Goal: Task Accomplishment & Management: Manage account settings

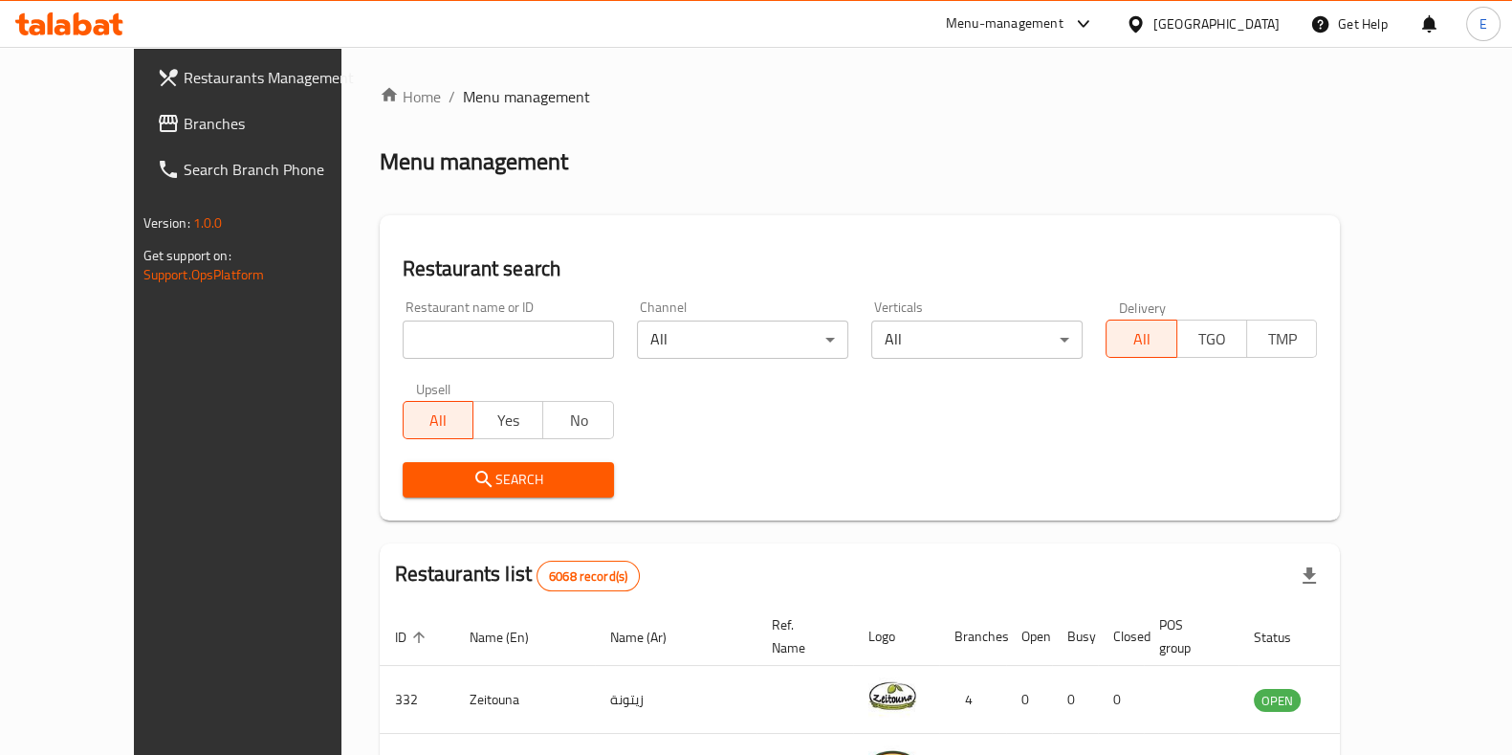
drag, startPoint x: 0, startPoint y: 0, endPoint x: 466, endPoint y: 331, distance: 571.5
click at [466, 331] on input "search" at bounding box center [508, 339] width 211 height 38
drag, startPoint x: 1089, startPoint y: 188, endPoint x: 521, endPoint y: 373, distance: 596.9
click at [1089, 188] on div "Home / Menu management Menu management Restaurant search Restaurant name or ID …" at bounding box center [860, 697] width 961 height 1224
drag, startPoint x: 386, startPoint y: 351, endPoint x: 210, endPoint y: 335, distance: 176.8
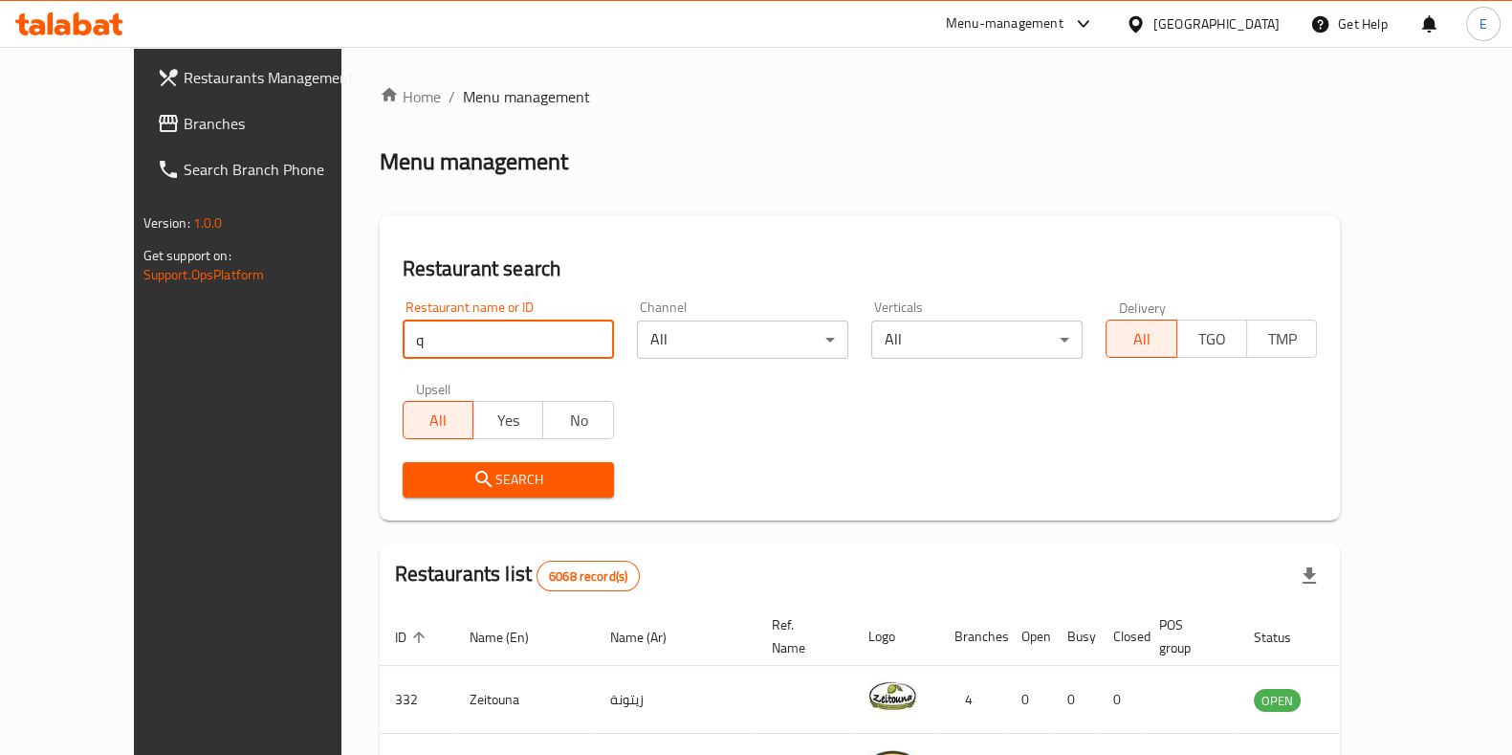
click at [224, 341] on div "Restaurants Management Branches Search Branch Phone Version: 1.0.0 Get support …" at bounding box center [757, 697] width 1246 height 1301
type input "Higher Grounds"
click button "Search" at bounding box center [508, 479] width 211 height 35
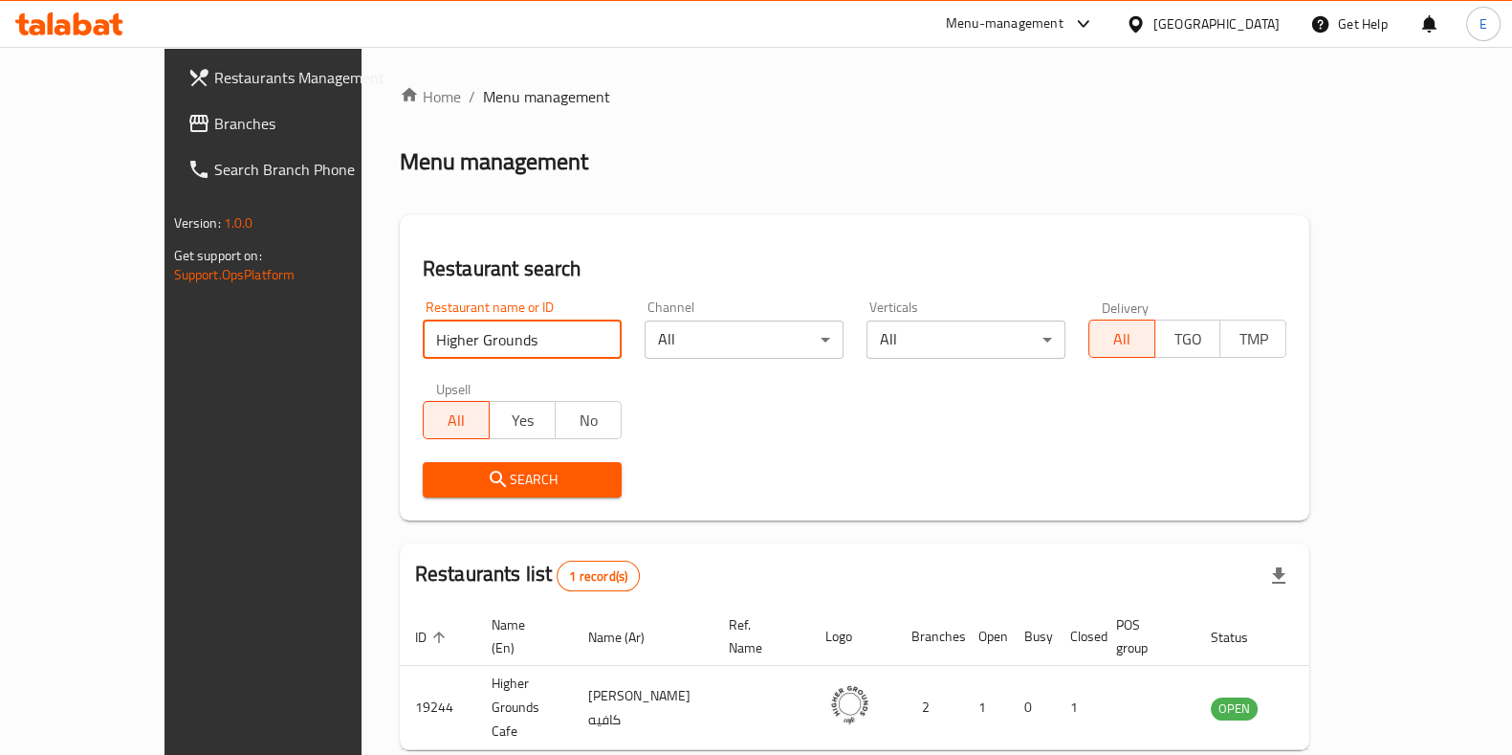
scroll to position [60, 0]
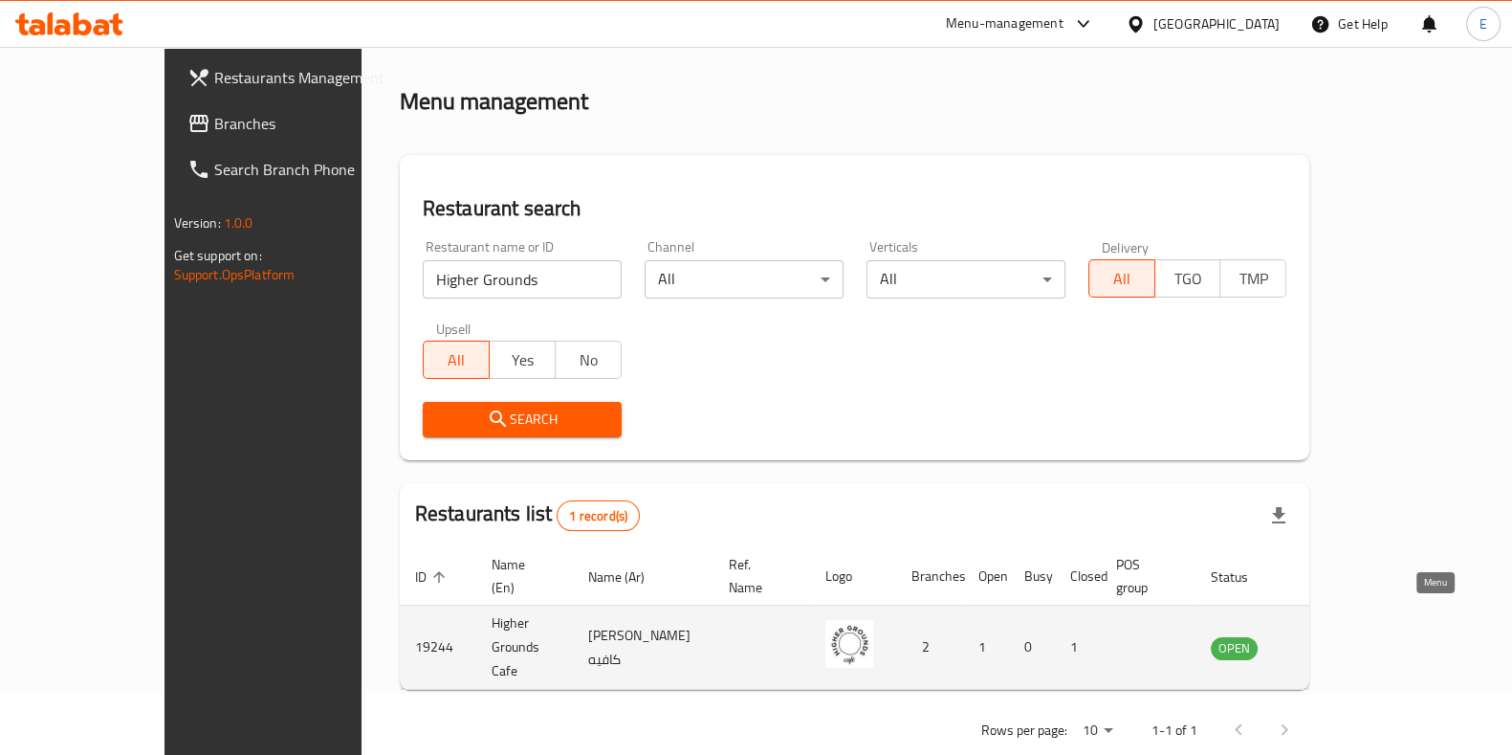
click at [1331, 645] on icon "enhanced table" at bounding box center [1327, 649] width 7 height 8
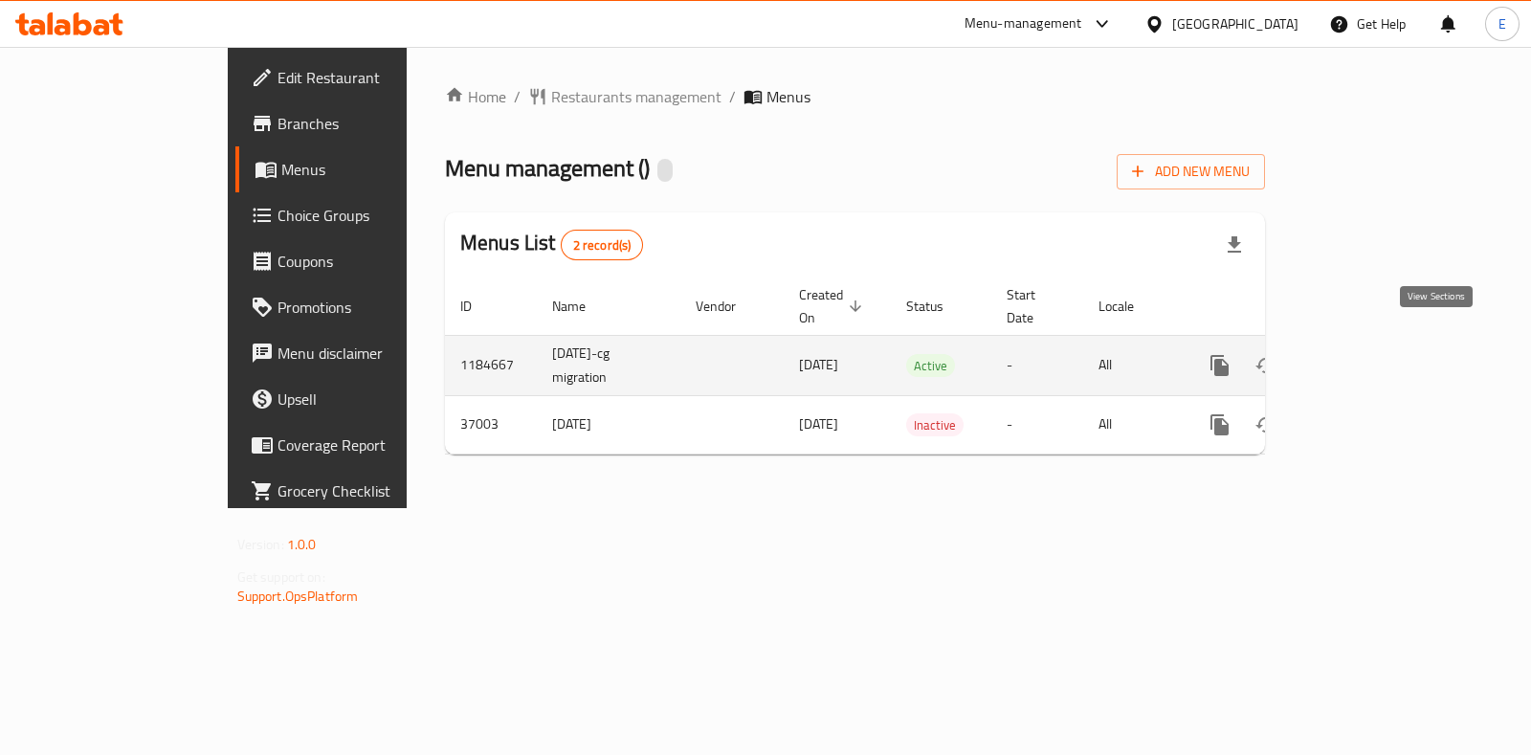
click at [1369, 354] on icon "enhanced table" at bounding box center [1357, 365] width 23 height 23
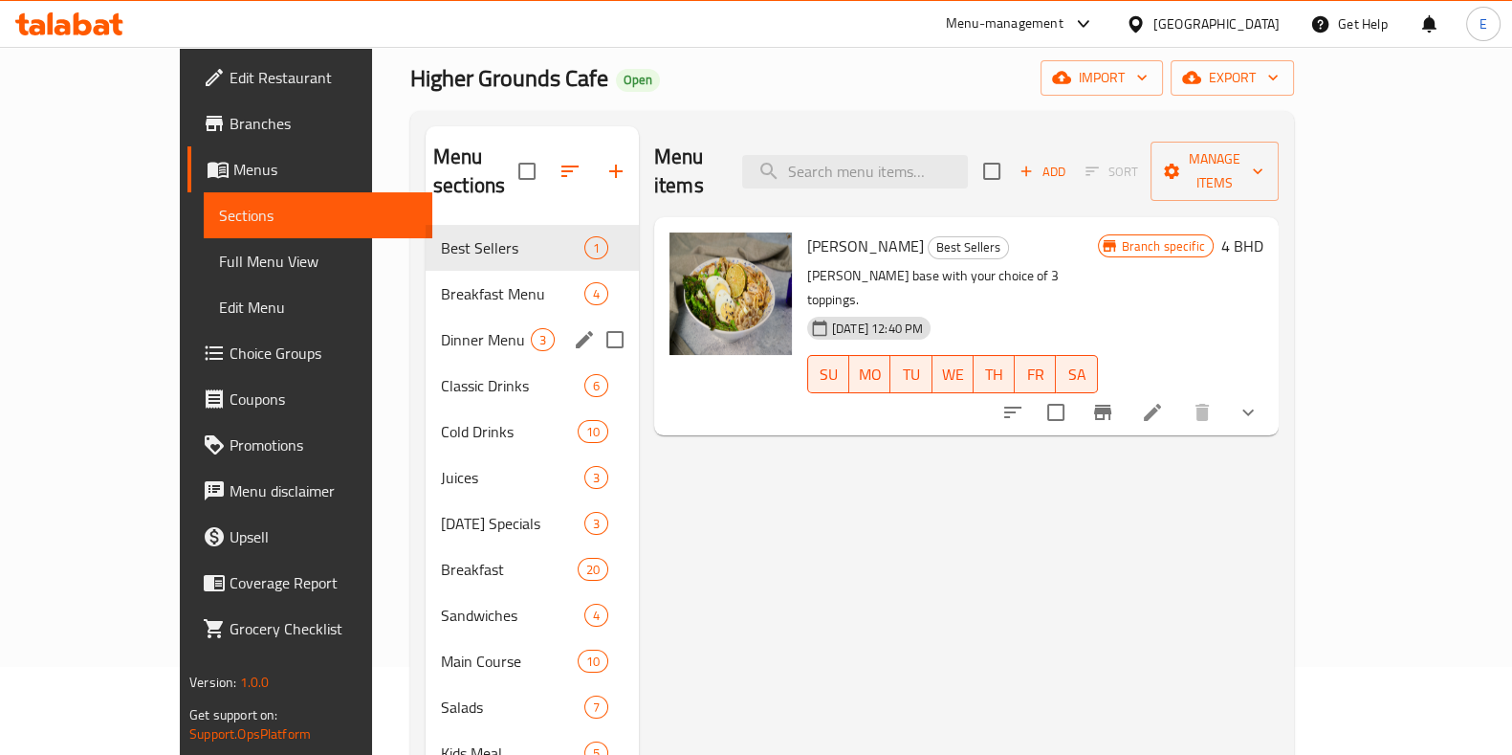
scroll to position [57, 0]
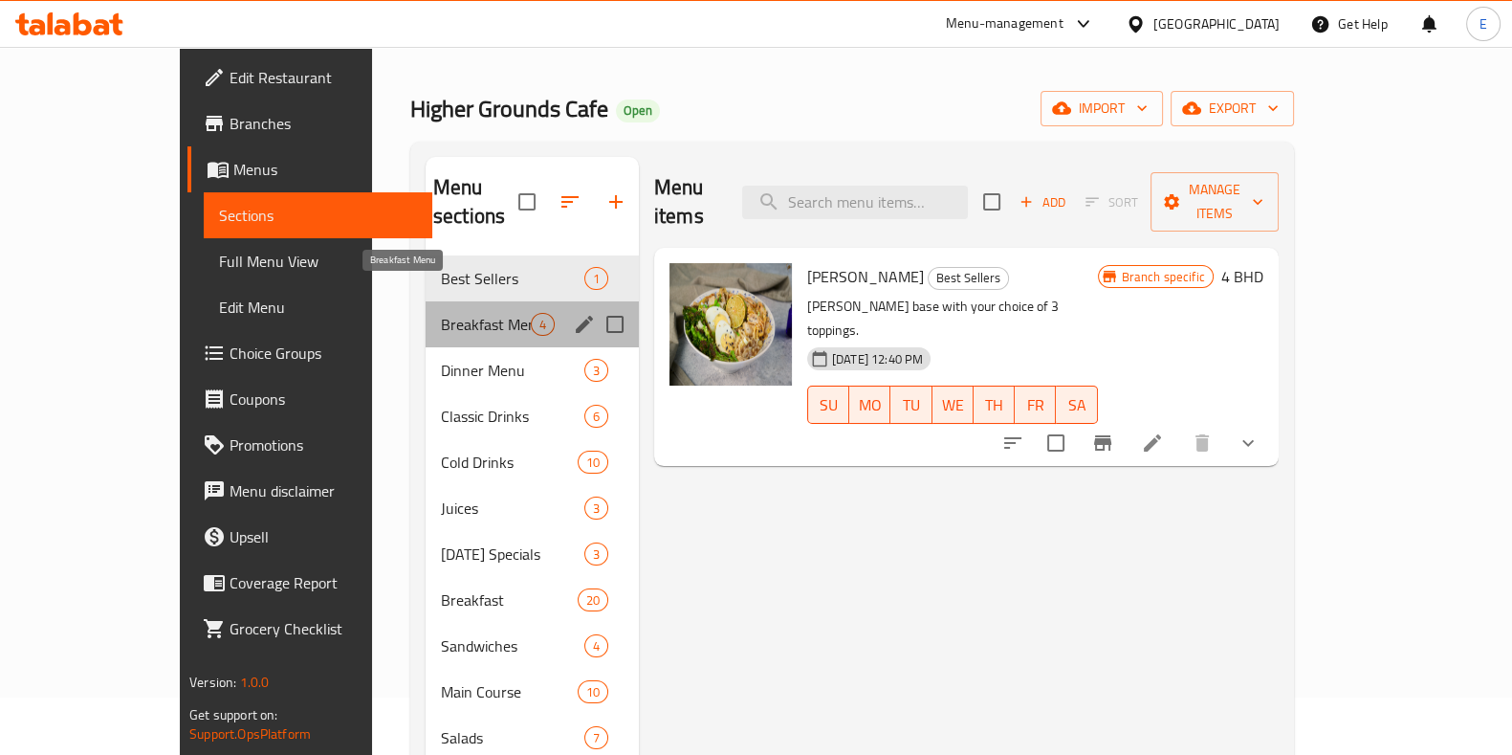
click at [441, 313] on span "Breakfast Menu" at bounding box center [486, 324] width 90 height 23
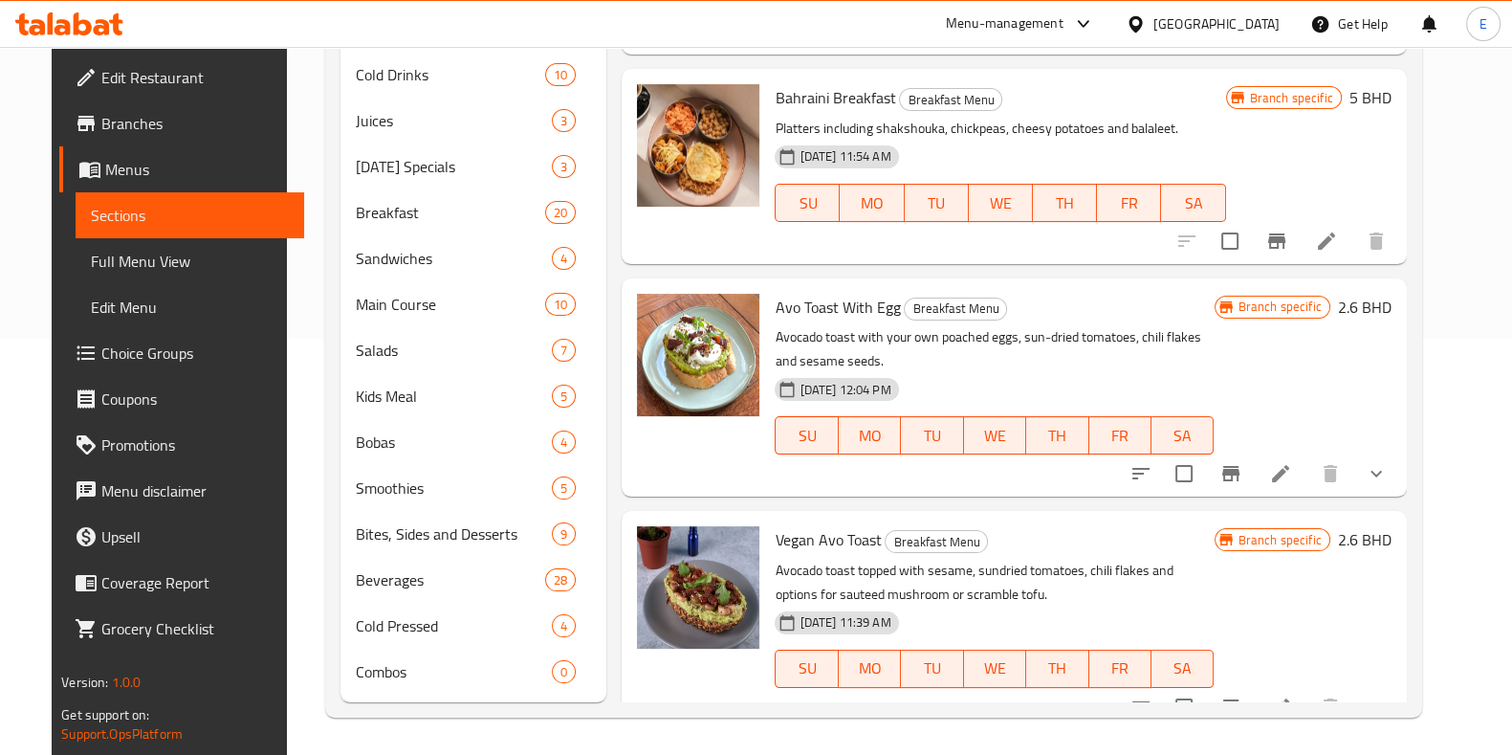
scroll to position [177, 0]
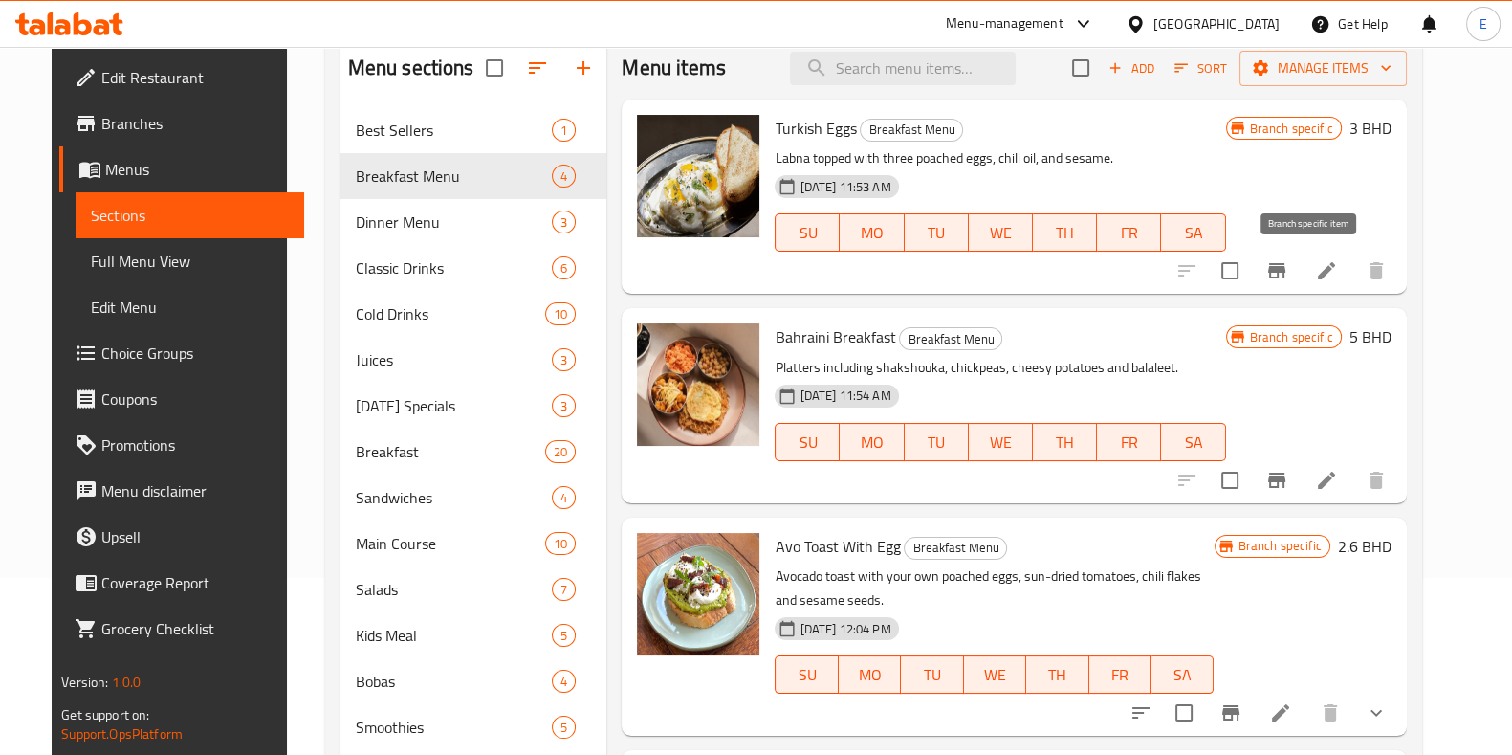
click at [1289, 274] on icon "Branch-specific-item" at bounding box center [1277, 270] width 23 height 23
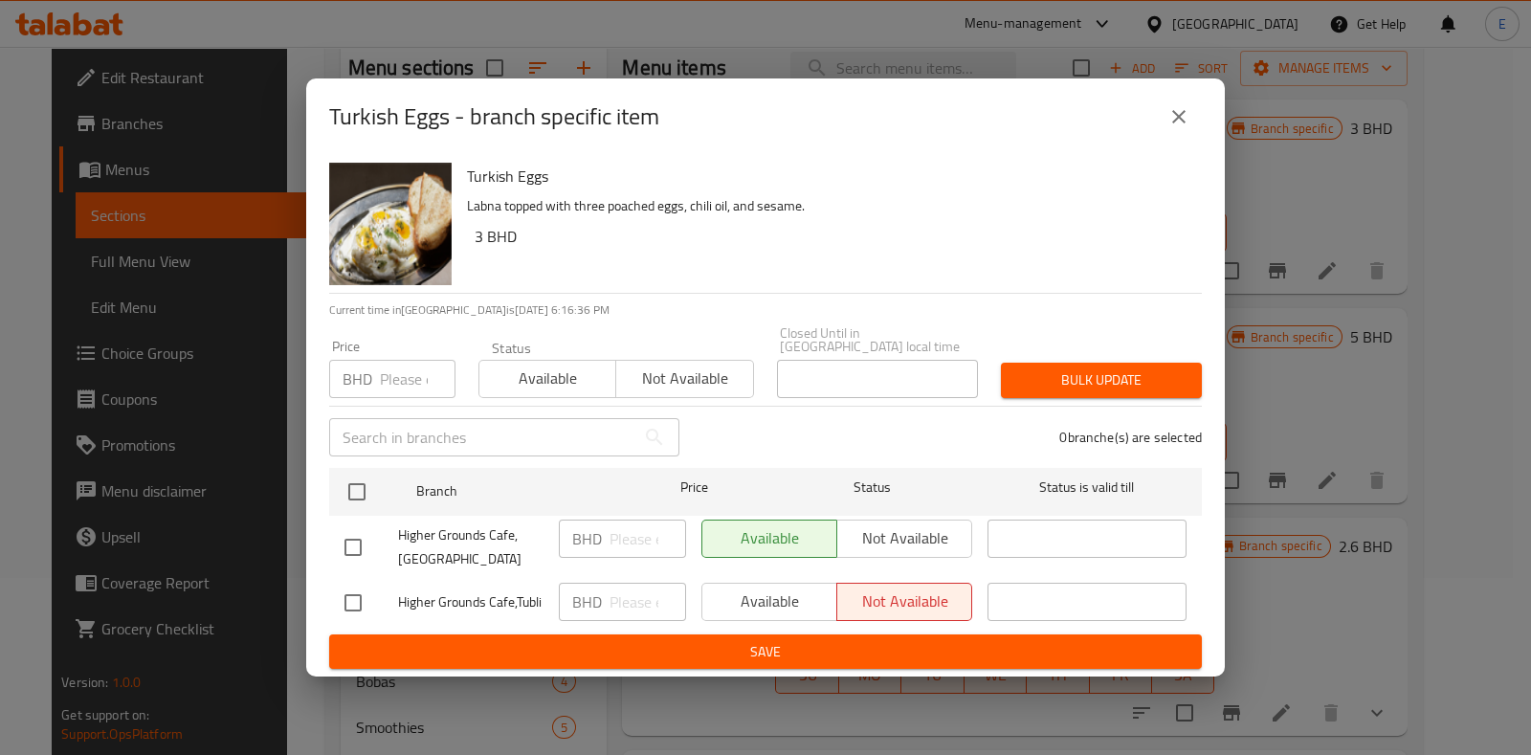
click at [1196, 131] on button "close" at bounding box center [1179, 117] width 46 height 46
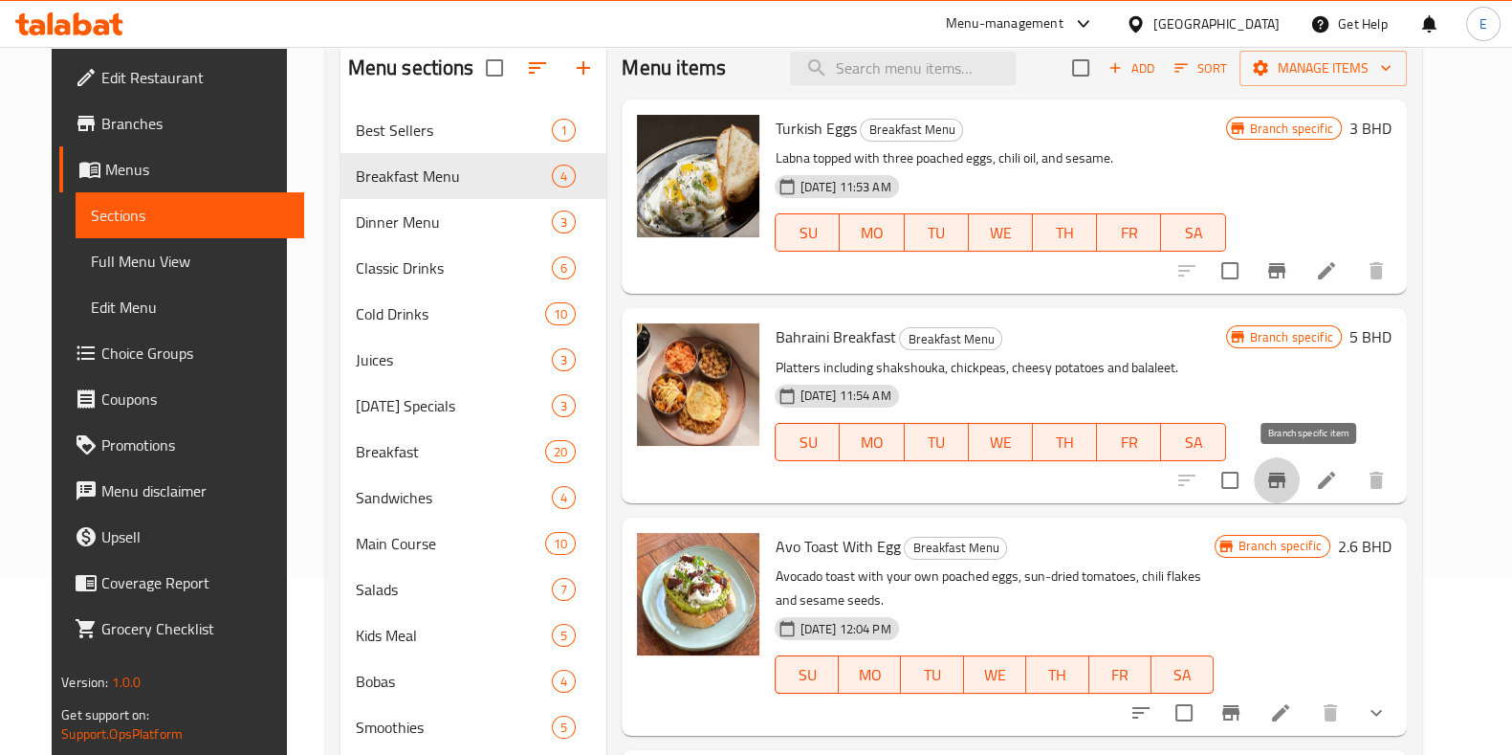
click at [1289, 476] on icon "Branch-specific-item" at bounding box center [1277, 480] width 23 height 23
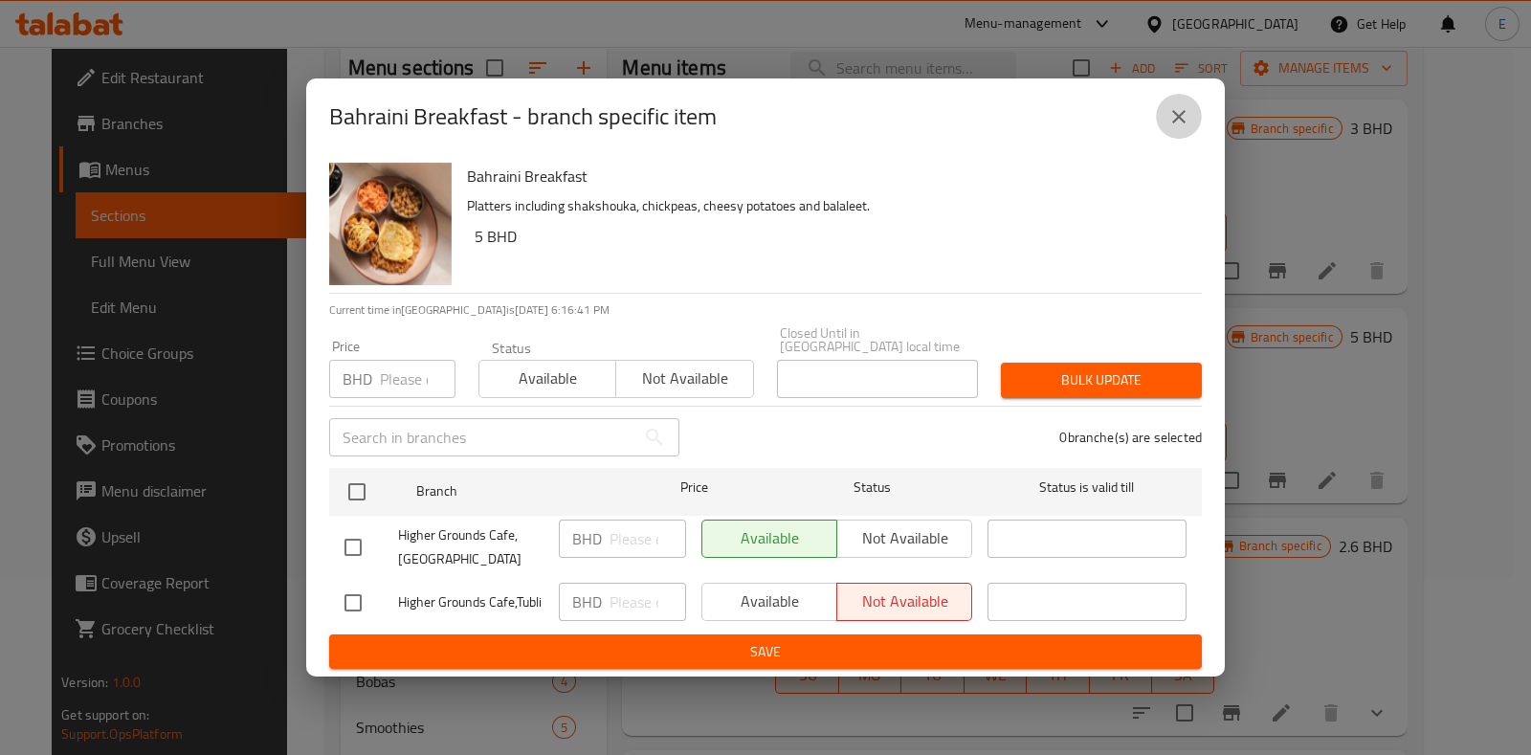
drag, startPoint x: 1182, startPoint y: 128, endPoint x: 1210, endPoint y: 183, distance: 61.2
click at [1182, 128] on icon "close" at bounding box center [1178, 116] width 23 height 23
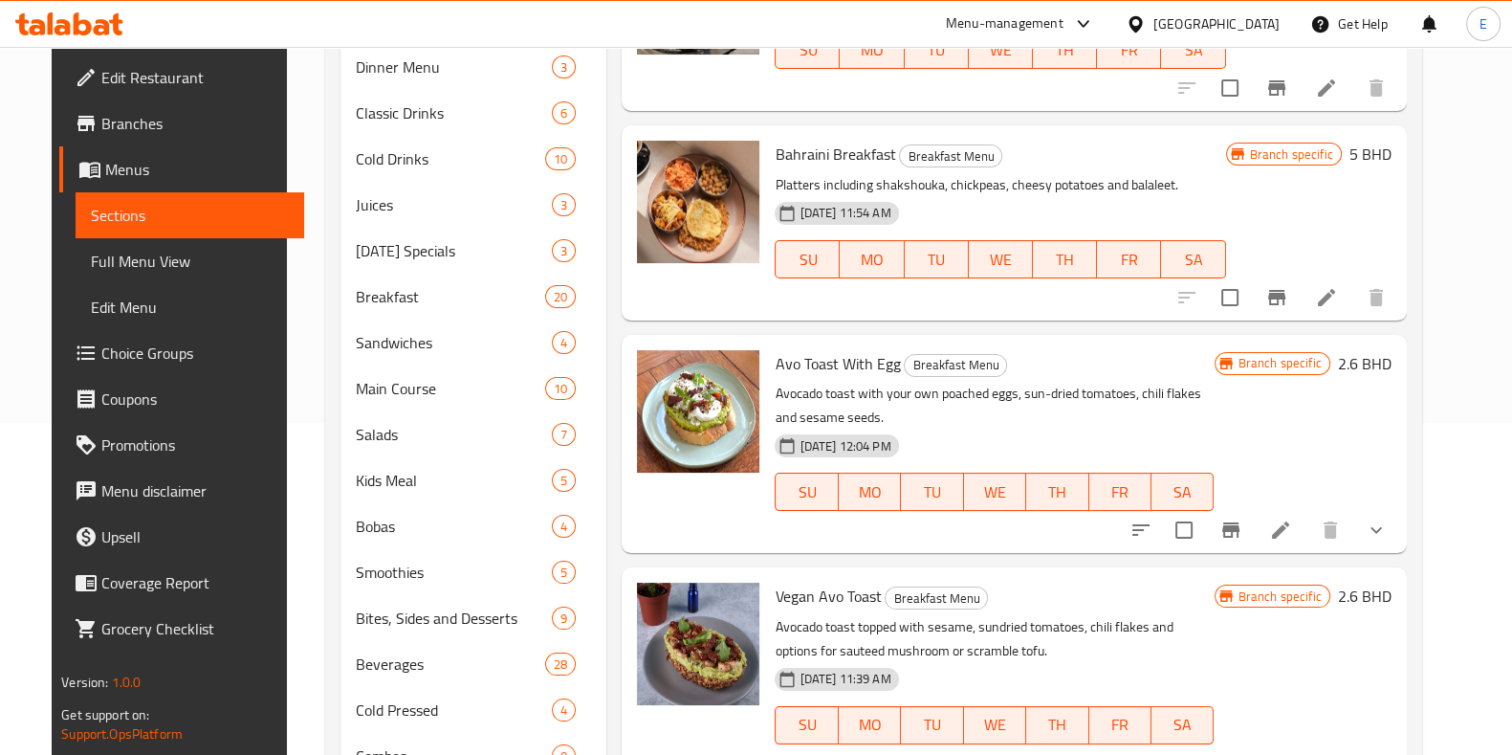
scroll to position [416, 0]
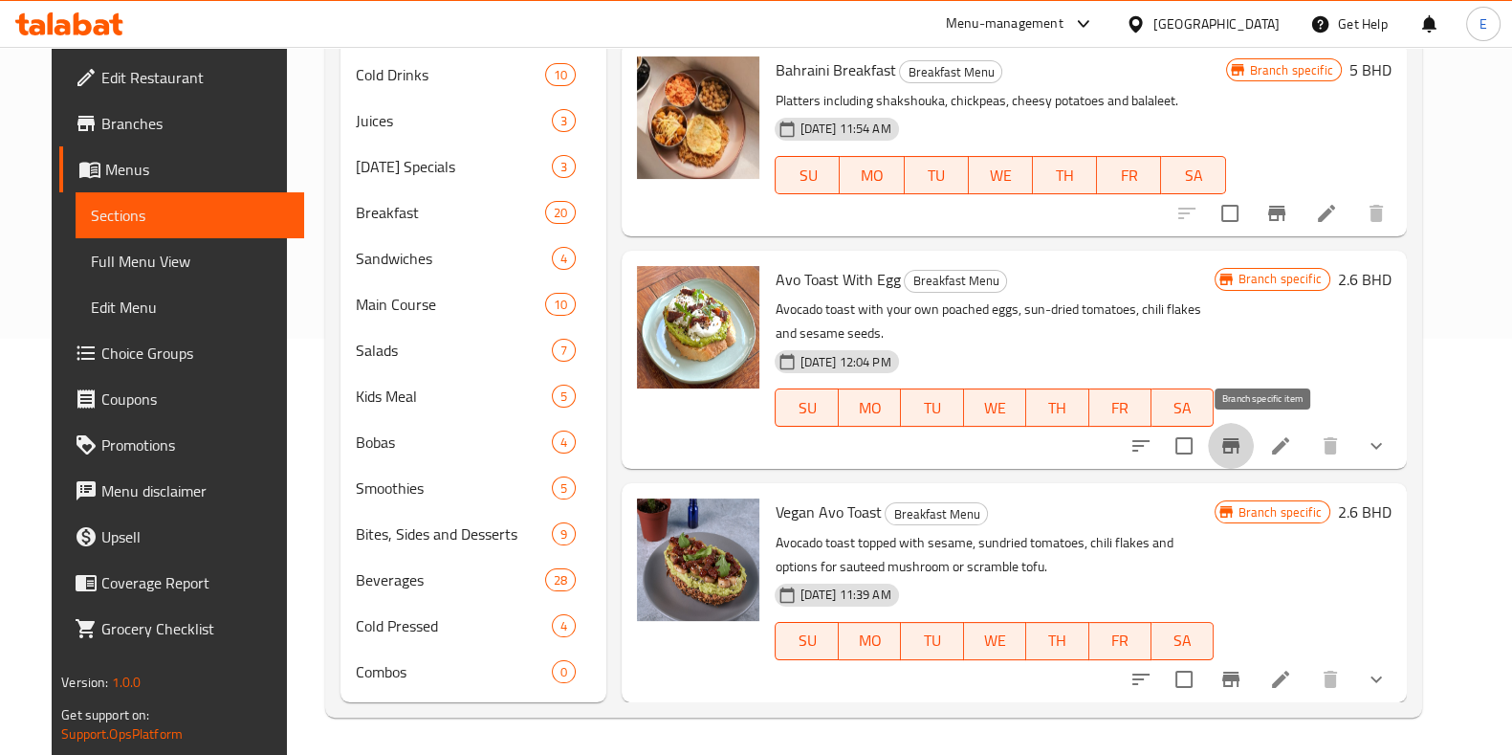
click at [1240, 438] on icon "Branch-specific-item" at bounding box center [1231, 445] width 17 height 15
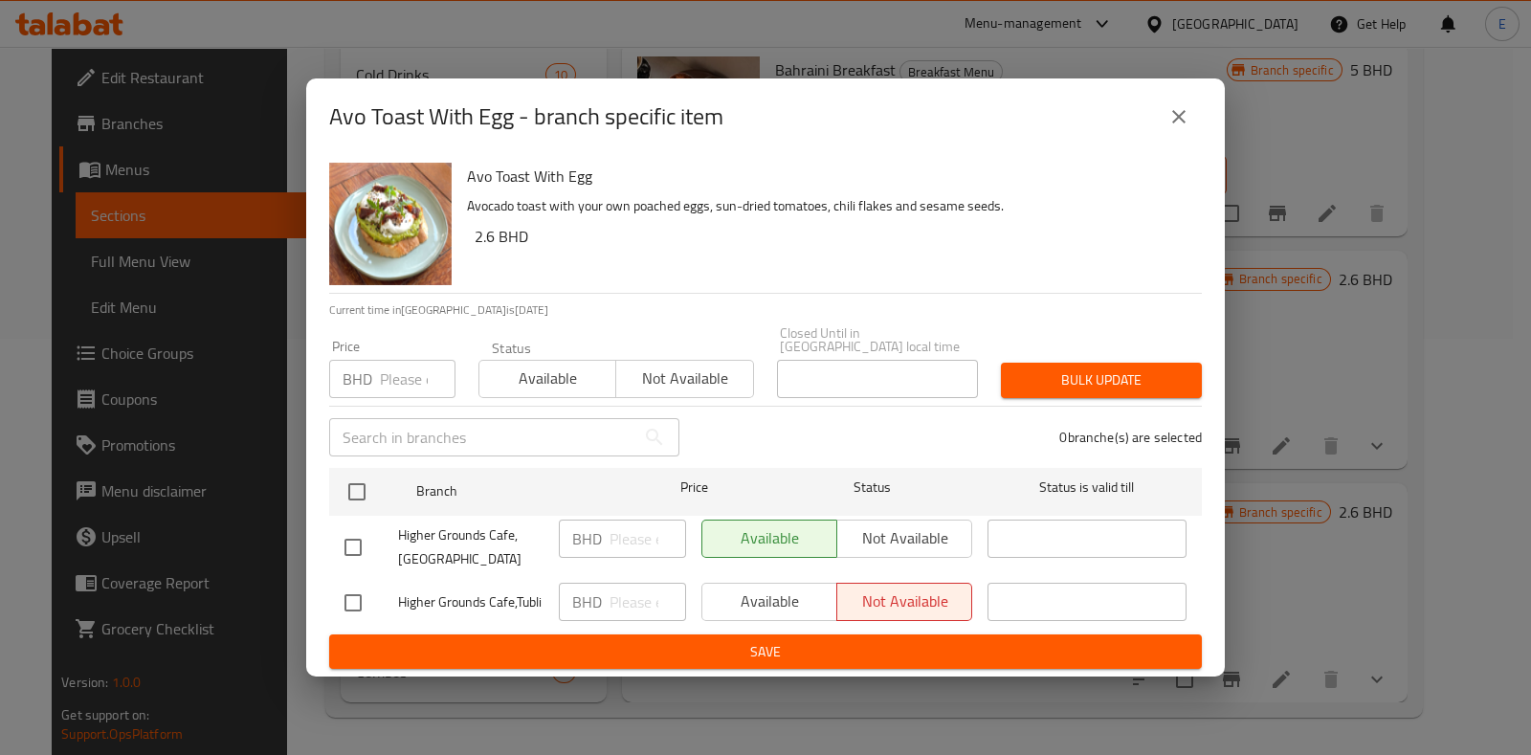
click at [1182, 136] on button "close" at bounding box center [1179, 117] width 46 height 46
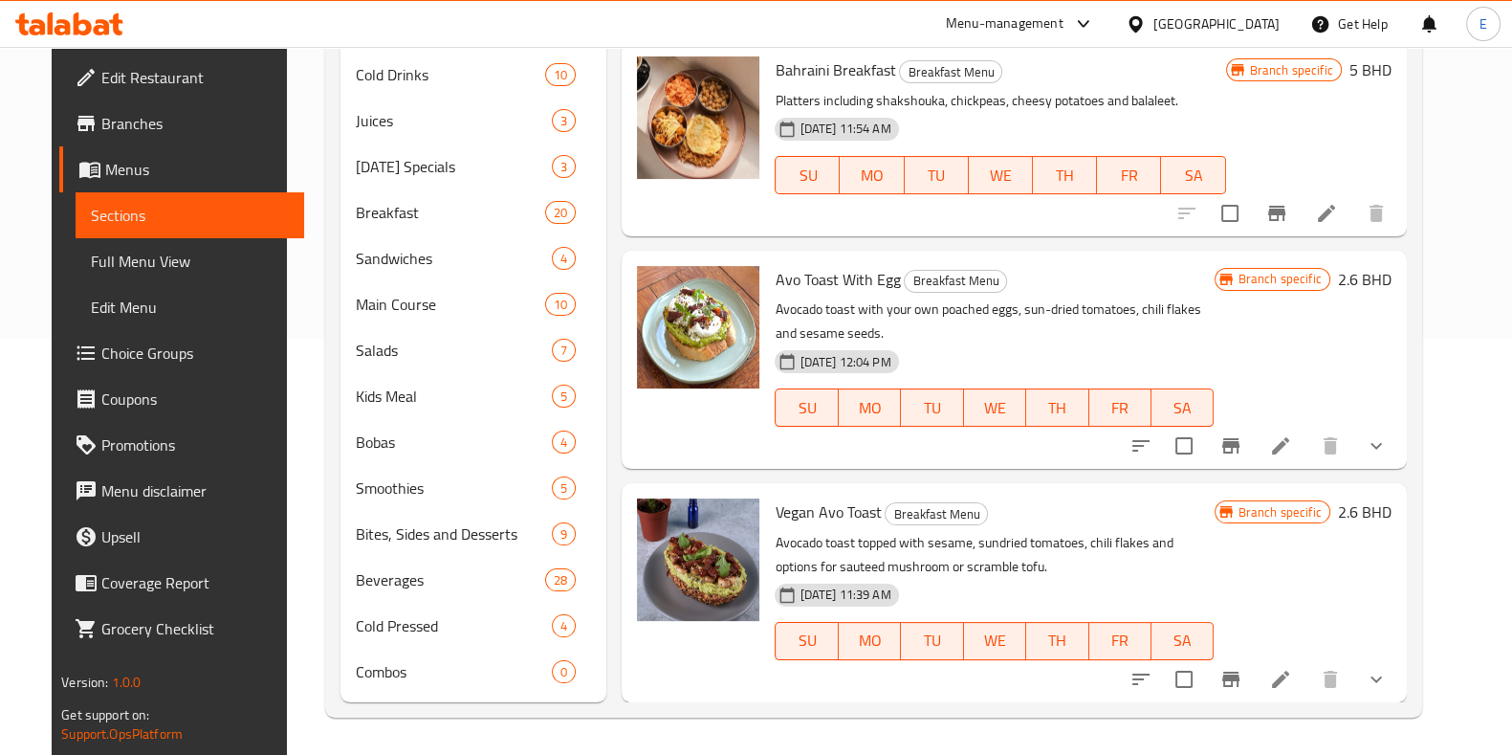
click at [1254, 691] on button "Branch-specific-item" at bounding box center [1231, 679] width 46 height 46
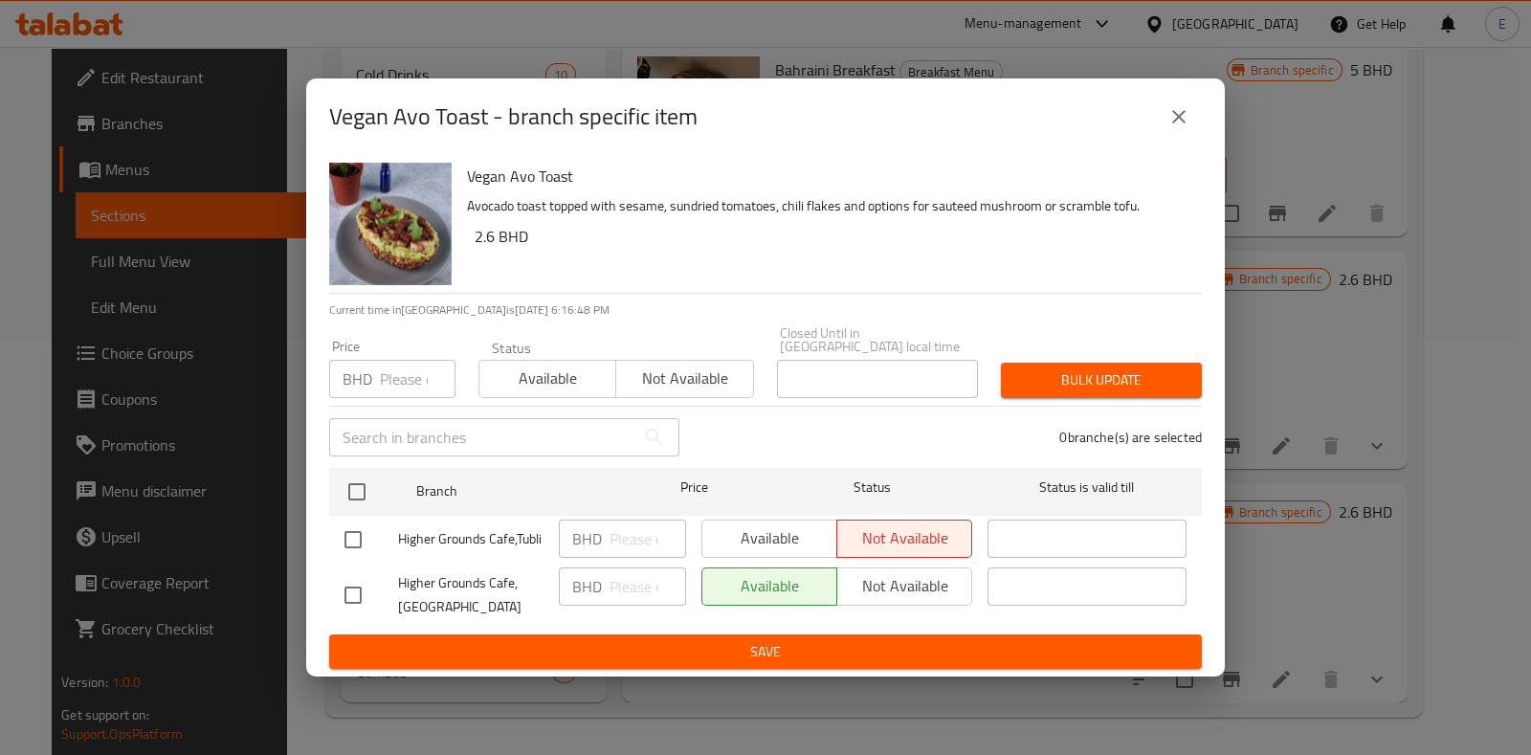
click at [1169, 137] on button "close" at bounding box center [1179, 117] width 46 height 46
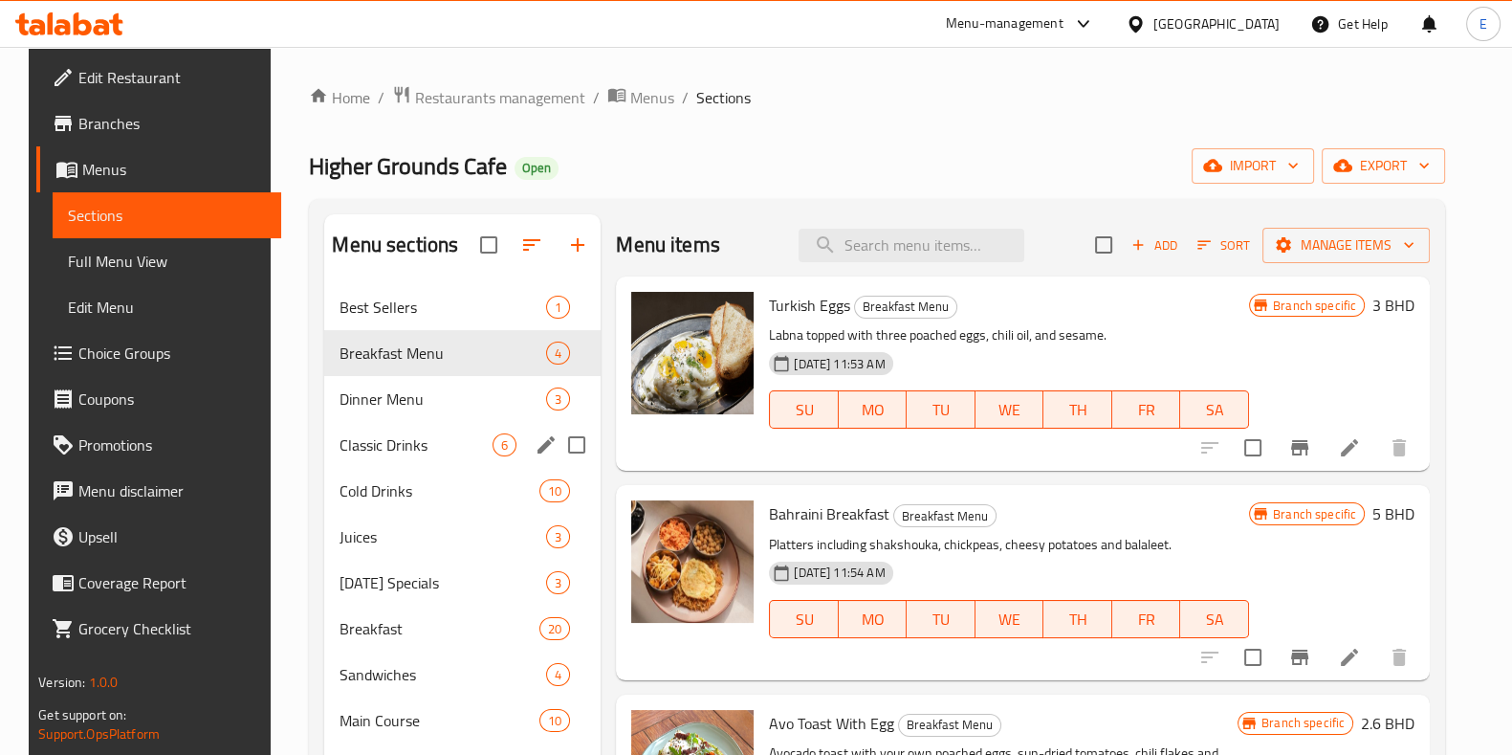
scroll to position [0, 0]
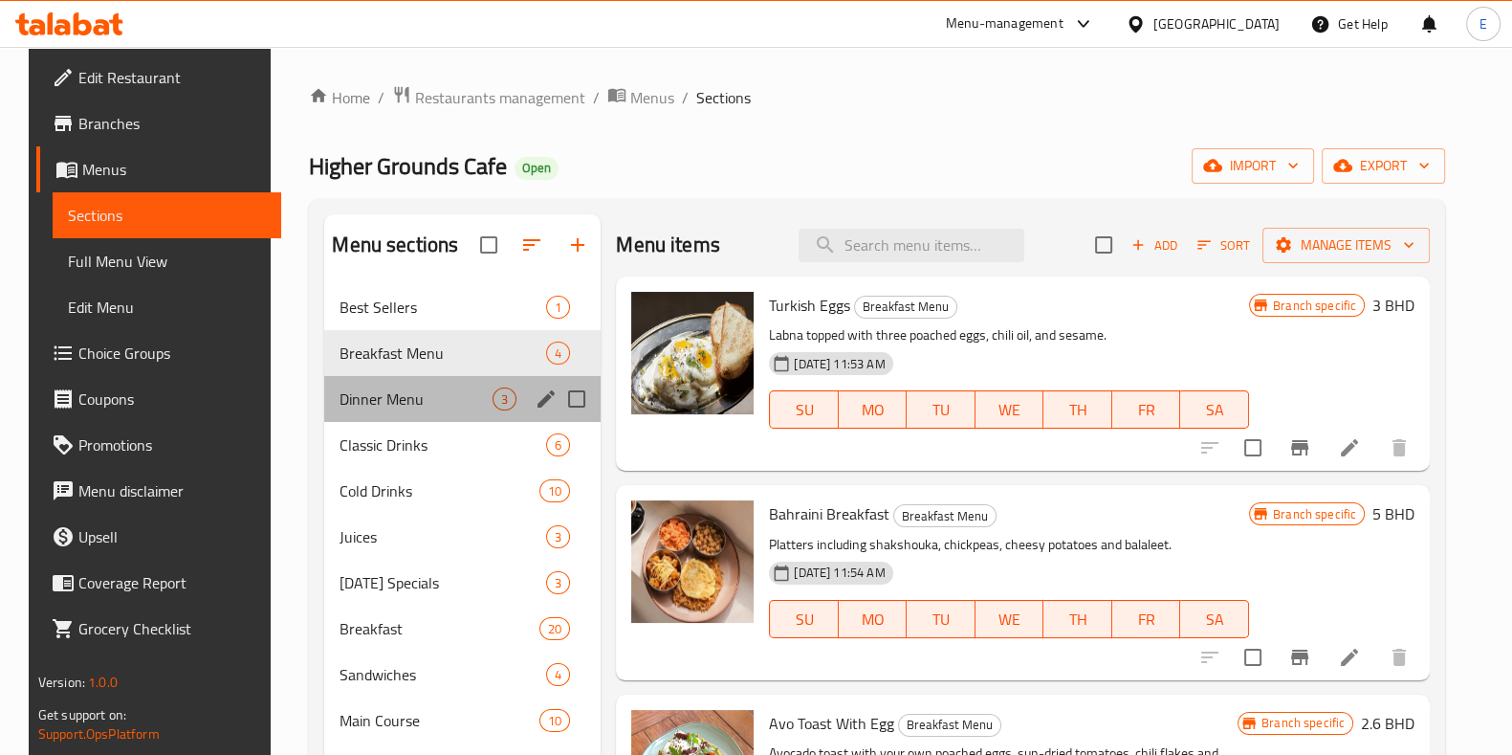
click at [392, 413] on div "Dinner Menu 3" at bounding box center [462, 399] width 276 height 46
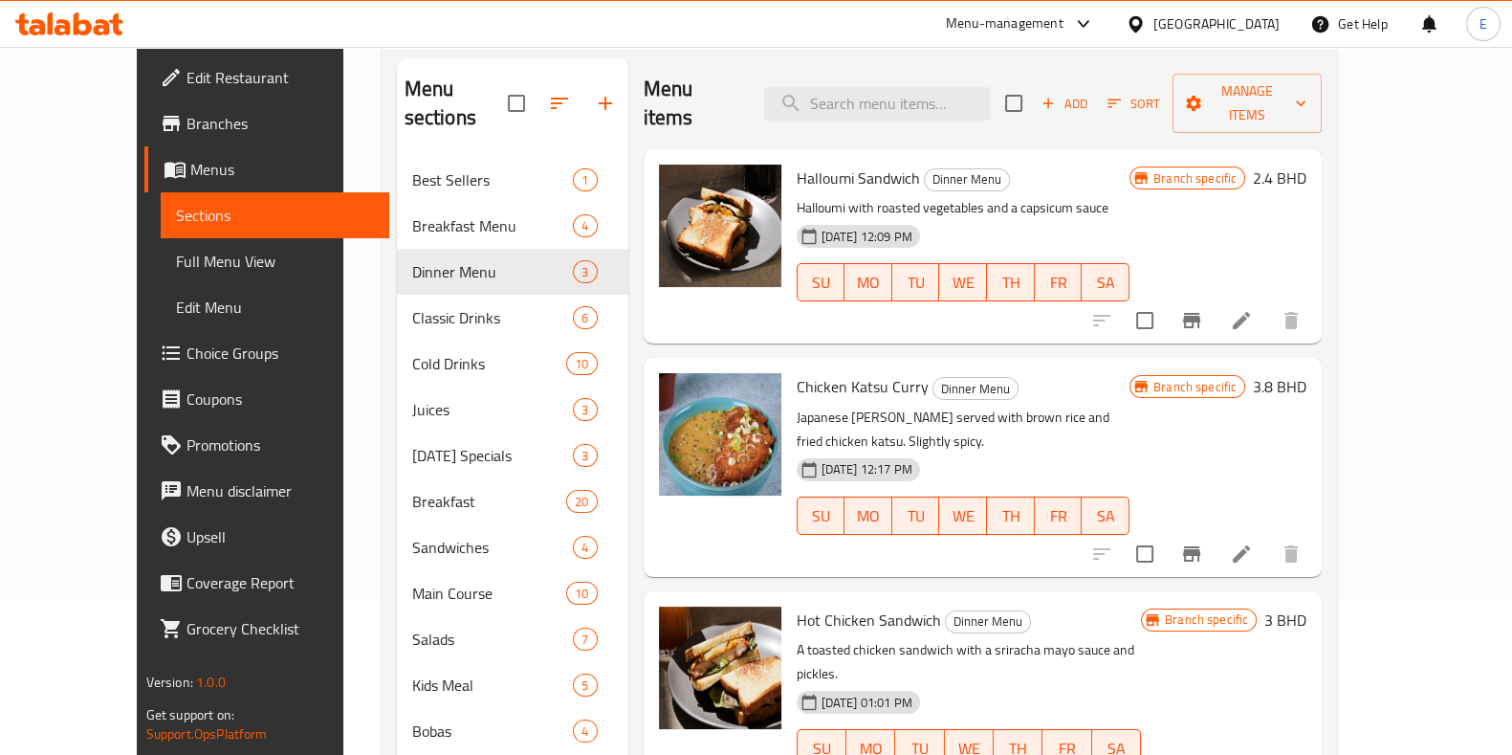
scroll to position [238, 0]
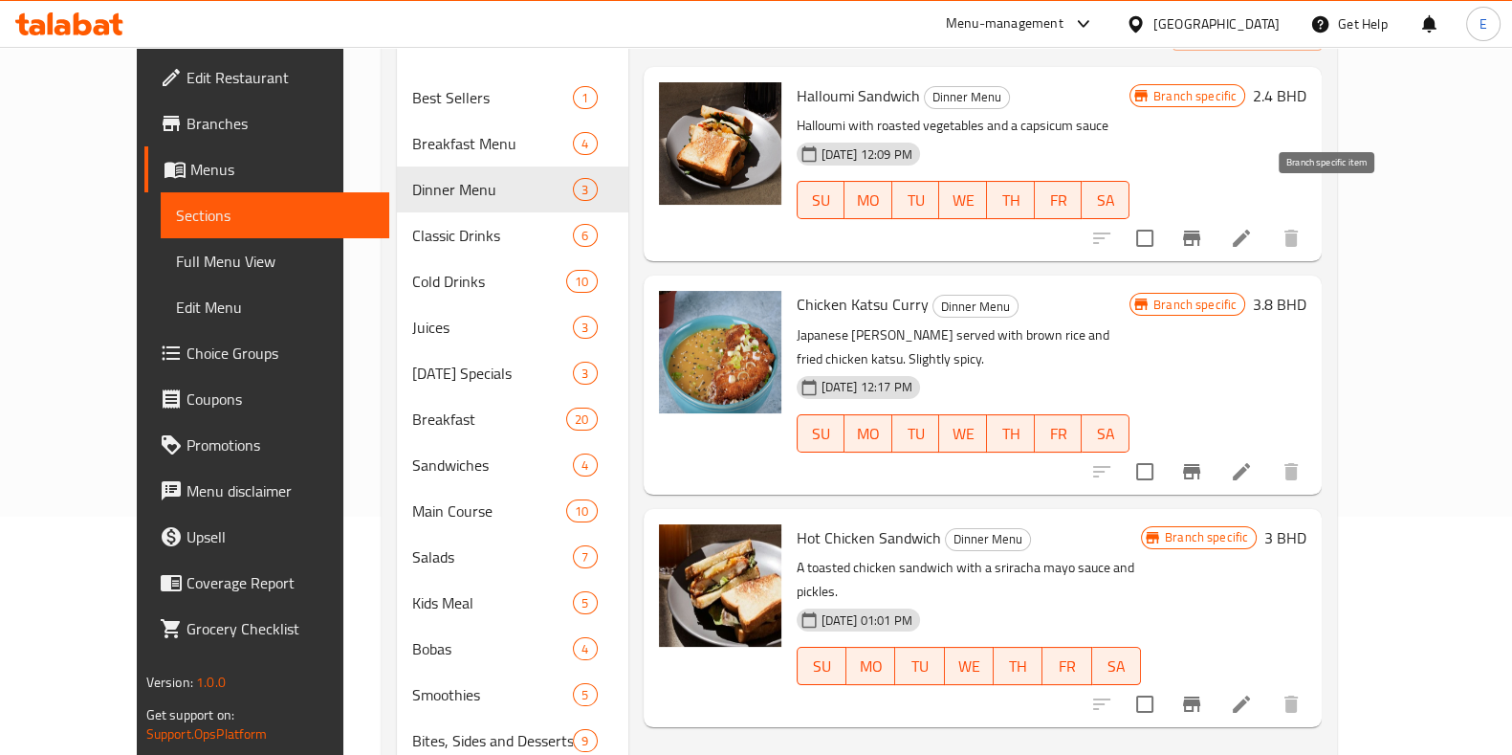
click at [1203, 227] on icon "Branch-specific-item" at bounding box center [1191, 238] width 23 height 23
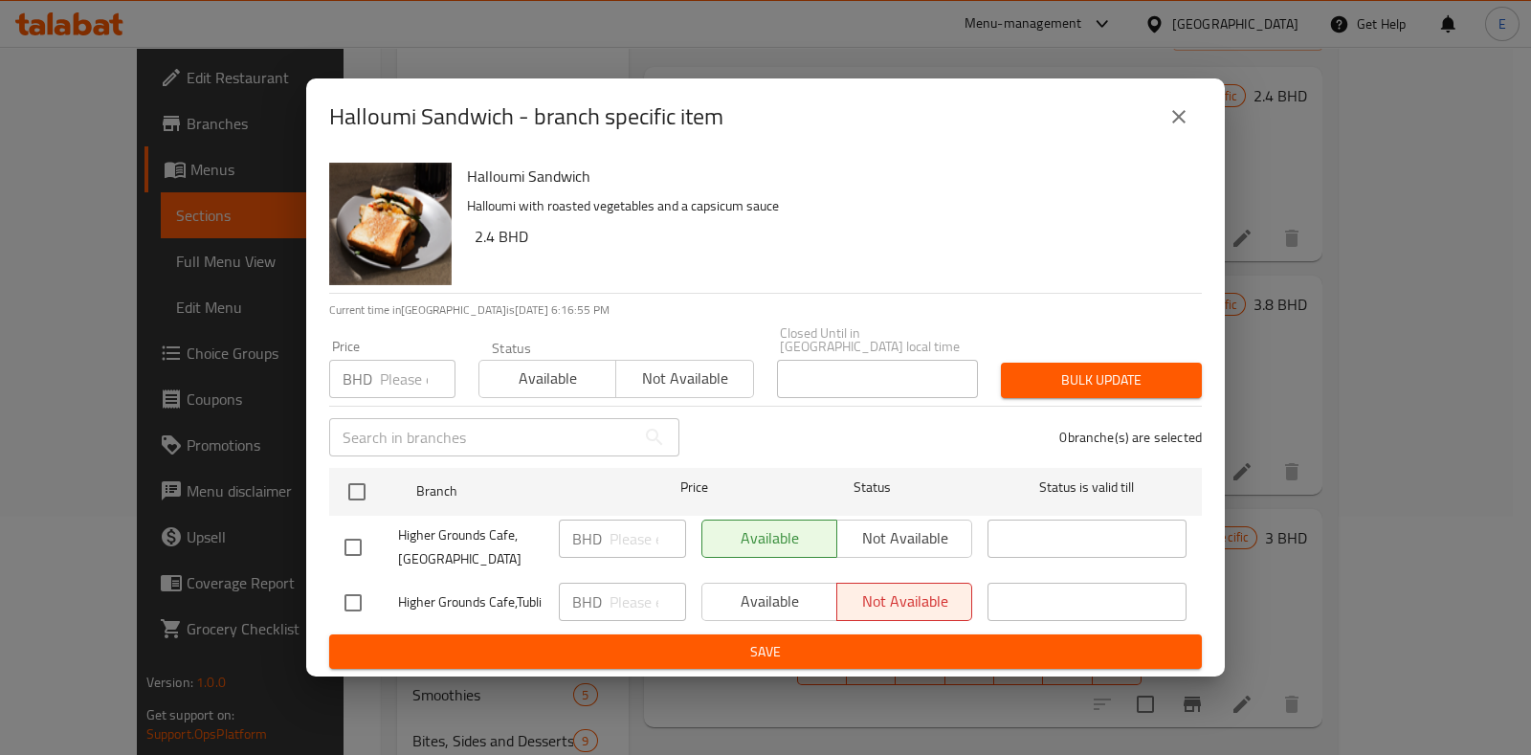
click at [1197, 127] on button "close" at bounding box center [1179, 117] width 46 height 46
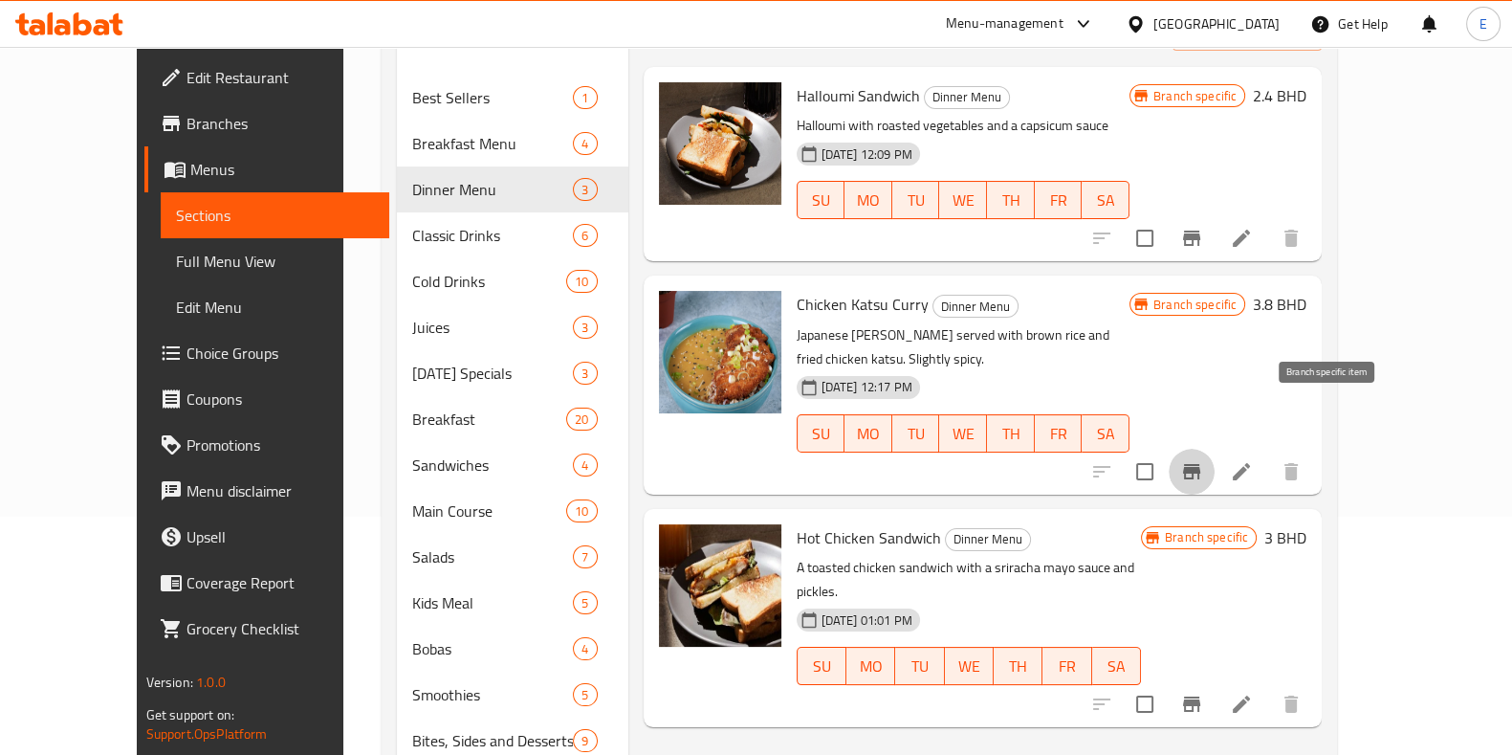
click at [1203, 460] on icon "Branch-specific-item" at bounding box center [1191, 471] width 23 height 23
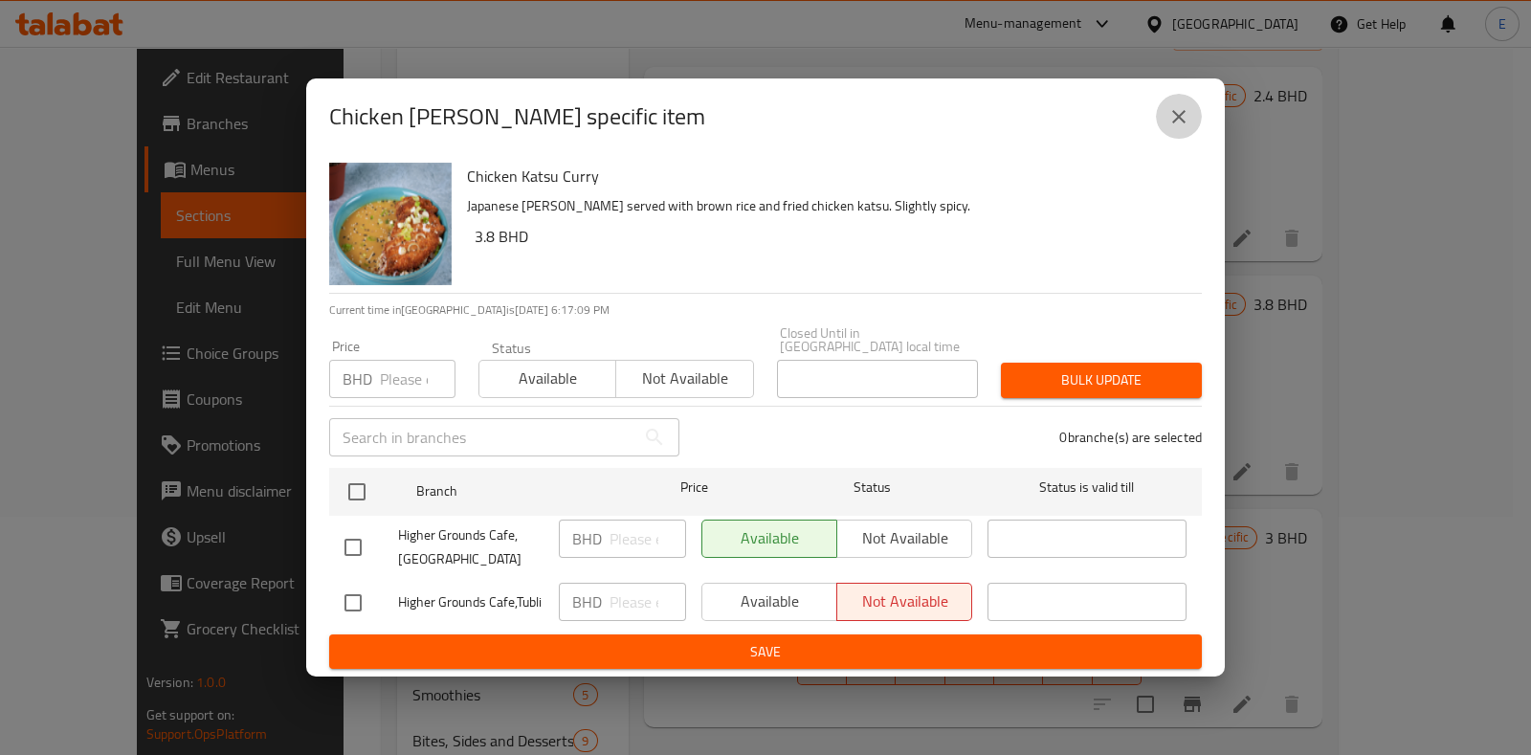
click at [1188, 120] on icon "close" at bounding box center [1178, 116] width 23 height 23
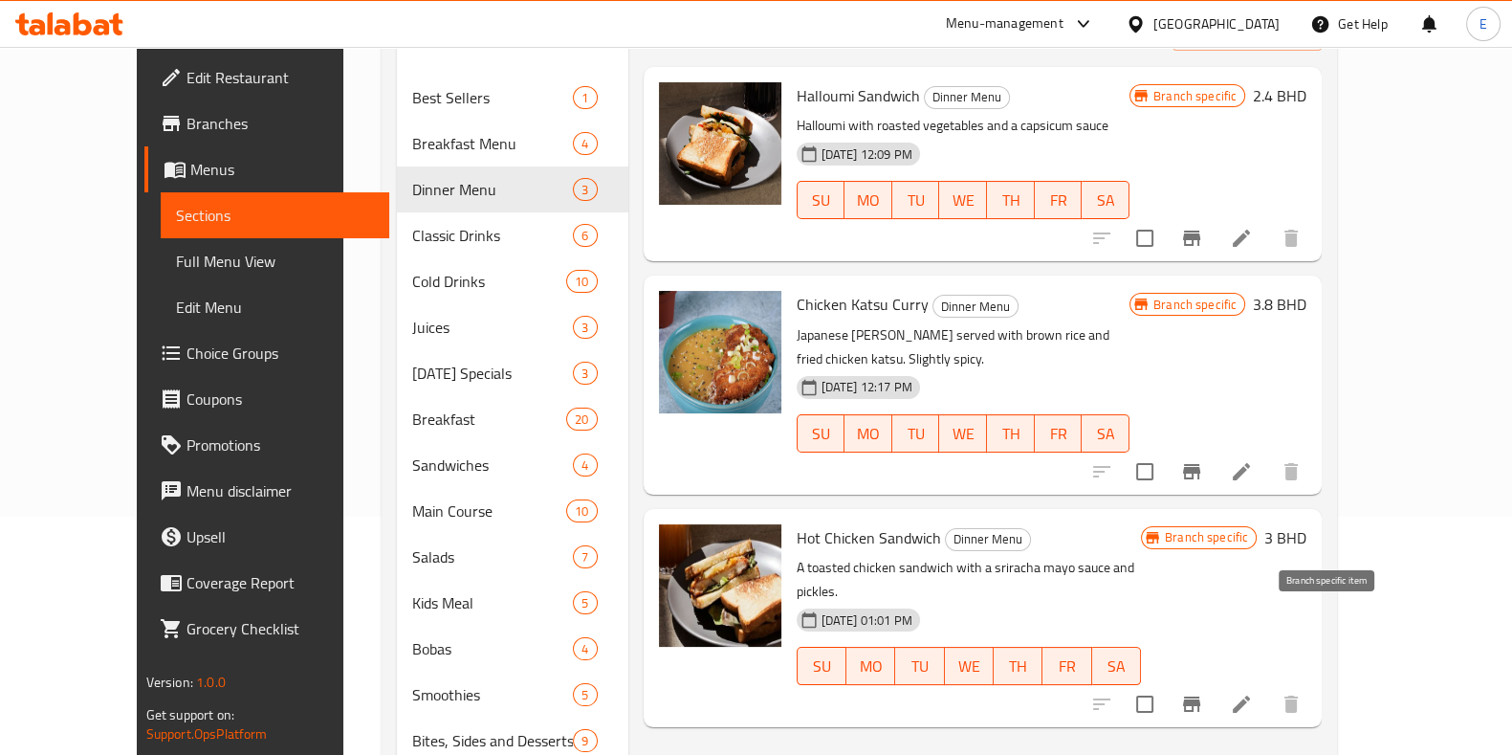
click at [1203, 693] on icon "Branch-specific-item" at bounding box center [1191, 704] width 23 height 23
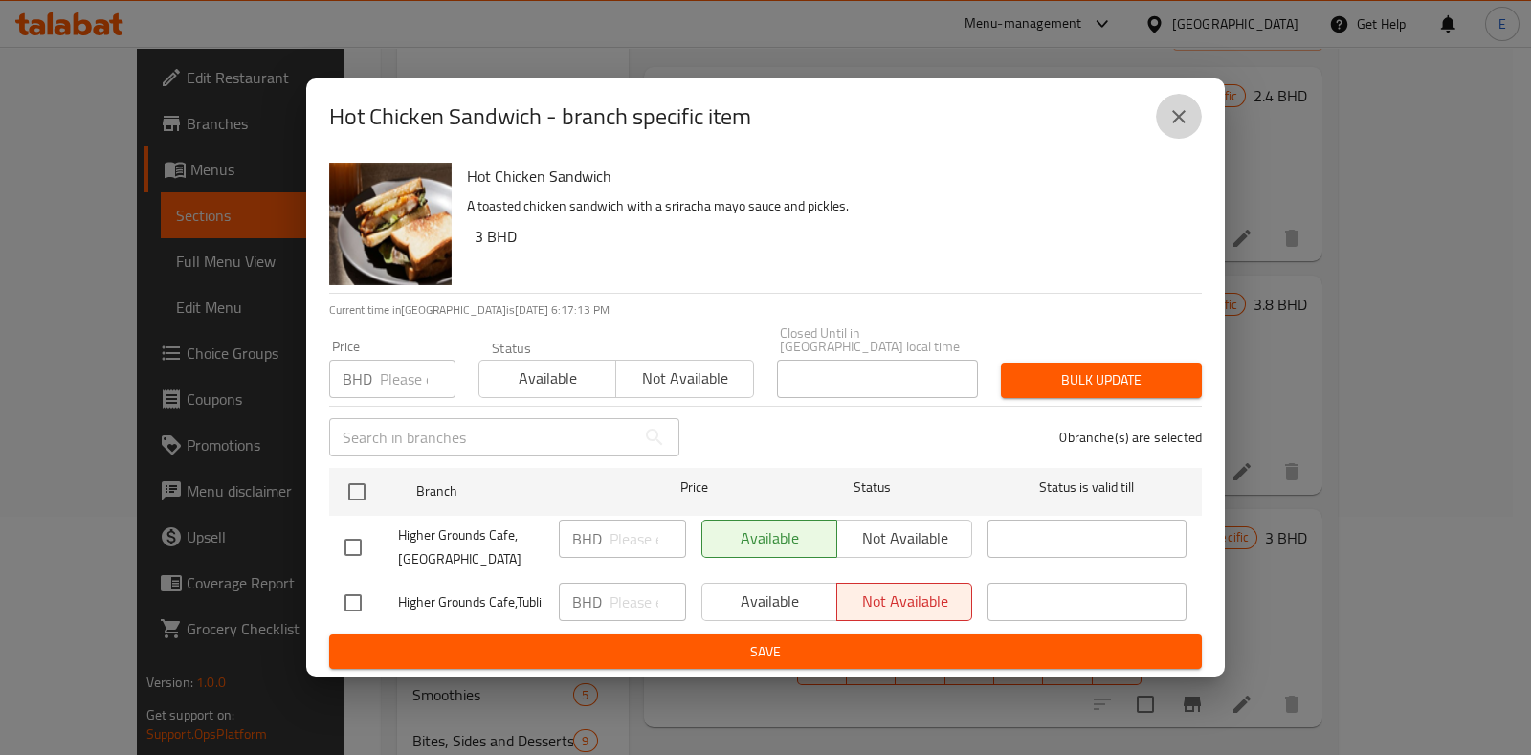
click at [1169, 137] on button "close" at bounding box center [1179, 117] width 46 height 46
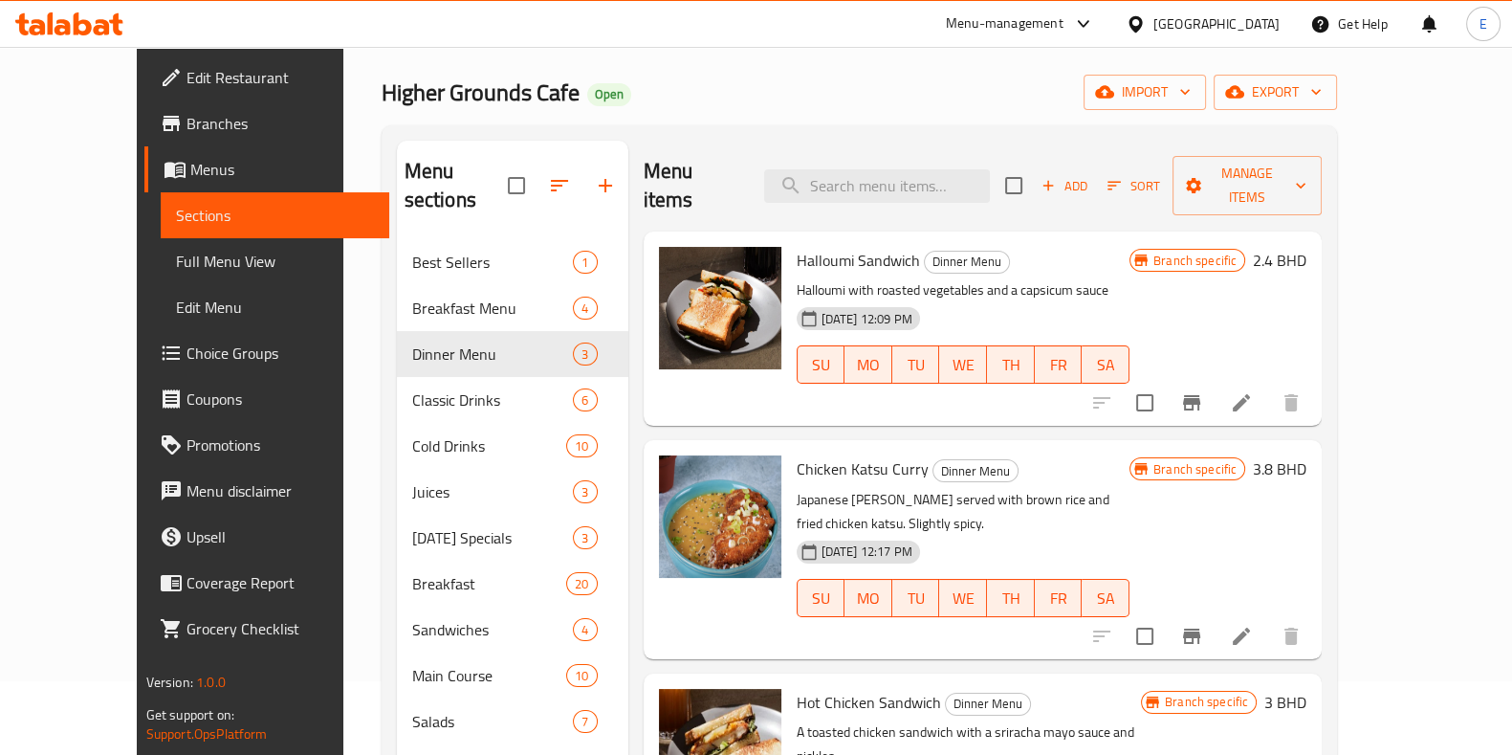
scroll to position [0, 0]
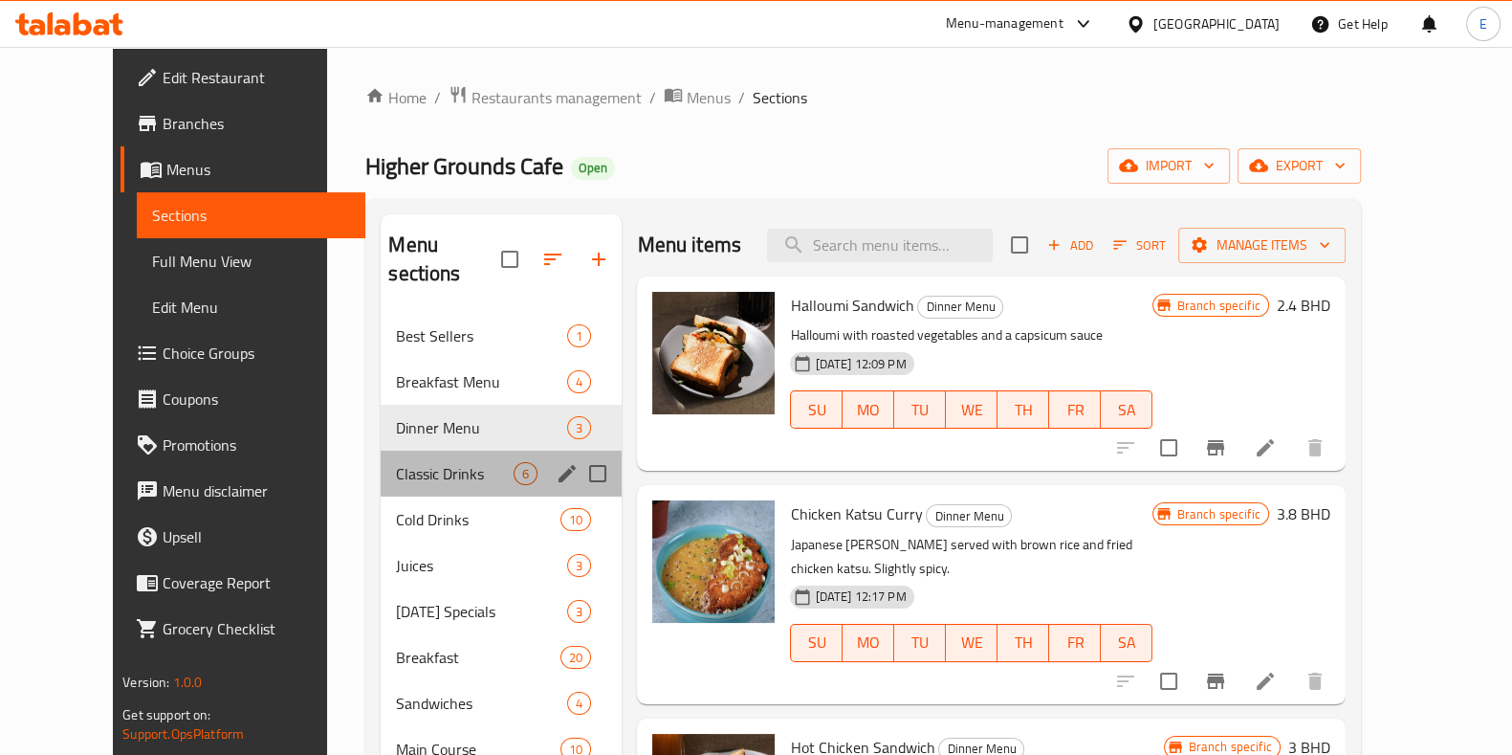
click at [387, 456] on div "Classic Drinks 6" at bounding box center [501, 474] width 241 height 46
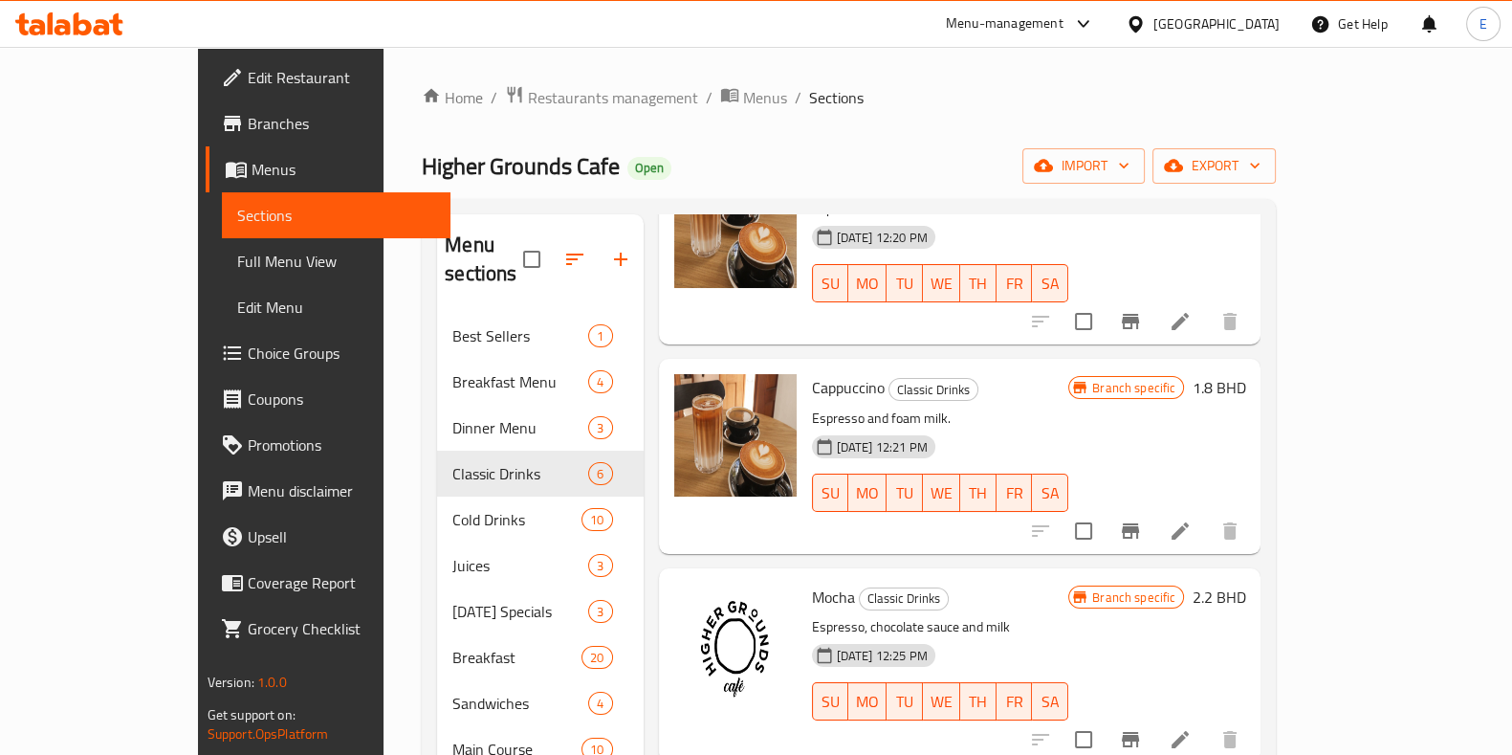
scroll to position [119, 0]
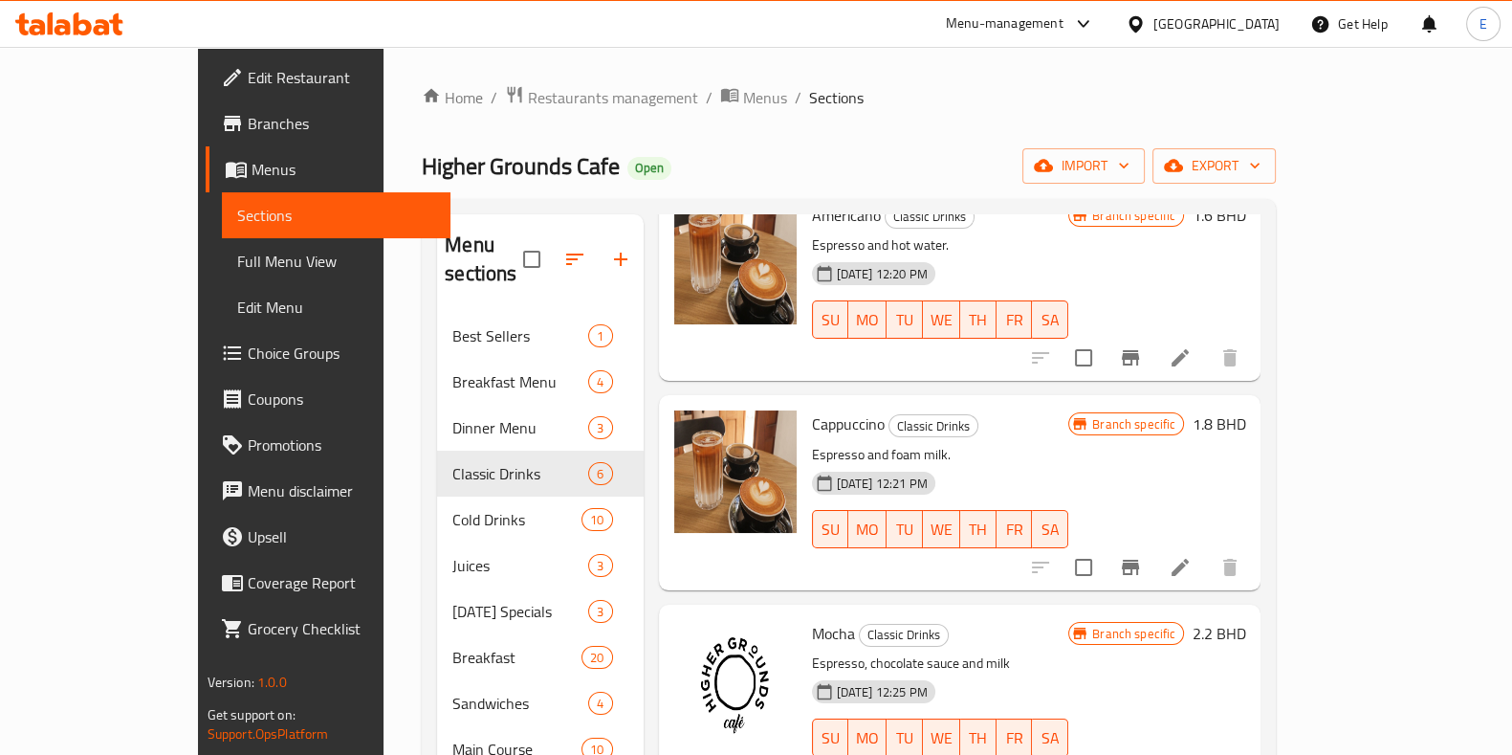
click at [1139, 350] on icon "Branch-specific-item" at bounding box center [1130, 357] width 17 height 15
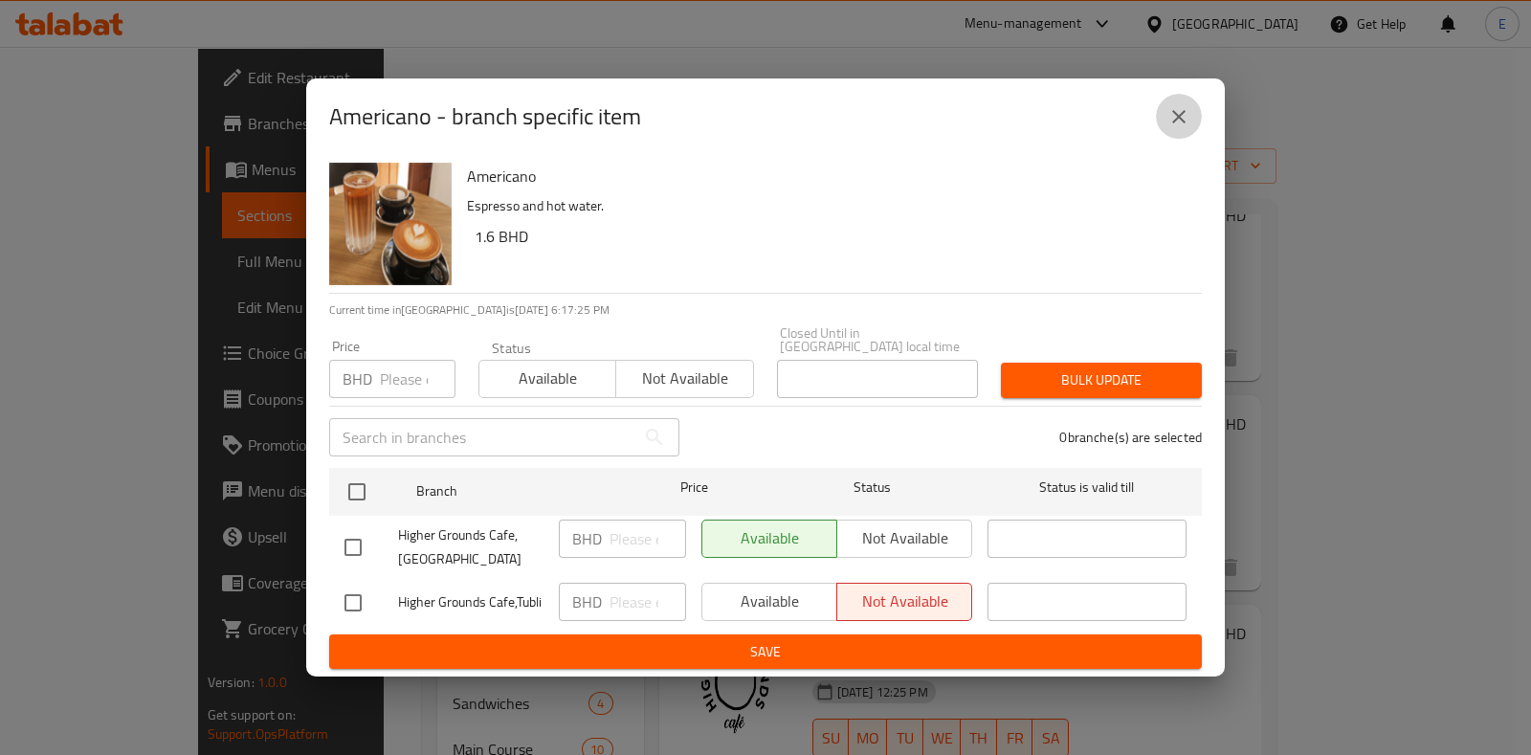
drag, startPoint x: 1180, startPoint y: 115, endPoint x: 1181, endPoint y: 127, distance: 12.5
click at [1180, 117] on icon "close" at bounding box center [1178, 116] width 23 height 23
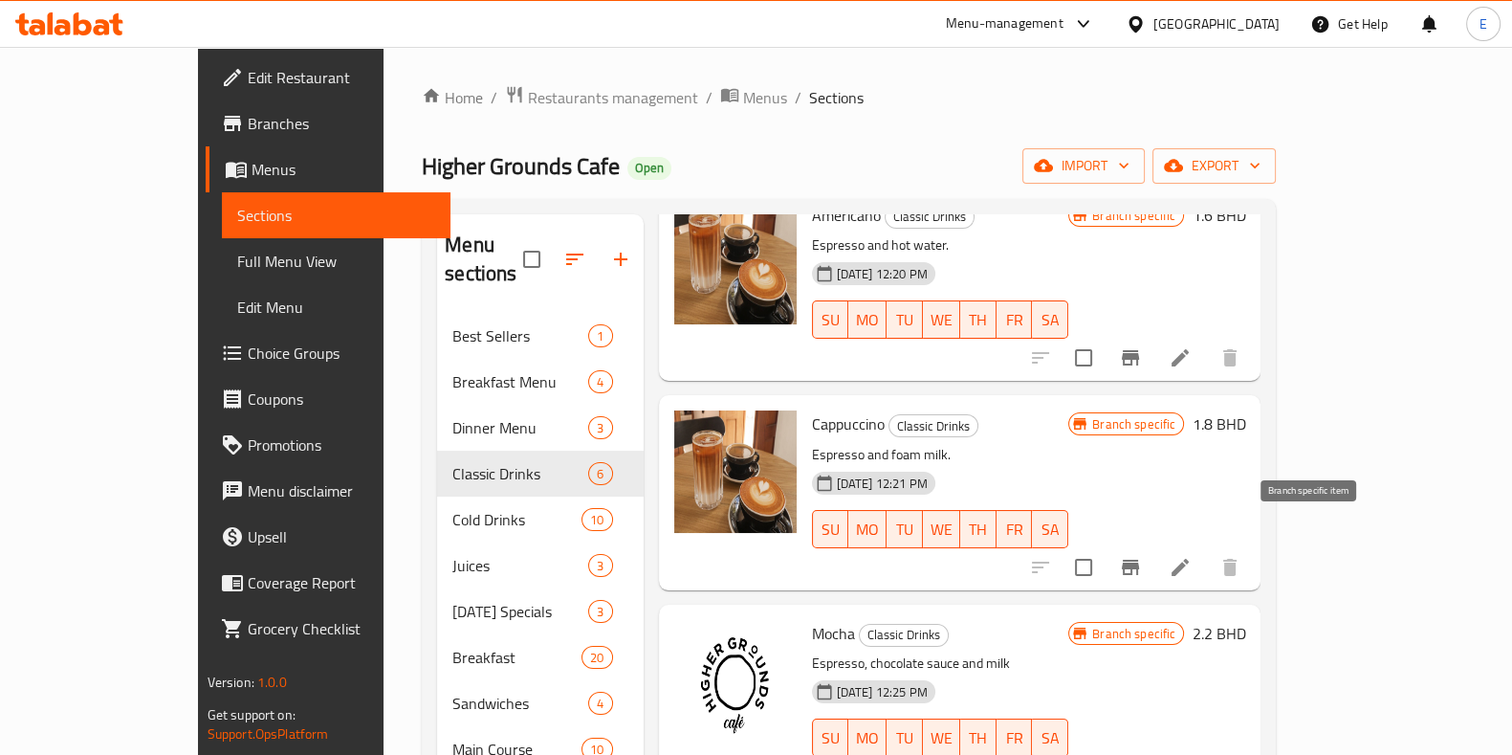
click at [1142, 556] on icon "Branch-specific-item" at bounding box center [1130, 567] width 23 height 23
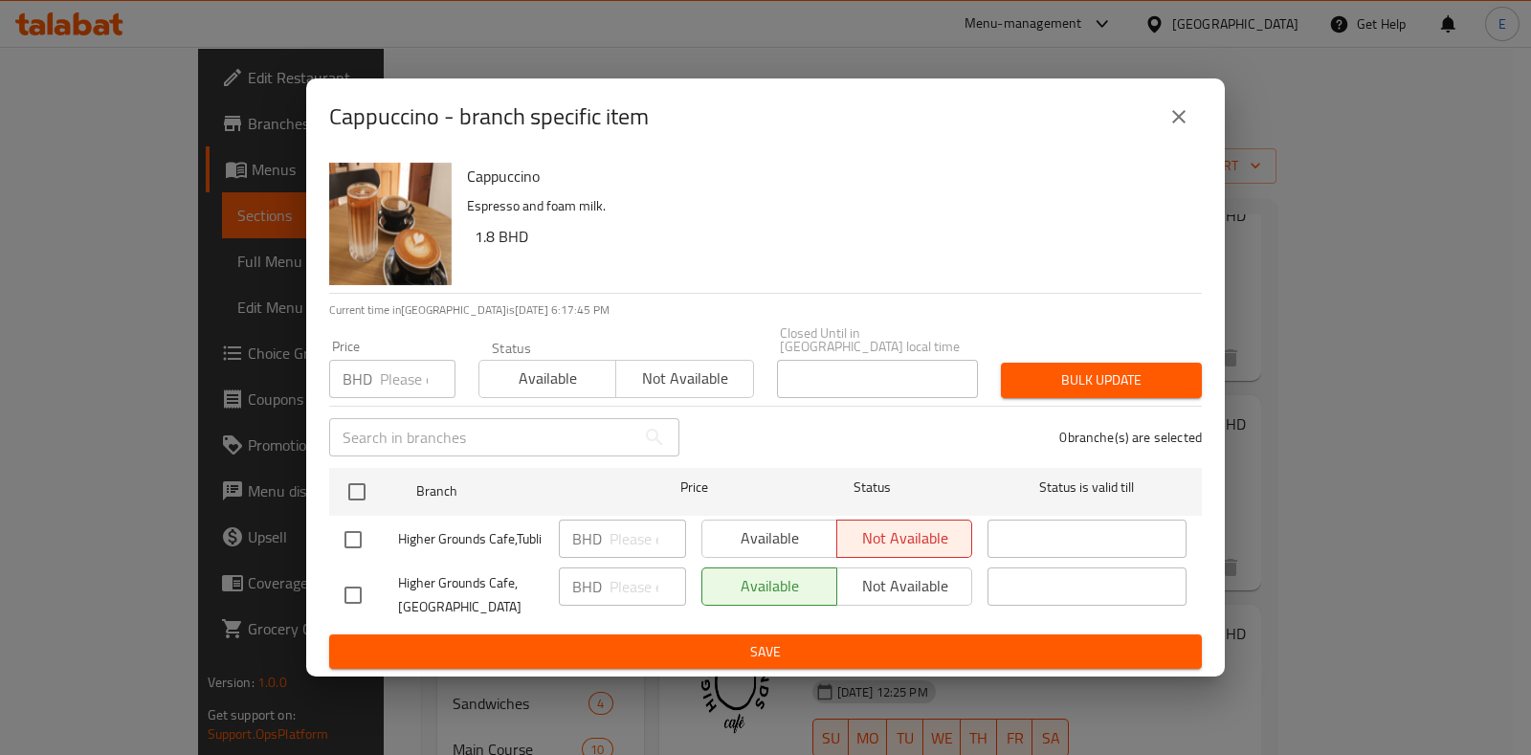
click at [1181, 123] on icon "close" at bounding box center [1178, 116] width 13 height 13
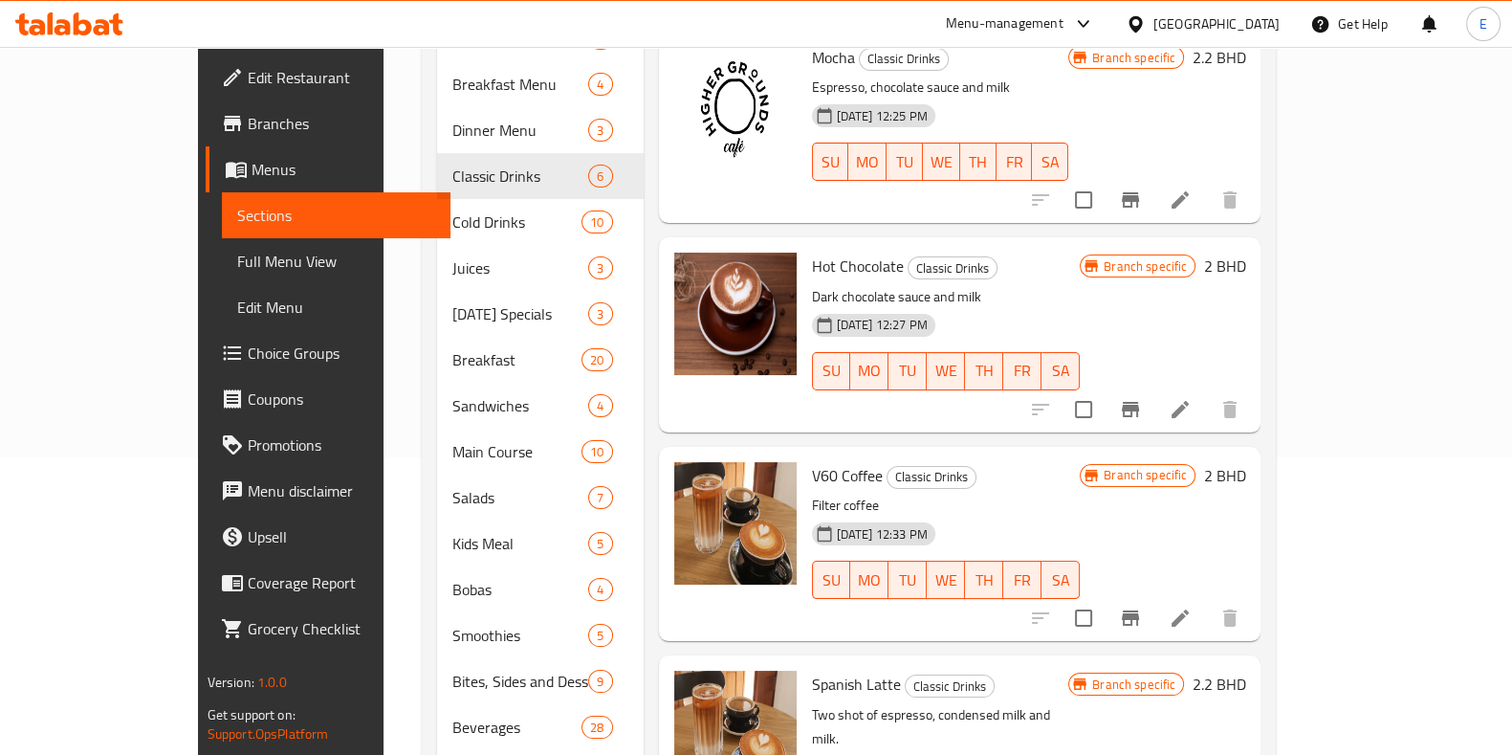
scroll to position [416, 0]
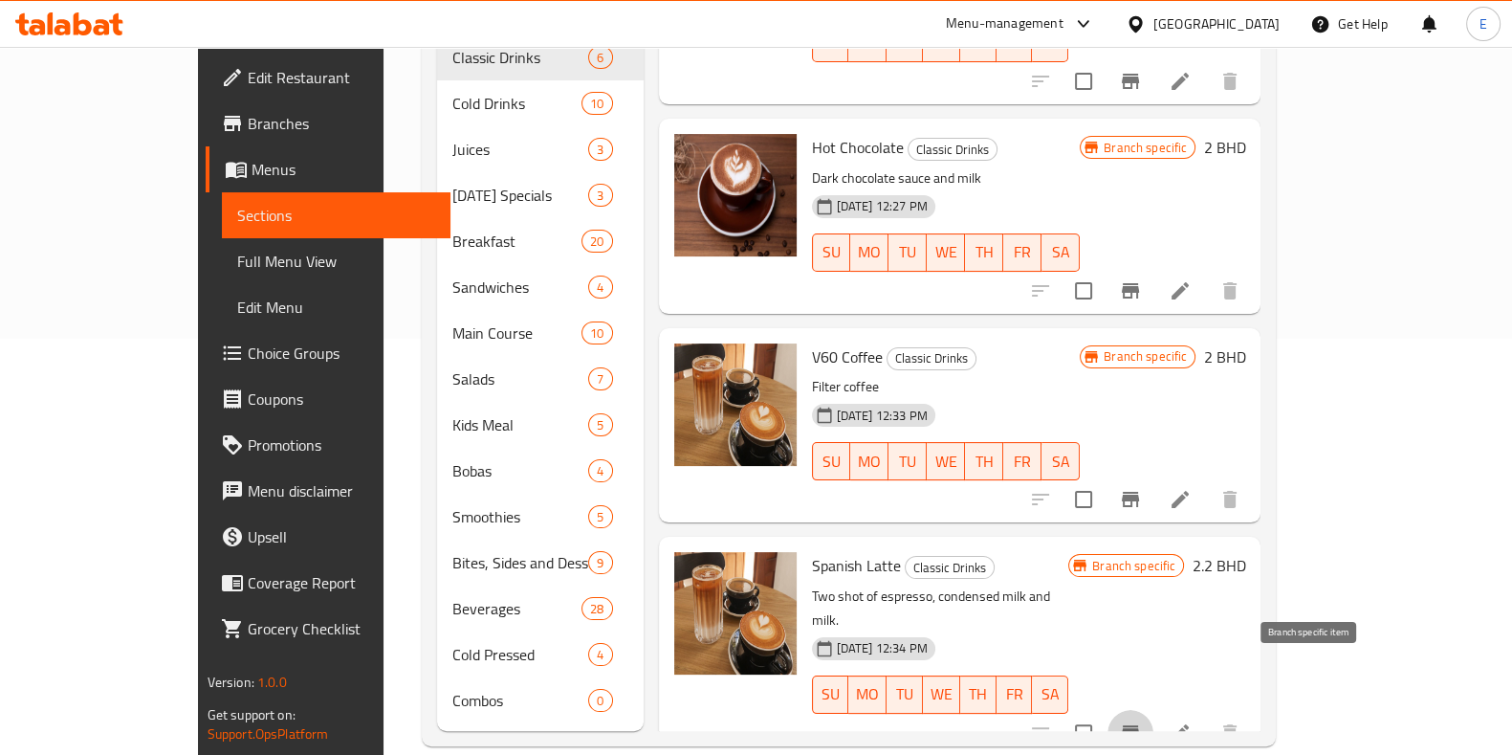
click at [1139, 725] on icon "Branch-specific-item" at bounding box center [1130, 732] width 17 height 15
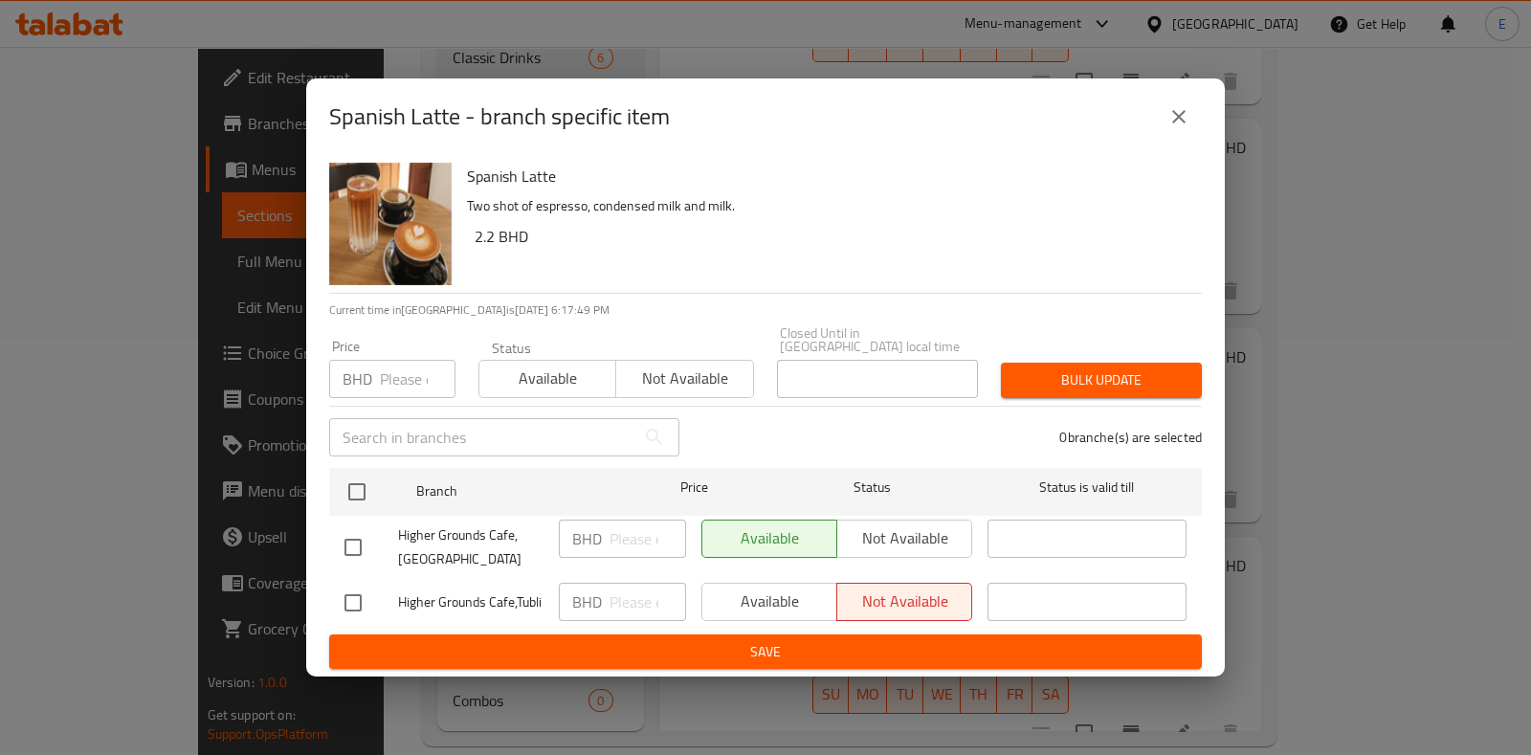
click at [1164, 115] on button "close" at bounding box center [1179, 117] width 46 height 46
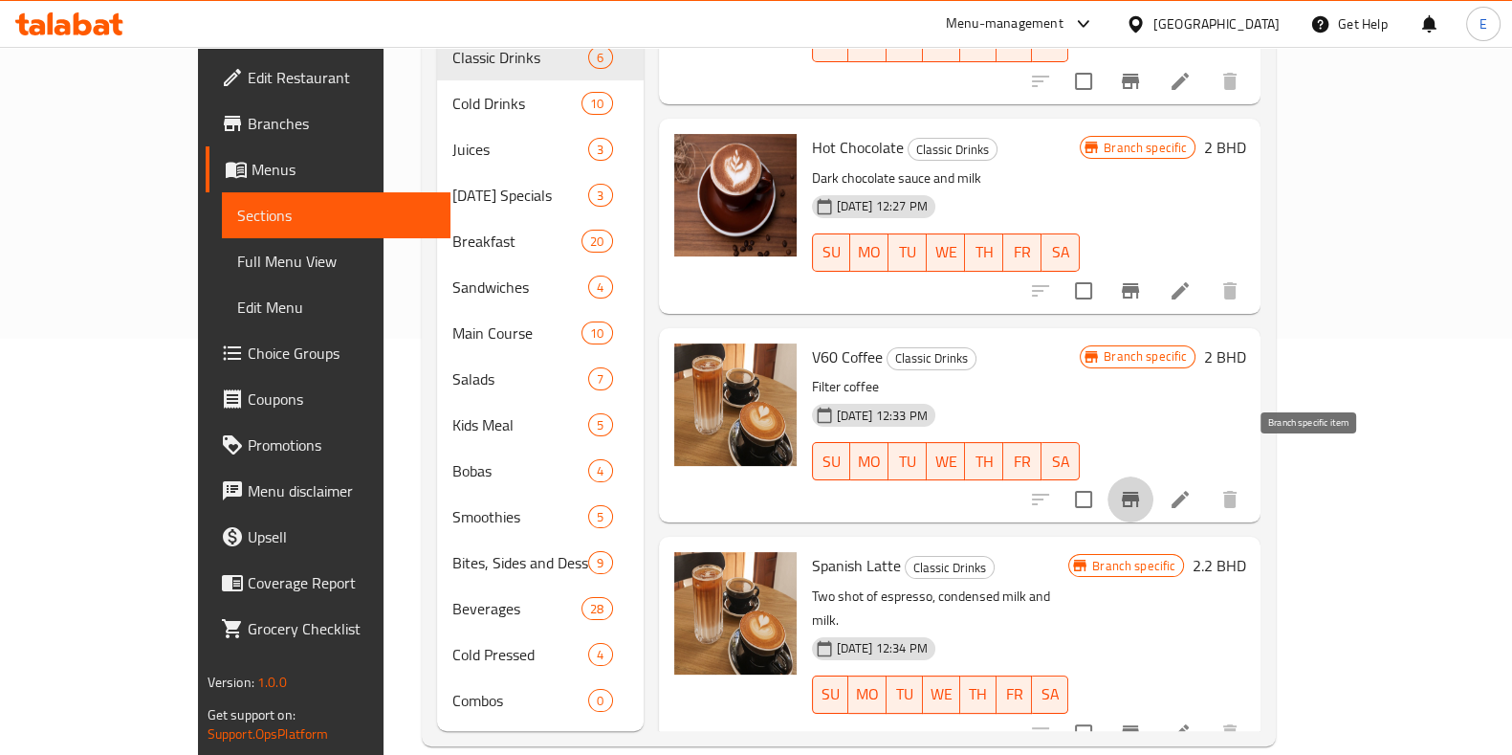
click at [1154, 480] on button "Branch-specific-item" at bounding box center [1131, 499] width 46 height 46
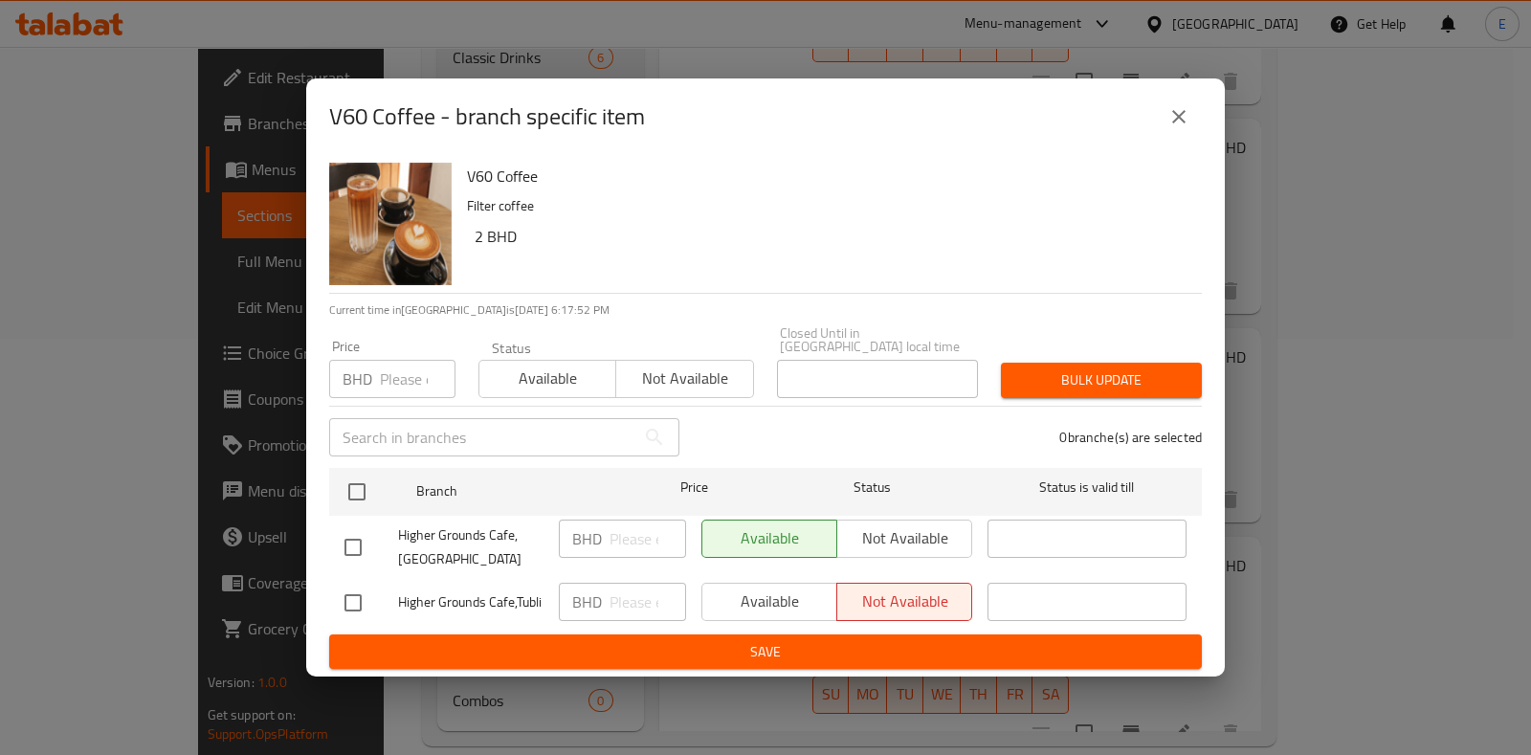
click at [1178, 128] on icon "close" at bounding box center [1178, 116] width 23 height 23
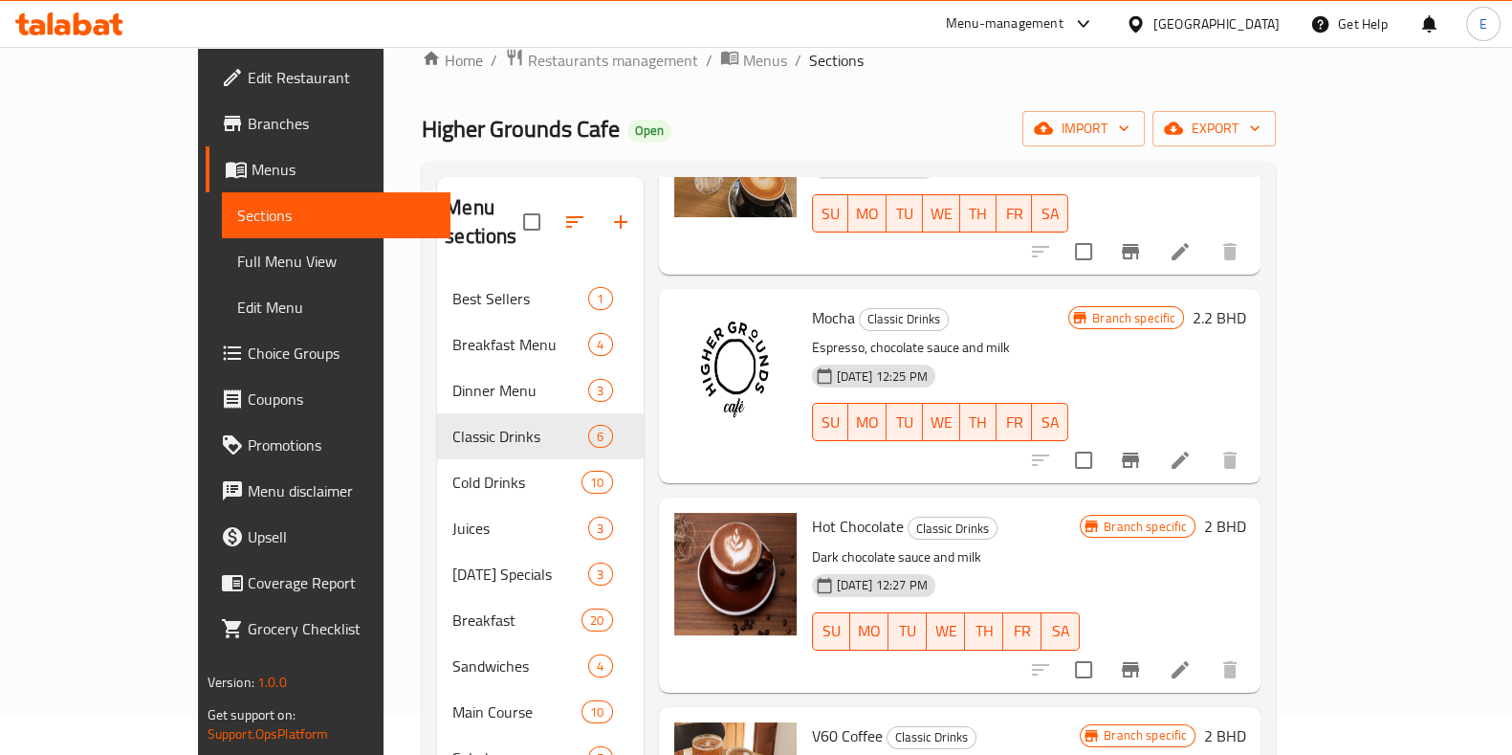
scroll to position [0, 0]
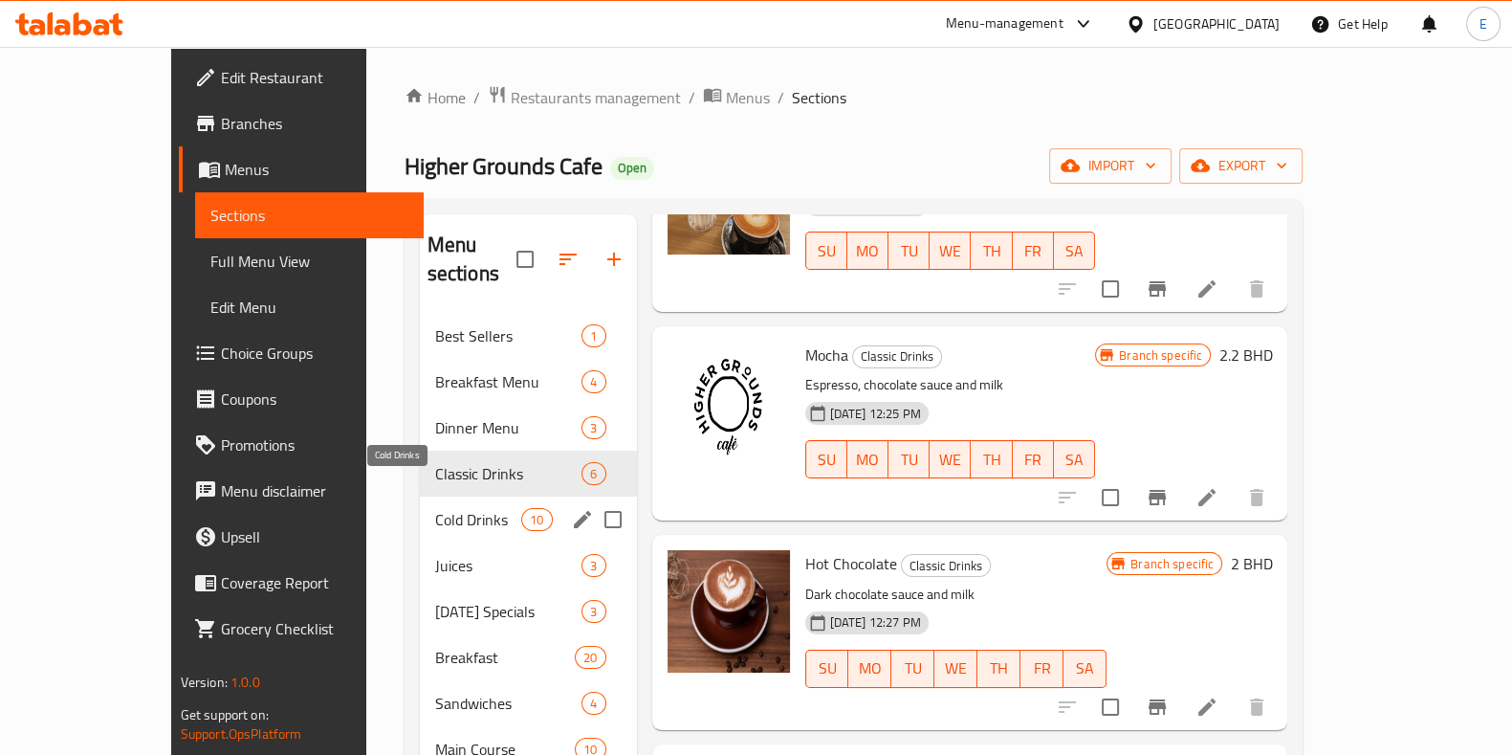
click at [435, 508] on span "Cold Drinks" at bounding box center [478, 519] width 87 height 23
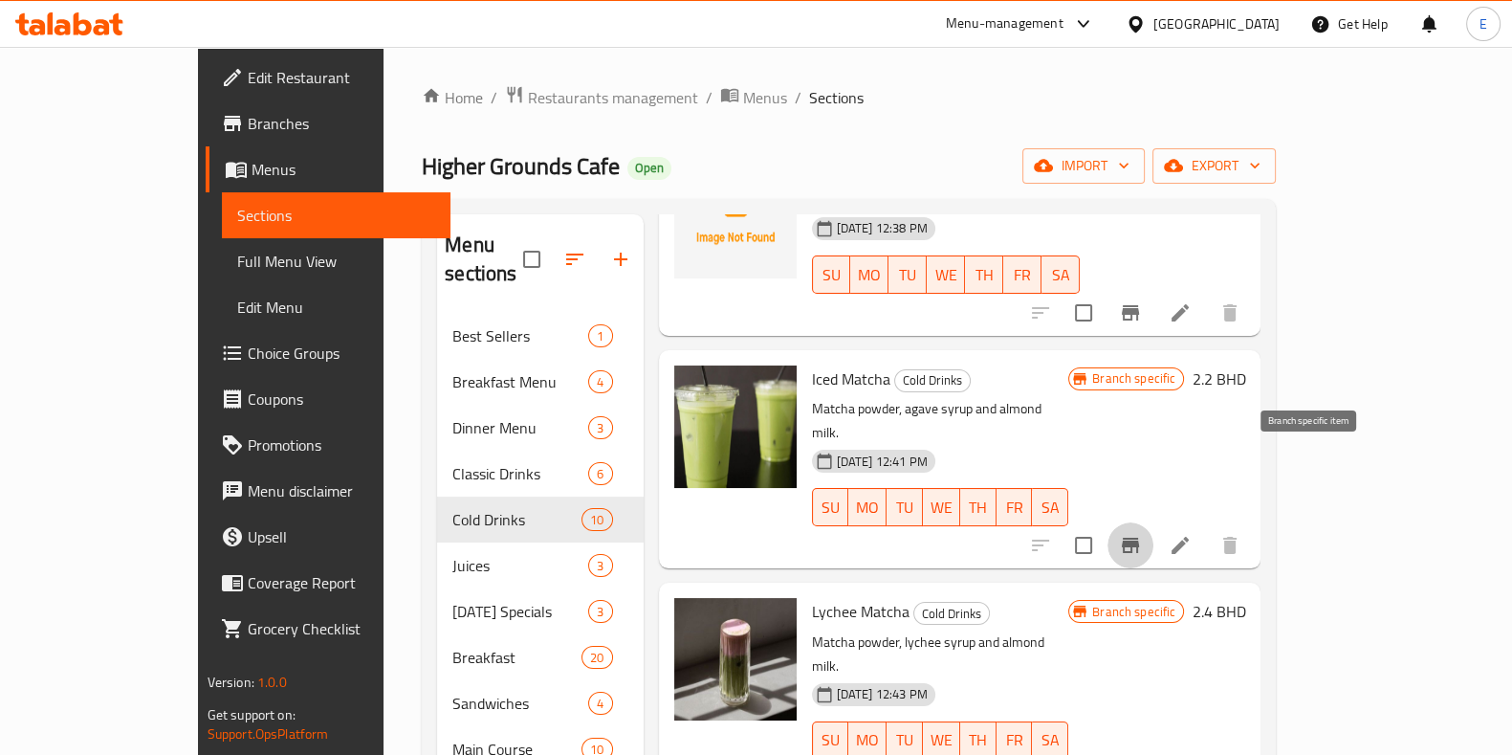
click at [1142, 534] on icon "Branch-specific-item" at bounding box center [1130, 545] width 23 height 23
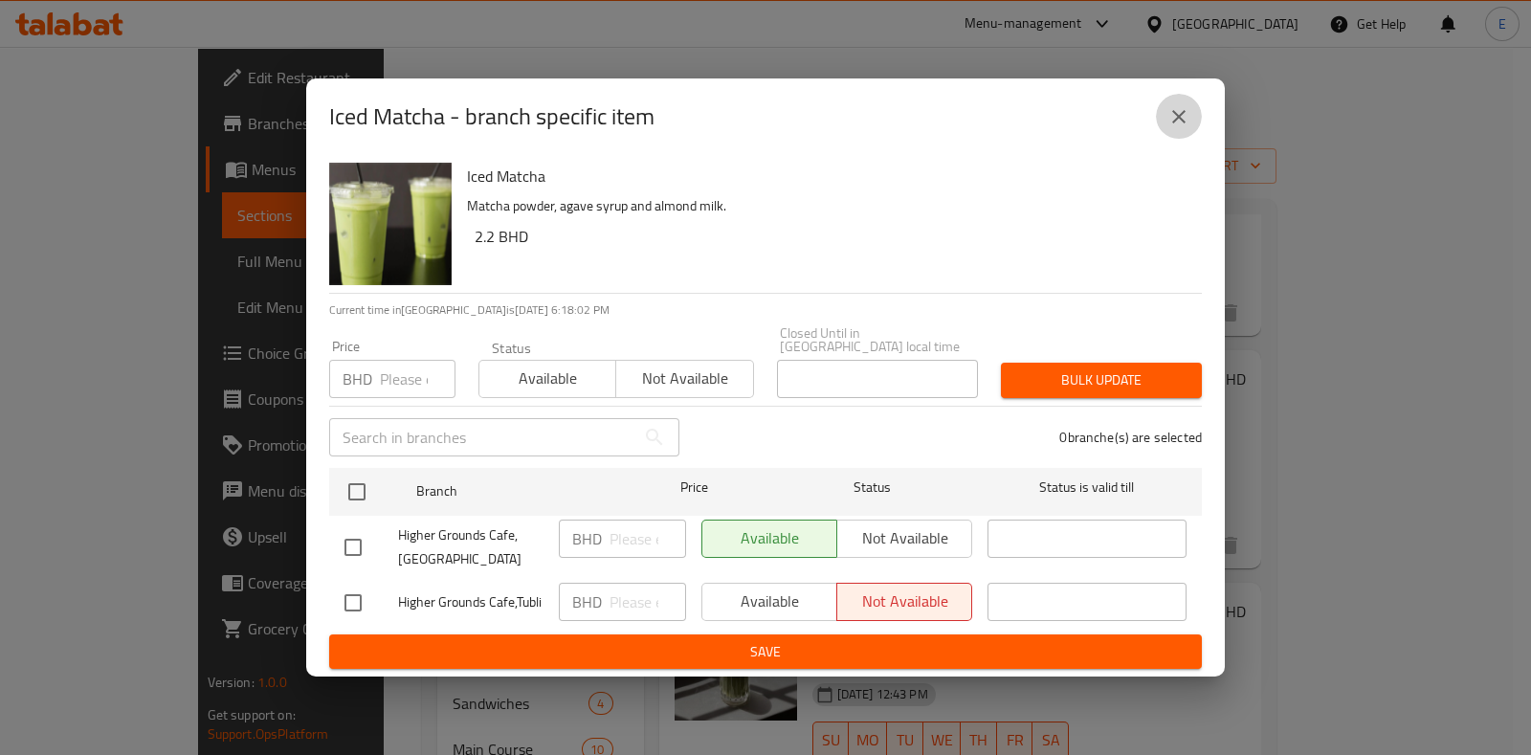
click at [1174, 128] on icon "close" at bounding box center [1178, 116] width 23 height 23
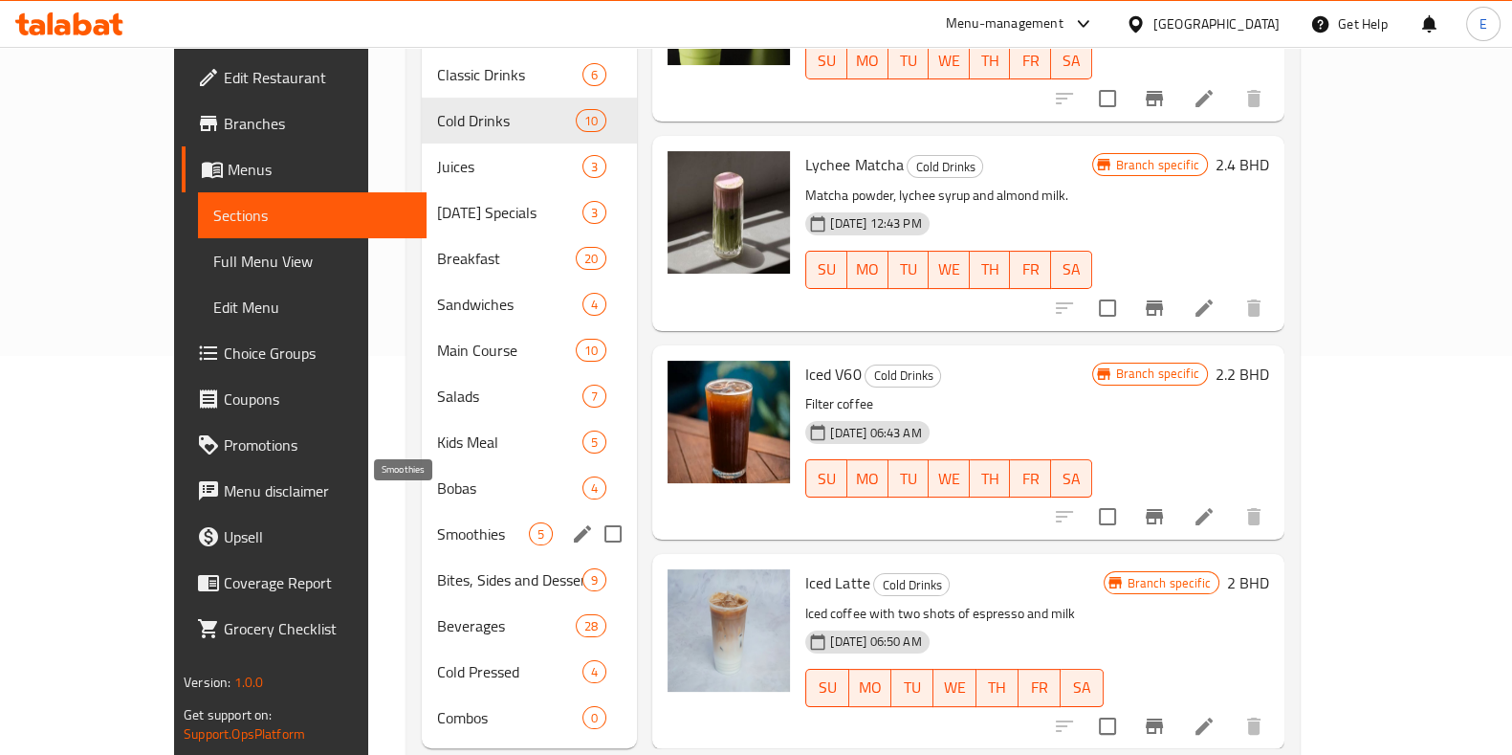
scroll to position [416, 0]
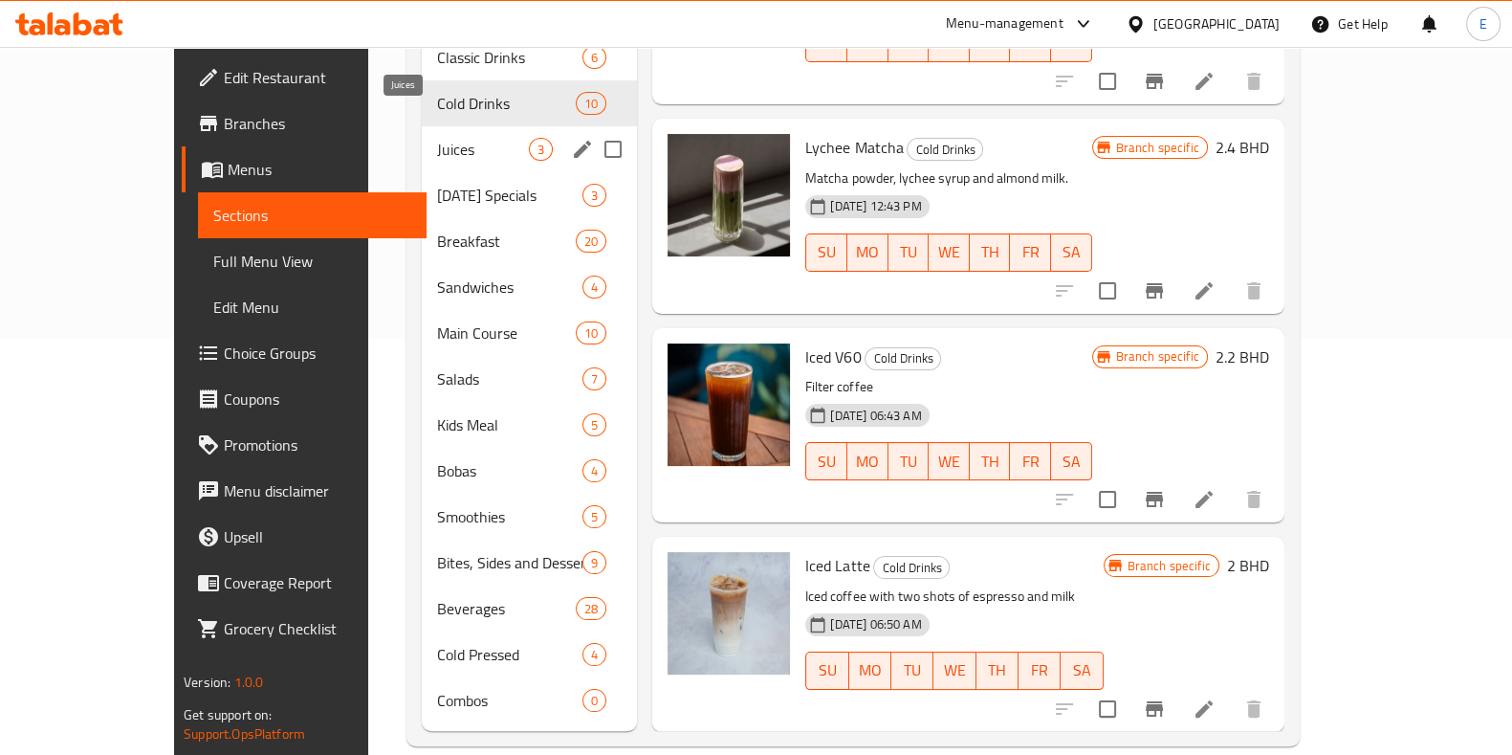
click at [437, 138] on span "Juices" at bounding box center [483, 149] width 92 height 23
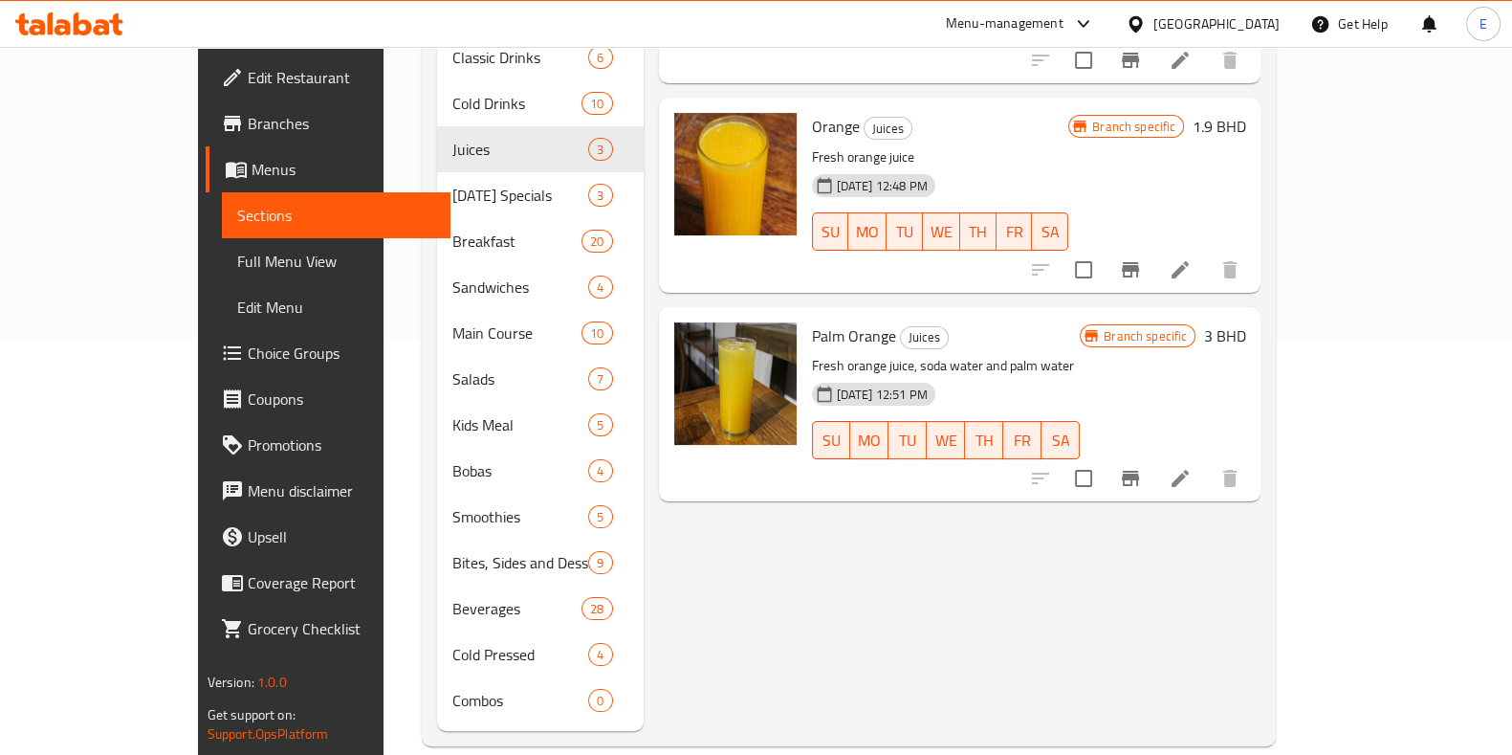
click at [1142, 258] on icon "Branch-specific-item" at bounding box center [1130, 269] width 23 height 23
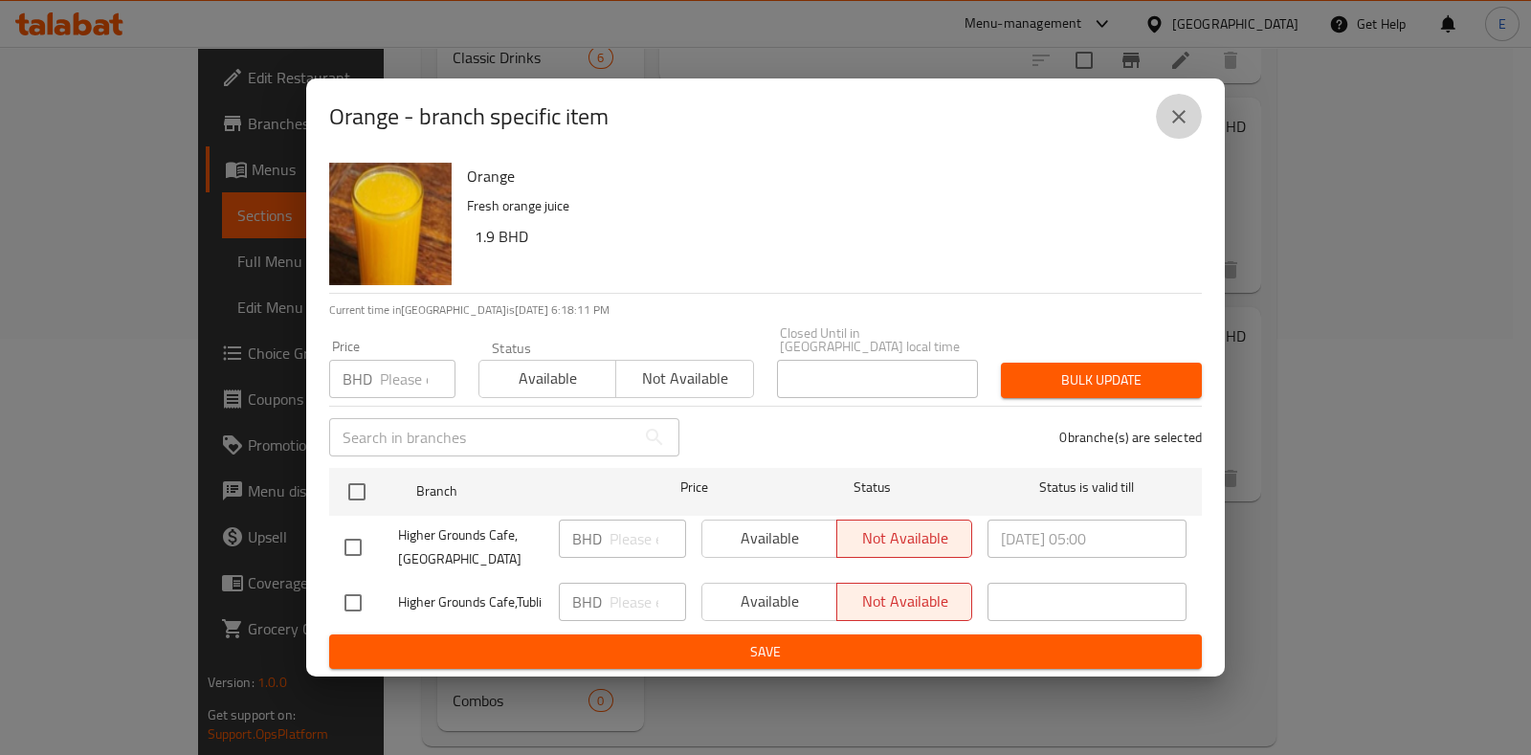
click at [1178, 126] on icon "close" at bounding box center [1178, 116] width 23 height 23
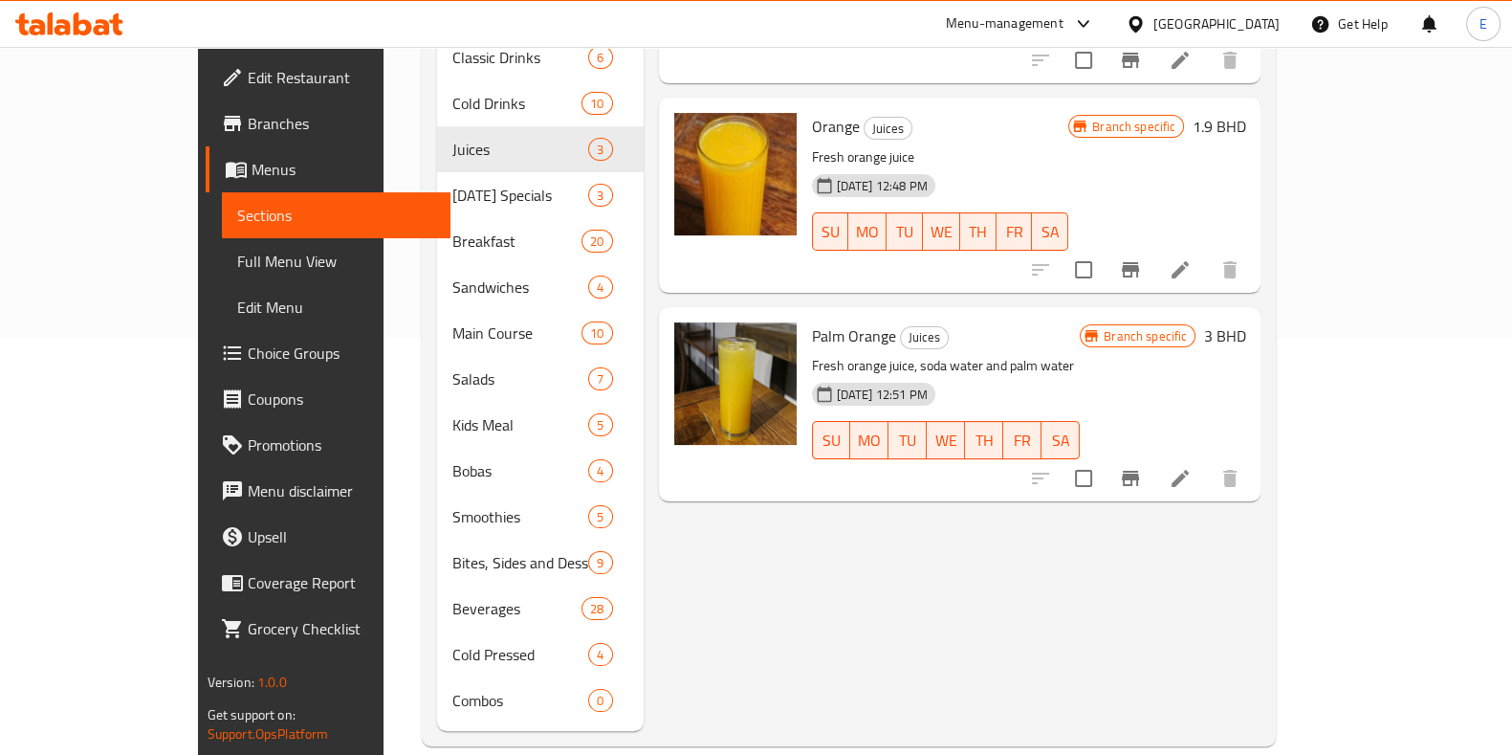
click at [1142, 467] on icon "Branch-specific-item" at bounding box center [1130, 478] width 23 height 23
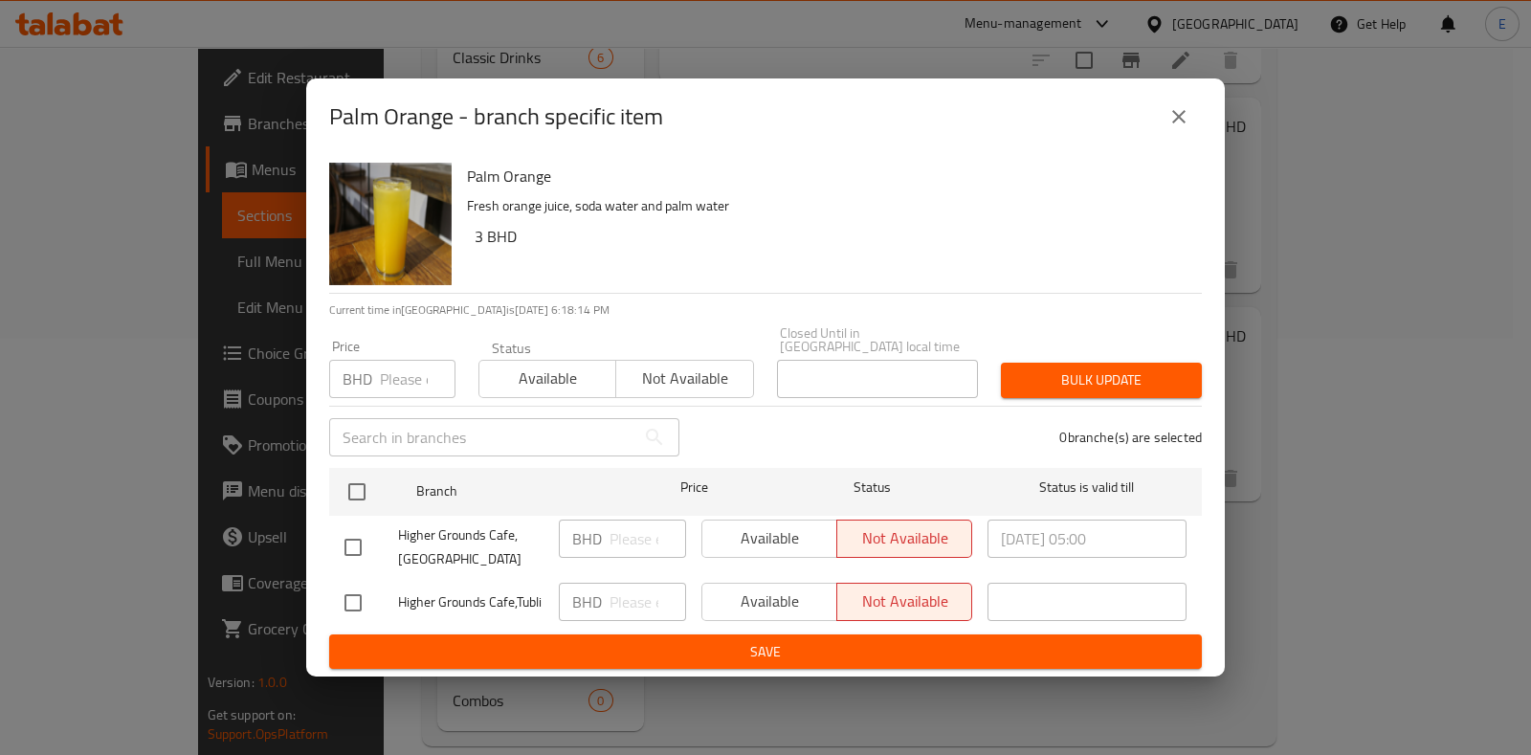
click at [1191, 131] on button "close" at bounding box center [1179, 117] width 46 height 46
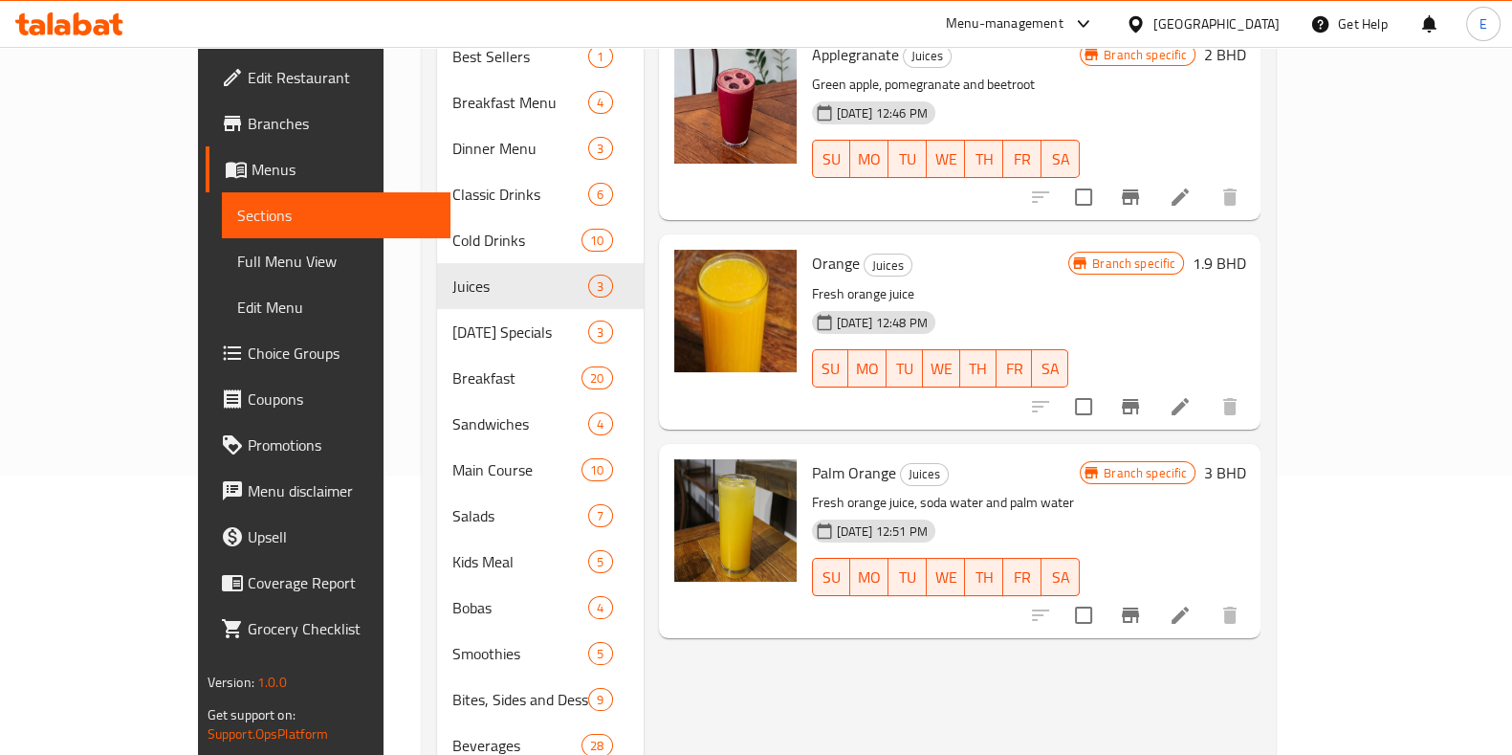
scroll to position [177, 0]
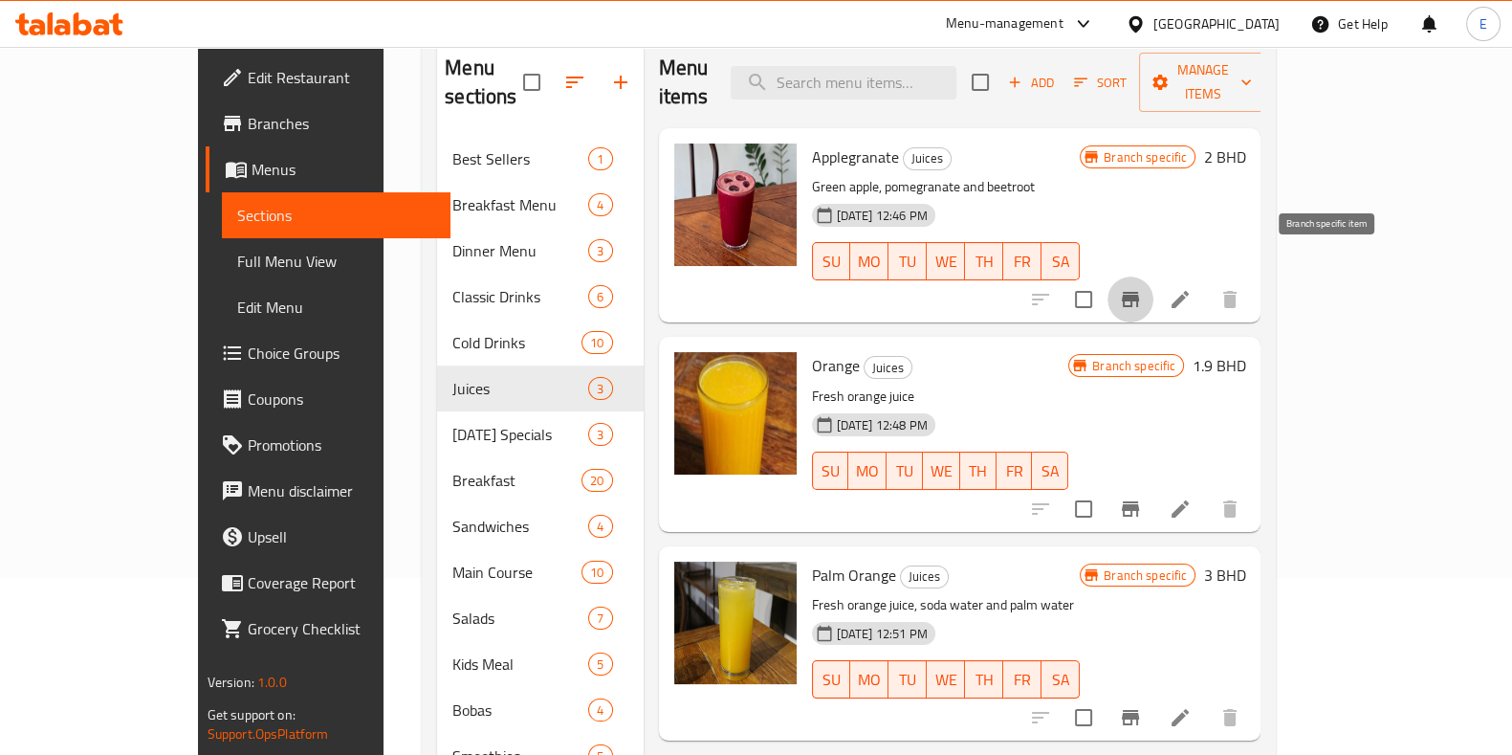
click at [1142, 288] on icon "Branch-specific-item" at bounding box center [1130, 299] width 23 height 23
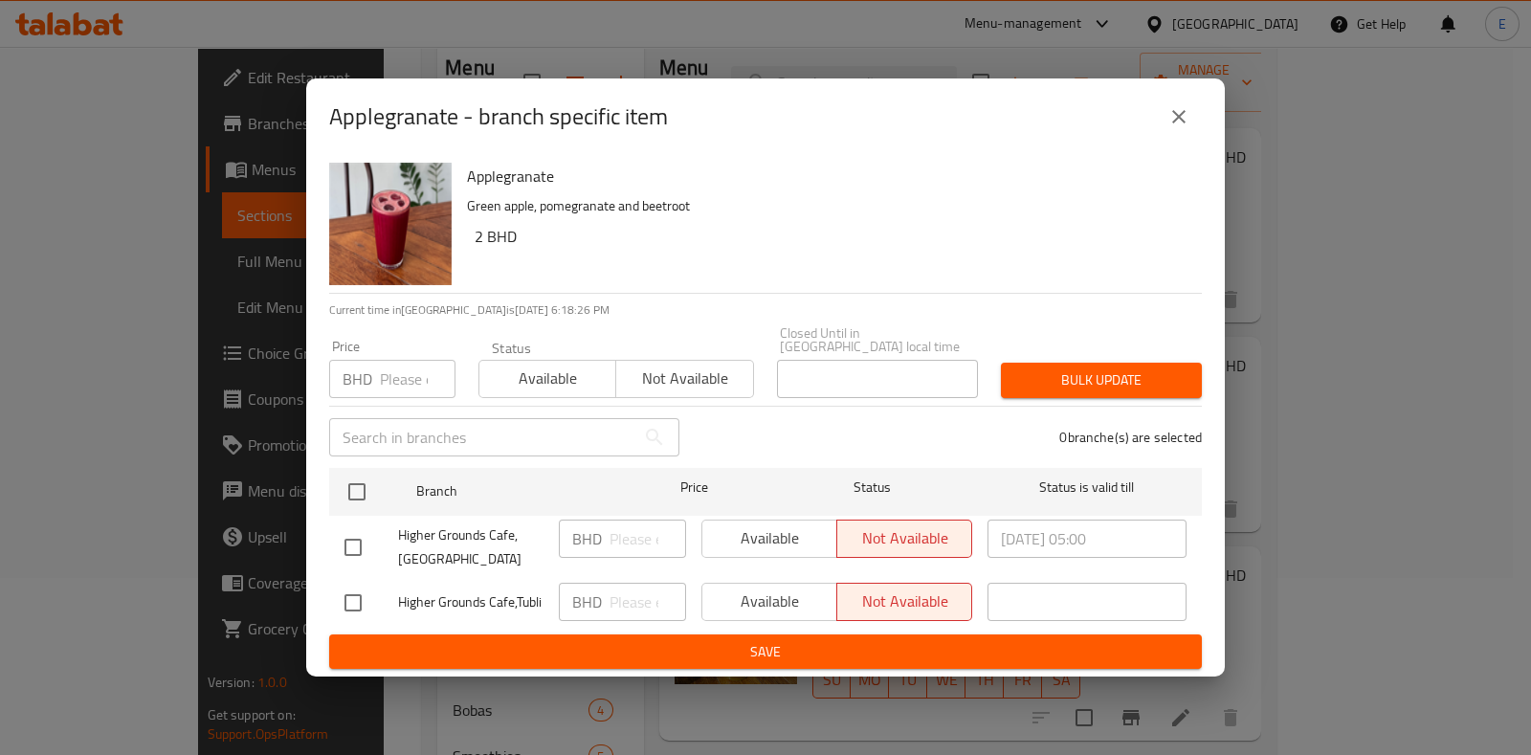
click at [722, 528] on div "Available Not available" at bounding box center [836, 538] width 271 height 38
click at [342, 546] on input "checkbox" at bounding box center [353, 547] width 40 height 40
checkbox input "true"
click at [801, 525] on span "Available" at bounding box center [770, 538] width 120 height 28
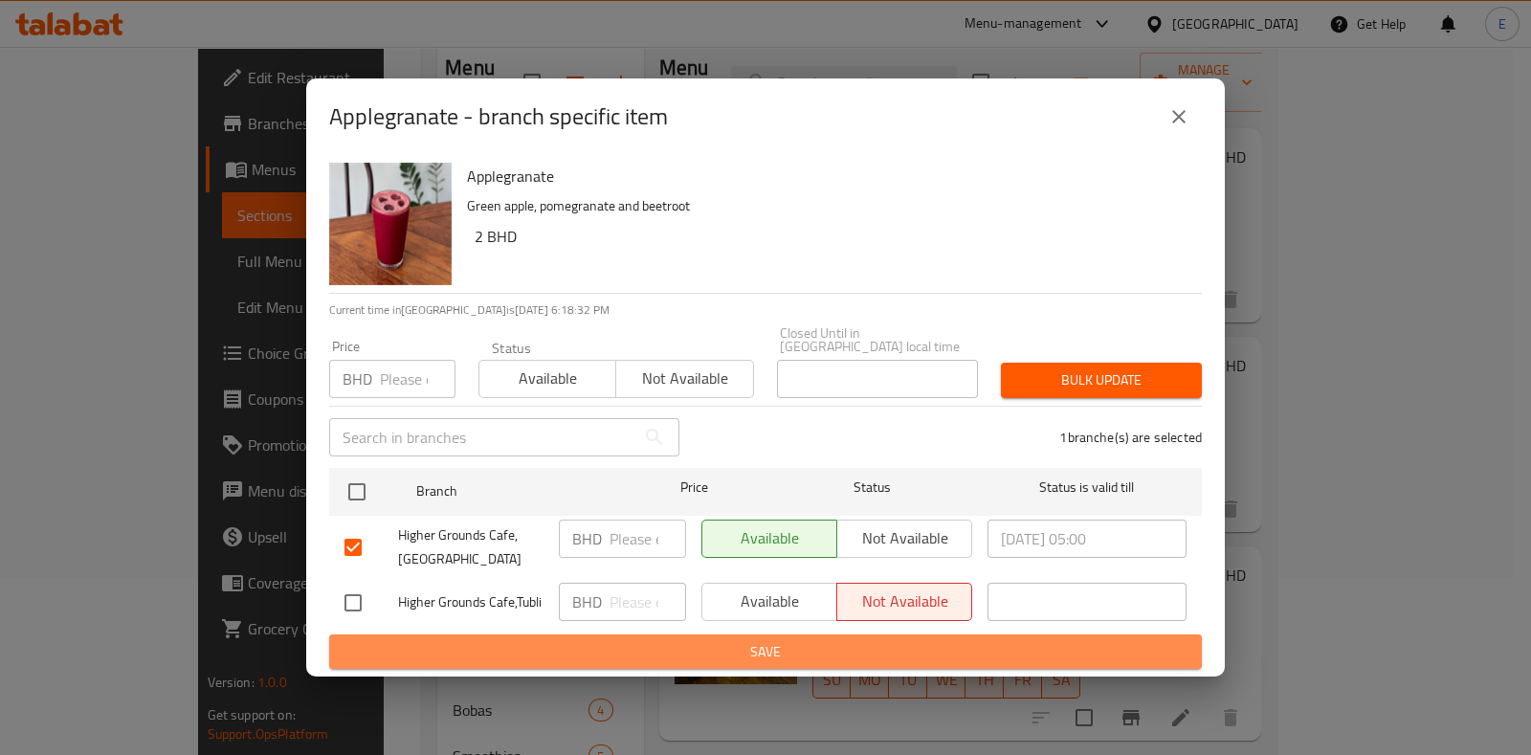
click at [804, 647] on span "Save" at bounding box center [765, 652] width 842 height 24
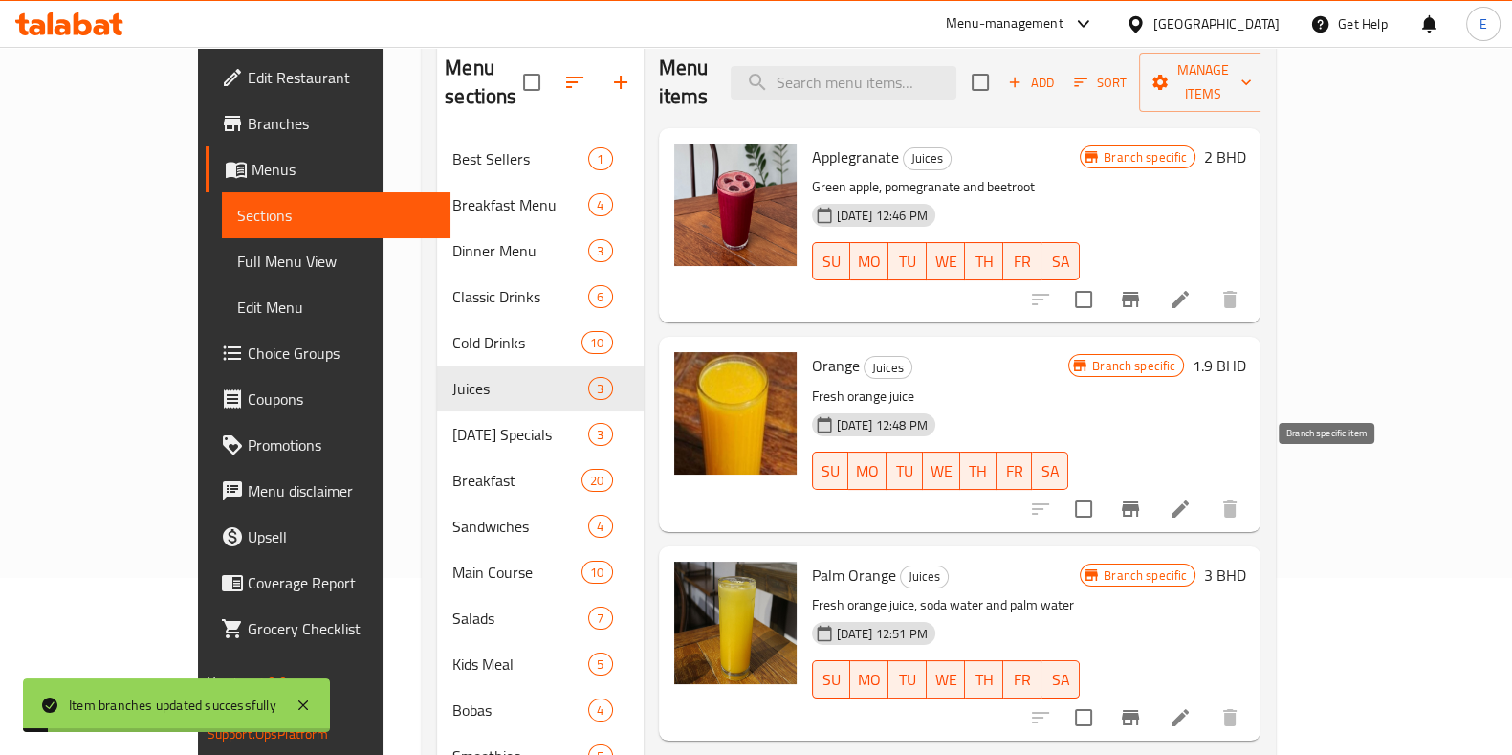
click at [1139, 501] on icon "Branch-specific-item" at bounding box center [1130, 508] width 17 height 15
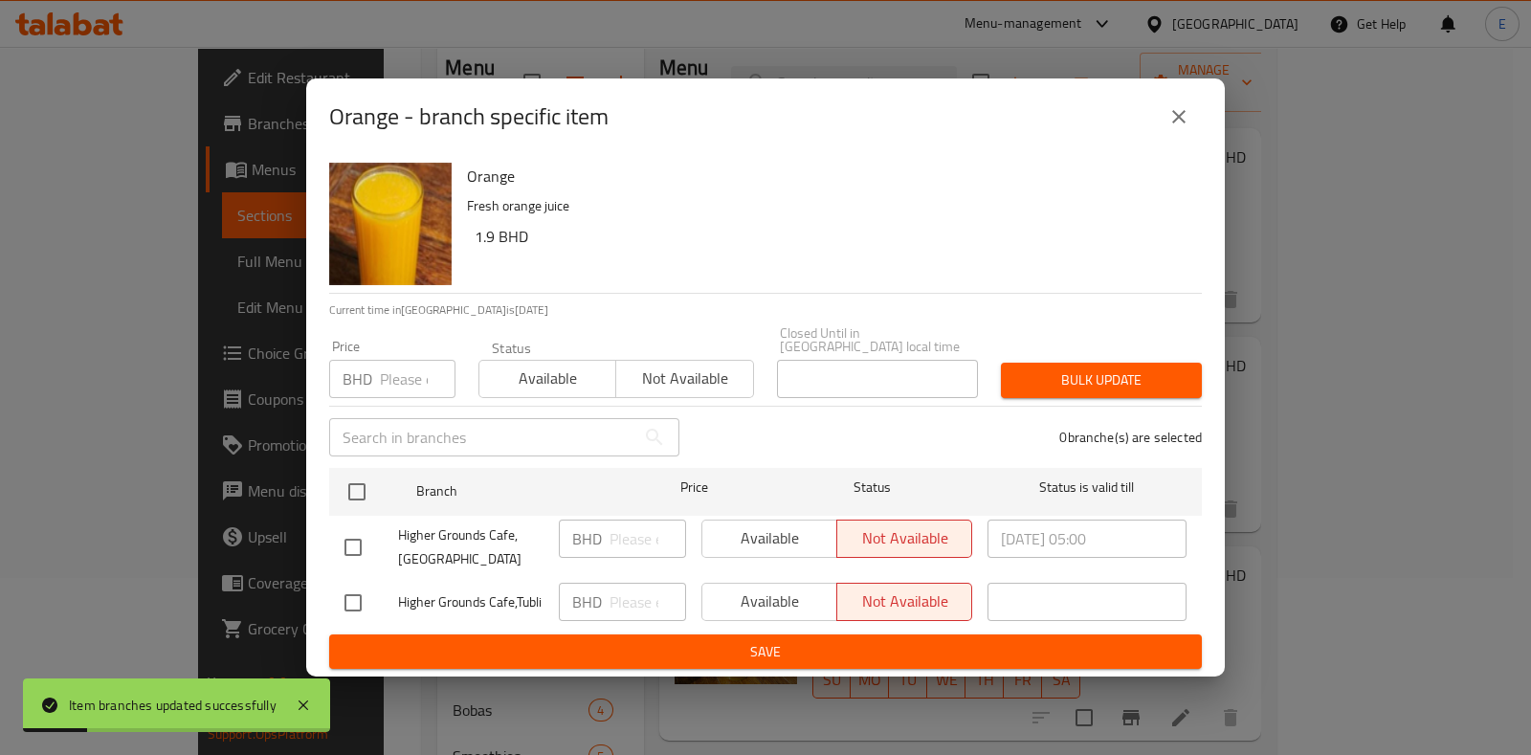
click at [359, 540] on input "checkbox" at bounding box center [353, 547] width 40 height 40
checkbox input "true"
click at [805, 534] on span "Available" at bounding box center [770, 538] width 120 height 28
click at [833, 640] on span "Save" at bounding box center [765, 652] width 842 height 24
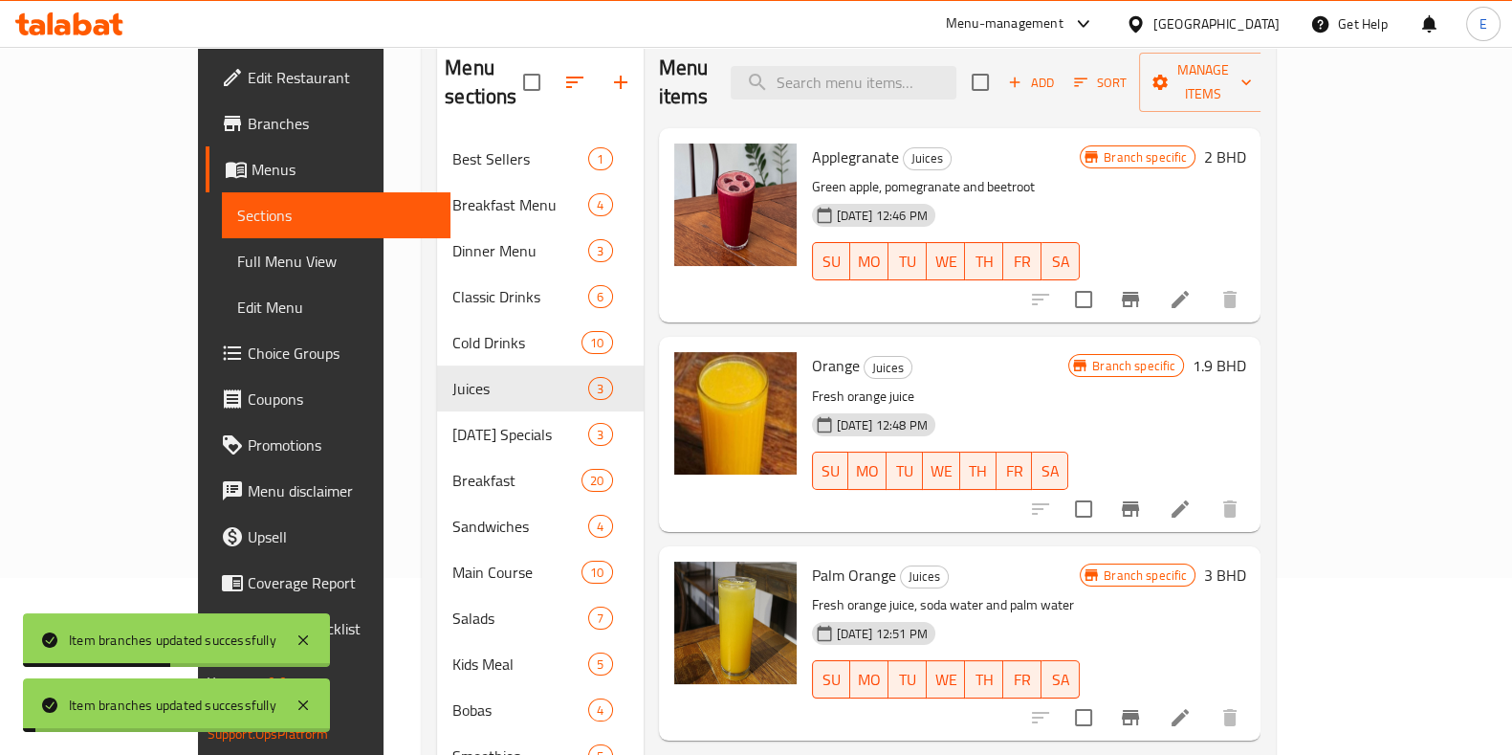
click at [1139, 710] on icon "Branch-specific-item" at bounding box center [1130, 717] width 17 height 15
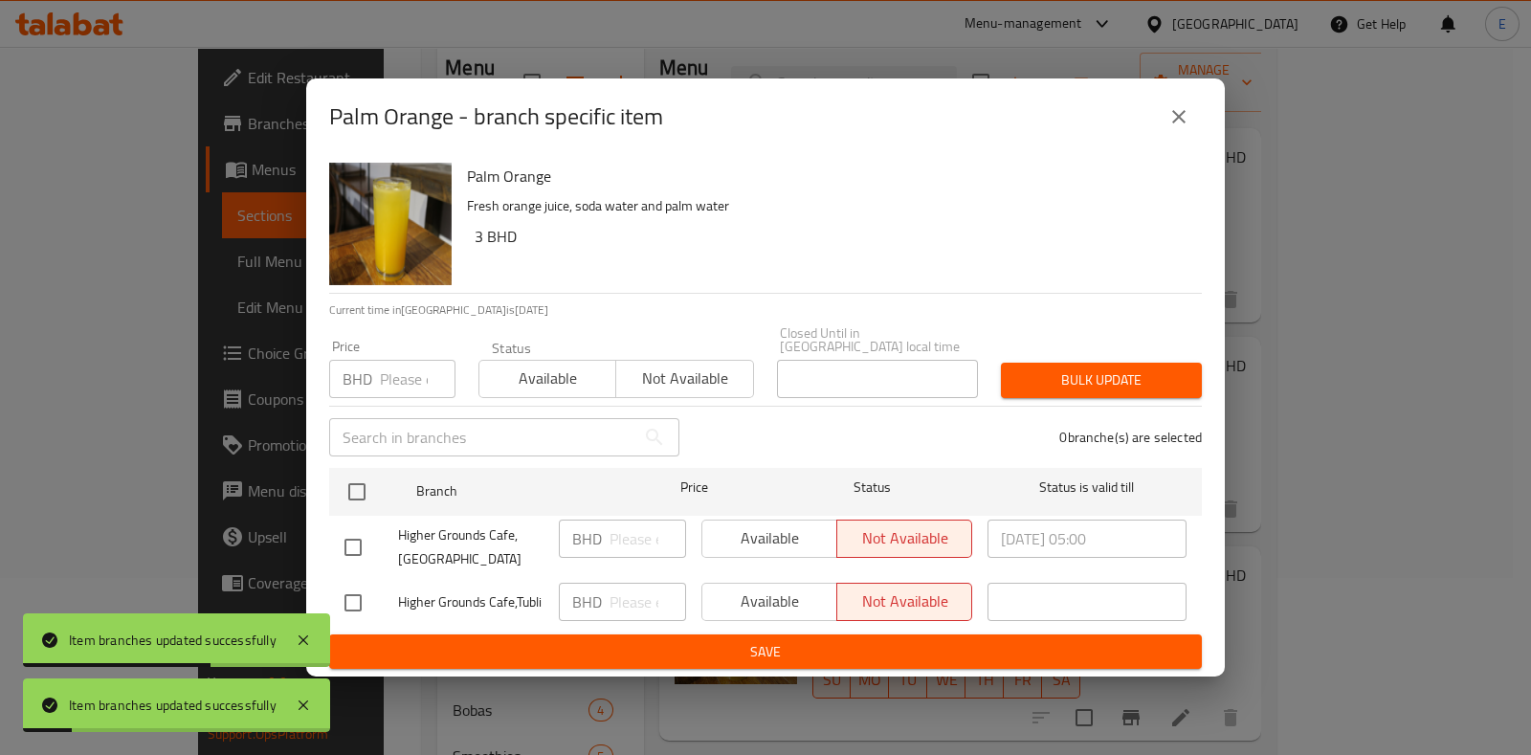
click at [364, 539] on input "checkbox" at bounding box center [353, 547] width 40 height 40
checkbox input "true"
click at [783, 524] on span "Available" at bounding box center [770, 538] width 120 height 28
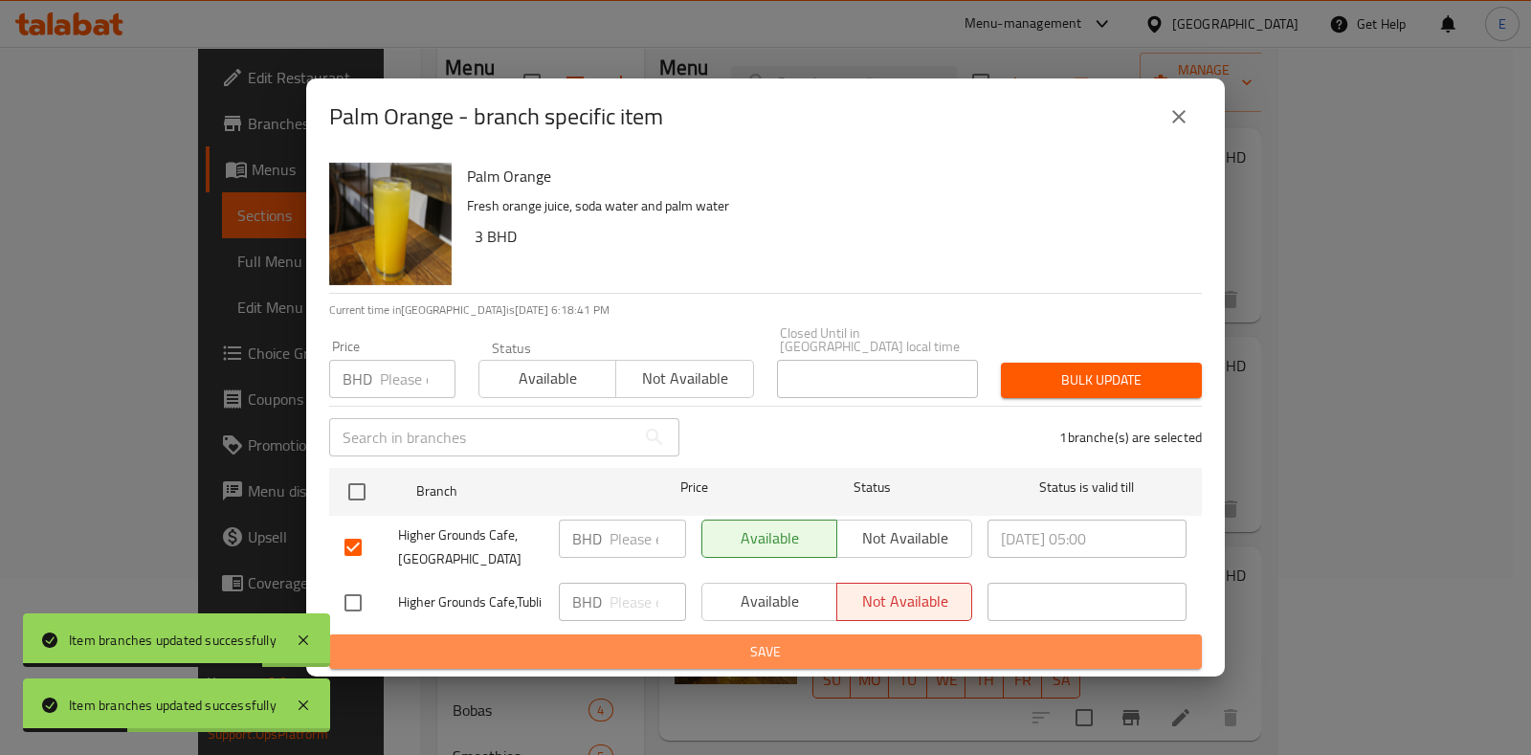
click at [747, 641] on span "Save" at bounding box center [765, 652] width 842 height 24
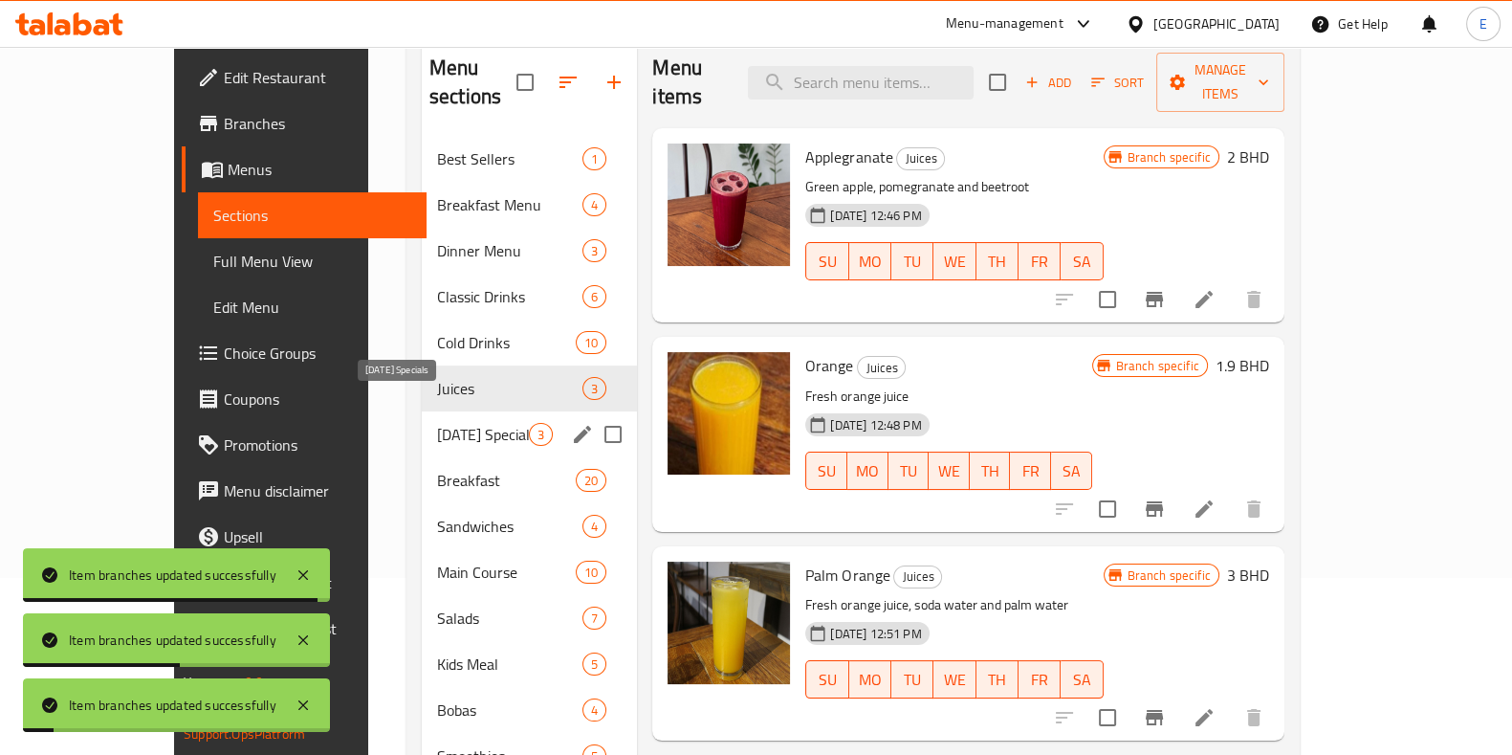
click at [437, 423] on span "[DATE] Specials" at bounding box center [483, 434] width 92 height 23
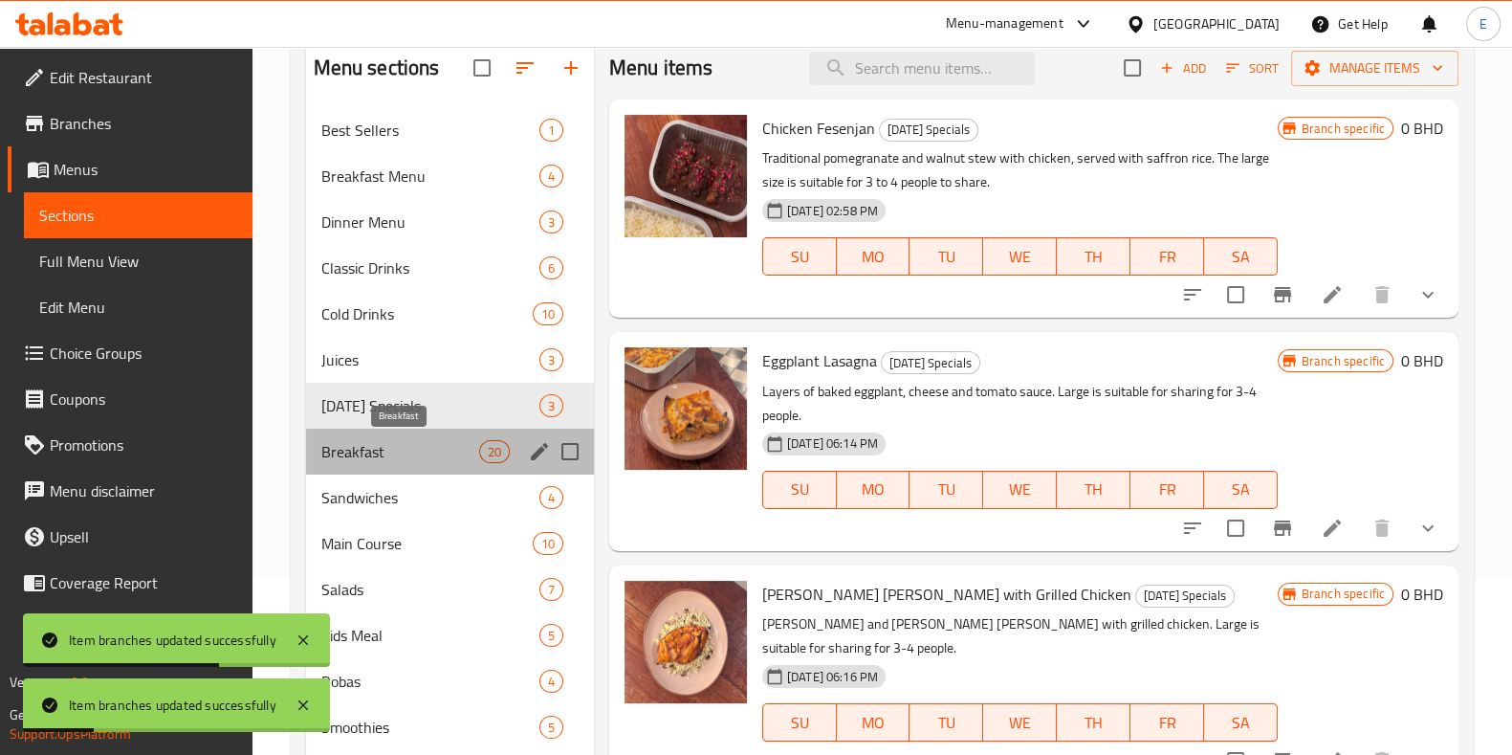
click at [422, 452] on span "Breakfast" at bounding box center [400, 451] width 158 height 23
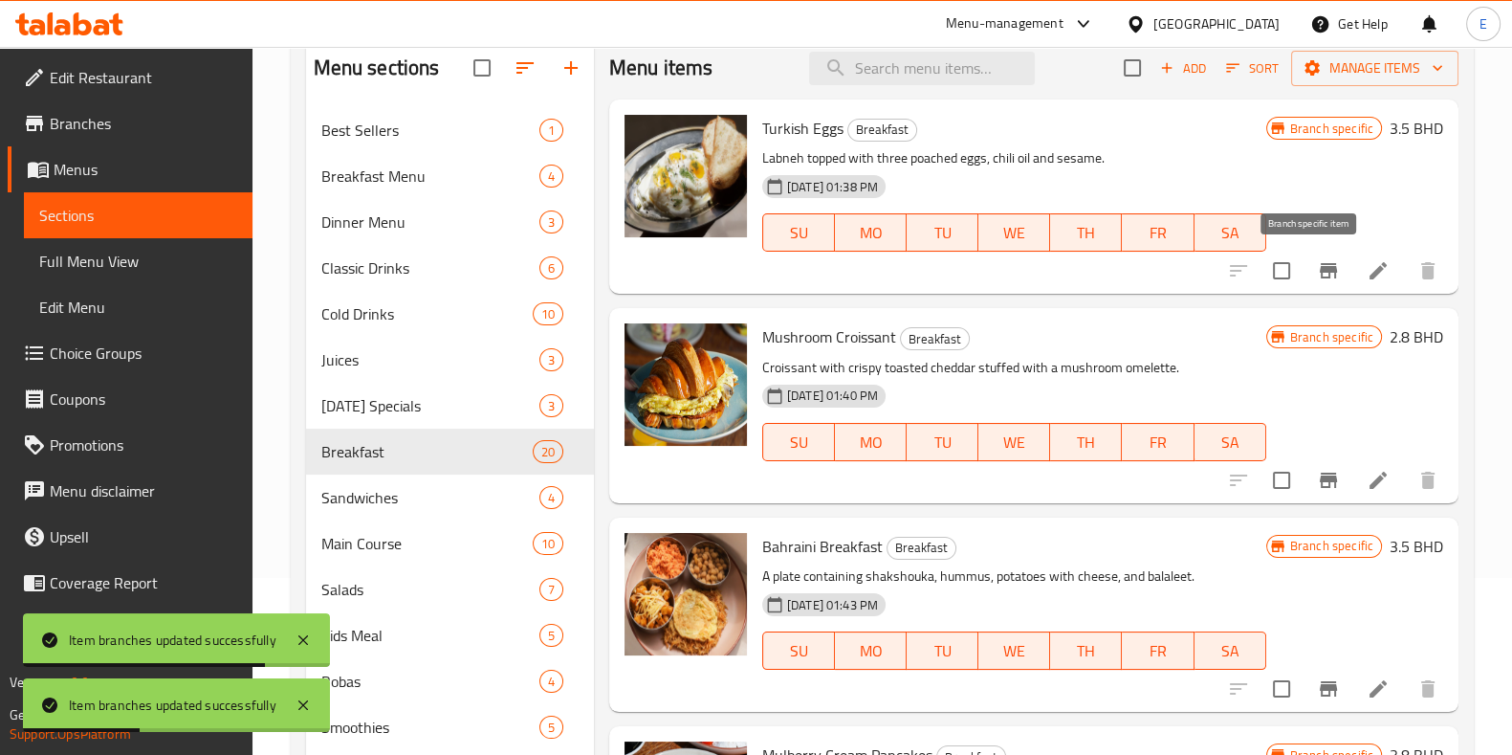
click at [1306, 281] on button "Branch-specific-item" at bounding box center [1329, 271] width 46 height 46
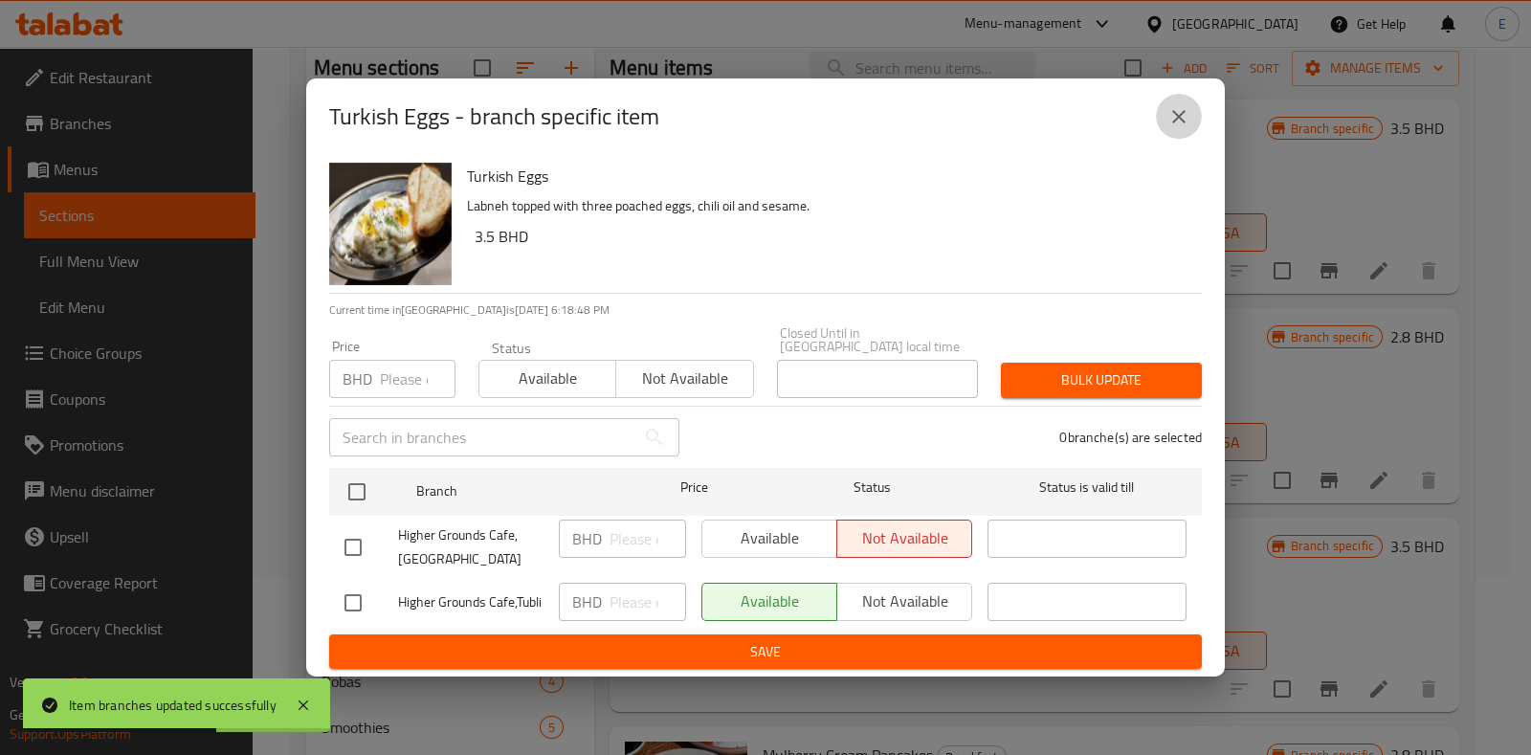
click at [1170, 125] on icon "close" at bounding box center [1178, 116] width 23 height 23
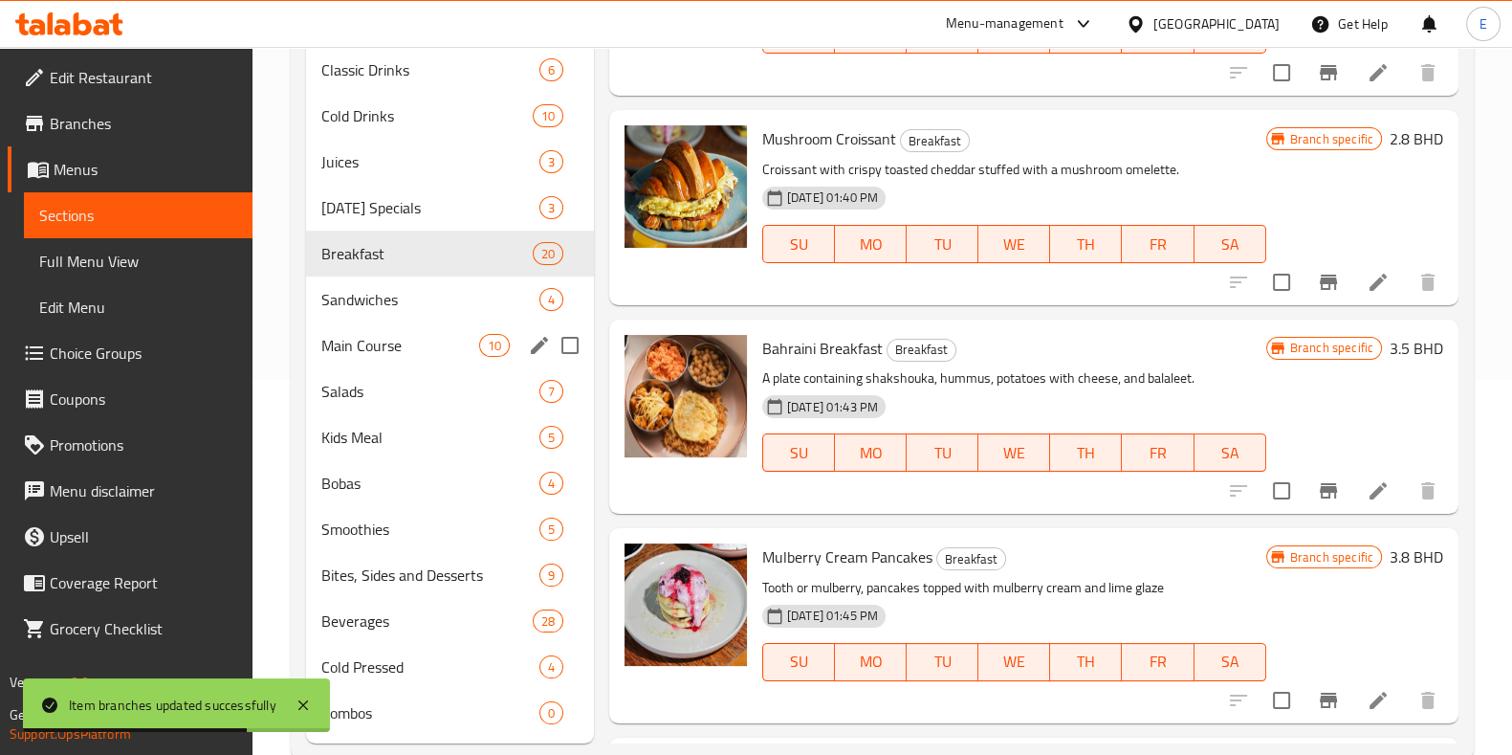
scroll to position [416, 0]
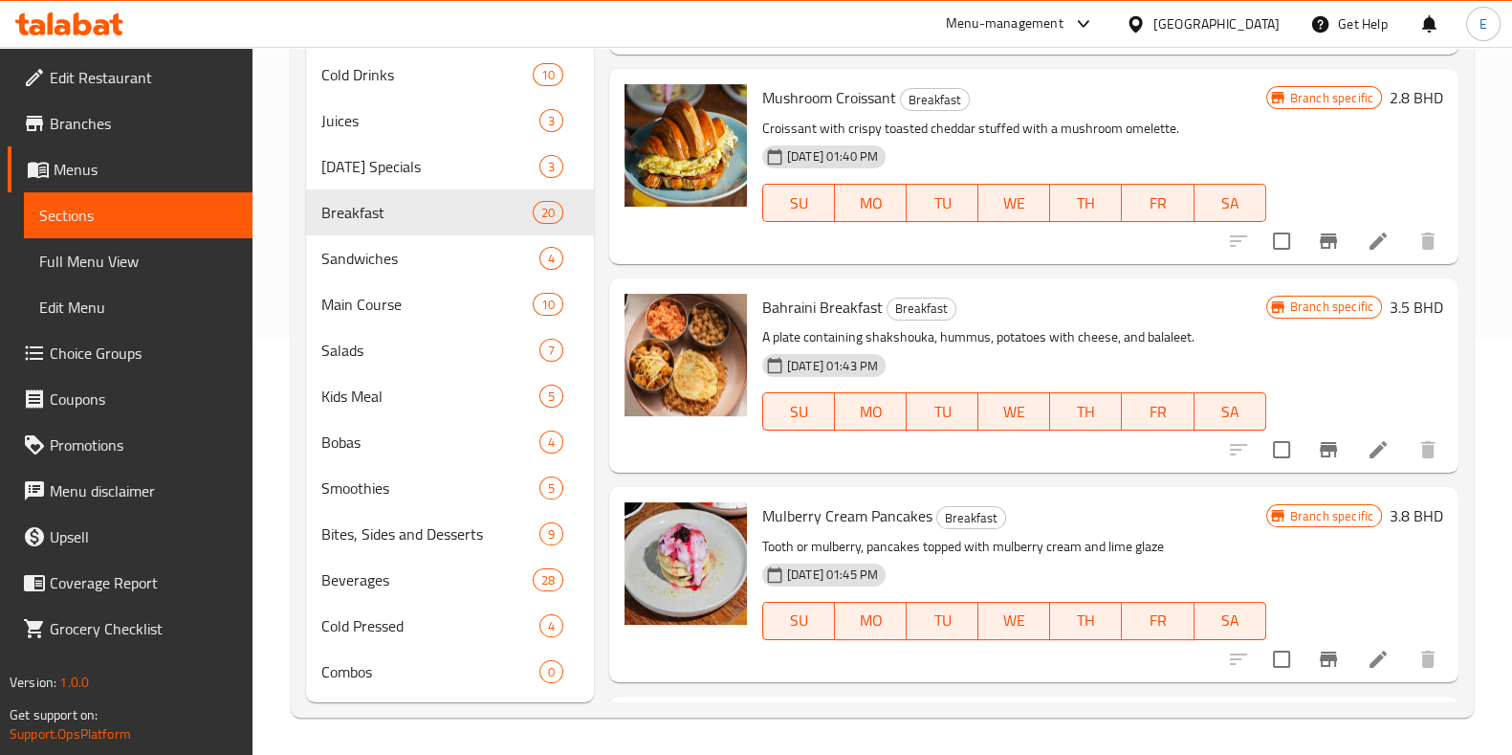
drag, startPoint x: 595, startPoint y: 685, endPoint x: 593, endPoint y: 700, distance: 15.4
drag, startPoint x: 593, startPoint y: 700, endPoint x: 585, endPoint y: 717, distance: 18.4
click at [585, 717] on div "Home / Restaurants management / Menus / Sections Higher Grounds Cafe Open impor…" at bounding box center [883, 193] width 1260 height 1125
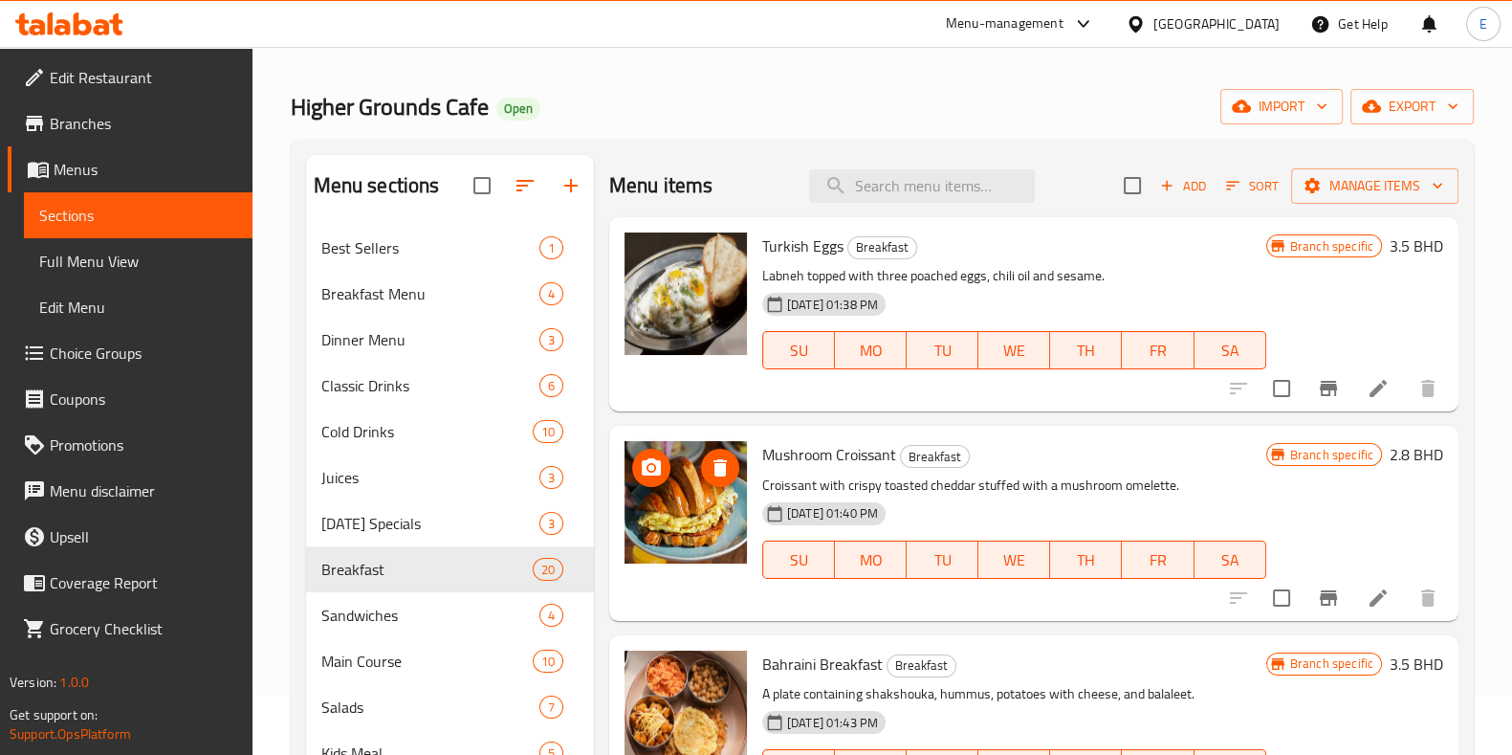
scroll to position [57, 0]
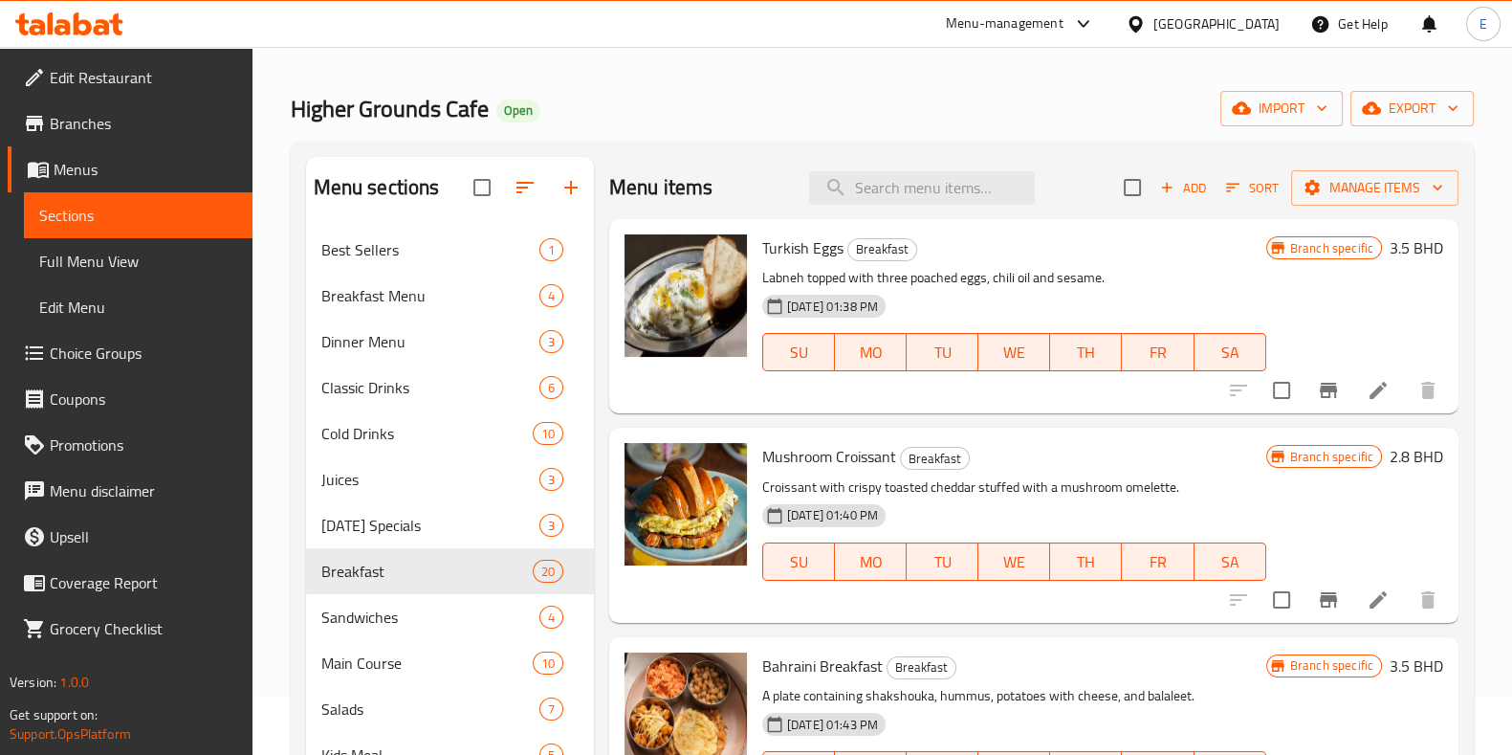
drag, startPoint x: 272, startPoint y: 69, endPoint x: 280, endPoint y: 49, distance: 21.9
click at [280, 49] on div "Home / Restaurants management / Menus / Sections Higher Grounds Cafe Open impor…" at bounding box center [883, 551] width 1260 height 1125
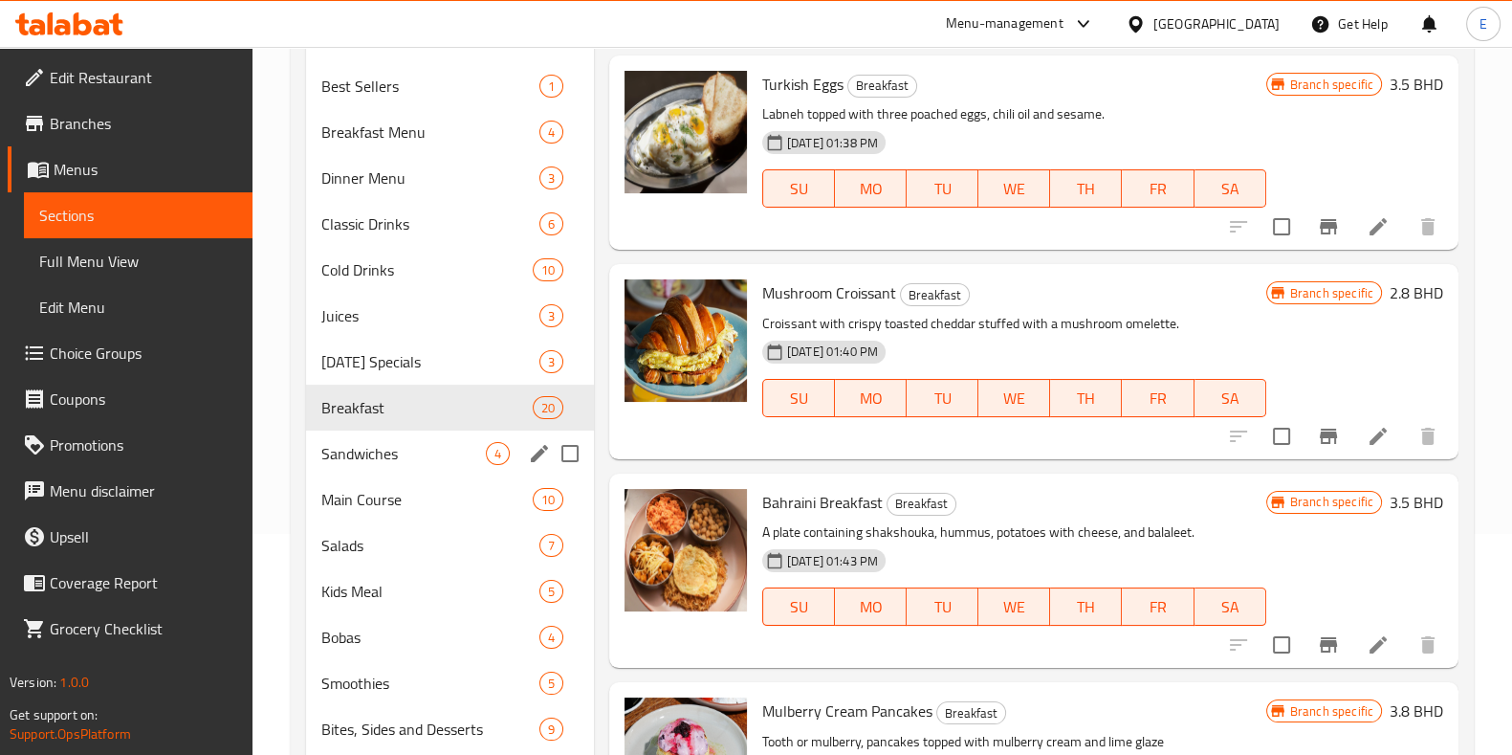
scroll to position [416, 0]
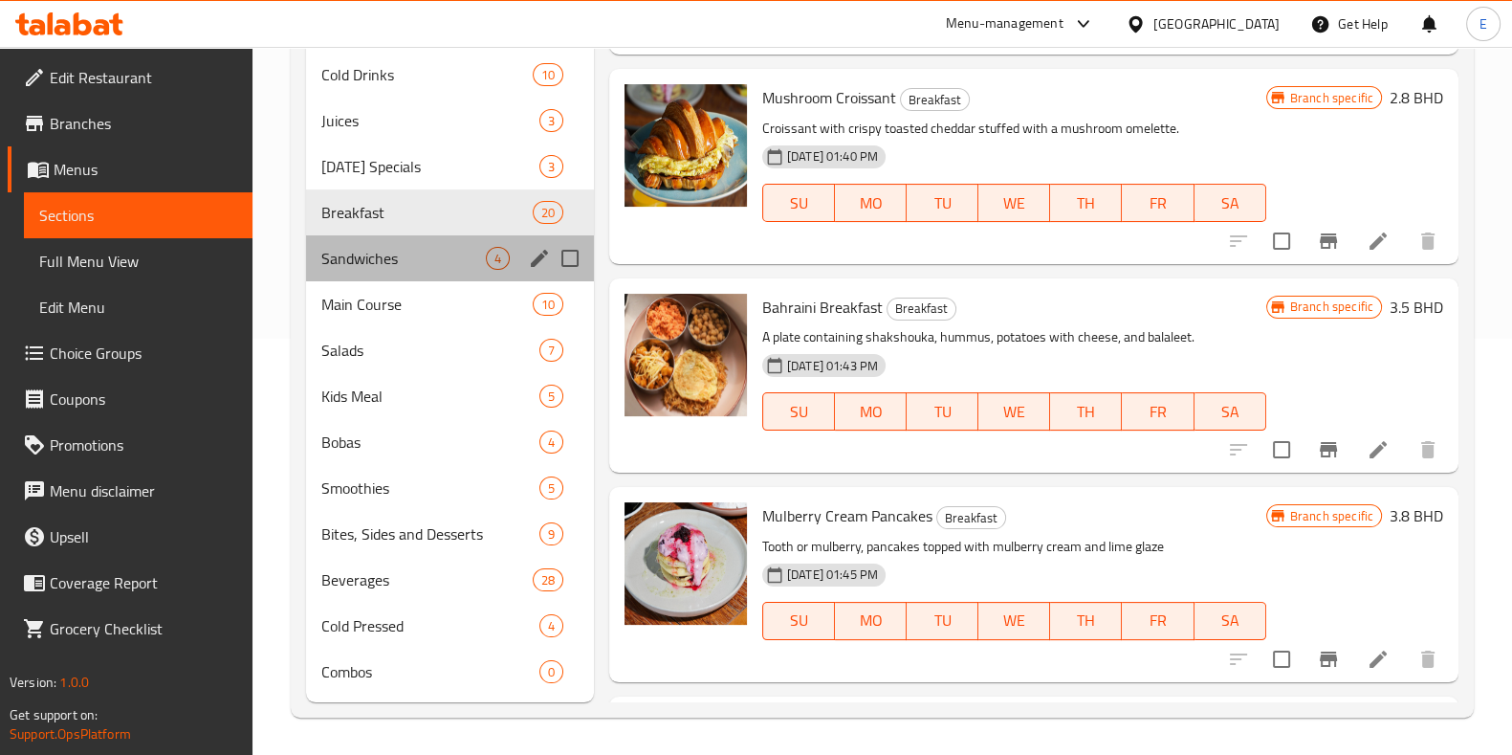
click at [409, 270] on div "Sandwiches 4" at bounding box center [450, 258] width 288 height 46
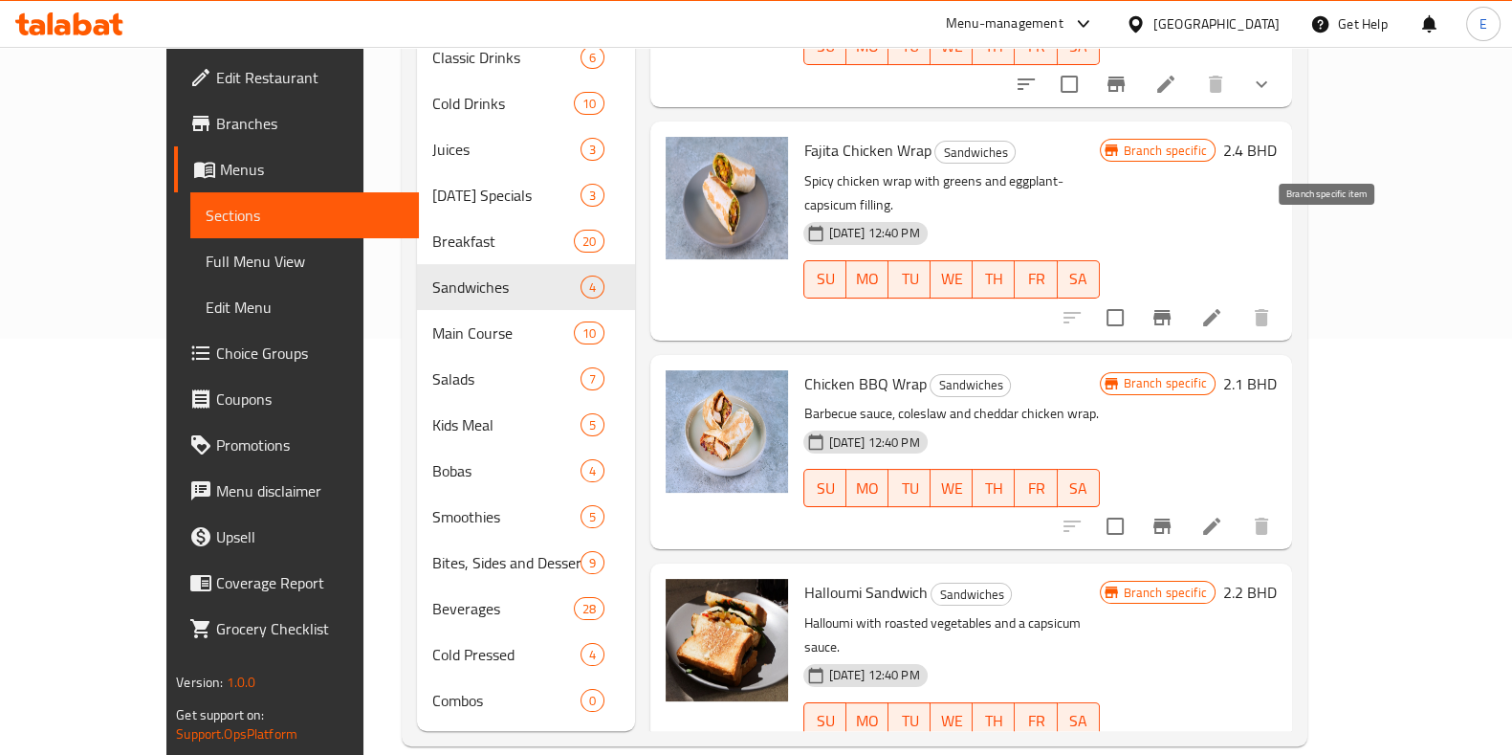
click at [1174, 306] on icon "Branch-specific-item" at bounding box center [1162, 317] width 23 height 23
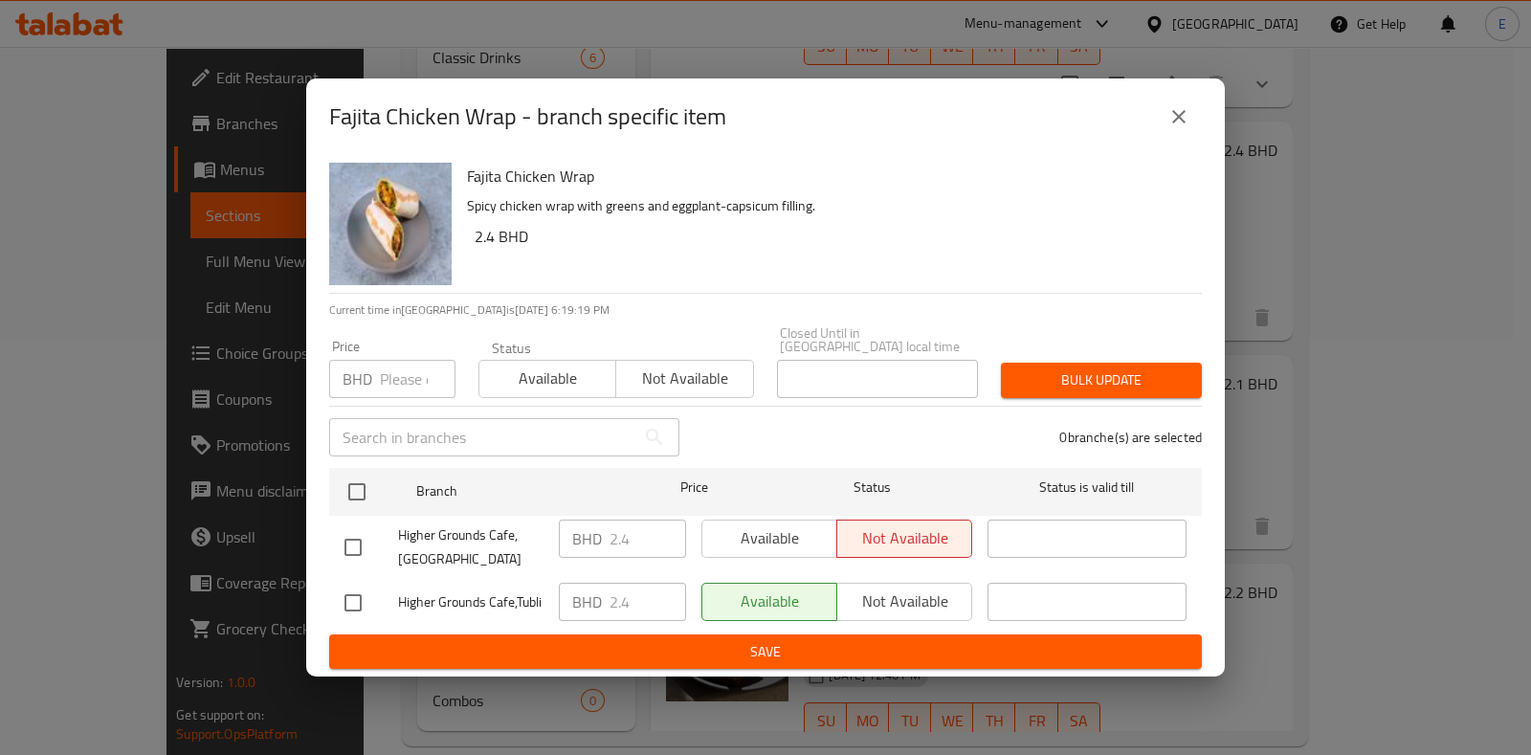
click at [1207, 112] on div "Fajita Chicken Wrap - branch specific item" at bounding box center [765, 116] width 918 height 77
click at [1202, 117] on div "Fajita Chicken Wrap - branch specific item" at bounding box center [765, 116] width 918 height 77
click at [1184, 128] on icon "close" at bounding box center [1178, 116] width 23 height 23
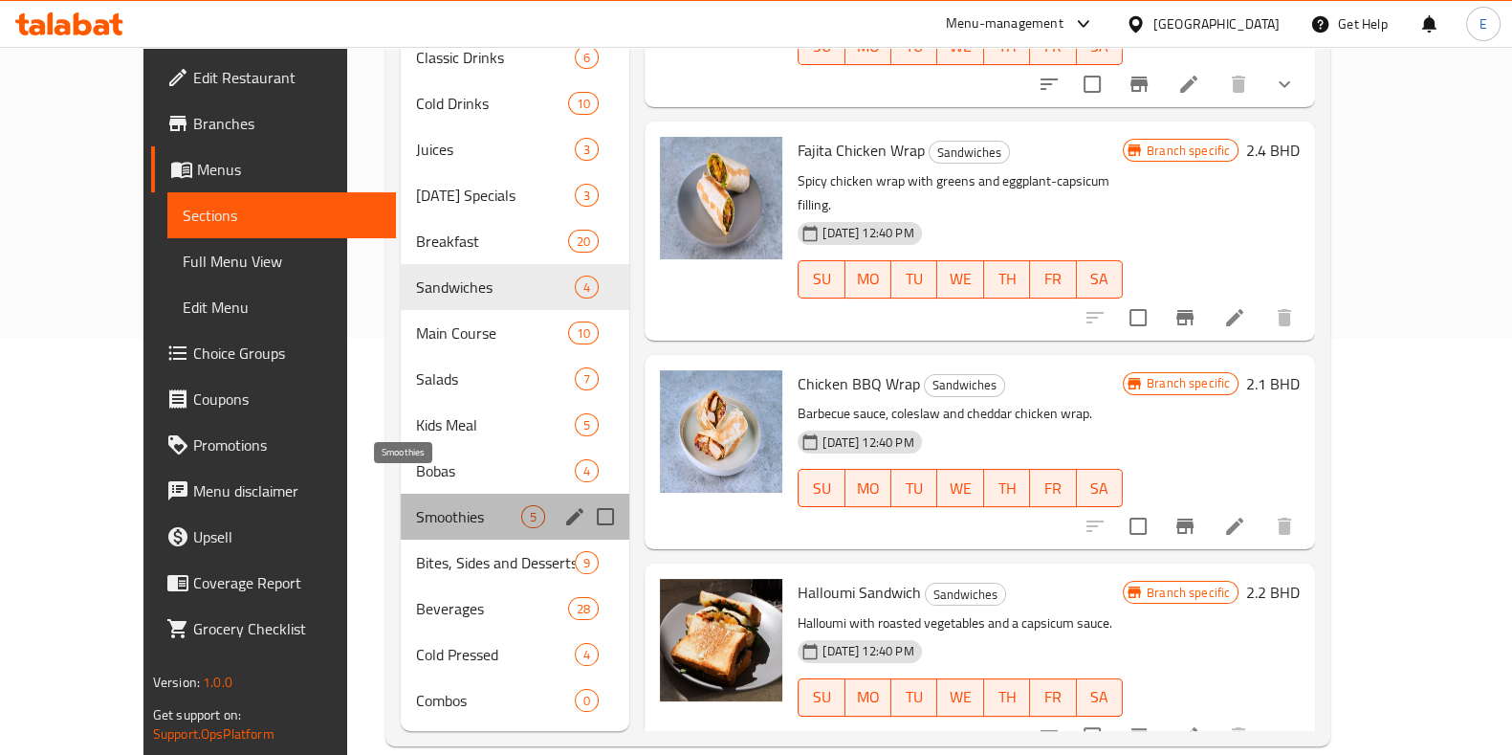
click at [416, 505] on span "Smoothies" at bounding box center [468, 516] width 105 height 23
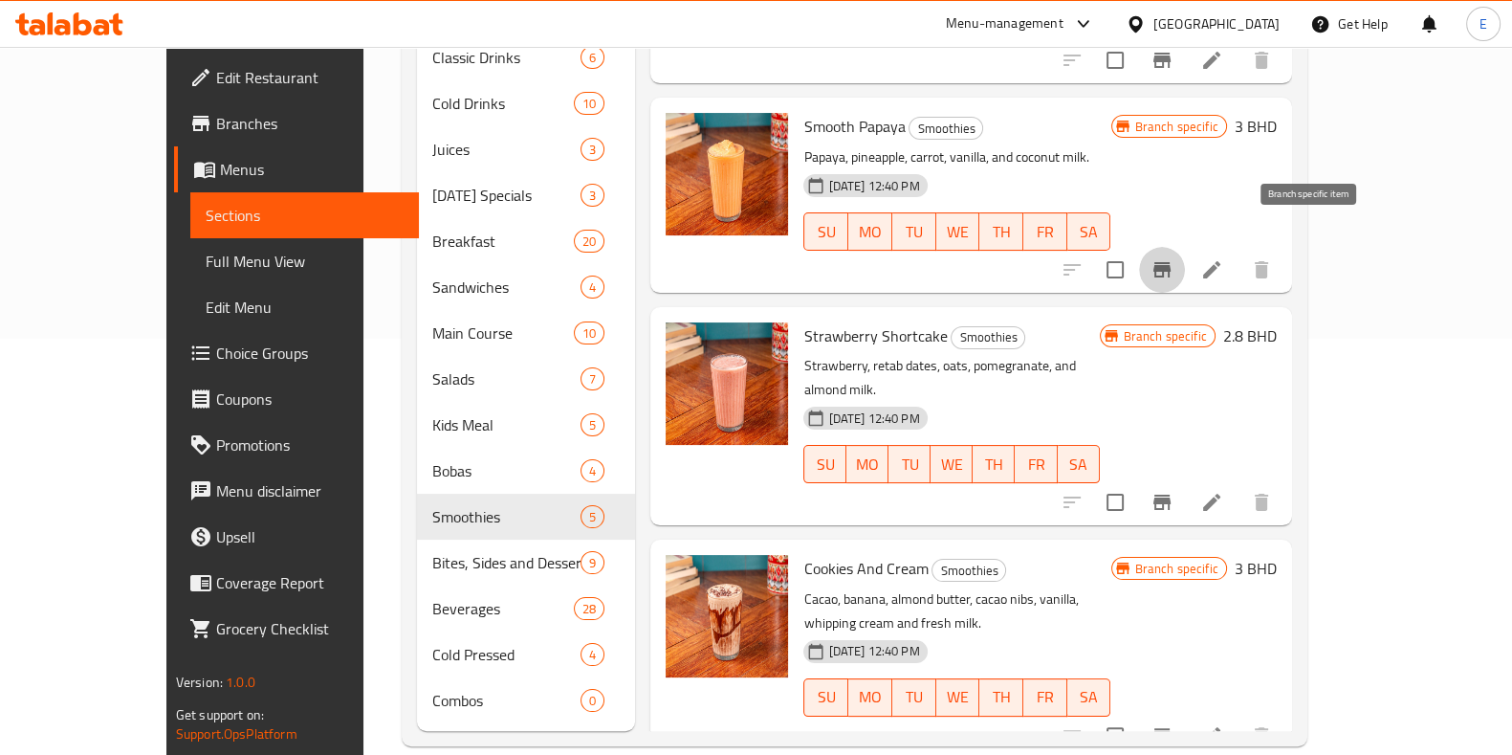
click at [1174, 258] on icon "Branch-specific-item" at bounding box center [1162, 269] width 23 height 23
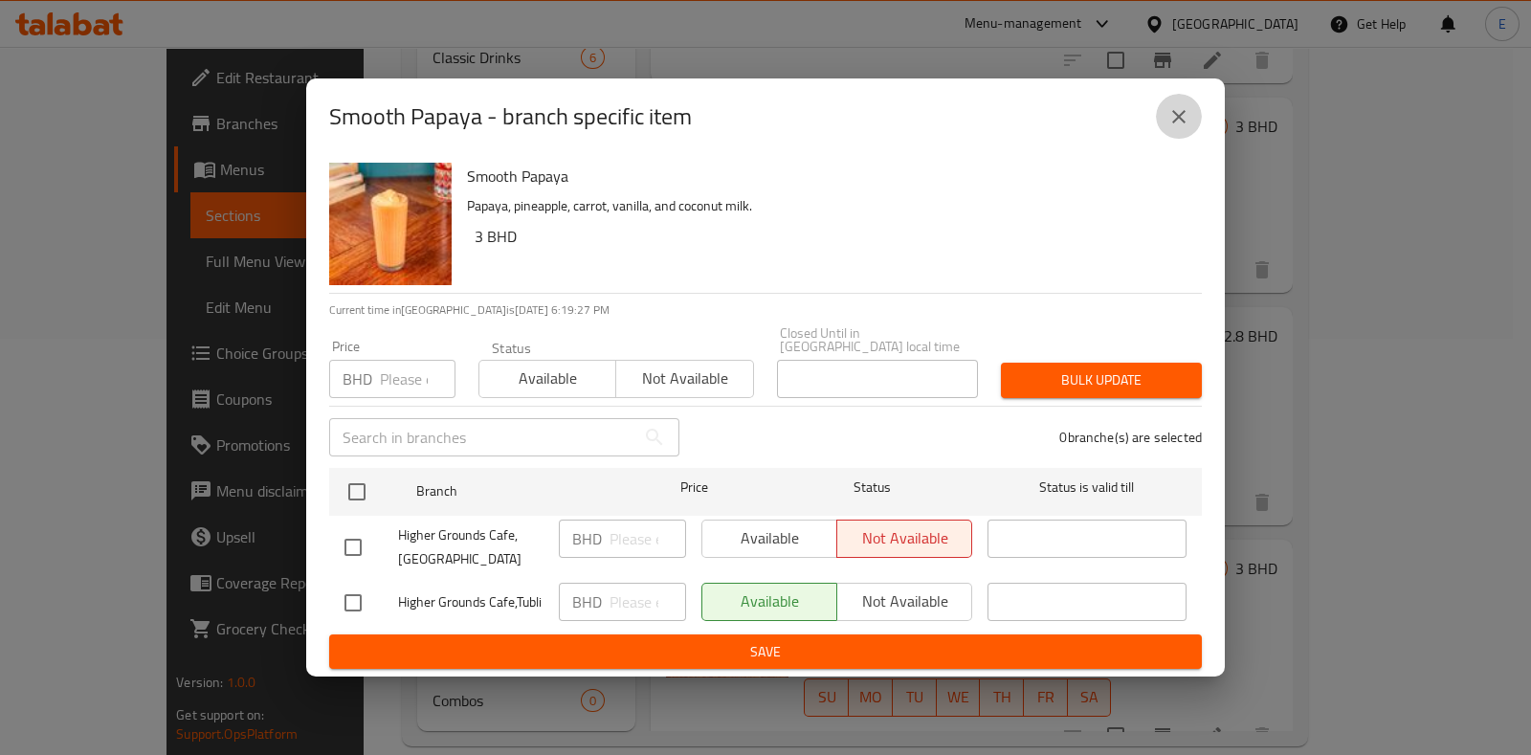
click at [1168, 125] on icon "close" at bounding box center [1178, 116] width 23 height 23
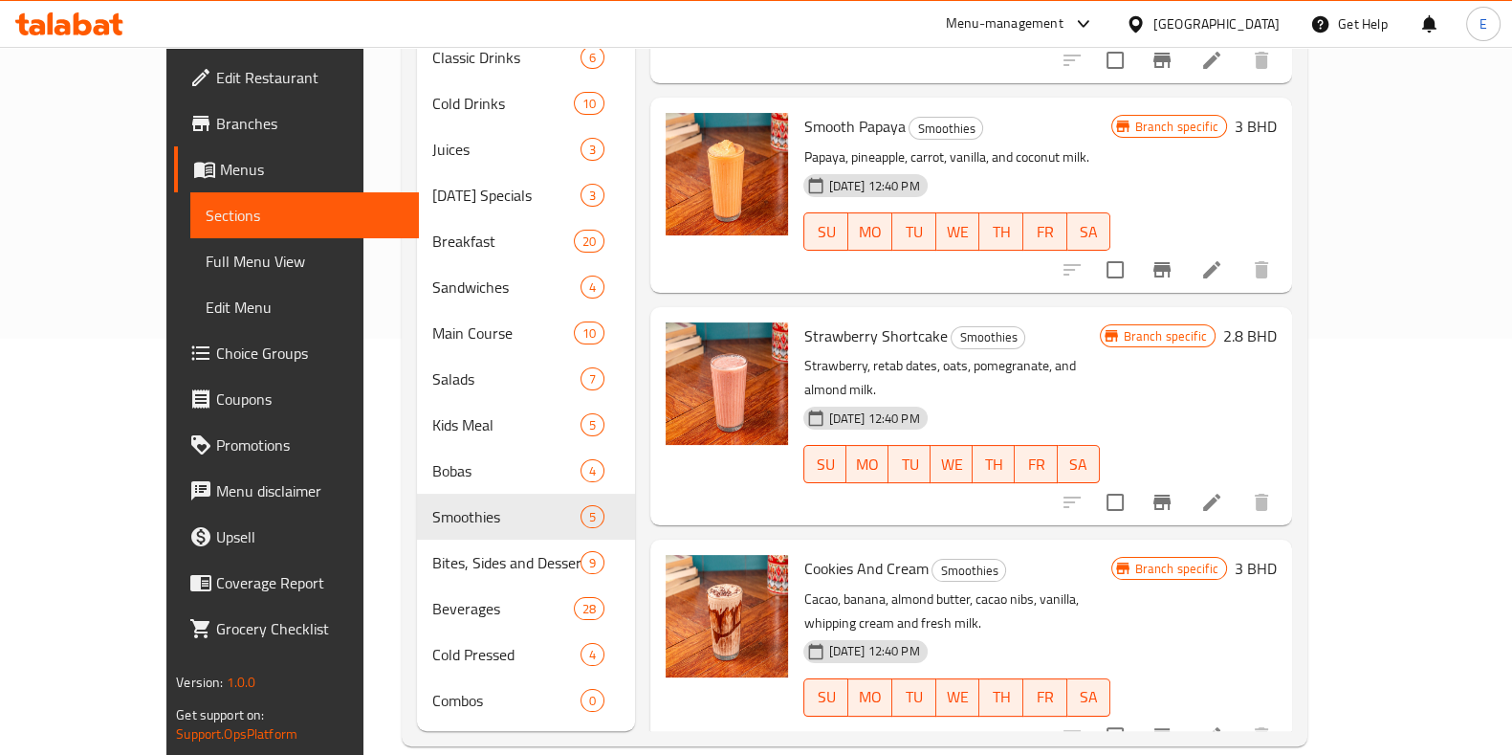
click at [1171, 495] on icon "Branch-specific-item" at bounding box center [1162, 502] width 17 height 15
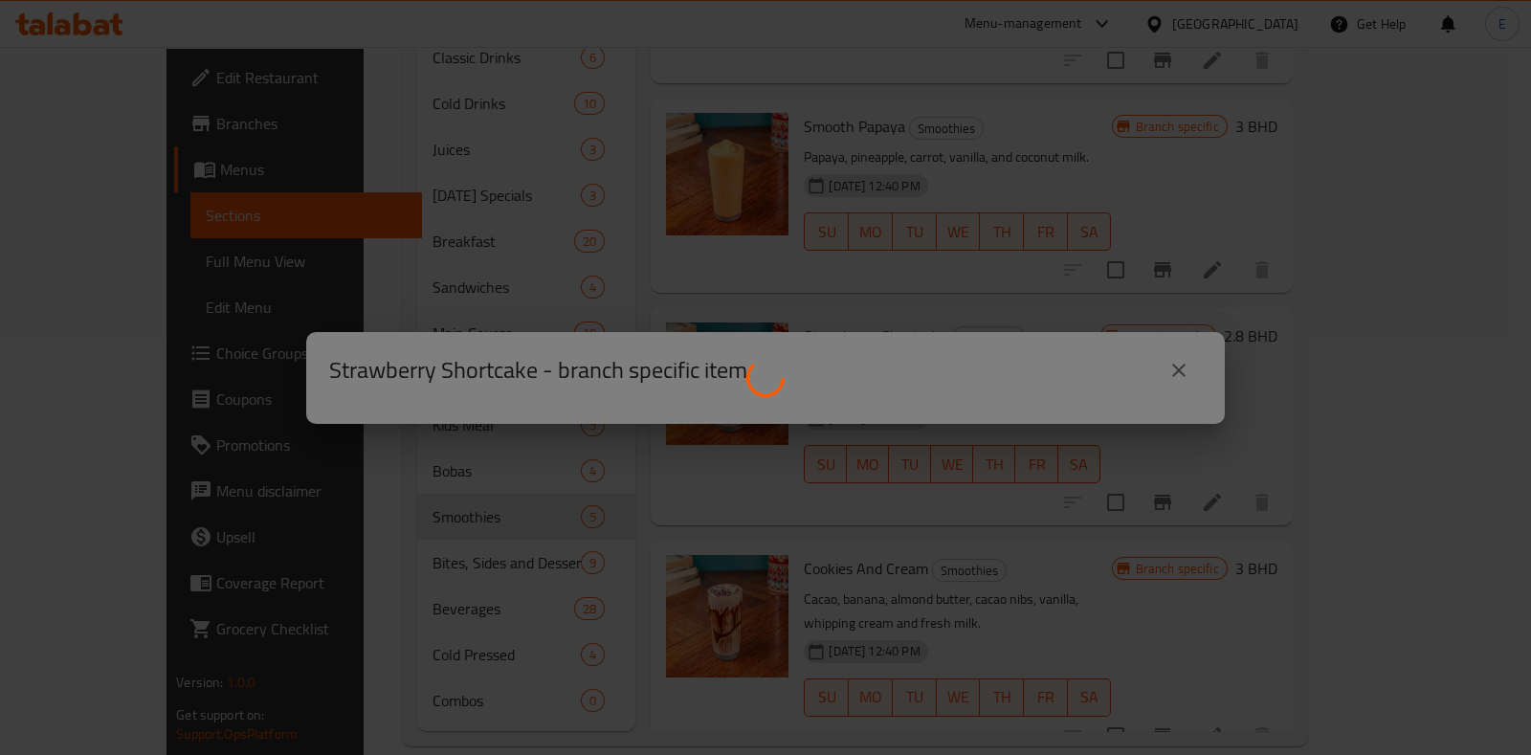
drag, startPoint x: 320, startPoint y: 348, endPoint x: 797, endPoint y: 346, distance: 476.4
click at [797, 346] on div at bounding box center [765, 377] width 1531 height 755
click at [1191, 375] on div at bounding box center [765, 377] width 1531 height 755
click at [1192, 200] on div at bounding box center [765, 377] width 1531 height 755
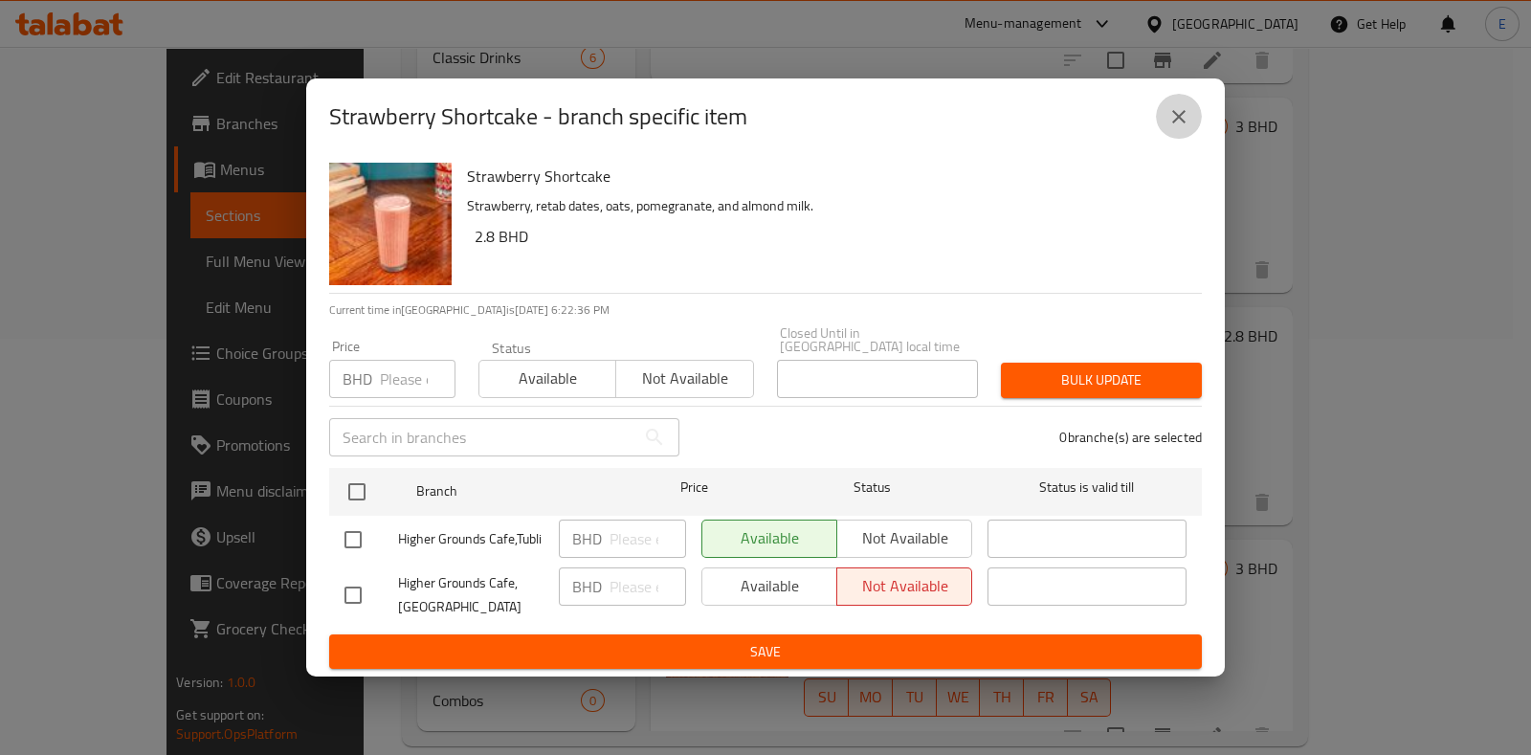
click at [1175, 128] on icon "close" at bounding box center [1178, 116] width 23 height 23
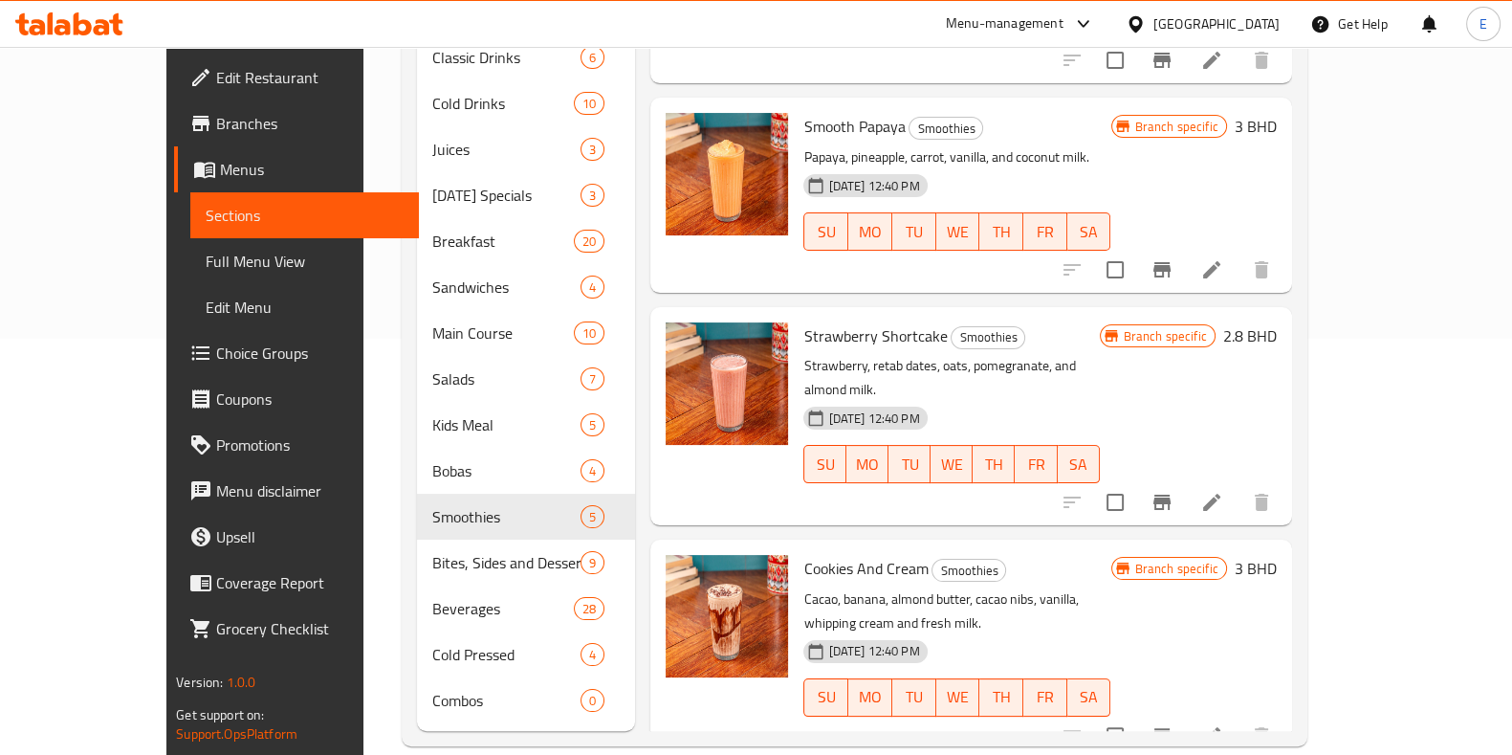
drag, startPoint x: 580, startPoint y: 20, endPoint x: 279, endPoint y: 17, distance: 300.4
drag, startPoint x: 279, startPoint y: 17, endPoint x: 258, endPoint y: 21, distance: 21.4
drag, startPoint x: 258, startPoint y: 21, endPoint x: 244, endPoint y: 15, distance: 15.5
click at [244, 15] on div "Menu-management [GEOGRAPHIC_DATA] Get Help E" at bounding box center [756, 24] width 1512 height 46
drag, startPoint x: 276, startPoint y: 39, endPoint x: 268, endPoint y: 21, distance: 19.7
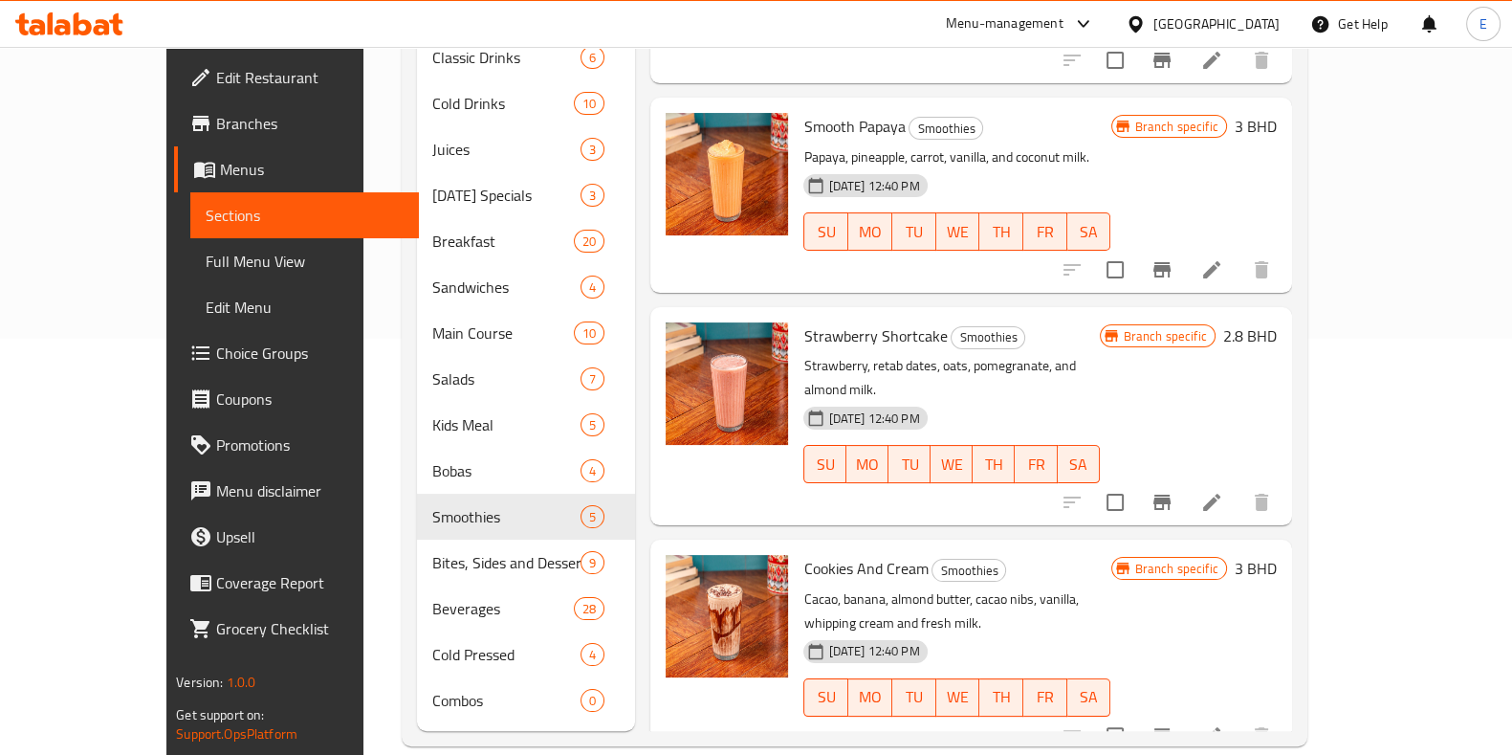
click at [268, 21] on div "Menu-management [GEOGRAPHIC_DATA] Get Help E" at bounding box center [756, 24] width 1512 height 46
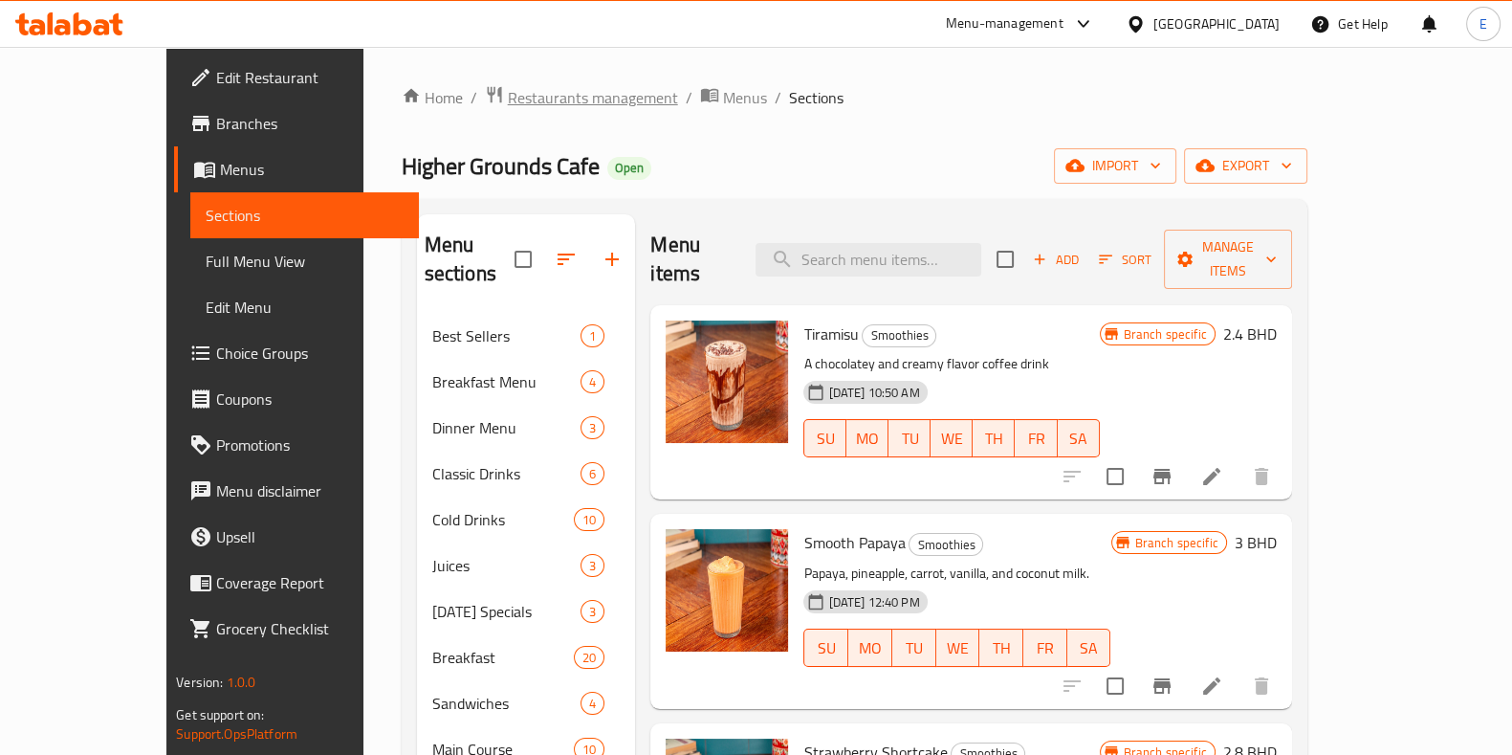
click at [508, 97] on span "Restaurants management" at bounding box center [593, 97] width 170 height 23
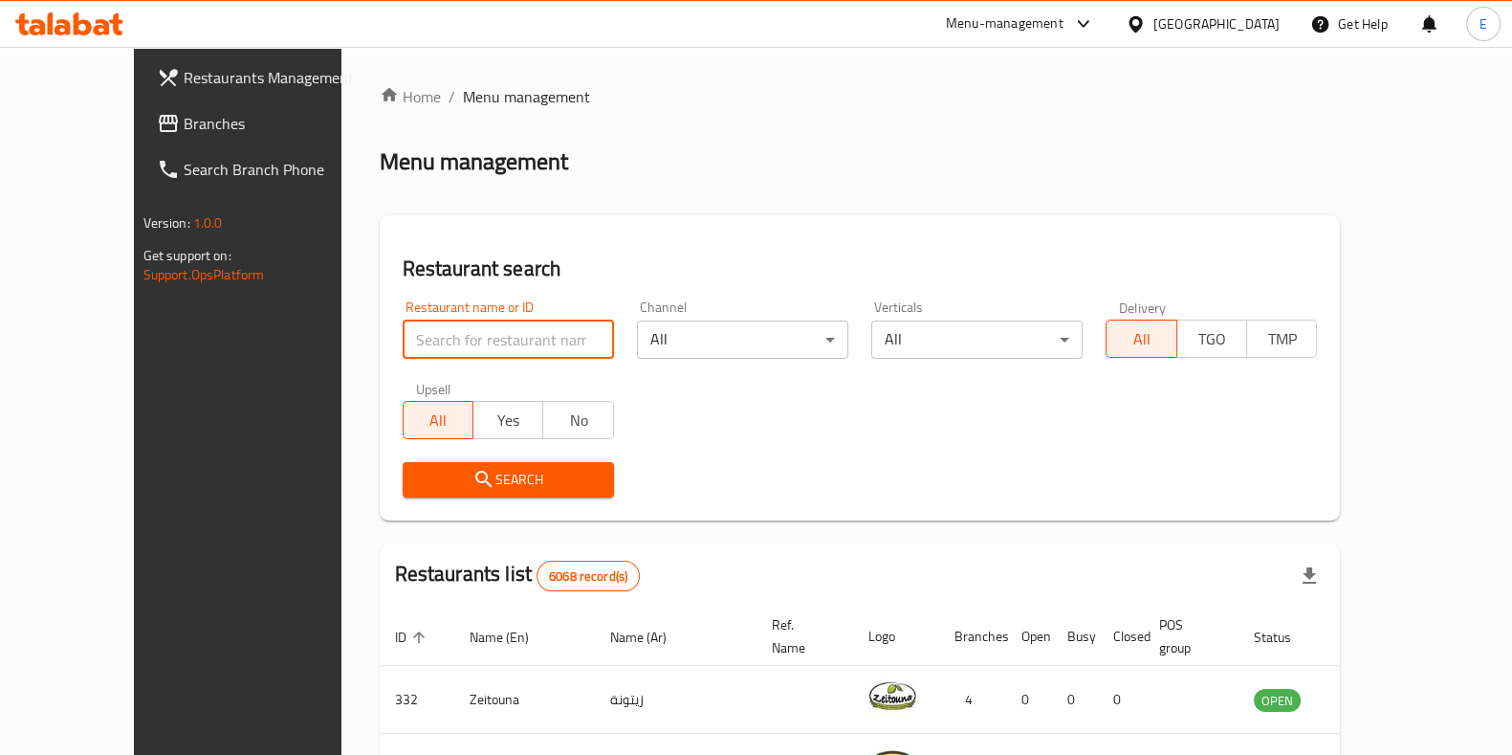
click at [440, 342] on input "search" at bounding box center [508, 339] width 211 height 38
paste input "[PERSON_NAME]"
type input "[PERSON_NAME]"
click button "Search" at bounding box center [508, 479] width 211 height 35
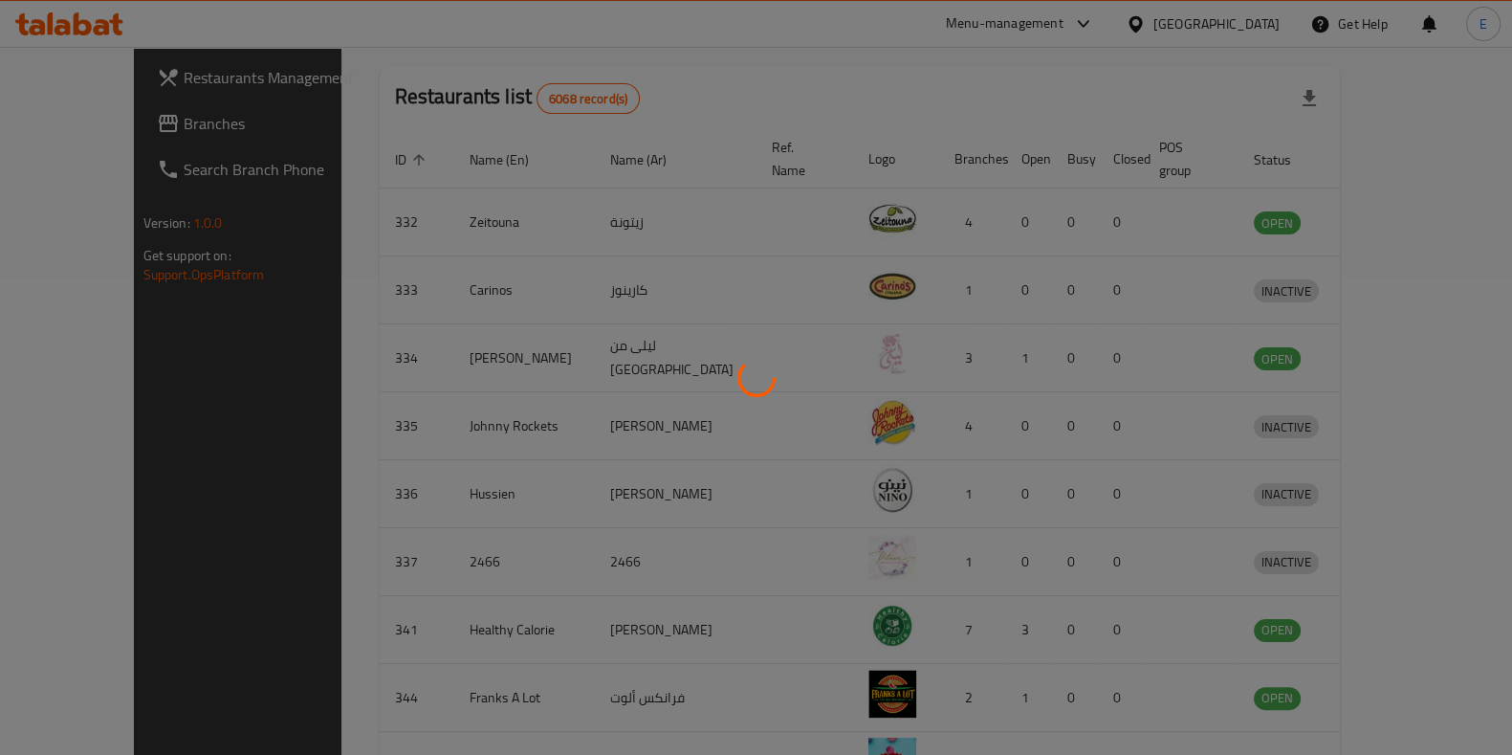
scroll to position [60, 0]
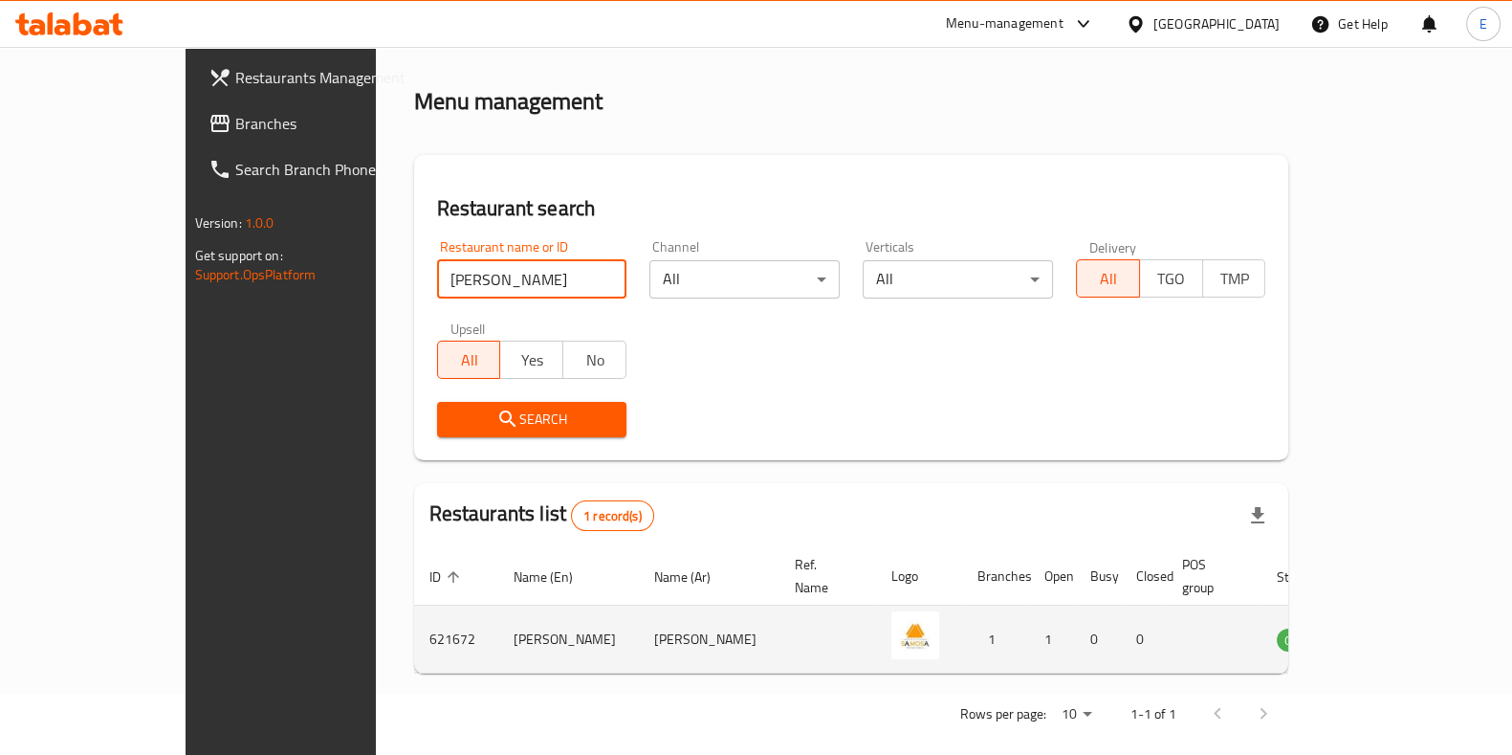
click at [1401, 628] on icon "enhanced table" at bounding box center [1389, 639] width 23 height 23
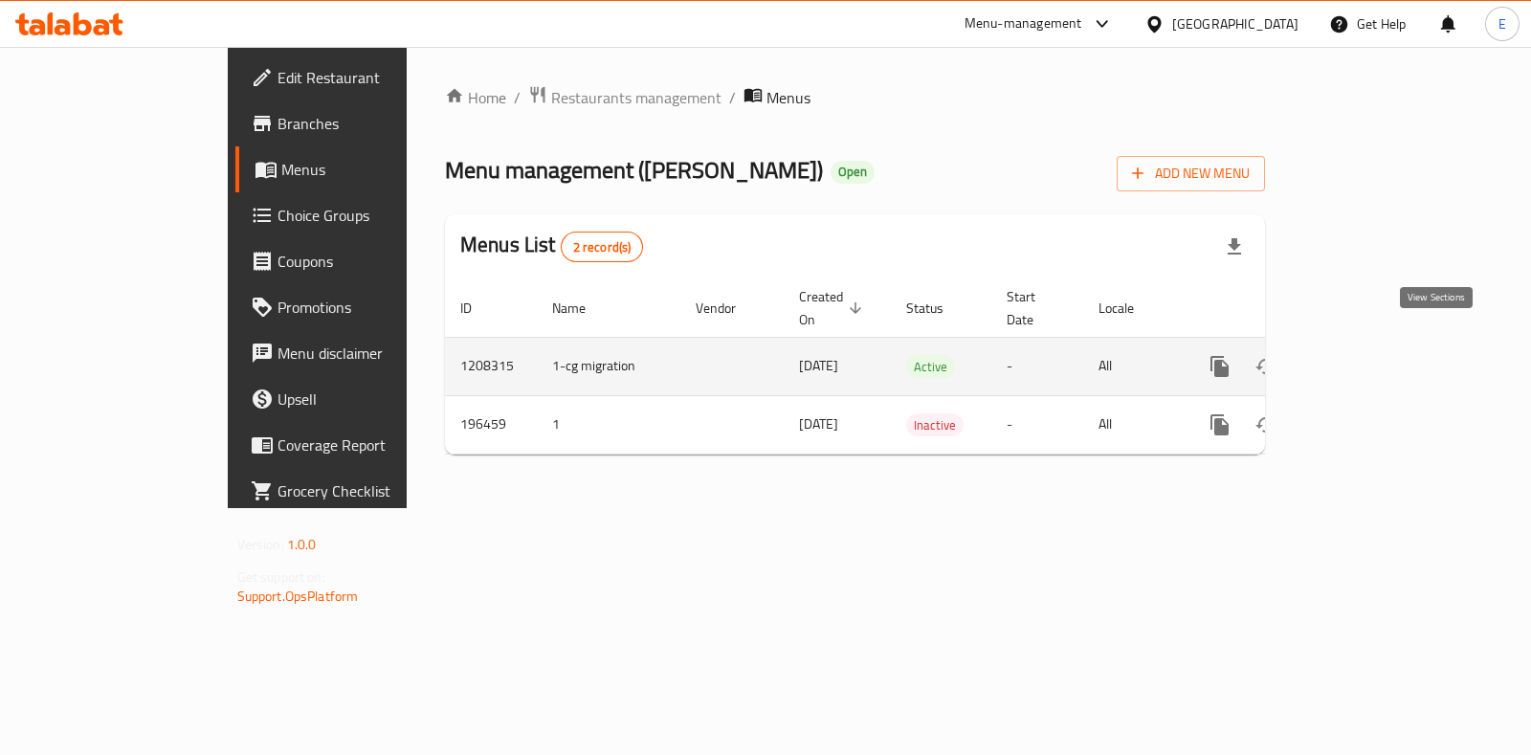
click at [1369, 355] on icon "enhanced table" at bounding box center [1357, 366] width 23 height 23
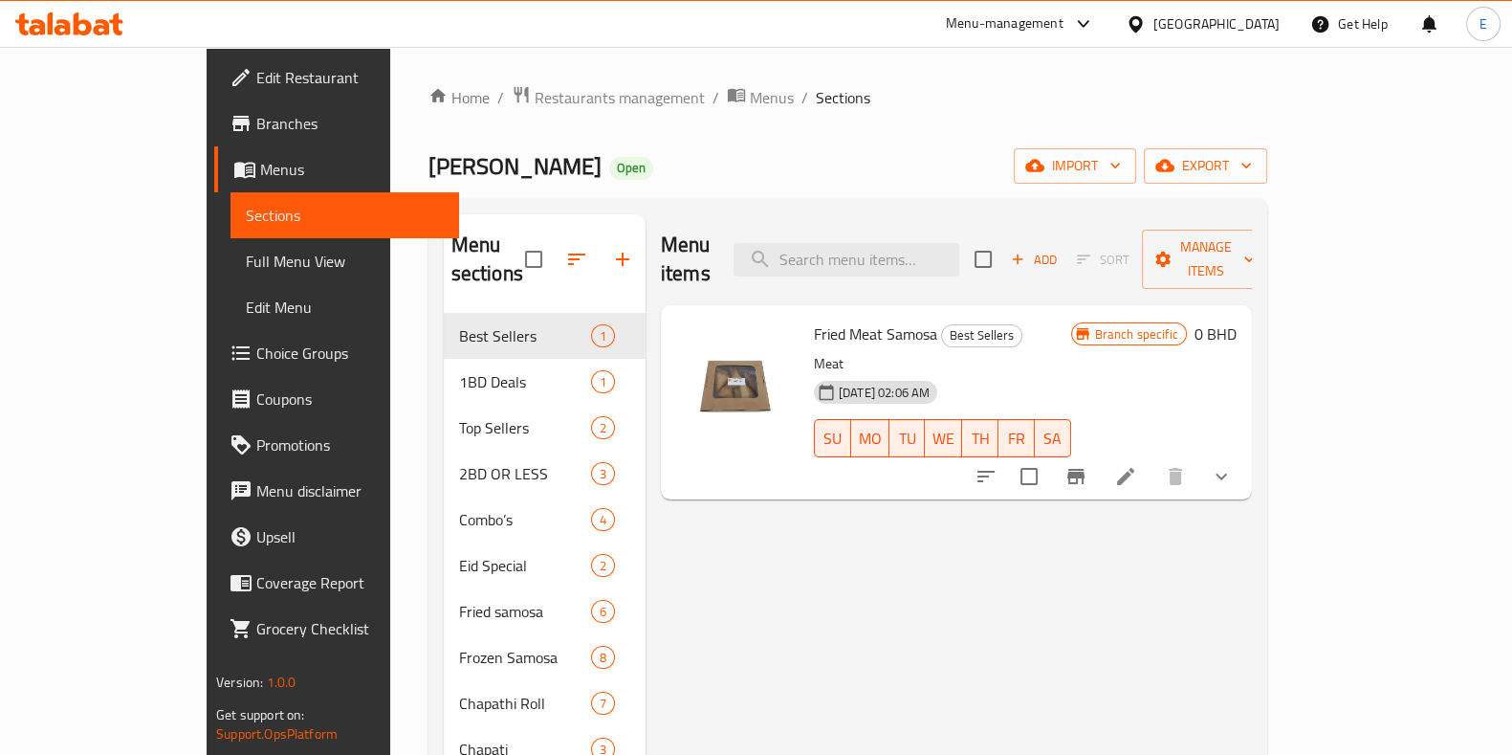
drag, startPoint x: 1321, startPoint y: 0, endPoint x: 769, endPoint y: 164, distance: 575.7
click at [769, 164] on div "[PERSON_NAME] Open import export" at bounding box center [848, 165] width 839 height 35
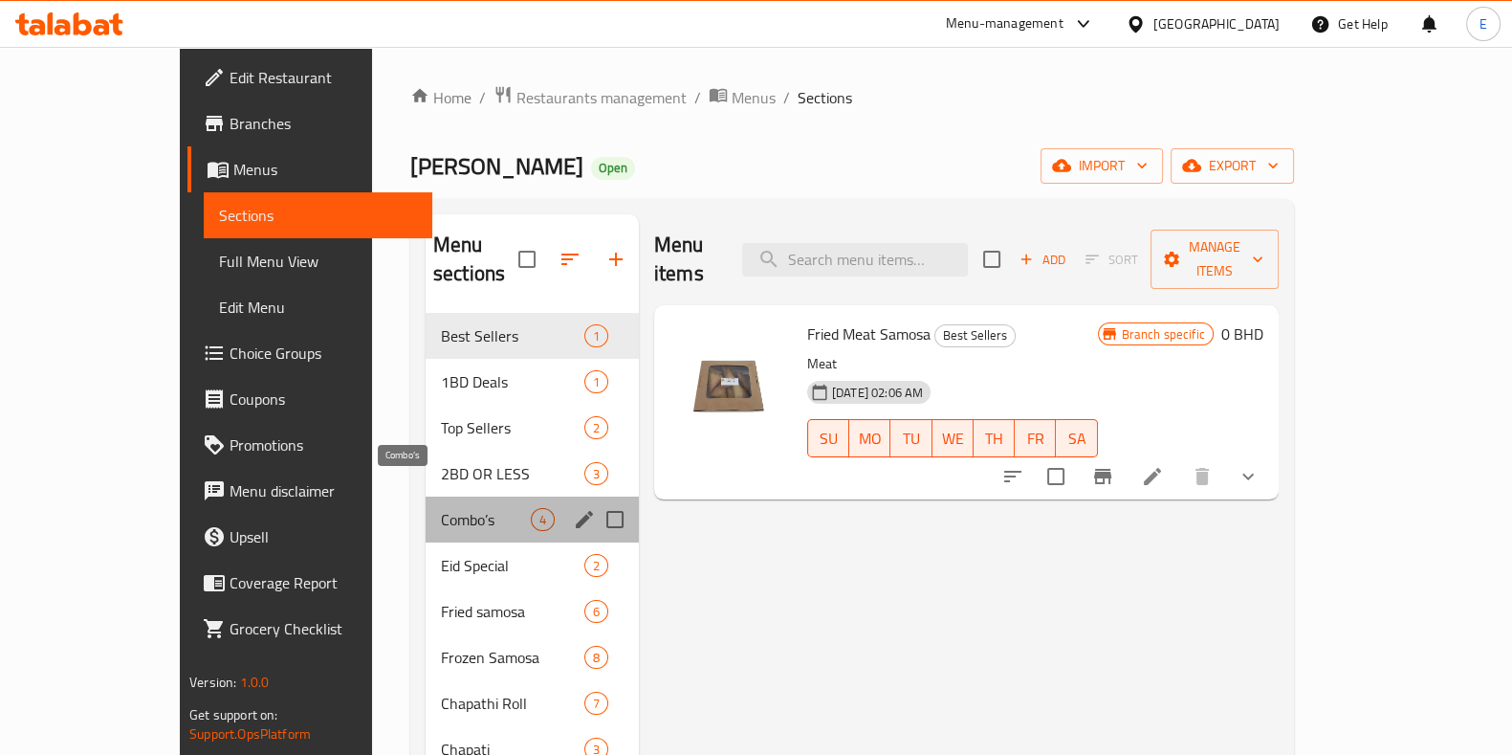
click at [441, 508] on span "Combo’s" at bounding box center [486, 519] width 90 height 23
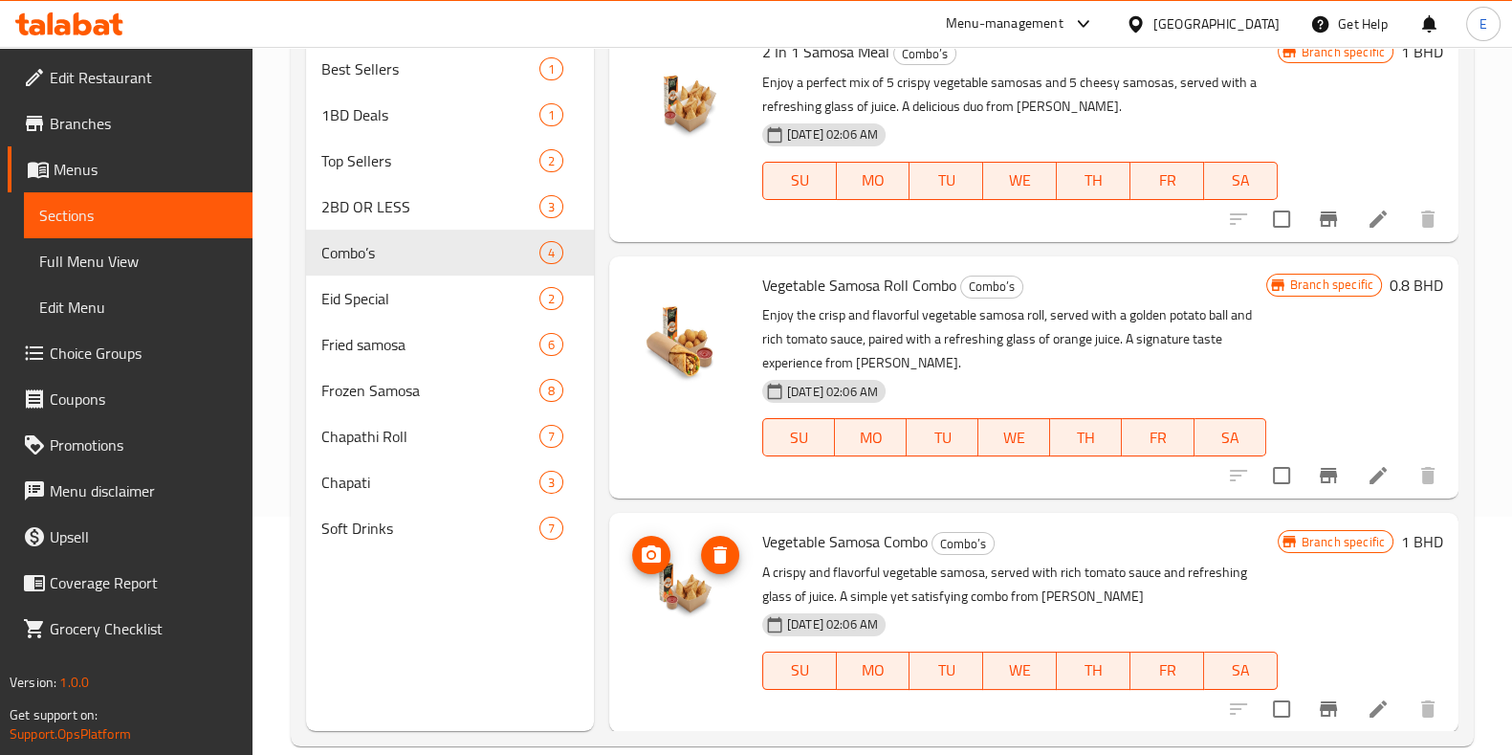
scroll to position [268, 0]
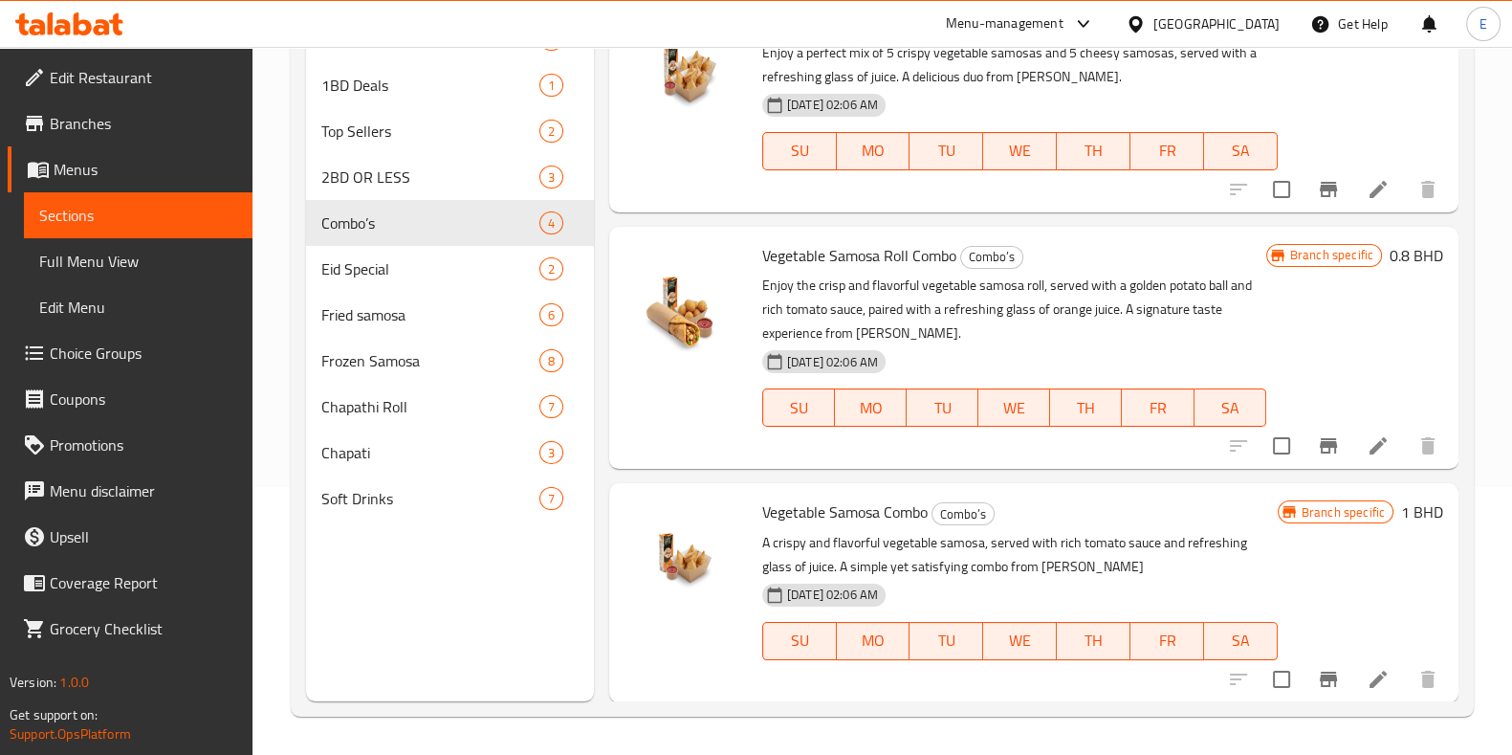
drag, startPoint x: 593, startPoint y: 705, endPoint x: 430, endPoint y: 658, distance: 169.2
click at [430, 658] on div "Menu sections Best Sellers 1 1BD Deals 1 Top Sellers 2 2BD OR LESS 3 Combo’s 4 …" at bounding box center [450, 323] width 288 height 755
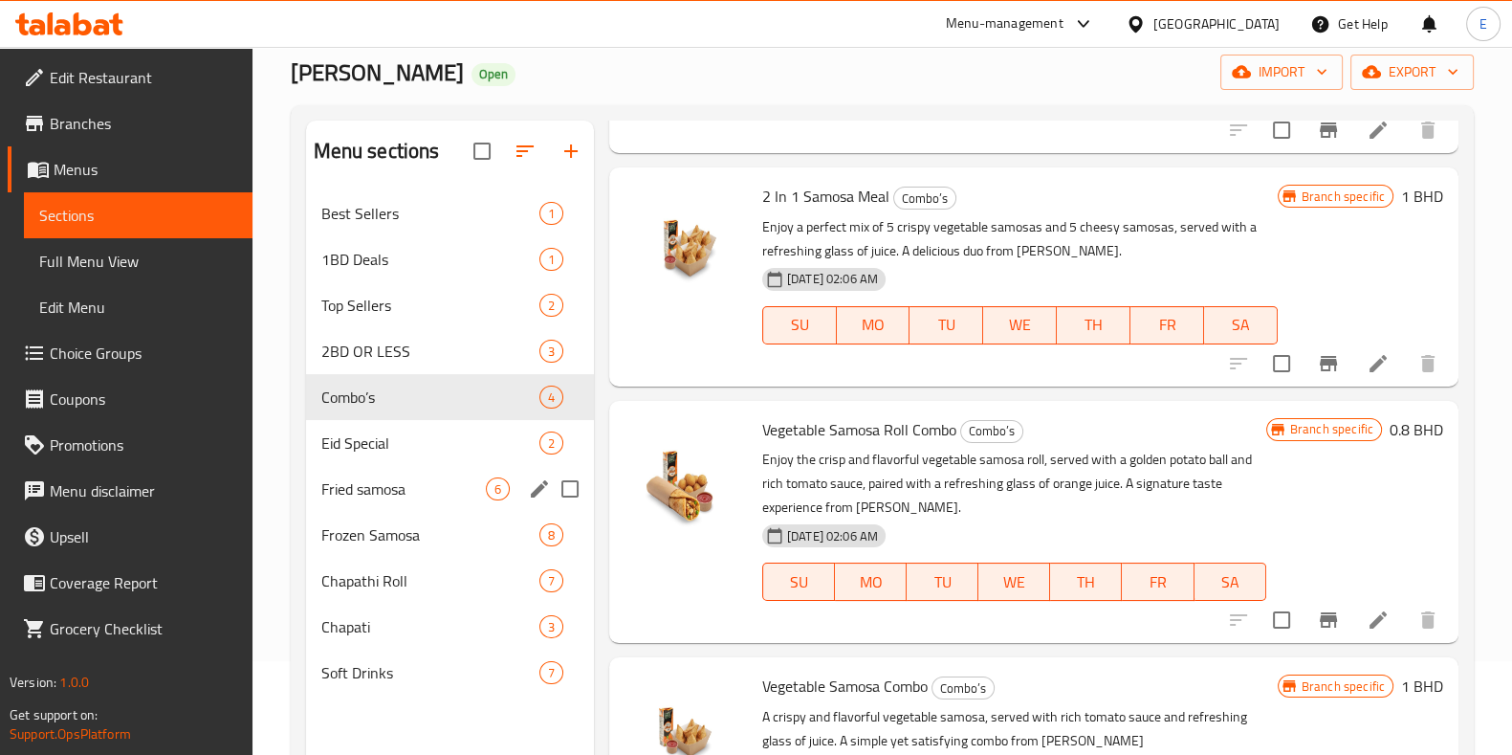
scroll to position [148, 0]
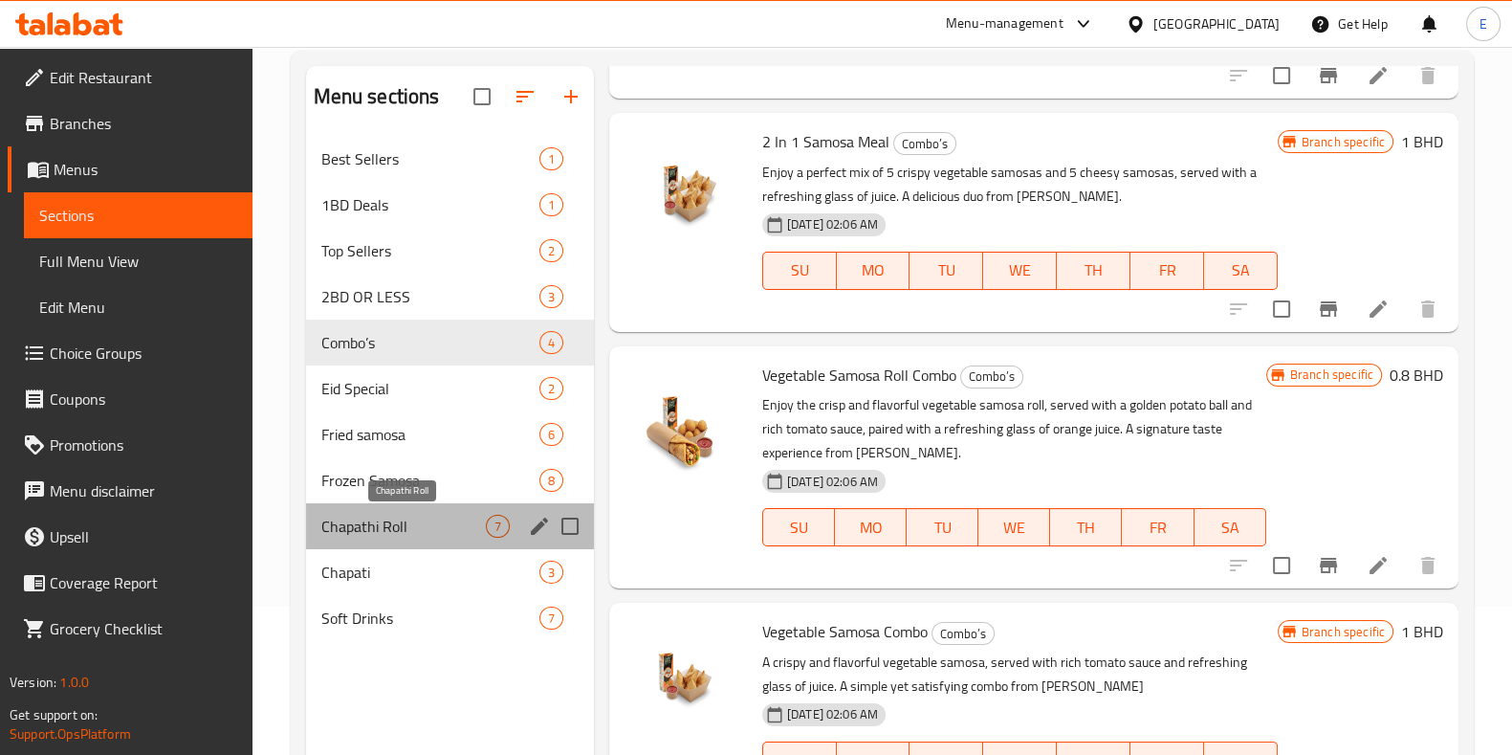
click at [387, 519] on span "Chapathi Roll" at bounding box center [403, 526] width 165 height 23
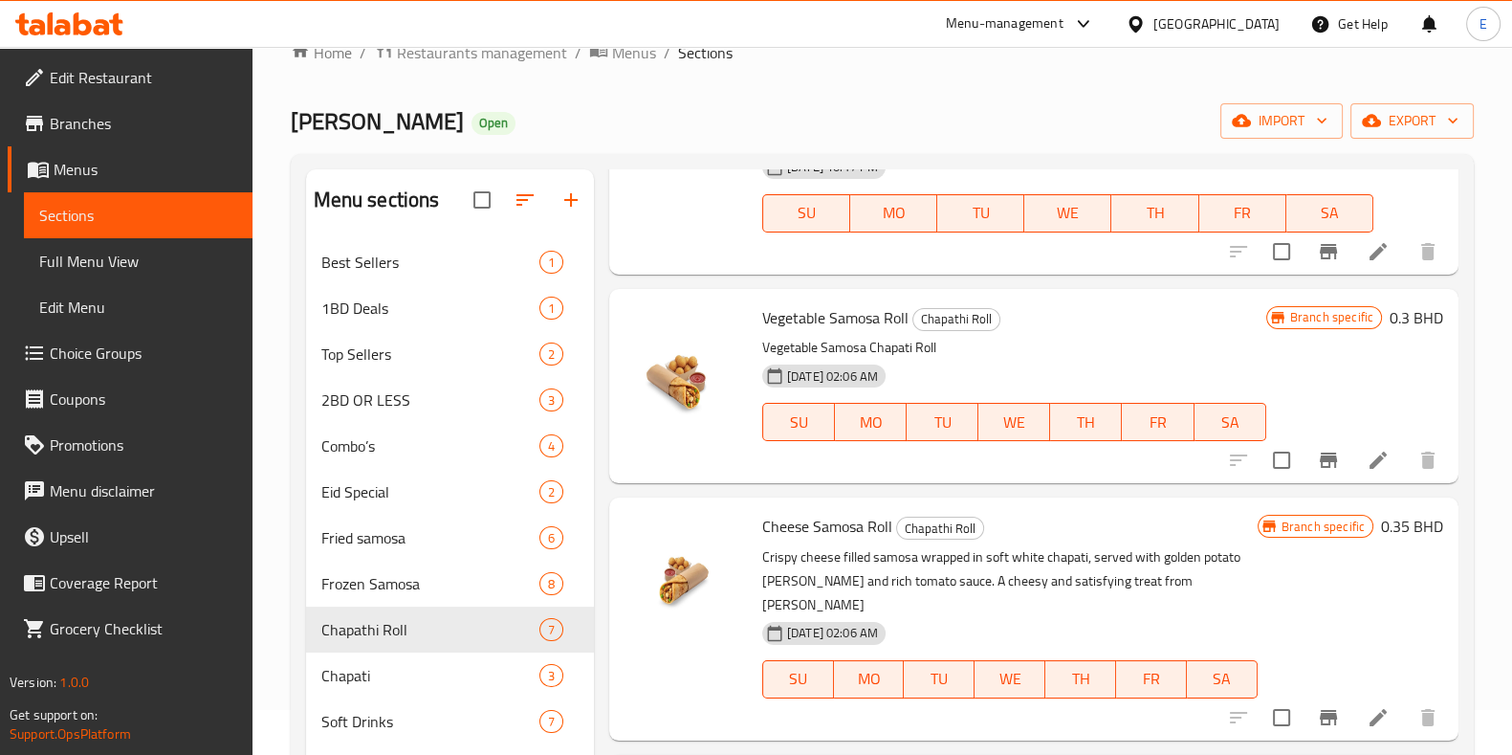
scroll to position [268, 0]
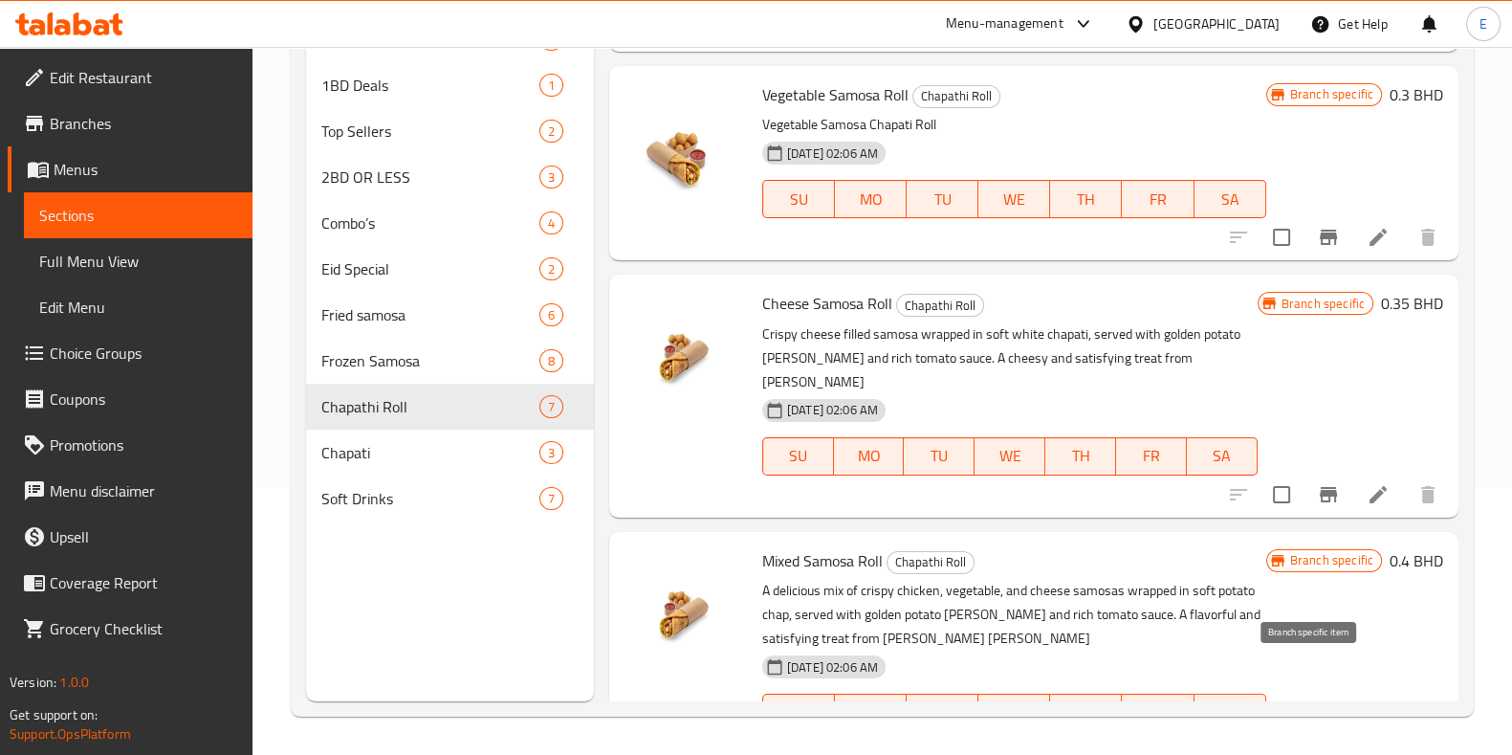
click at [1317, 739] on icon "Branch-specific-item" at bounding box center [1328, 750] width 23 height 23
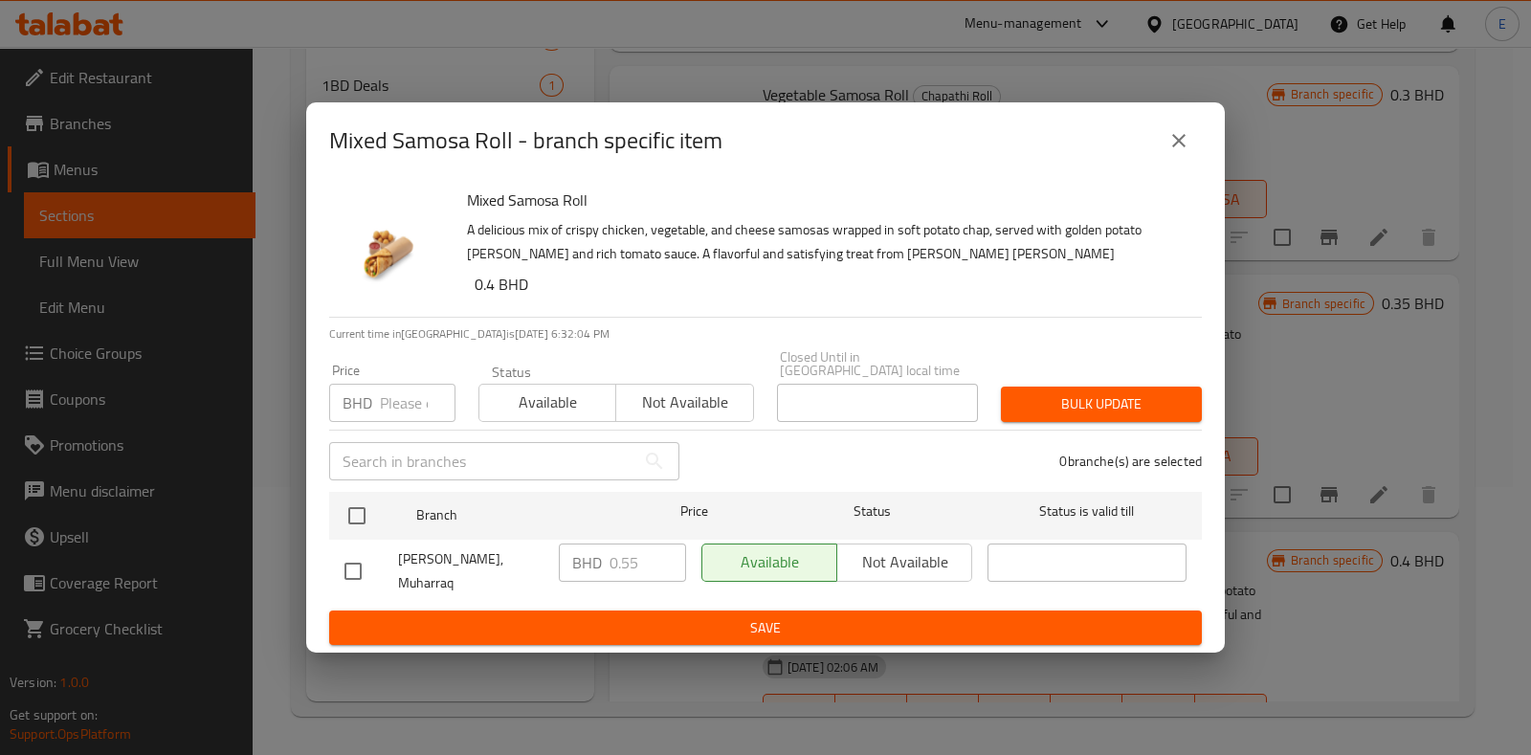
drag, startPoint x: 353, startPoint y: 575, endPoint x: 326, endPoint y: 590, distance: 30.9
click at [311, 595] on div "Mixed Samosa Roll A delicious mix of crispy chicken, vegetable, and cheese samo…" at bounding box center [765, 416] width 918 height 474
drag, startPoint x: 320, startPoint y: 119, endPoint x: 598, endPoint y: 128, distance: 278.5
drag, startPoint x: 598, startPoint y: 128, endPoint x: 963, endPoint y: 121, distance: 365.5
drag, startPoint x: 963, startPoint y: 121, endPoint x: 872, endPoint y: 142, distance: 93.1
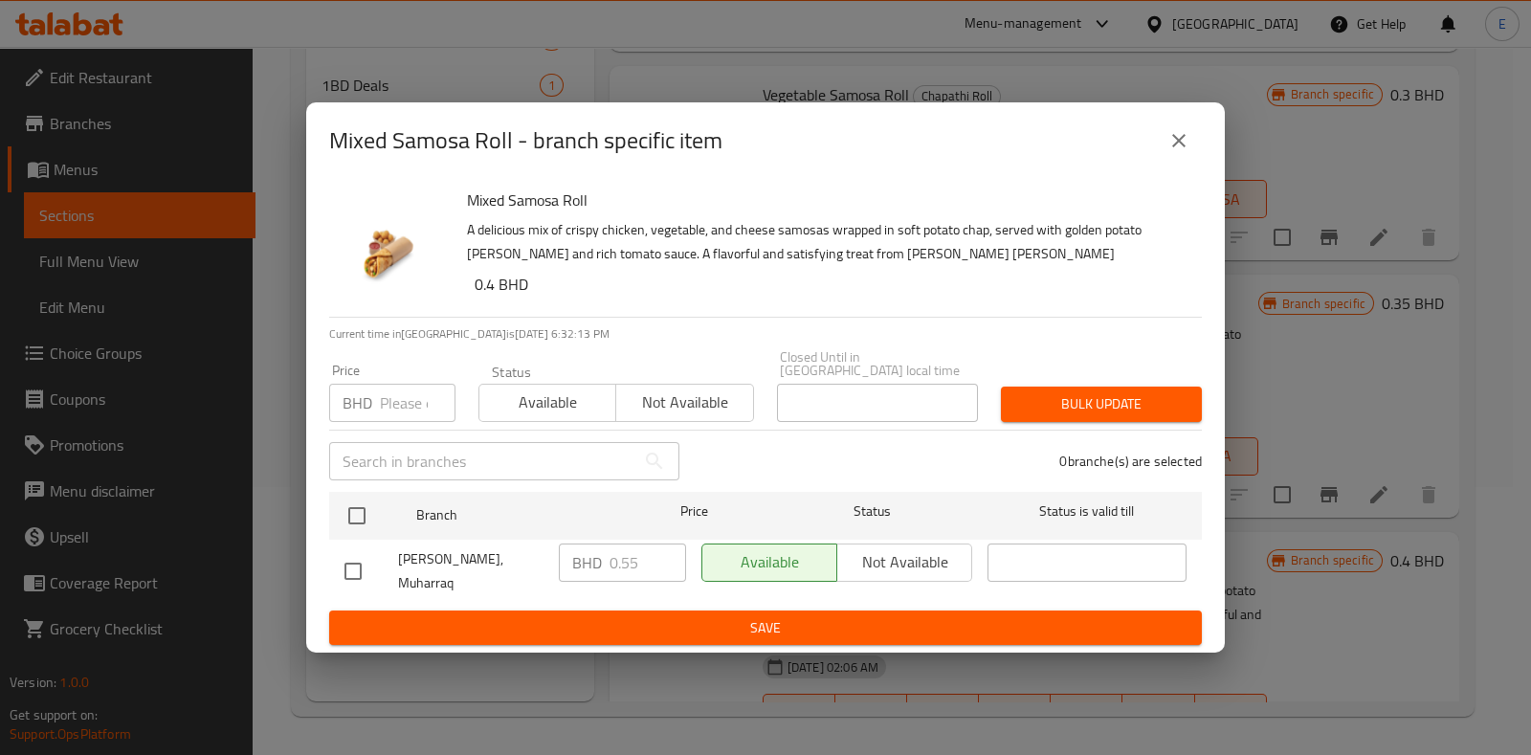
click at [872, 142] on div "Mixed Samosa Roll - branch specific item" at bounding box center [765, 141] width 872 height 46
drag, startPoint x: 313, startPoint y: 124, endPoint x: 581, endPoint y: 112, distance: 268.1
drag, startPoint x: 581, startPoint y: 112, endPoint x: 526, endPoint y: 120, distance: 55.1
drag, startPoint x: 526, startPoint y: 120, endPoint x: 494, endPoint y: 120, distance: 32.5
click at [494, 120] on div "Mixed Samosa Roll - branch specific item" at bounding box center [765, 140] width 918 height 77
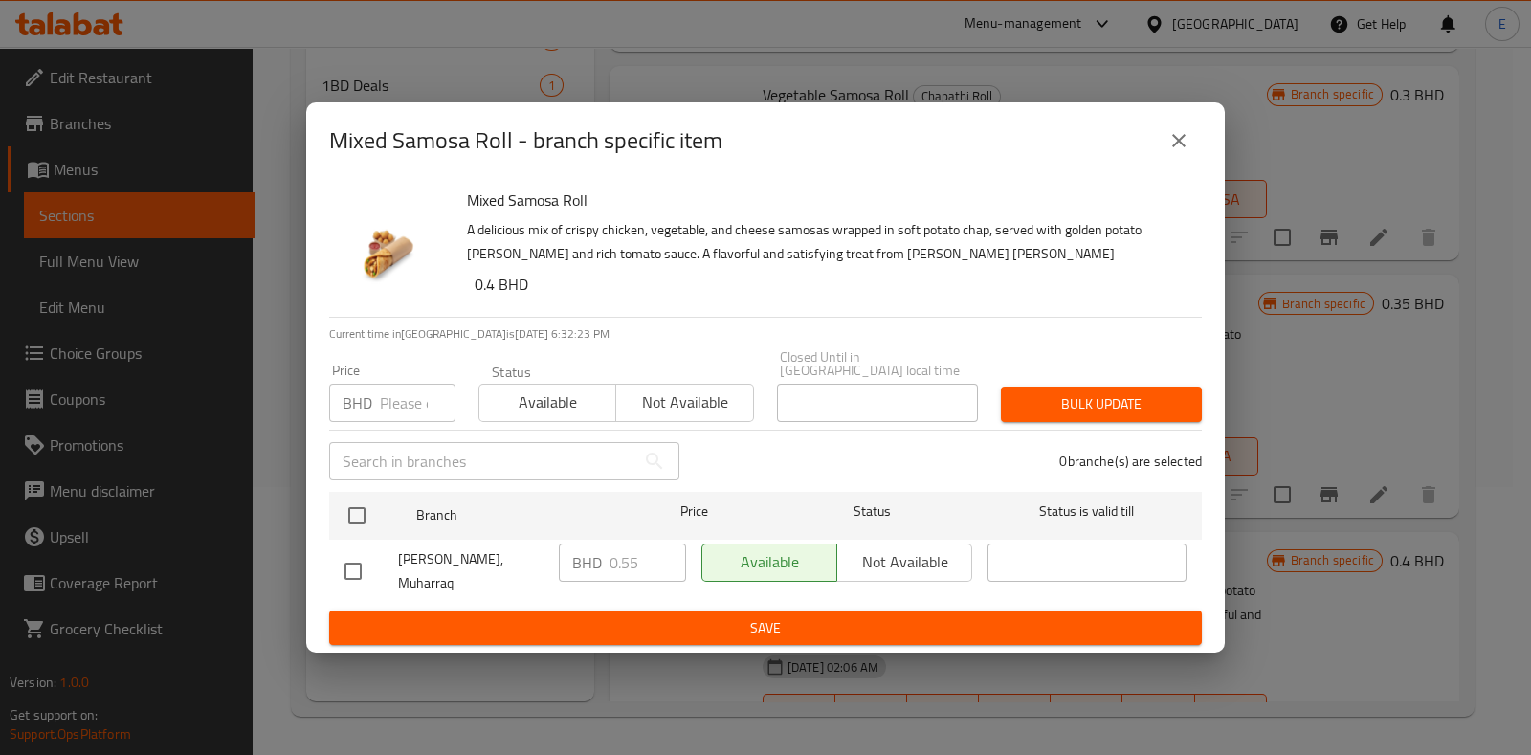
drag, startPoint x: 316, startPoint y: 117, endPoint x: 517, endPoint y: 111, distance: 201.0
drag, startPoint x: 517, startPoint y: 111, endPoint x: 320, endPoint y: 118, distance: 197.2
drag, startPoint x: 320, startPoint y: 118, endPoint x: 755, endPoint y: 145, distance: 436.2
click at [755, 145] on div "Mixed Samosa Roll - branch specific item" at bounding box center [765, 141] width 872 height 46
drag, startPoint x: 517, startPoint y: 126, endPoint x: 894, endPoint y: 117, distance: 378.0
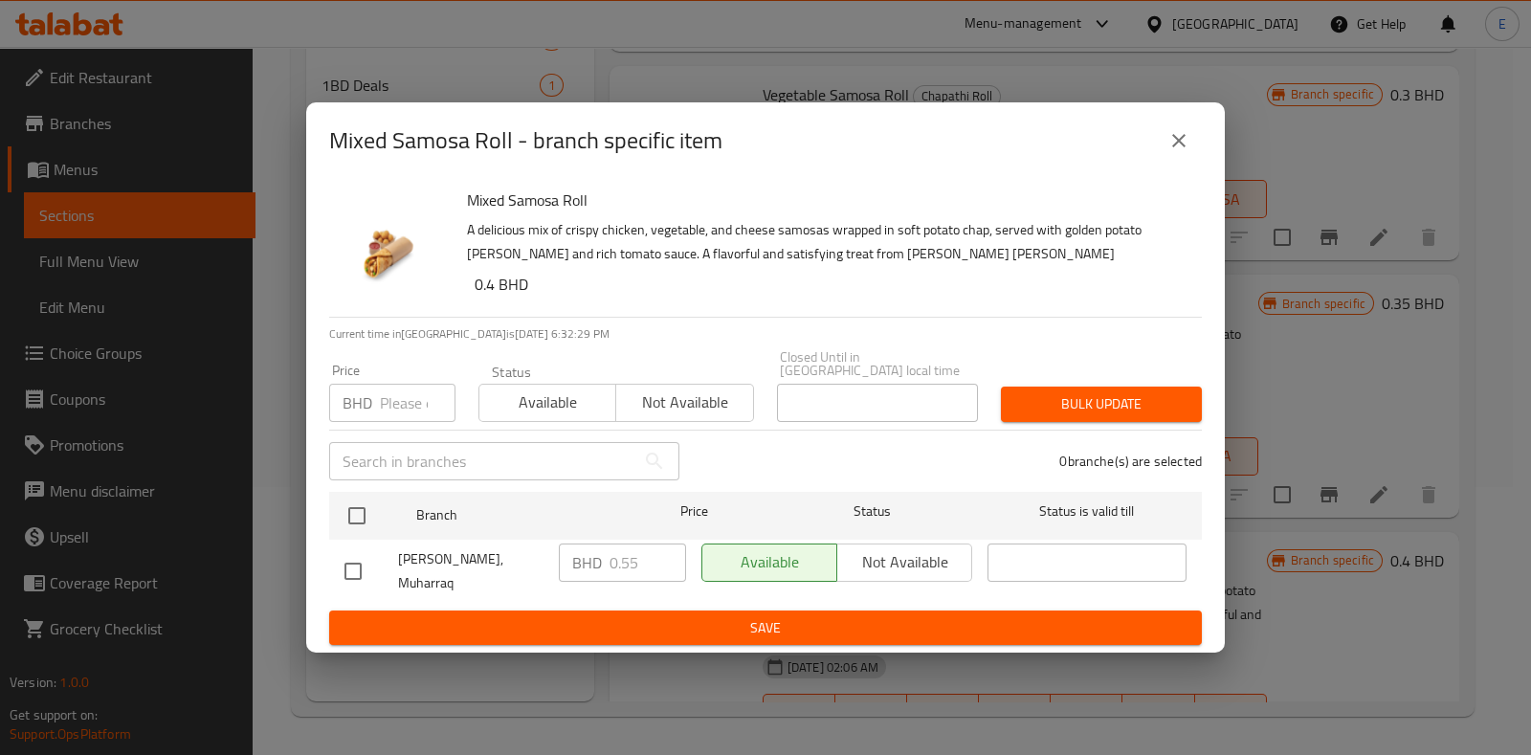
drag, startPoint x: 894, startPoint y: 117, endPoint x: 783, endPoint y: 131, distance: 112.8
click at [783, 131] on div "Mixed Samosa Roll - branch specific item" at bounding box center [765, 141] width 872 height 46
drag, startPoint x: 323, startPoint y: 115, endPoint x: 325, endPoint y: 129, distance: 14.5
drag, startPoint x: 325, startPoint y: 129, endPoint x: 892, endPoint y: 131, distance: 566.3
click at [892, 131] on div "Mixed Samosa Roll - branch specific item" at bounding box center [765, 141] width 872 height 46
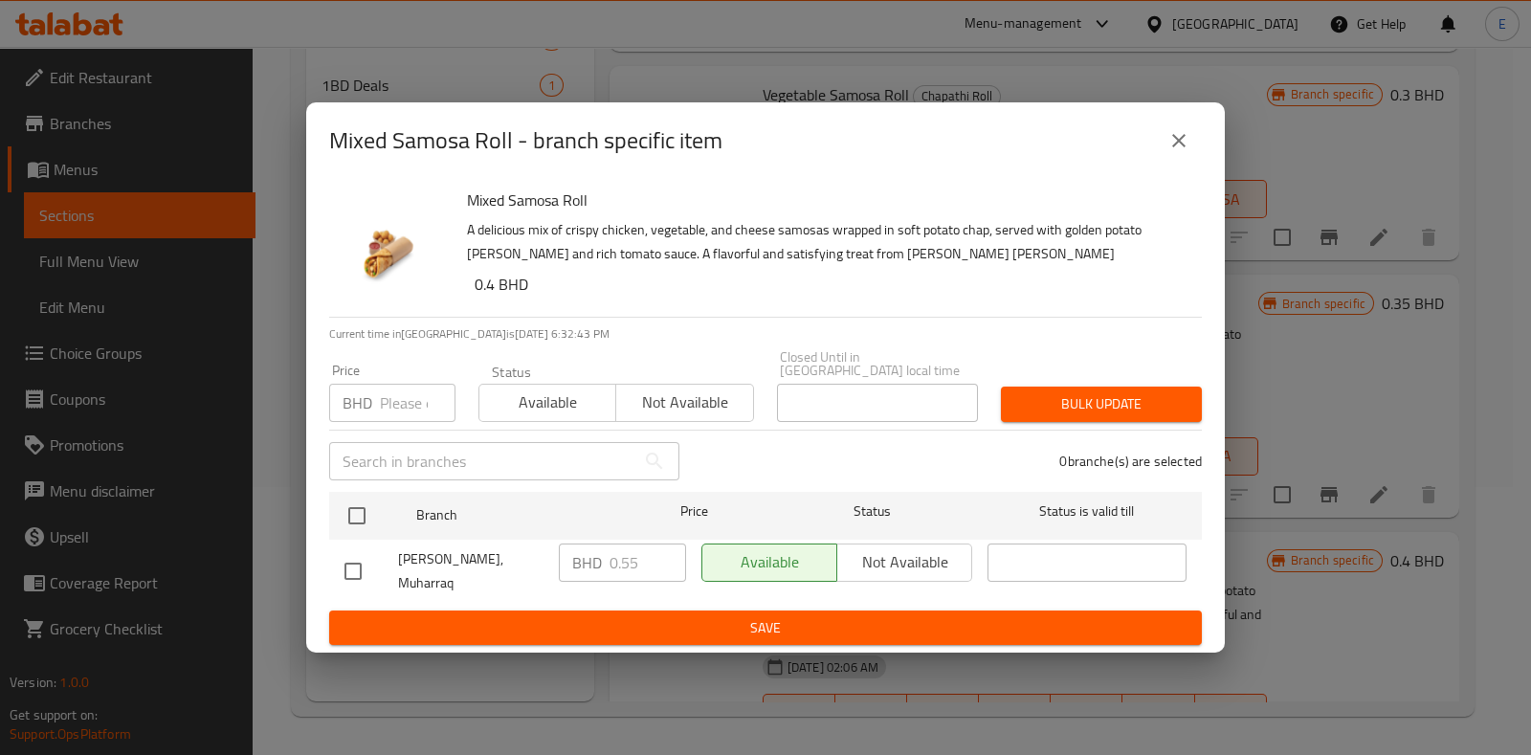
drag, startPoint x: 320, startPoint y: 120, endPoint x: 781, endPoint y: 142, distance: 460.7
click at [781, 142] on div "Mixed Samosa Roll - branch specific item" at bounding box center [765, 141] width 872 height 46
drag, startPoint x: 325, startPoint y: 119, endPoint x: 804, endPoint y: 160, distance: 480.1
click at [804, 160] on div "Mixed Samosa Roll - branch specific item" at bounding box center [765, 141] width 872 height 46
drag, startPoint x: 316, startPoint y: 649, endPoint x: 660, endPoint y: 657, distance: 344.5
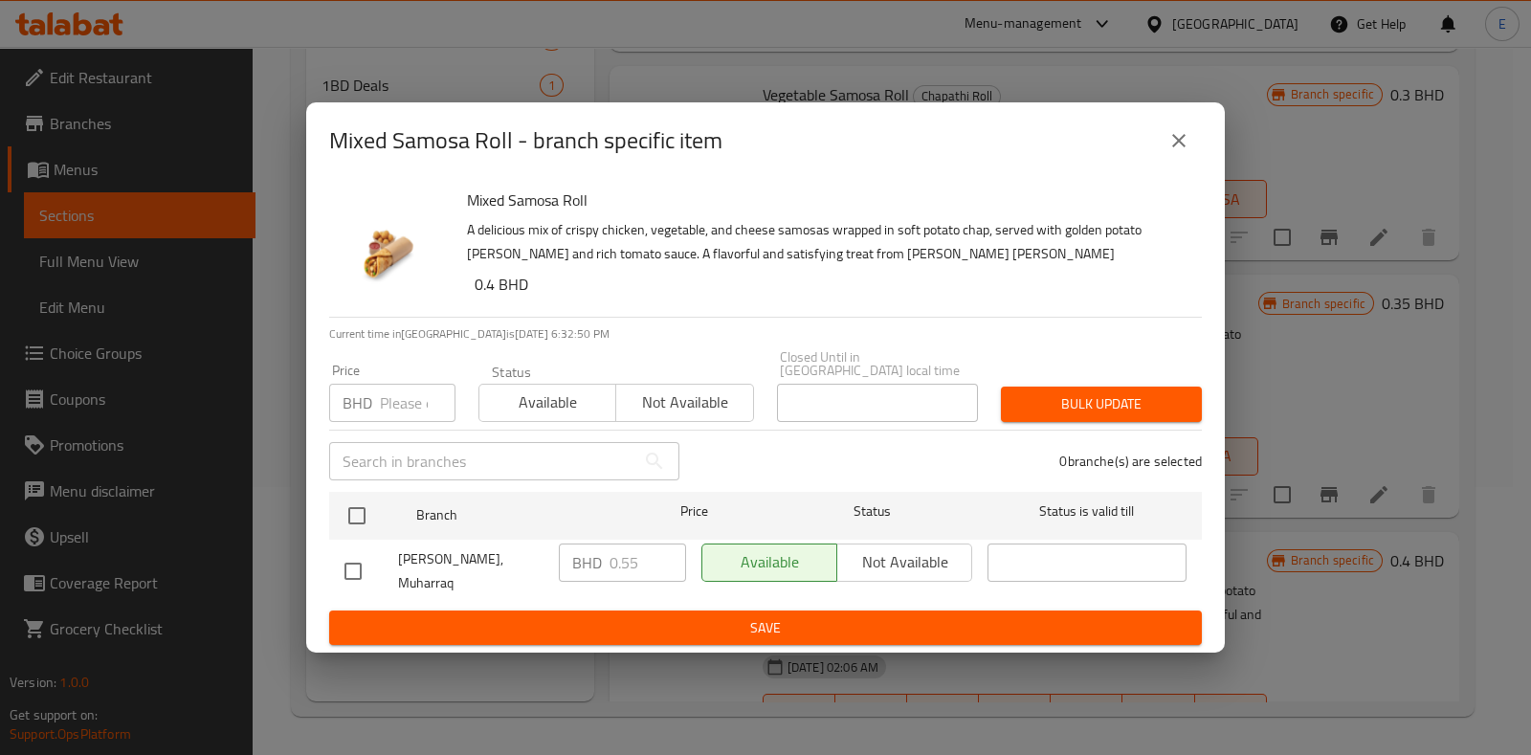
drag, startPoint x: 660, startPoint y: 657, endPoint x: 1025, endPoint y: 673, distance: 364.8
drag, startPoint x: 1025, startPoint y: 673, endPoint x: 824, endPoint y: 453, distance: 297.2
click at [824, 453] on div "0 branche(s) are selected" at bounding box center [952, 461] width 522 height 69
drag, startPoint x: 458, startPoint y: 179, endPoint x: 306, endPoint y: 119, distance: 163.6
drag, startPoint x: 306, startPoint y: 119, endPoint x: 672, endPoint y: 118, distance: 365.4
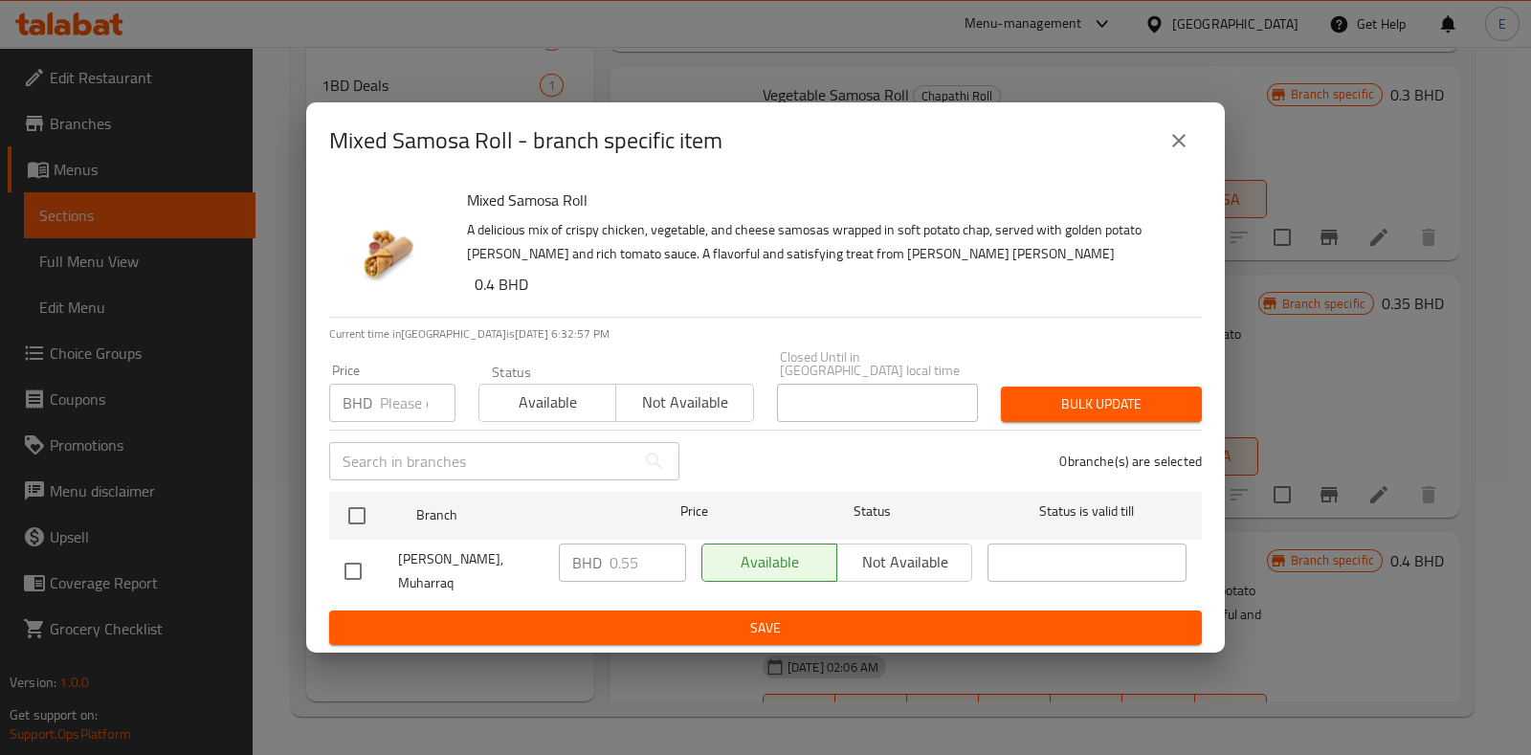
drag, startPoint x: 672, startPoint y: 118, endPoint x: 1028, endPoint y: 121, distance: 356.8
drag, startPoint x: 1028, startPoint y: 121, endPoint x: 842, endPoint y: 135, distance: 187.0
click at [842, 135] on div "Mixed Samosa Roll - branch specific item" at bounding box center [765, 141] width 872 height 46
drag, startPoint x: 315, startPoint y: 121, endPoint x: 519, endPoint y: 121, distance: 204.7
drag, startPoint x: 519, startPoint y: 121, endPoint x: 475, endPoint y: 126, distance: 44.3
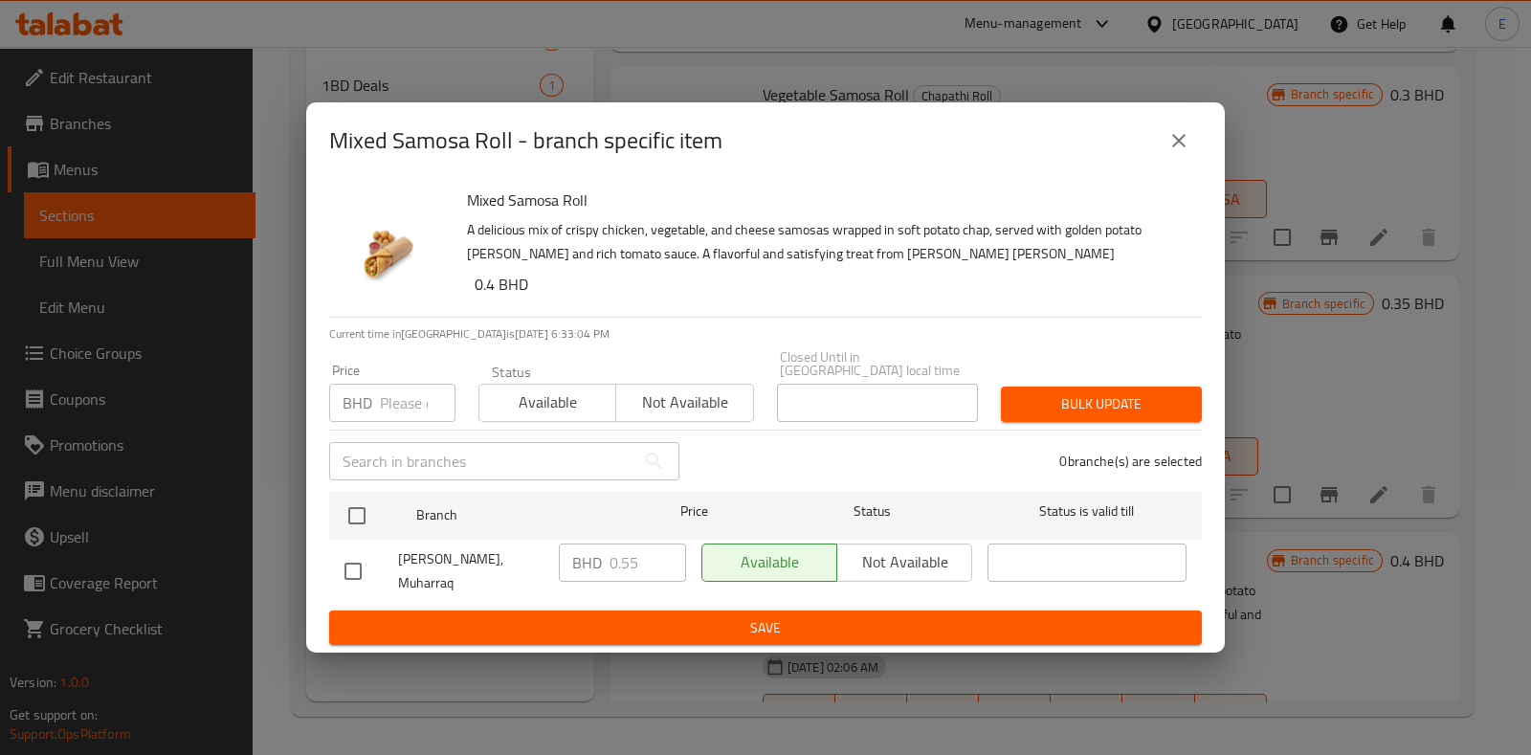
click at [475, 126] on div "Mixed Samosa Roll - branch specific item" at bounding box center [765, 141] width 872 height 46
drag, startPoint x: 317, startPoint y: 116, endPoint x: 659, endPoint y: 123, distance: 342.6
drag, startPoint x: 659, startPoint y: 123, endPoint x: 1070, endPoint y: 131, distance: 410.5
drag, startPoint x: 1070, startPoint y: 131, endPoint x: 880, endPoint y: 160, distance: 191.6
click at [880, 160] on div "Mixed Samosa Roll - branch specific item" at bounding box center [765, 141] width 872 height 46
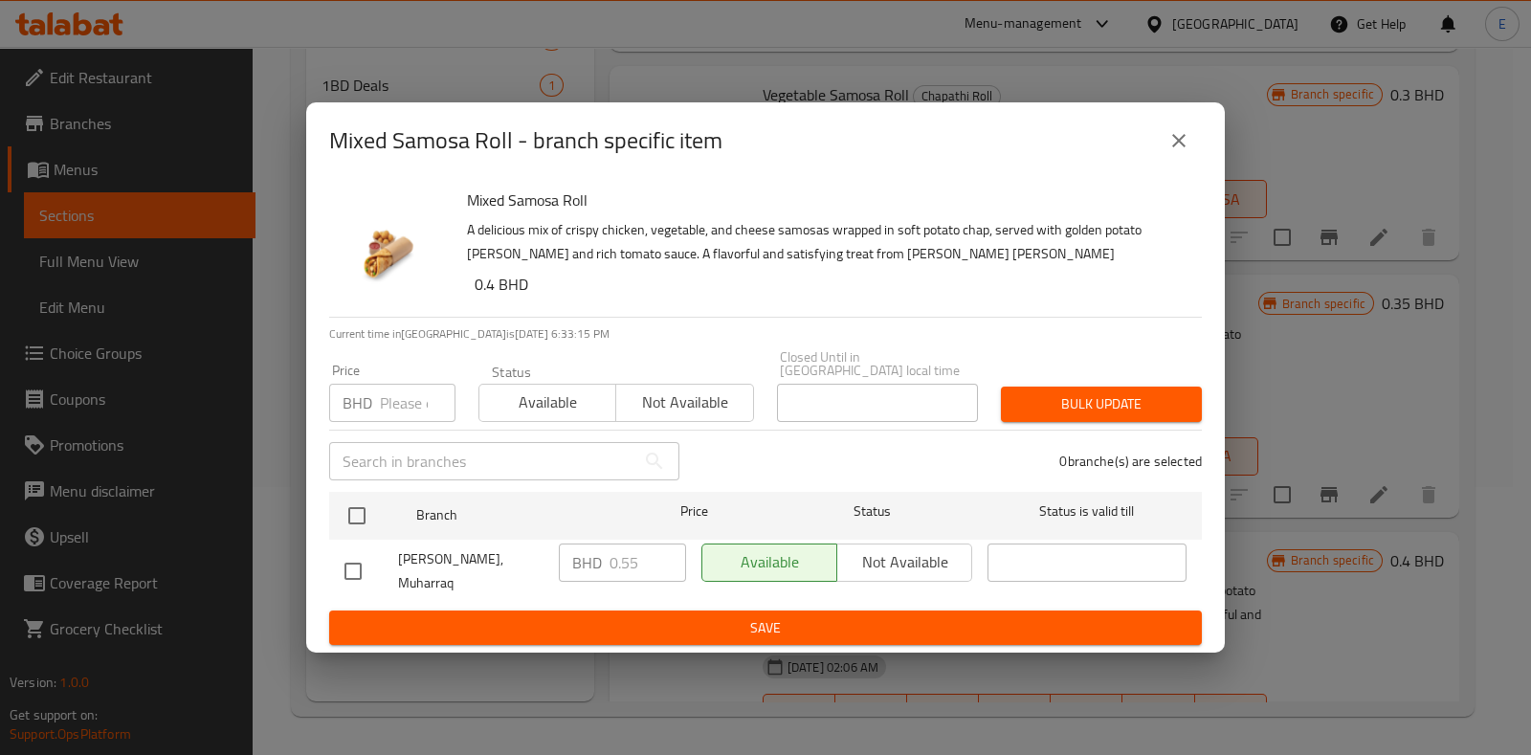
drag, startPoint x: 454, startPoint y: 179, endPoint x: 313, endPoint y: 121, distance: 152.8
drag, startPoint x: 313, startPoint y: 121, endPoint x: 614, endPoint y: 112, distance: 301.5
drag, startPoint x: 614, startPoint y: 112, endPoint x: 572, endPoint y: 126, distance: 44.5
click at [572, 126] on h2 "Mixed Samosa Roll - branch specific item" at bounding box center [525, 140] width 393 height 31
drag, startPoint x: 304, startPoint y: 642, endPoint x: 653, endPoint y: 648, distance: 349.2
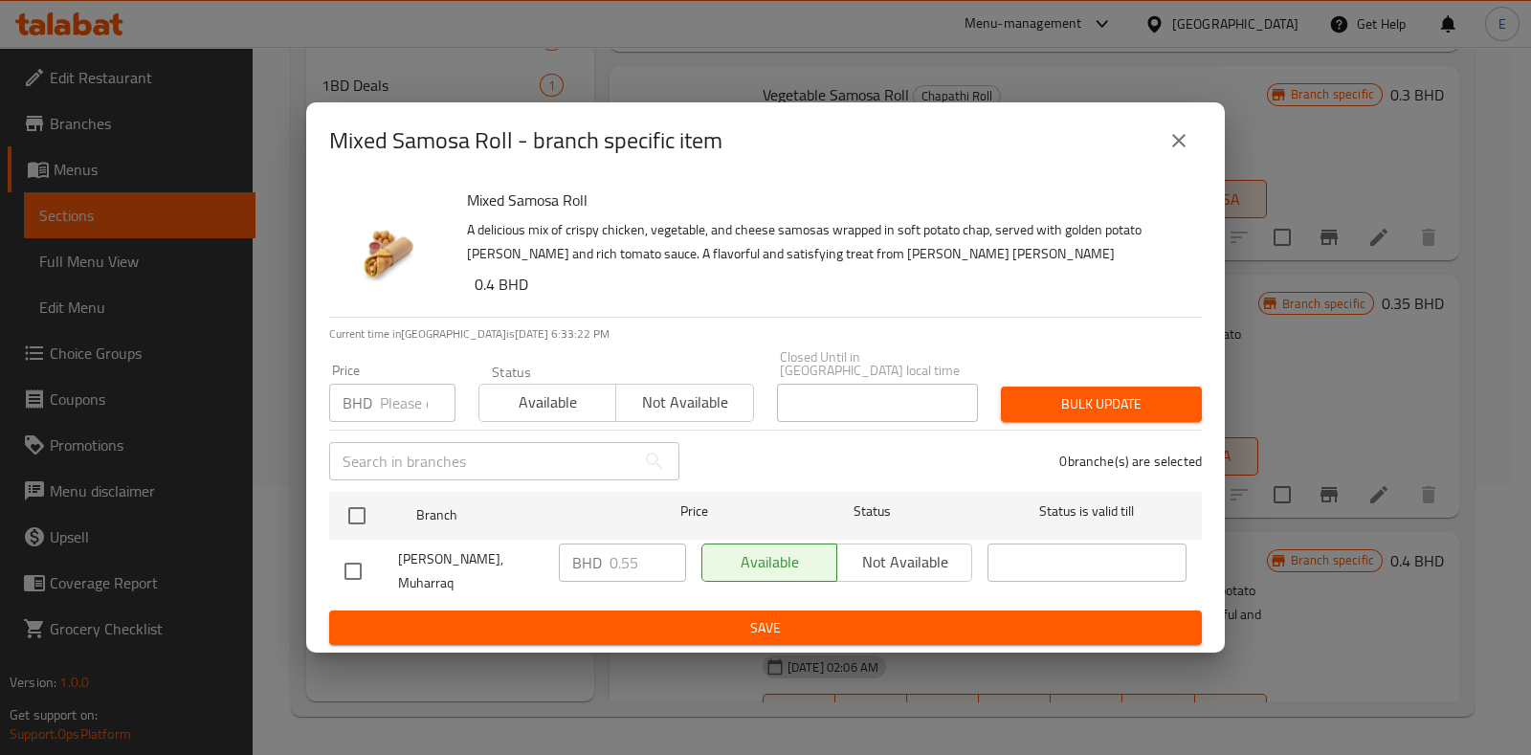
drag, startPoint x: 653, startPoint y: 648, endPoint x: 915, endPoint y: 636, distance: 261.4
drag, startPoint x: 915, startPoint y: 636, endPoint x: 729, endPoint y: 281, distance: 400.5
click at [729, 281] on h6 "0.4 BHD" at bounding box center [830, 284] width 712 height 27
drag, startPoint x: 550, startPoint y: 294, endPoint x: 587, endPoint y: 321, distance: 46.5
click at [545, 308] on div "Mixed Samosa Roll A delicious mix of crispy chicken, vegetable, and cheese samo…" at bounding box center [826, 248] width 735 height 138
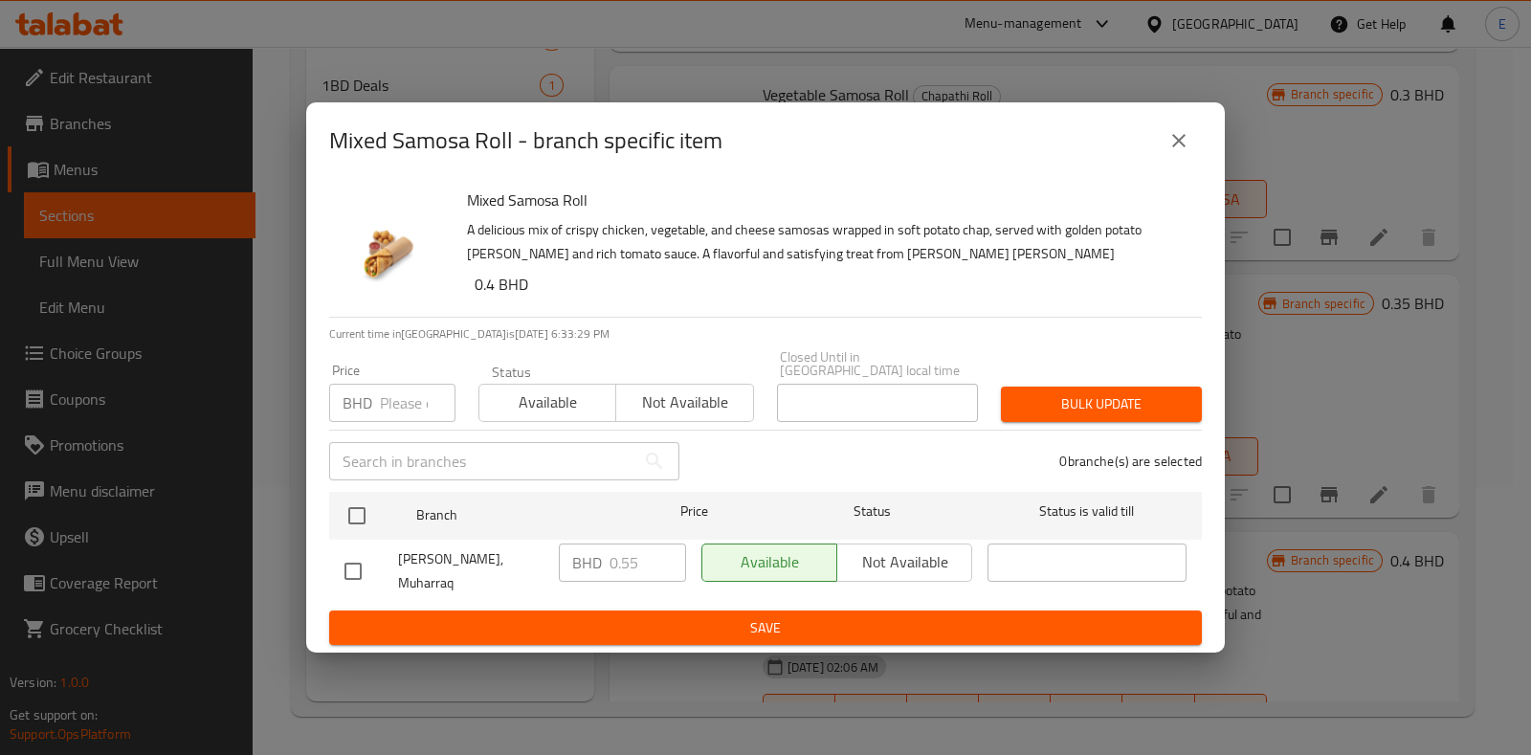
click at [597, 298] on h6 "0.4 BHD" at bounding box center [830, 284] width 712 height 27
click at [1181, 144] on icon "close" at bounding box center [1178, 140] width 13 height 13
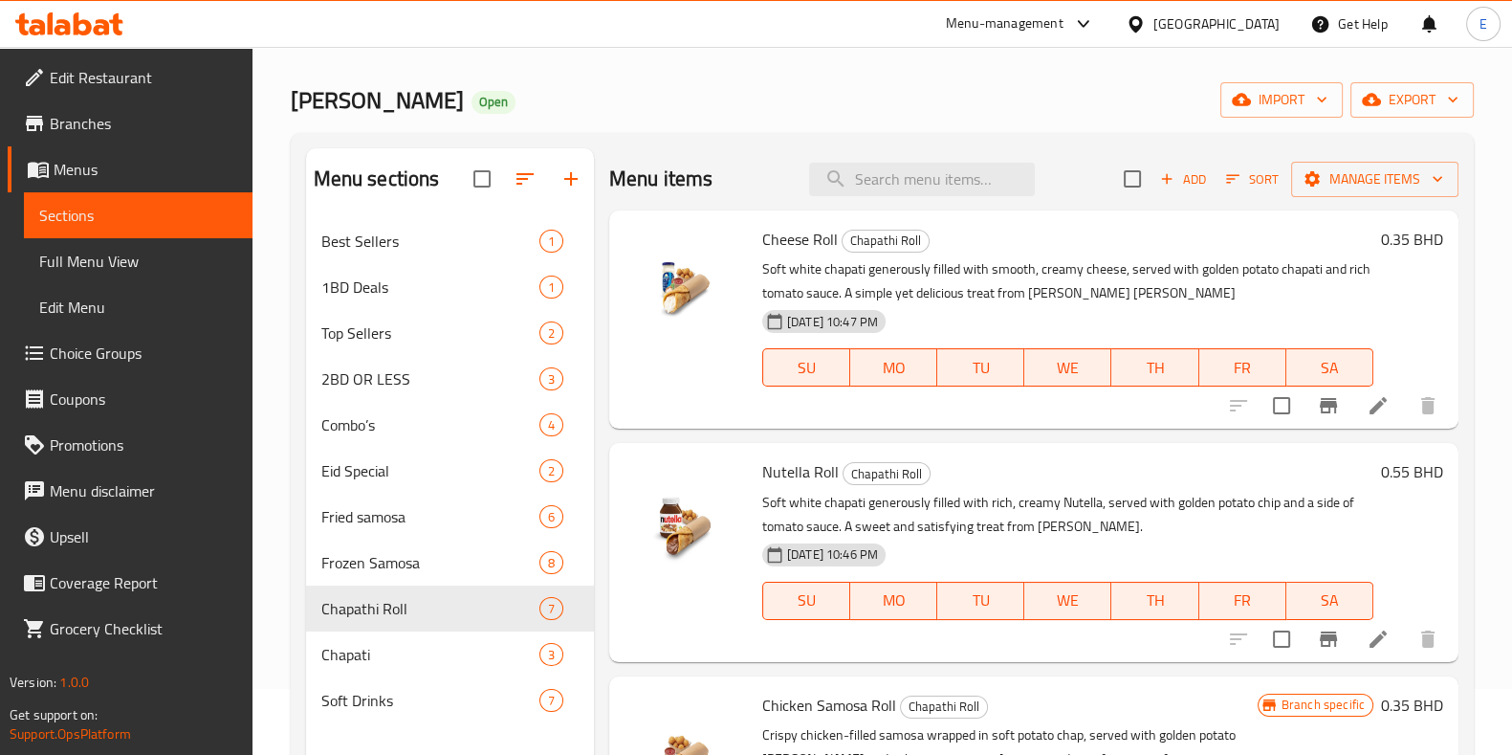
scroll to position [28, 0]
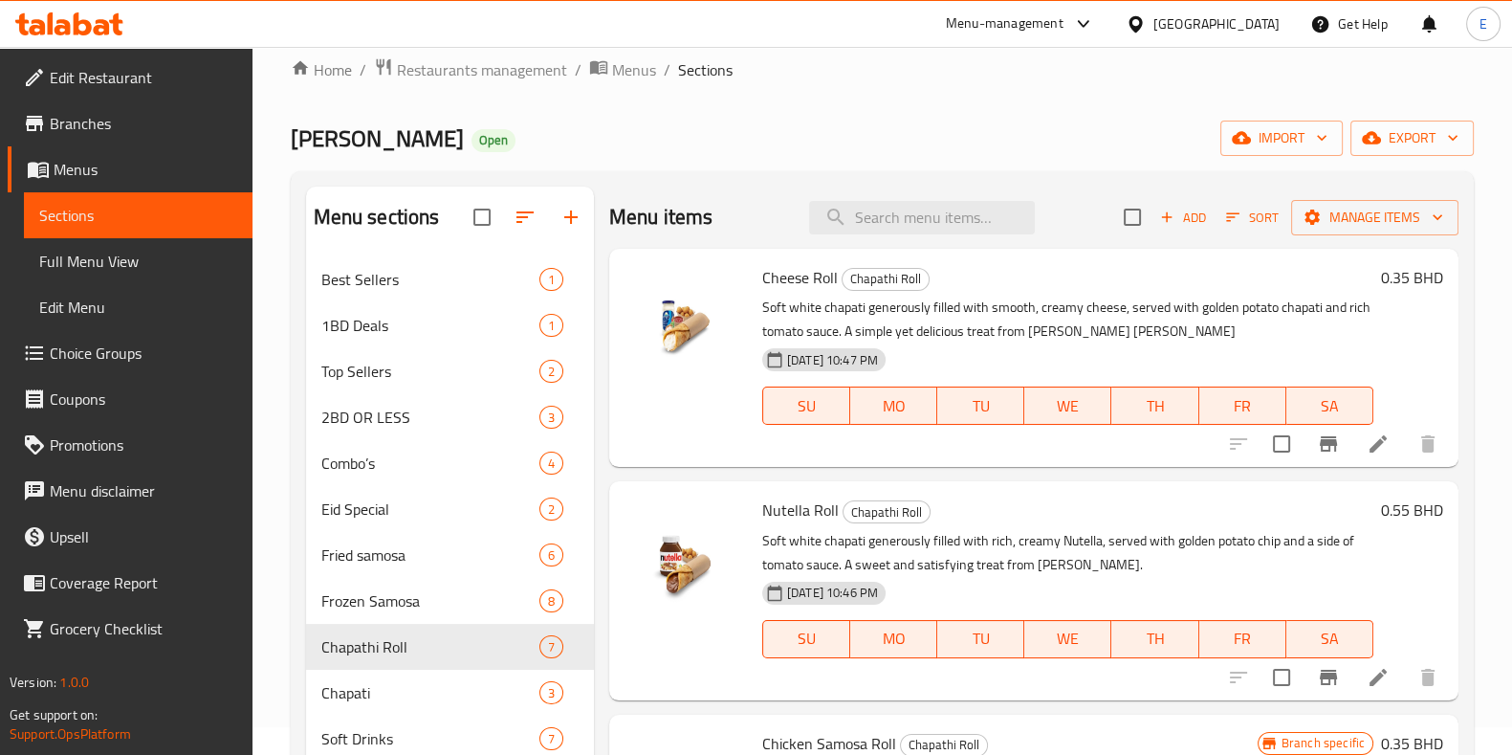
drag, startPoint x: 602, startPoint y: 188, endPoint x: 599, endPoint y: 150, distance: 37.4
drag, startPoint x: 599, startPoint y: 150, endPoint x: 574, endPoint y: 138, distance: 27.8
click at [574, 138] on div "[PERSON_NAME] Open import export" at bounding box center [882, 138] width 1183 height 35
drag, startPoint x: 603, startPoint y: 173, endPoint x: 592, endPoint y: 151, distance: 24.4
click at [592, 150] on div "[PERSON_NAME] Open import export" at bounding box center [882, 138] width 1183 height 35
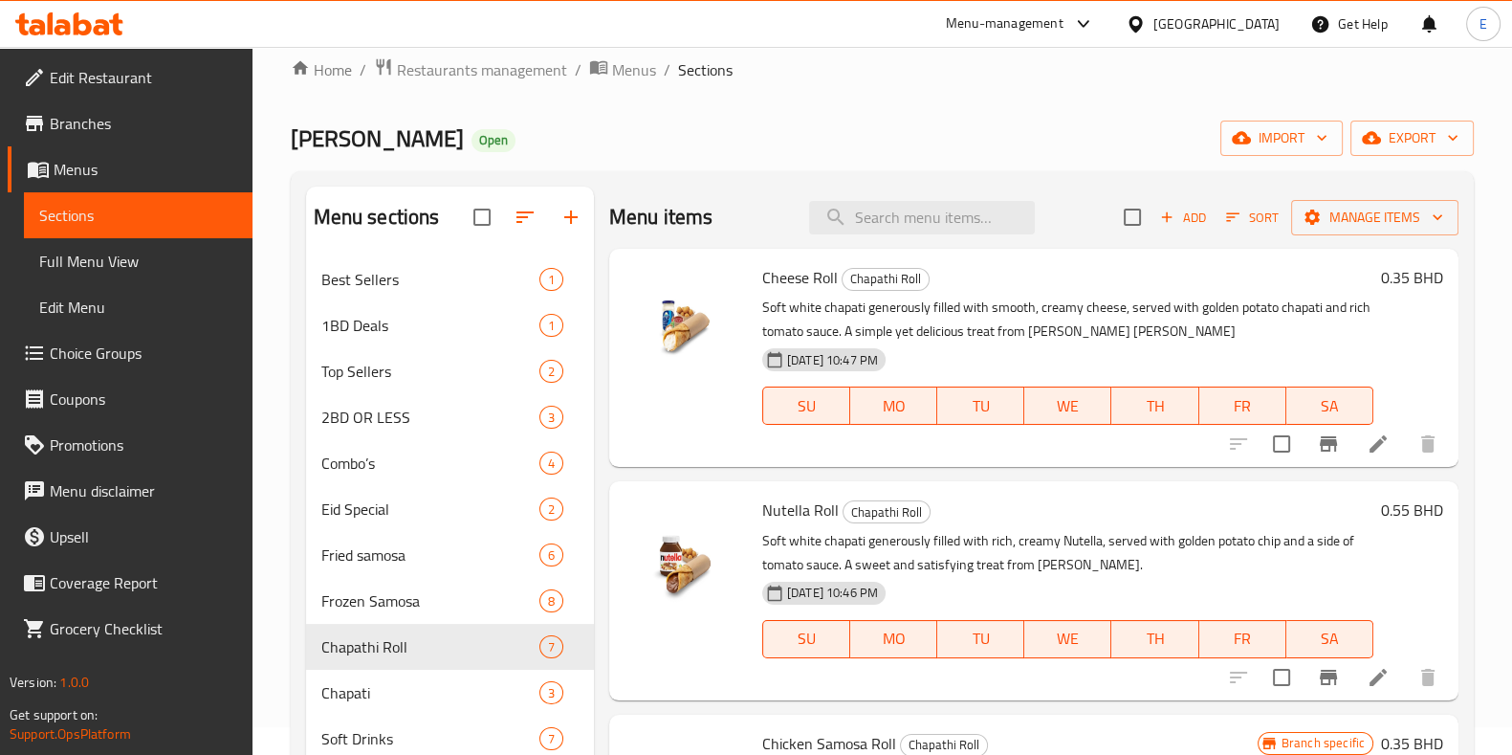
drag, startPoint x: 597, startPoint y: 164, endPoint x: 568, endPoint y: 154, distance: 30.3
click at [568, 154] on div "[PERSON_NAME] Open import export" at bounding box center [882, 138] width 1183 height 35
drag, startPoint x: 282, startPoint y: 176, endPoint x: 267, endPoint y: 107, distance: 70.6
drag, startPoint x: 267, startPoint y: 107, endPoint x: 818, endPoint y: 112, distance: 551.0
click at [818, 112] on div "Home / Restaurants management / Menus / Sections Jassim [PERSON_NAME] Open impo…" at bounding box center [882, 506] width 1183 height 899
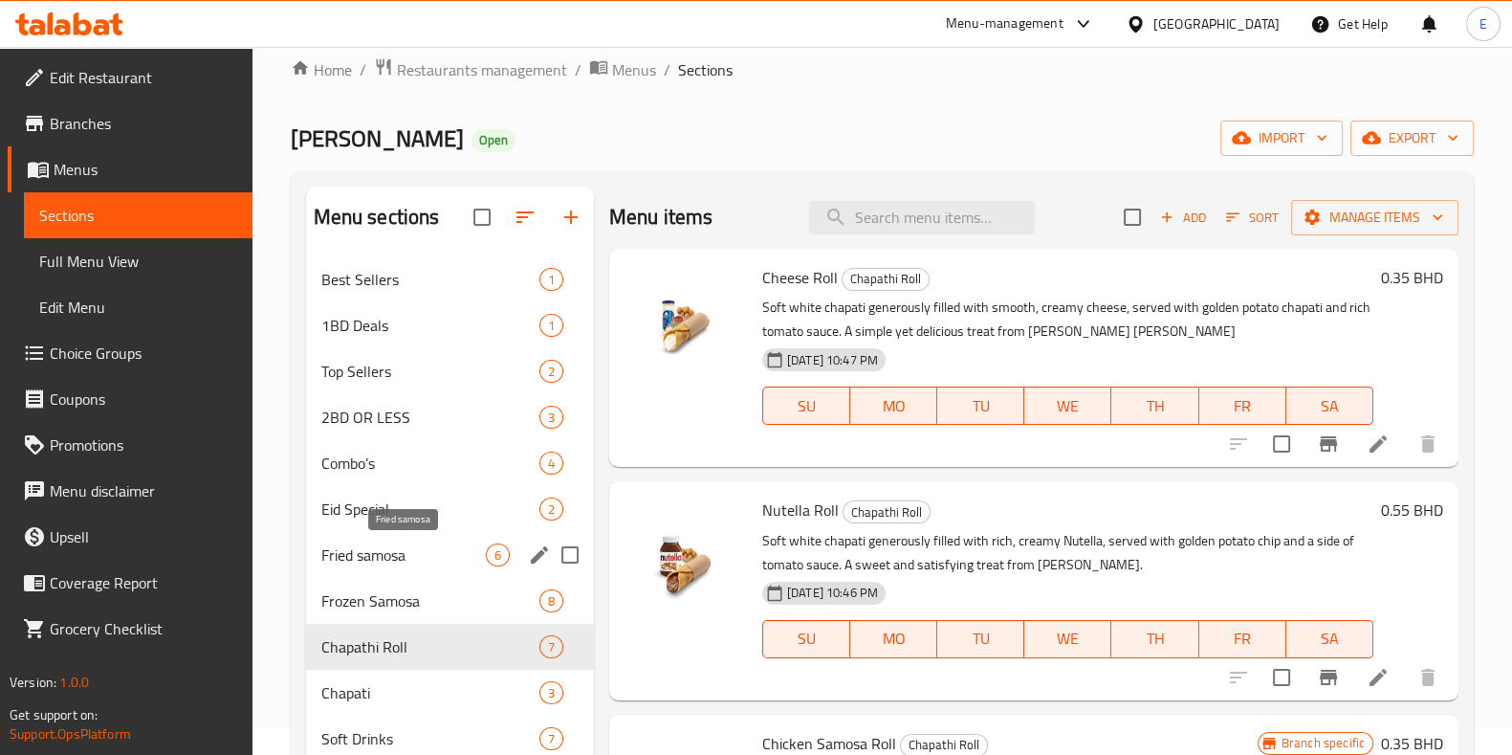
click at [396, 550] on span "Fried samosa" at bounding box center [403, 554] width 165 height 23
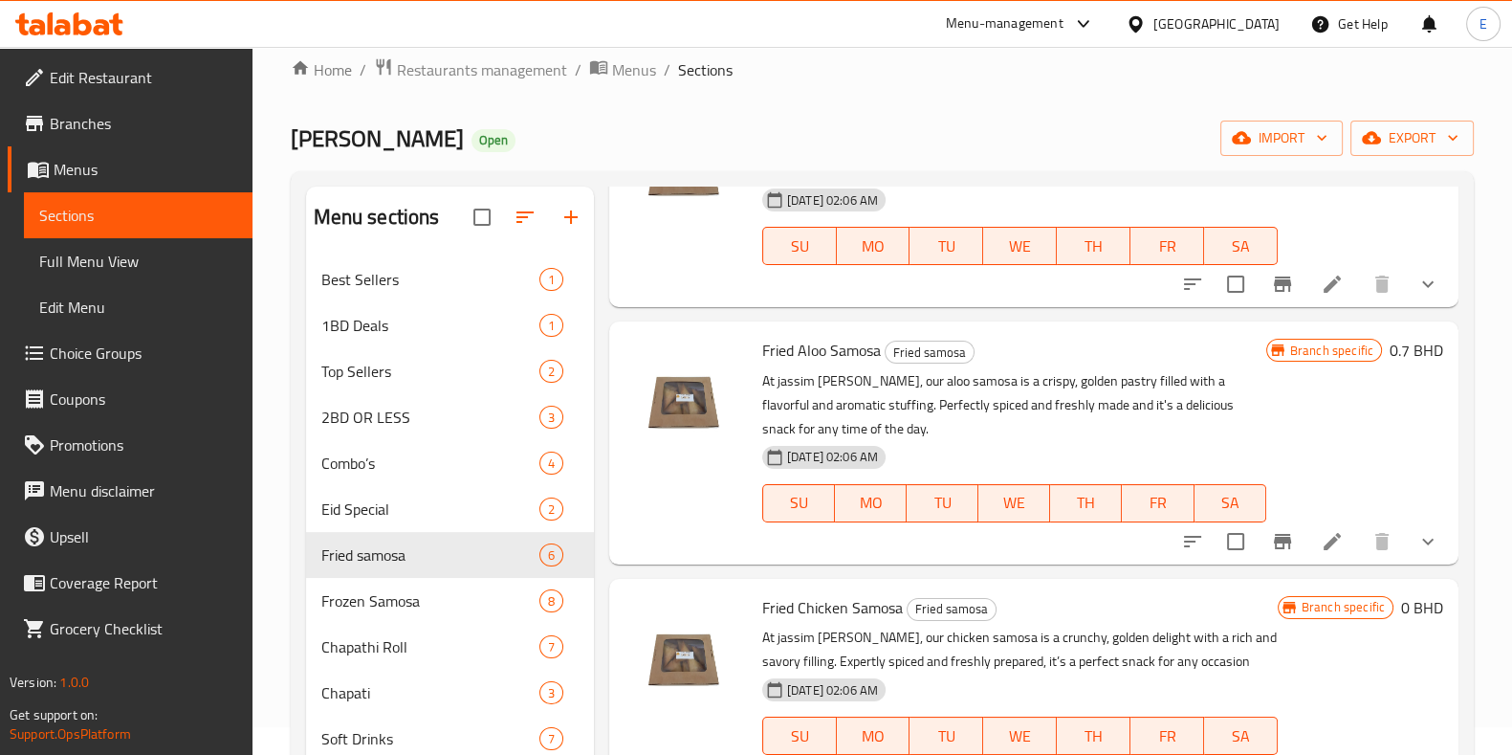
scroll to position [761, 0]
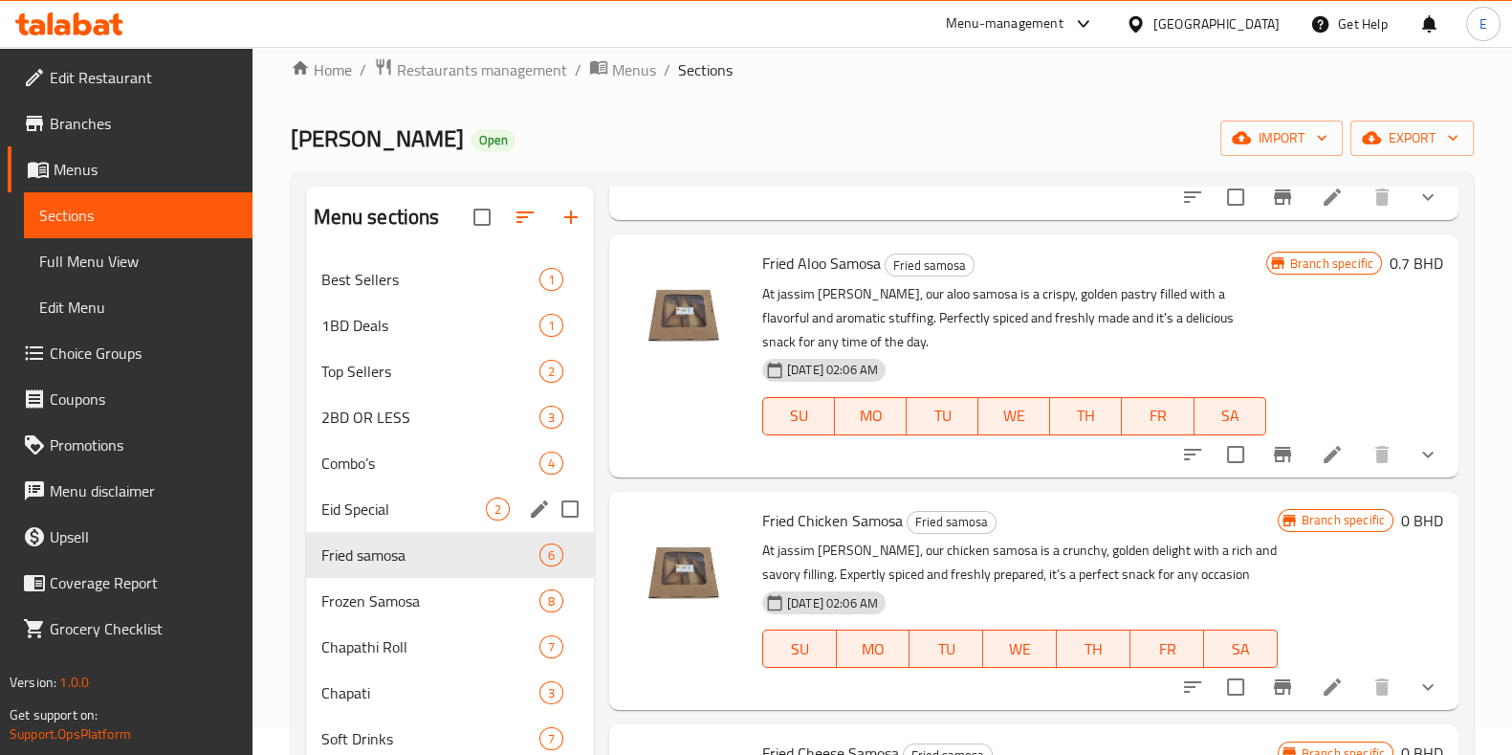
click at [387, 529] on div "Eid Special 2" at bounding box center [450, 509] width 288 height 46
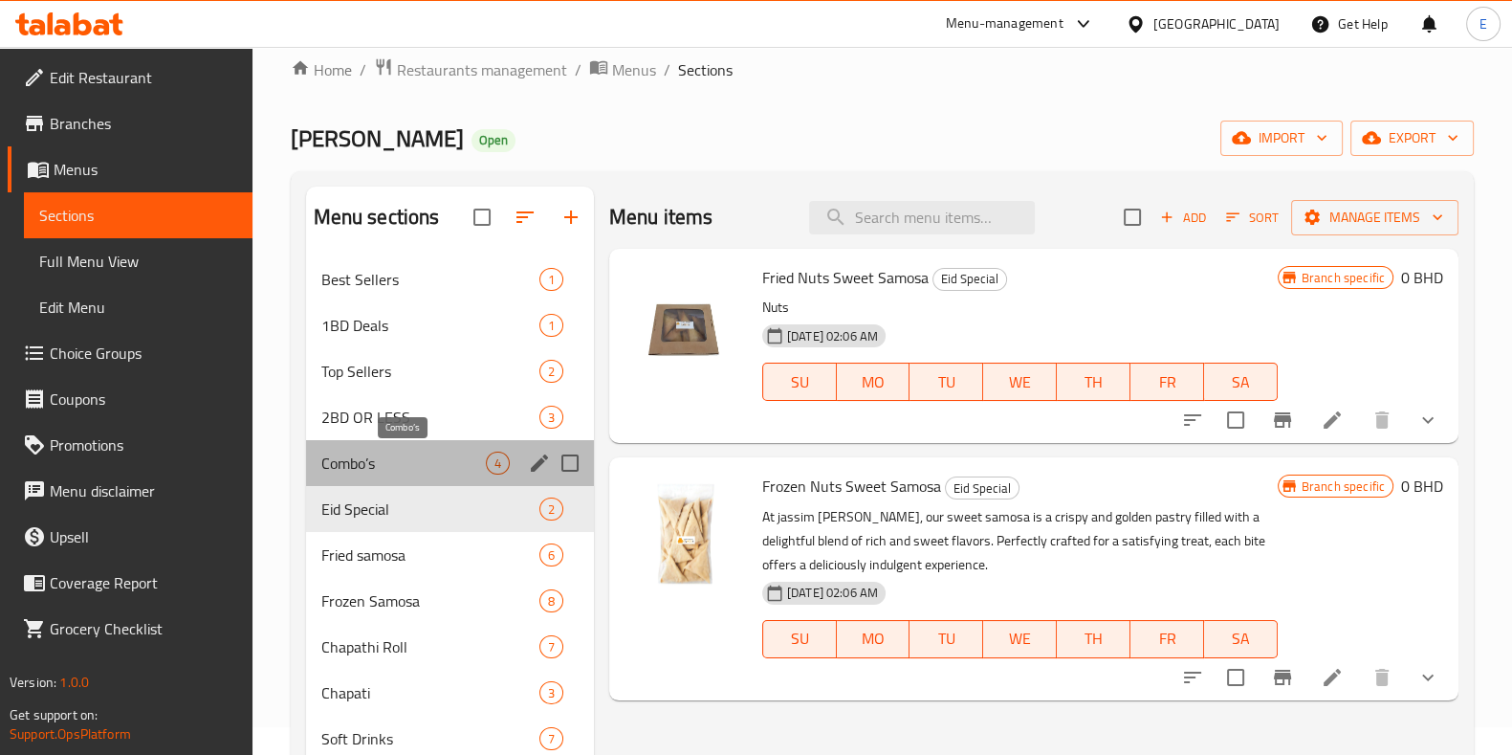
click at [391, 456] on span "Combo’s" at bounding box center [403, 463] width 165 height 23
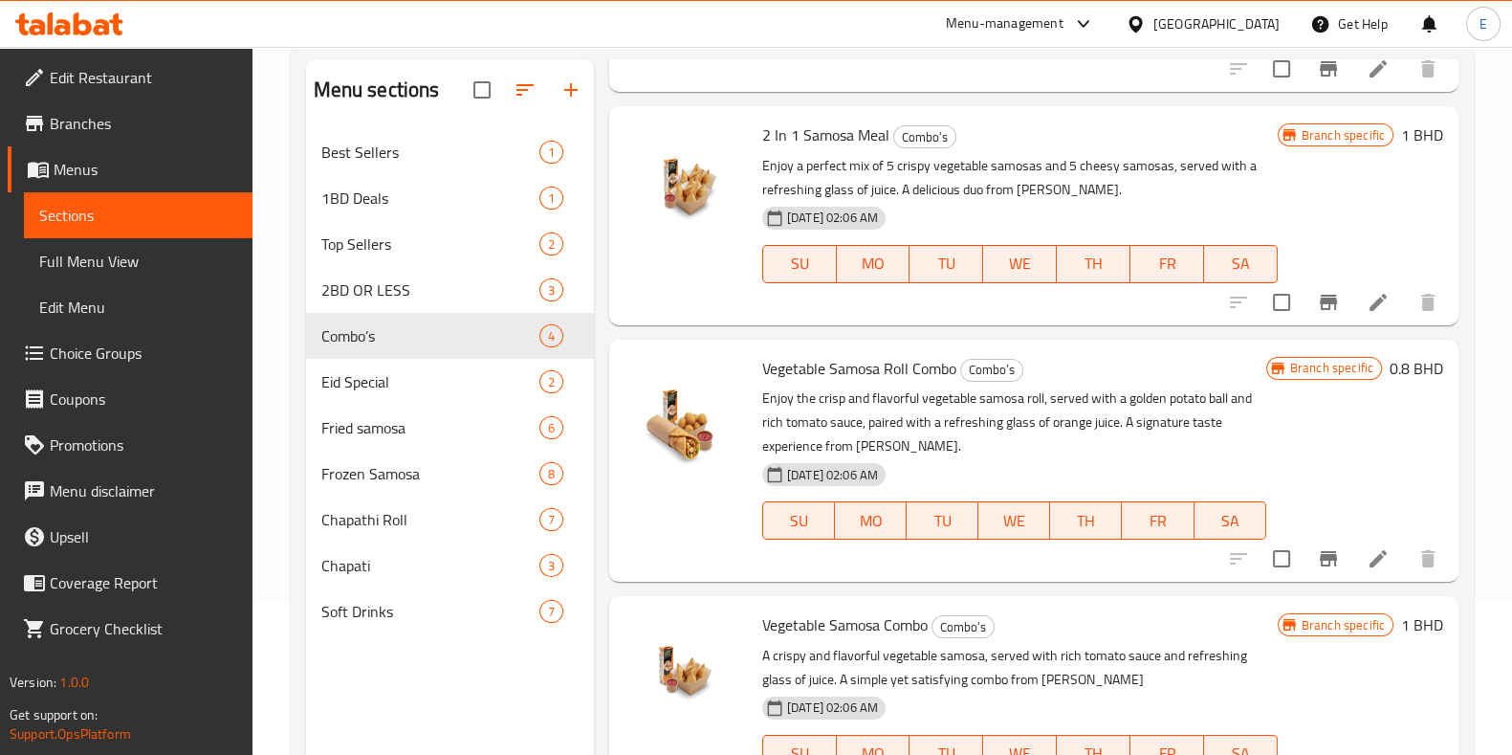
scroll to position [268, 0]
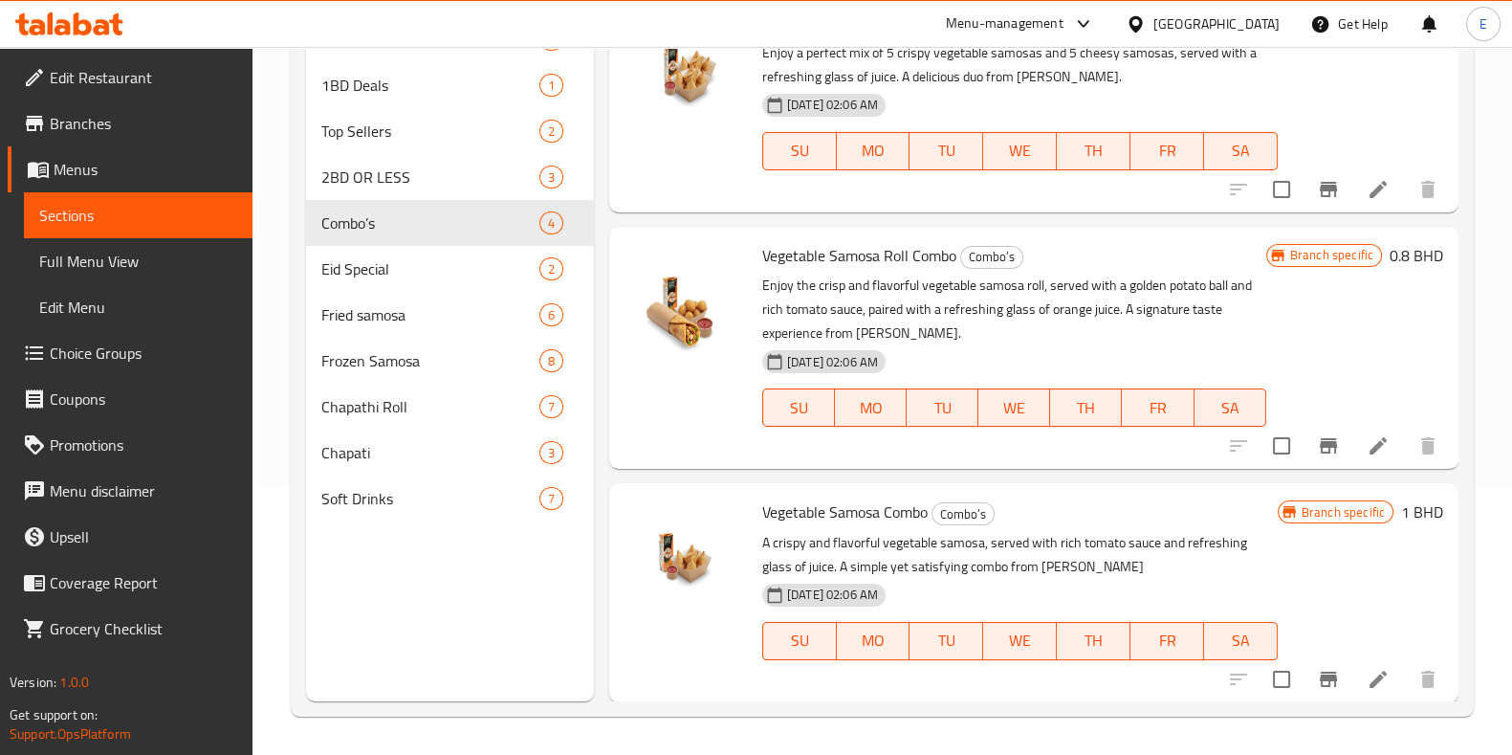
drag, startPoint x: 407, startPoint y: 6, endPoint x: 284, endPoint y: 40, distance: 127.2
drag, startPoint x: 284, startPoint y: 40, endPoint x: 268, endPoint y: 32, distance: 18.4
drag, startPoint x: 268, startPoint y: 32, endPoint x: 257, endPoint y: 25, distance: 12.5
drag, startPoint x: 257, startPoint y: 25, endPoint x: 573, endPoint y: 21, distance: 315.7
click at [569, 14] on div "Menu-management [GEOGRAPHIC_DATA] Get Help E" at bounding box center [756, 24] width 1512 height 46
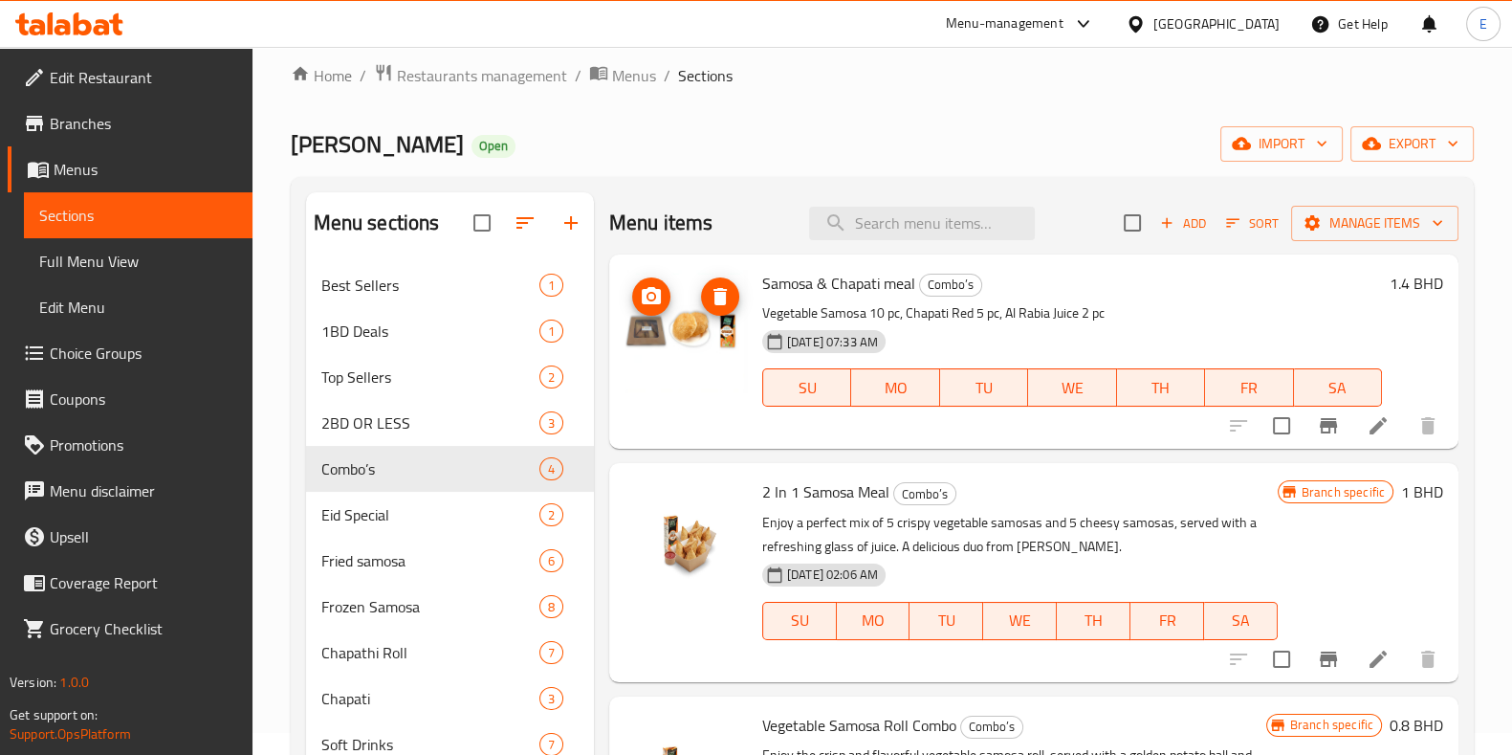
scroll to position [0, 0]
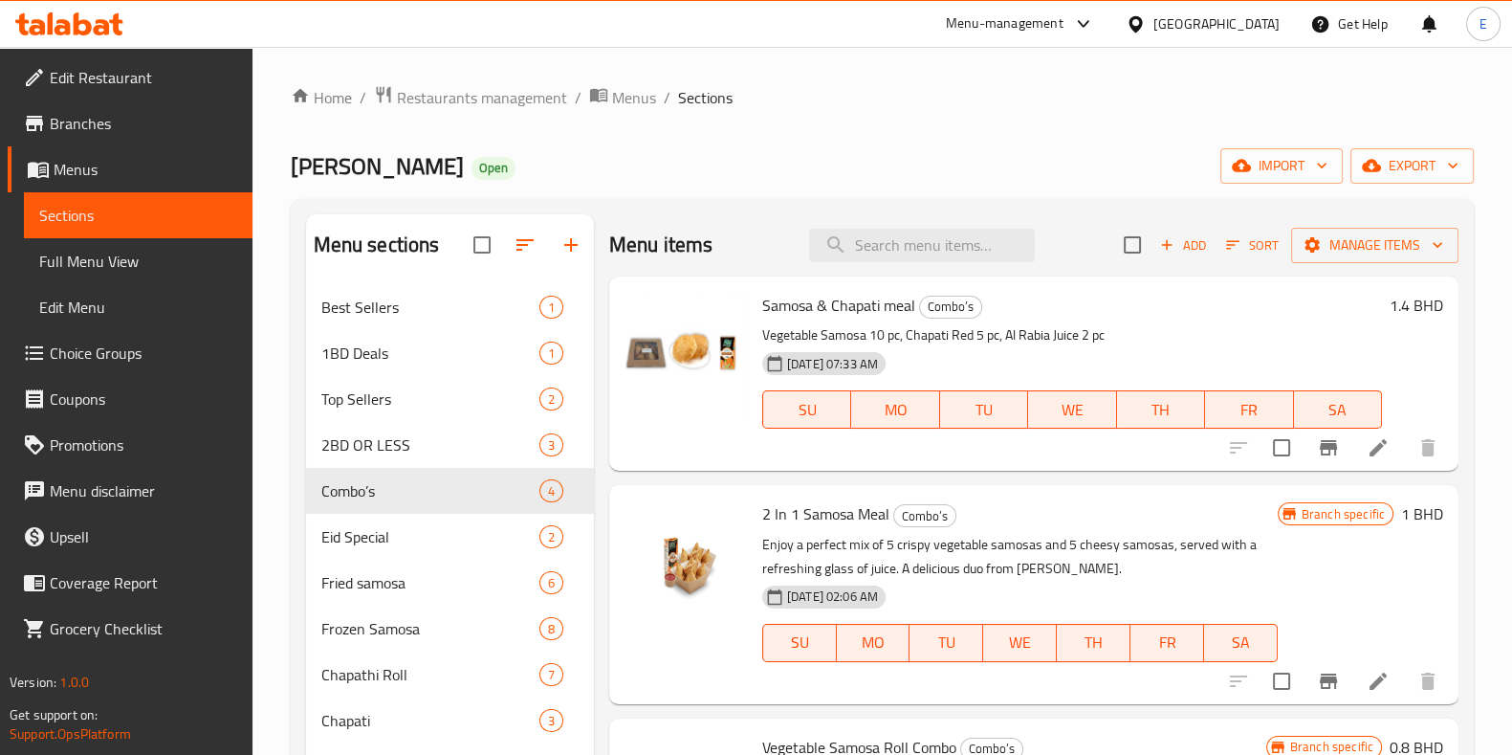
drag, startPoint x: 602, startPoint y: 215, endPoint x: 598, endPoint y: 188, distance: 28.0
click at [598, 188] on div "Home / Restaurants management / Menus / Sections Jassim [PERSON_NAME] Open impo…" at bounding box center [882, 534] width 1183 height 899
drag, startPoint x: 263, startPoint y: 133, endPoint x: 606, endPoint y: 188, distance: 346.9
drag, startPoint x: 606, startPoint y: 188, endPoint x: 572, endPoint y: 164, distance: 41.7
click at [572, 164] on div "[PERSON_NAME] Open import export" at bounding box center [882, 165] width 1183 height 35
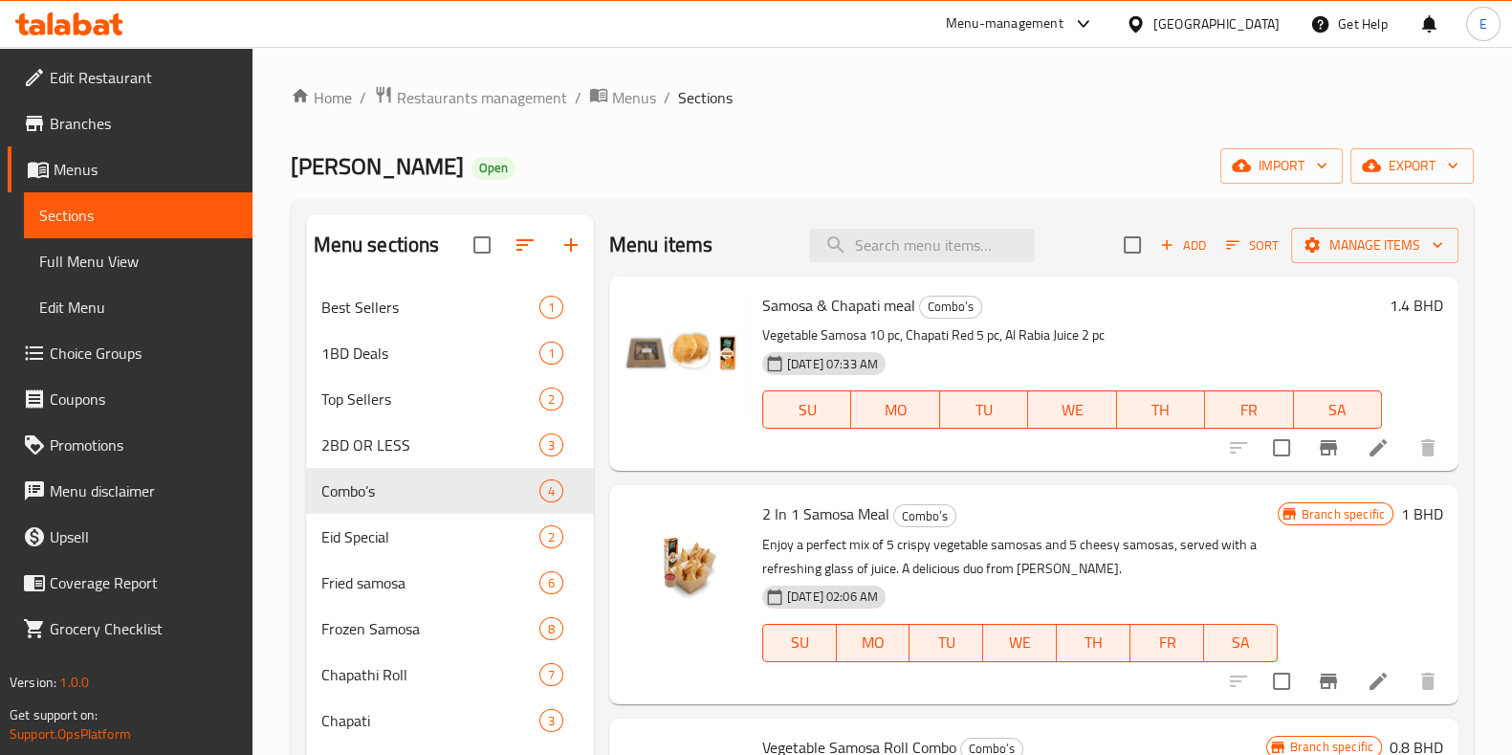
drag, startPoint x: 598, startPoint y: 208, endPoint x: 595, endPoint y: 188, distance: 20.3
drag, startPoint x: 595, startPoint y: 188, endPoint x: 579, endPoint y: 179, distance: 18.4
click at [579, 179] on div "[PERSON_NAME] Open import export" at bounding box center [882, 165] width 1183 height 35
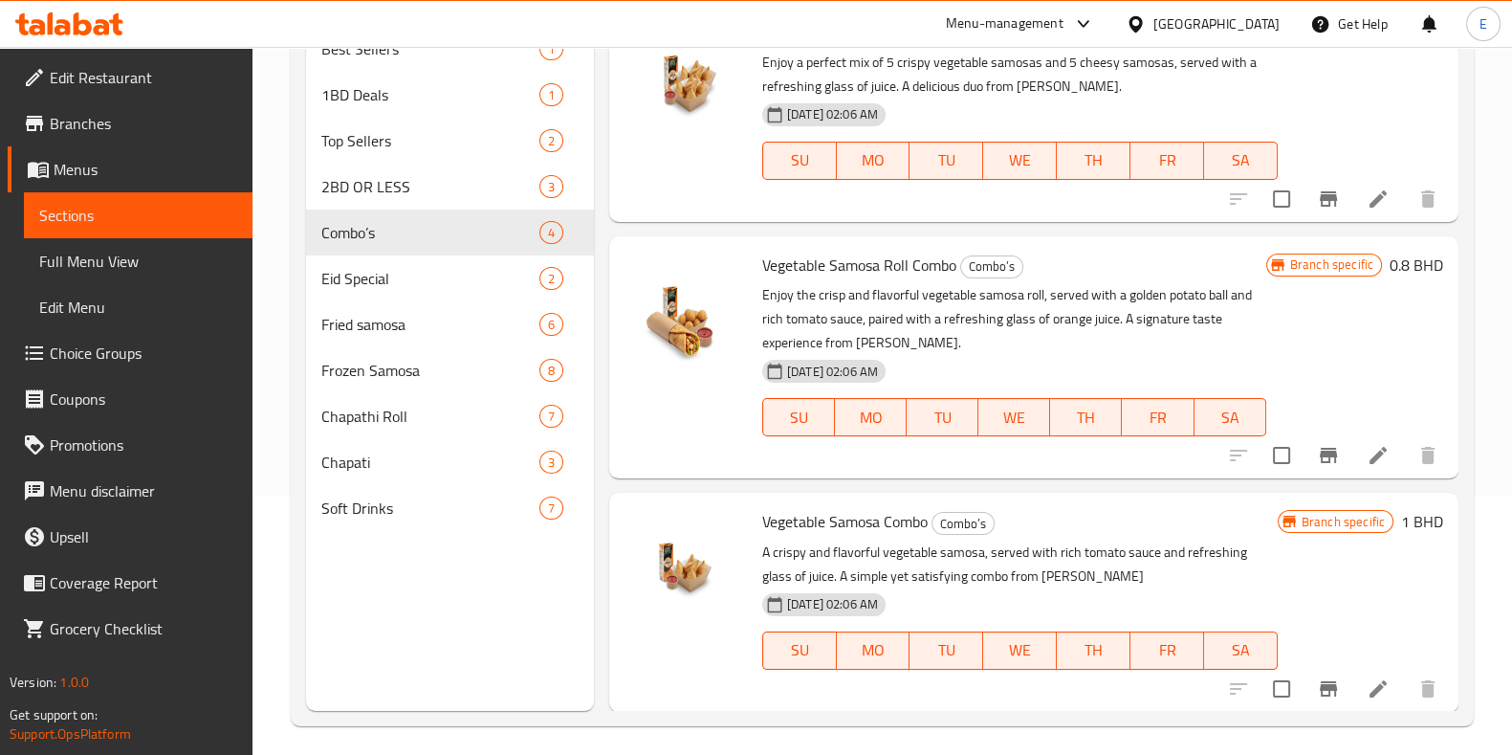
scroll to position [268, 0]
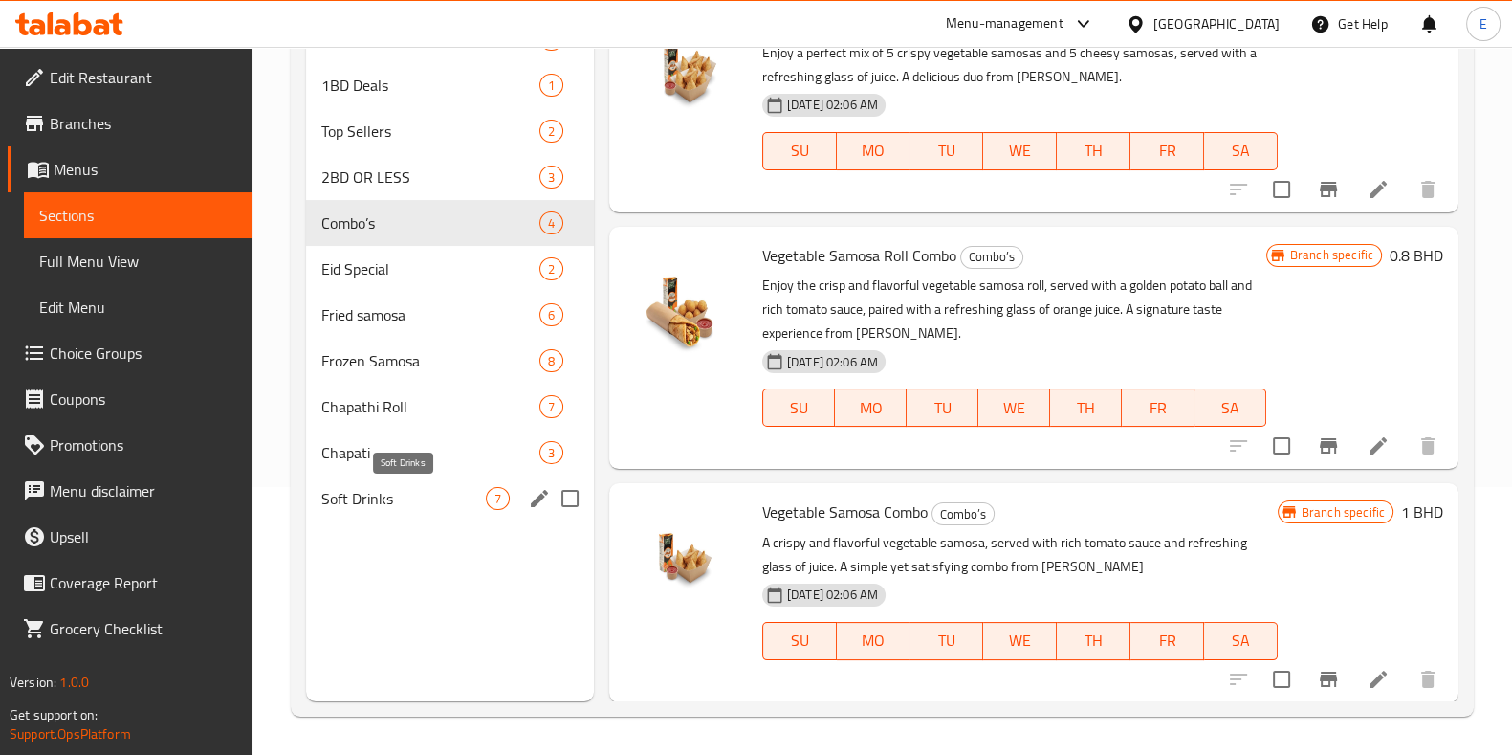
click at [389, 507] on span "Soft Drinks" at bounding box center [403, 498] width 165 height 23
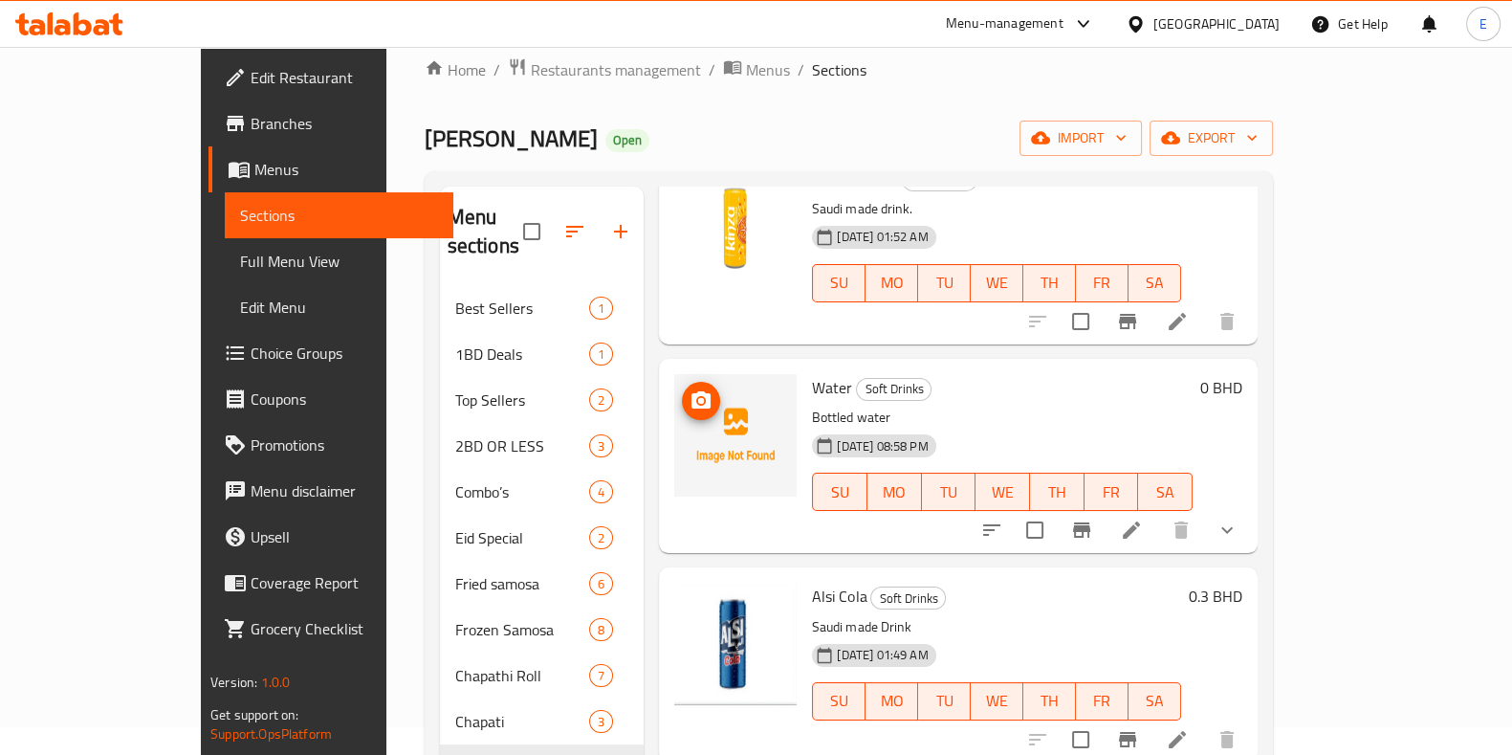
scroll to position [268, 0]
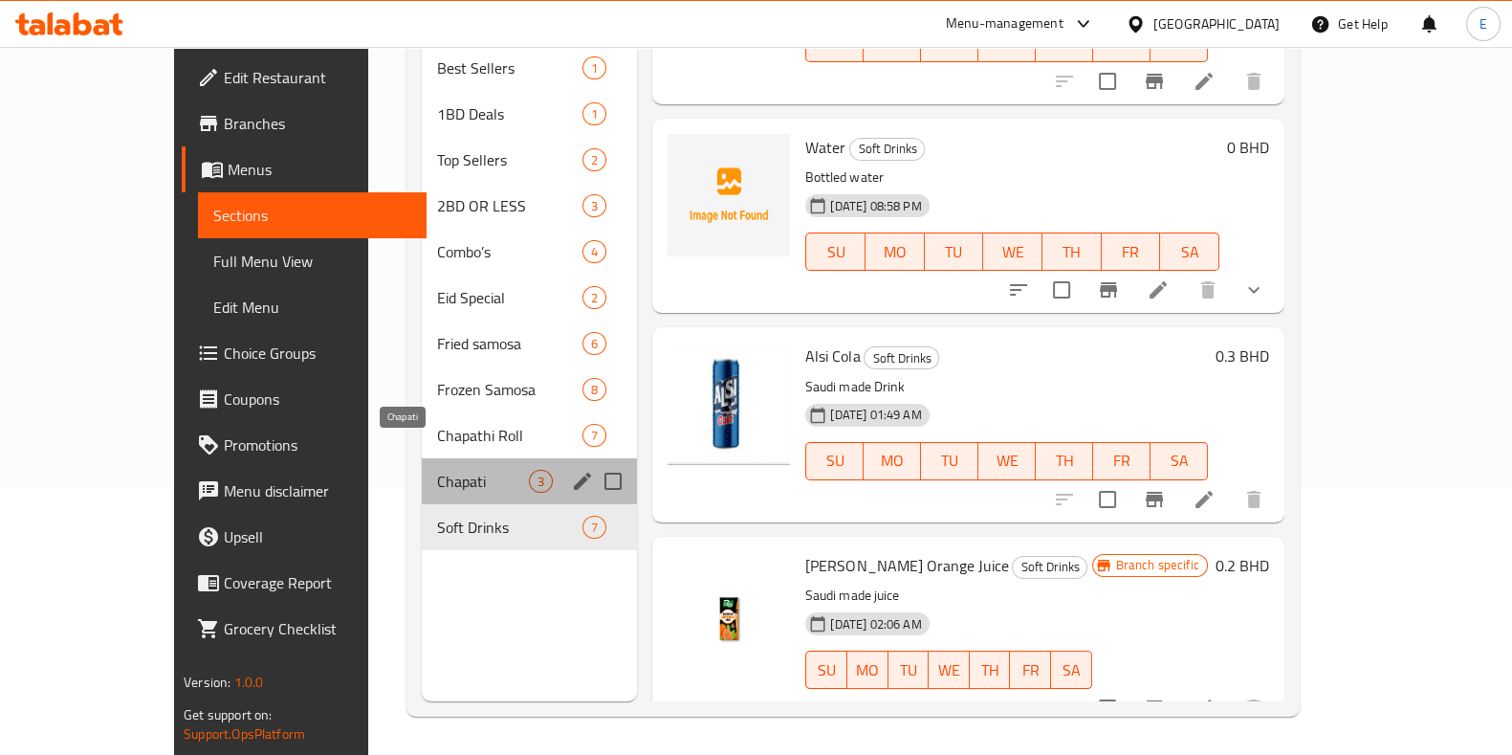
click at [437, 470] on span "Chapati" at bounding box center [483, 481] width 92 height 23
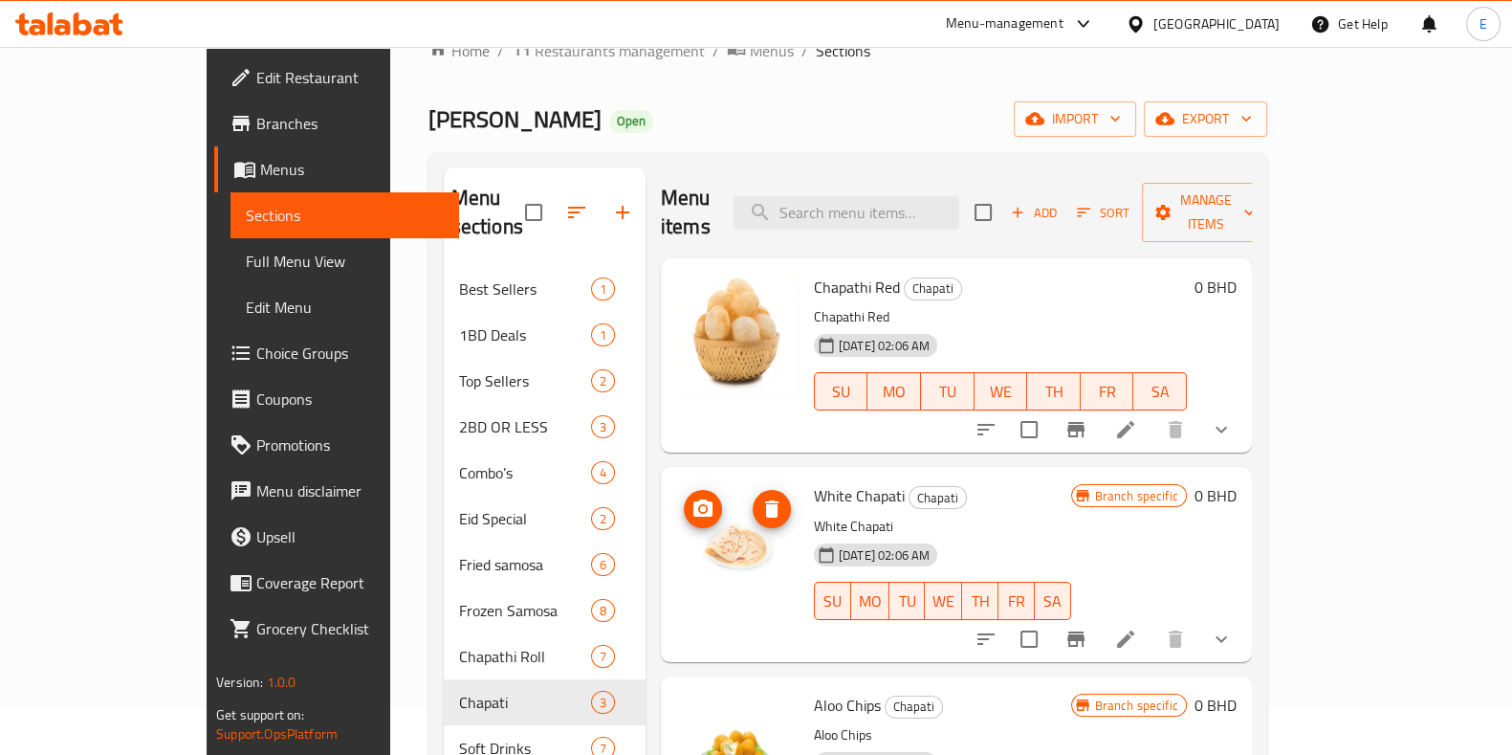
scroll to position [28, 0]
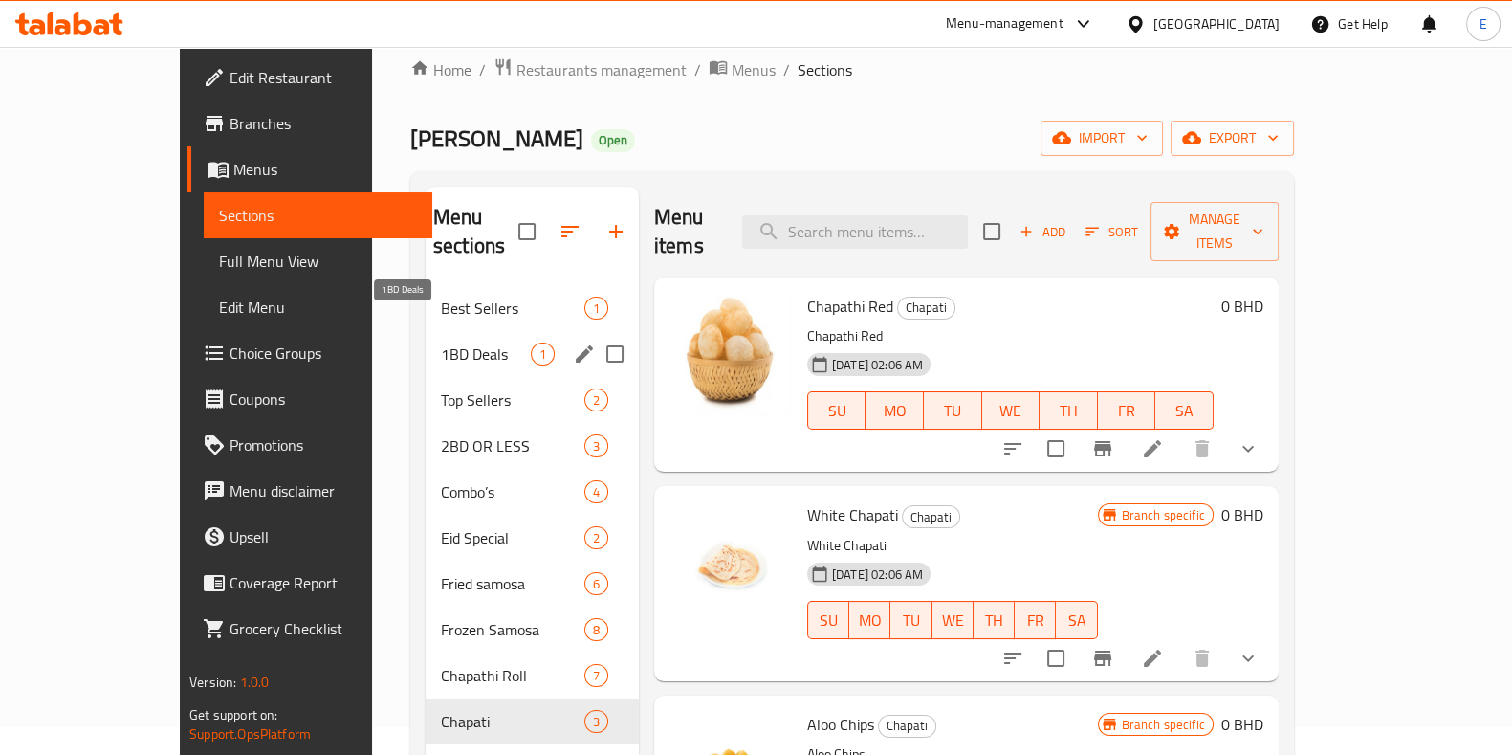
click at [441, 342] on span "1BD Deals" at bounding box center [486, 353] width 90 height 23
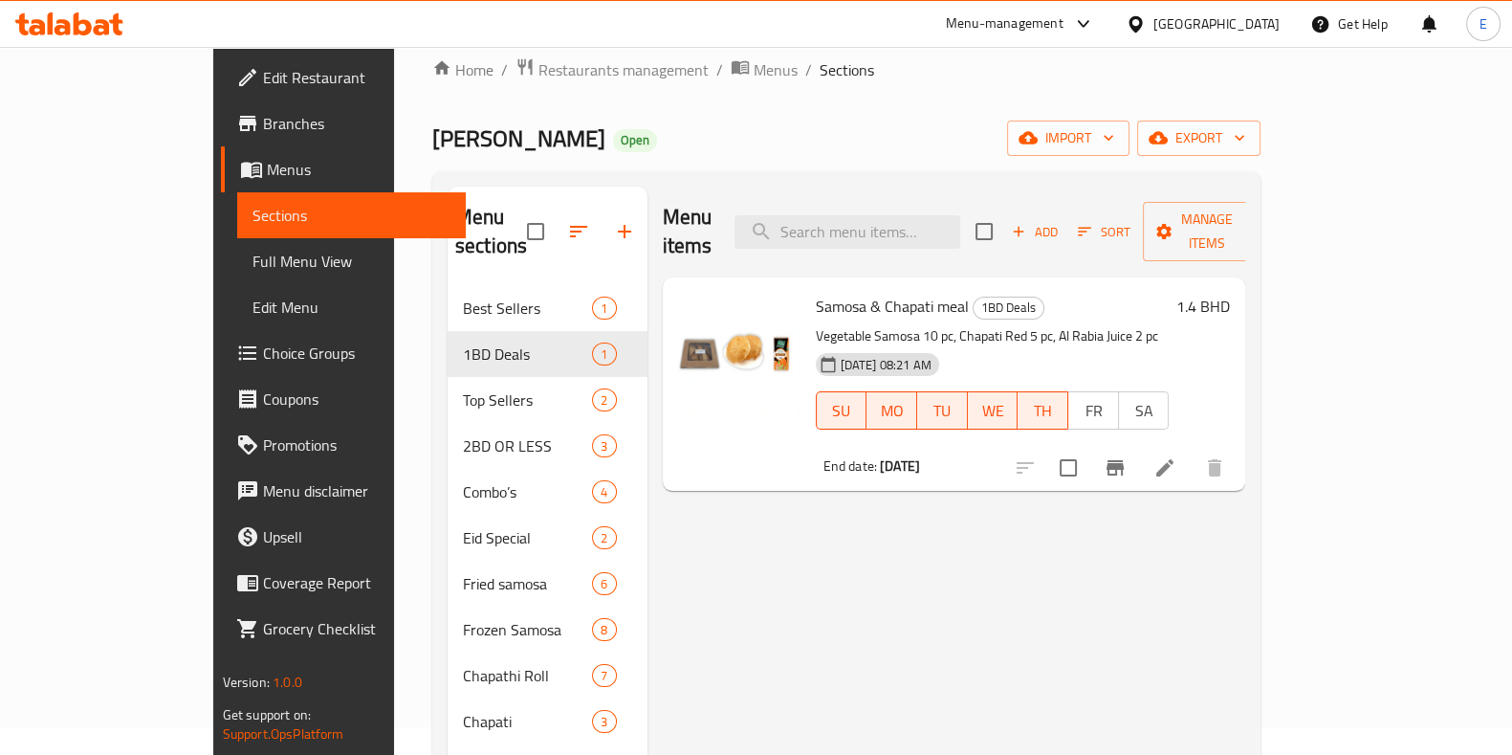
drag, startPoint x: 301, startPoint y: 255, endPoint x: 288, endPoint y: 189, distance: 67.4
drag, startPoint x: 288, startPoint y: 189, endPoint x: 267, endPoint y: 198, distance: 22.7
click at [394, 198] on div "Home / Restaurants management / Menus / Sections Jassim [PERSON_NAME] Open impo…" at bounding box center [846, 507] width 905 height 976
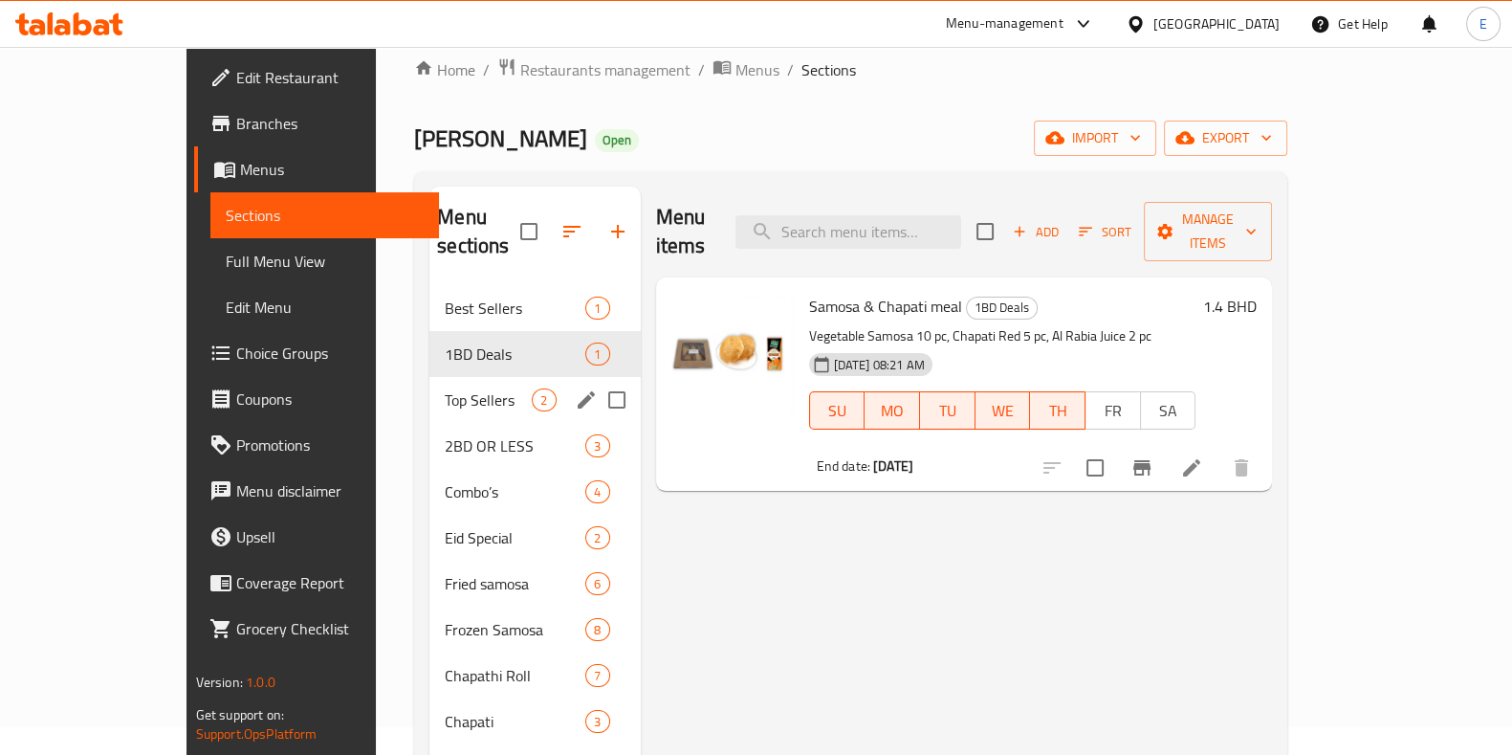
click at [430, 389] on div "Top Sellers 2" at bounding box center [535, 400] width 210 height 46
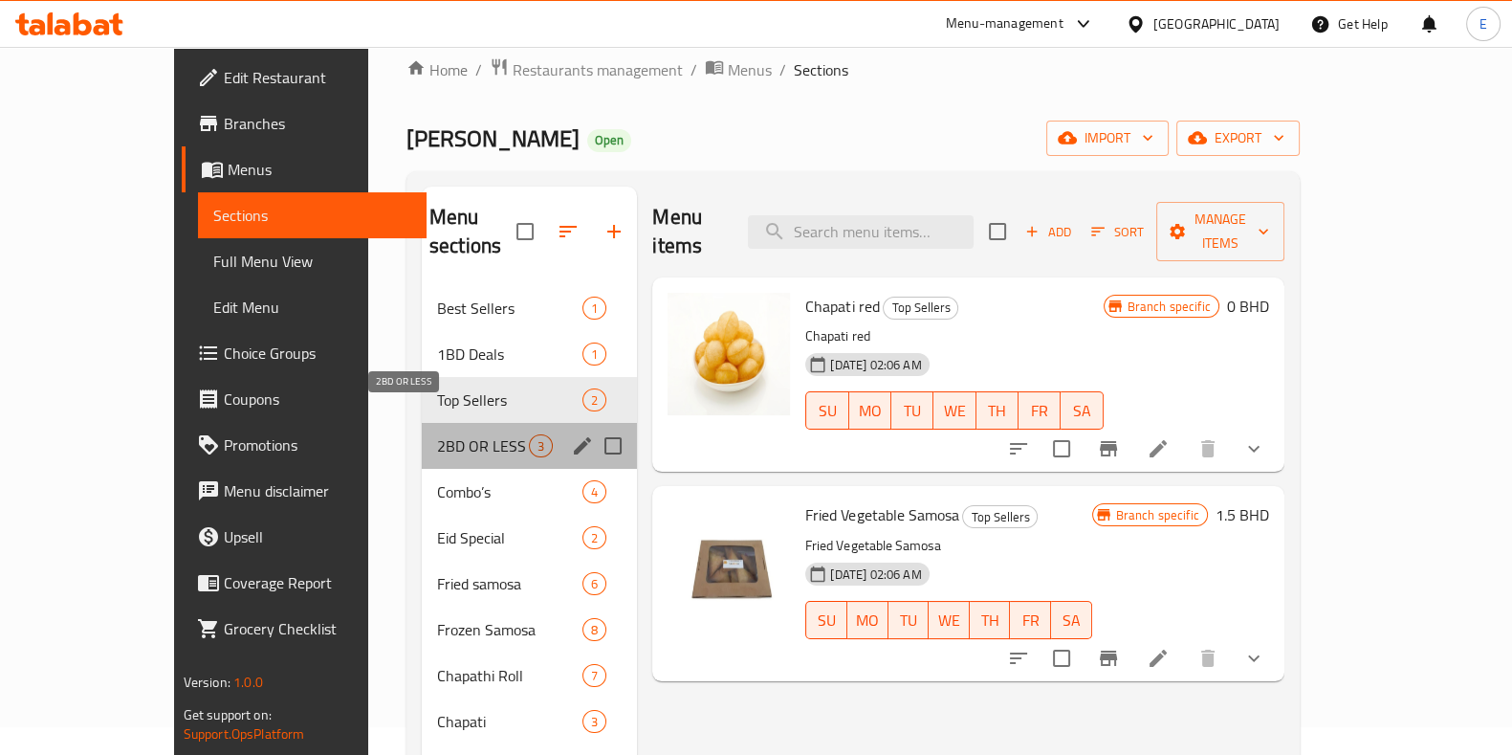
click at [437, 434] on span "2BD OR LESS" at bounding box center [483, 445] width 92 height 23
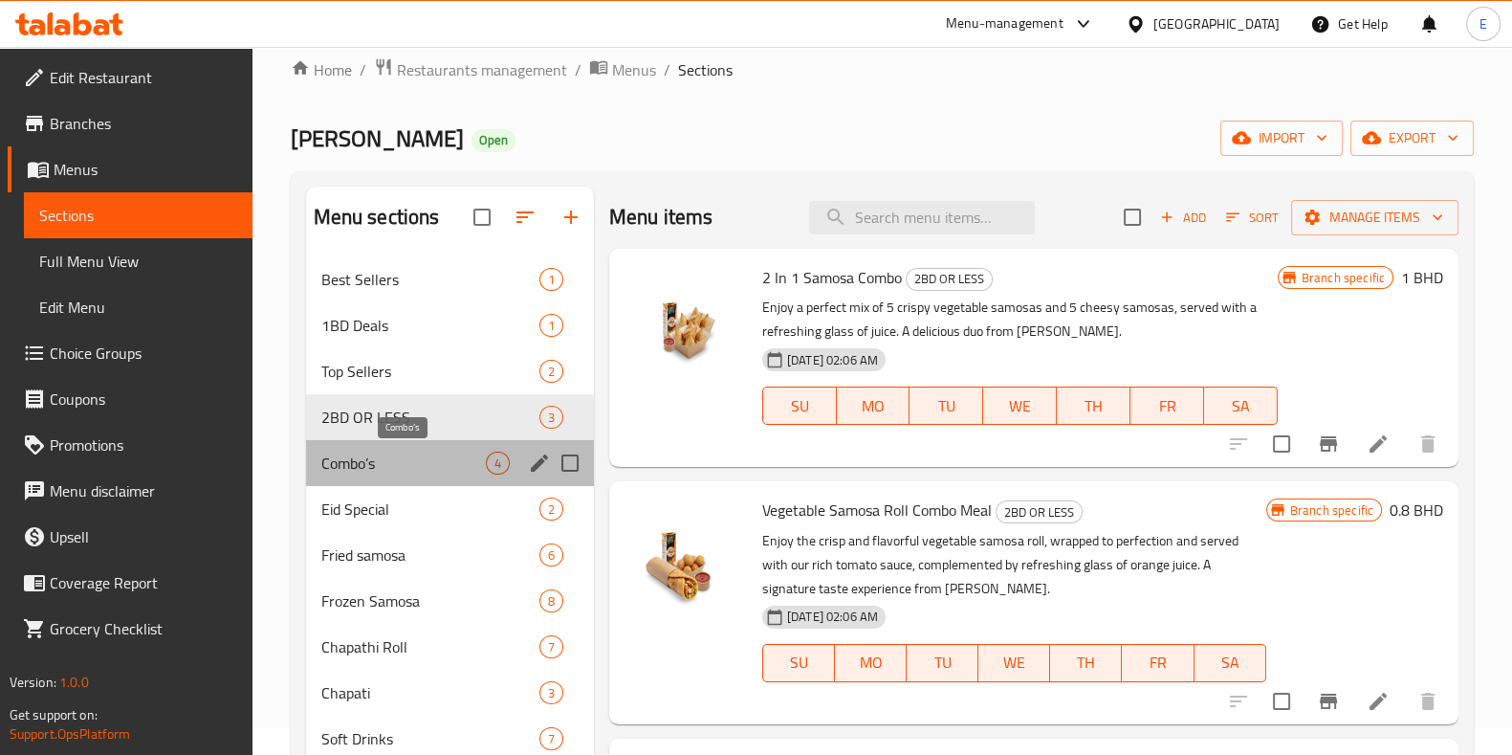
click at [397, 453] on span "Combo’s" at bounding box center [403, 463] width 165 height 23
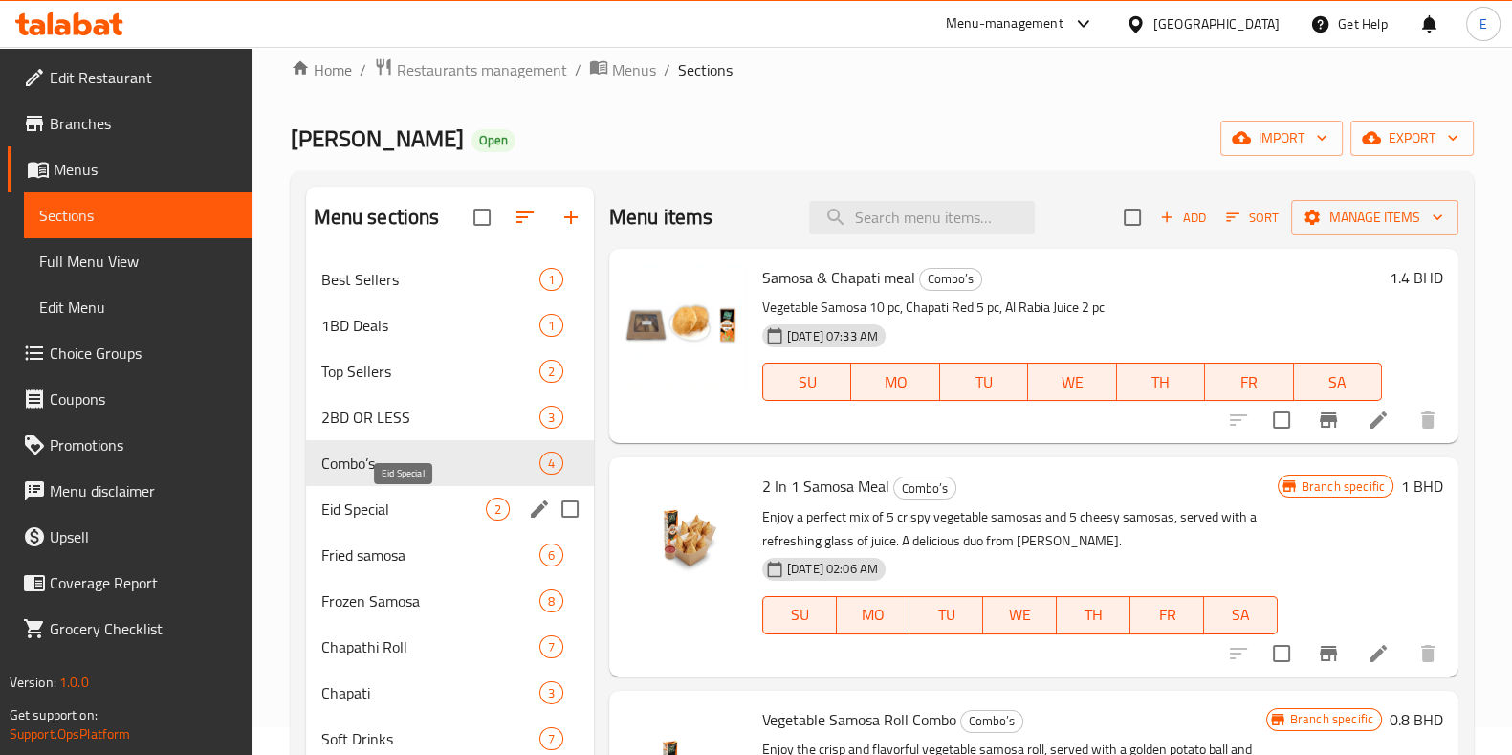
click at [389, 503] on span "Eid Special" at bounding box center [403, 508] width 165 height 23
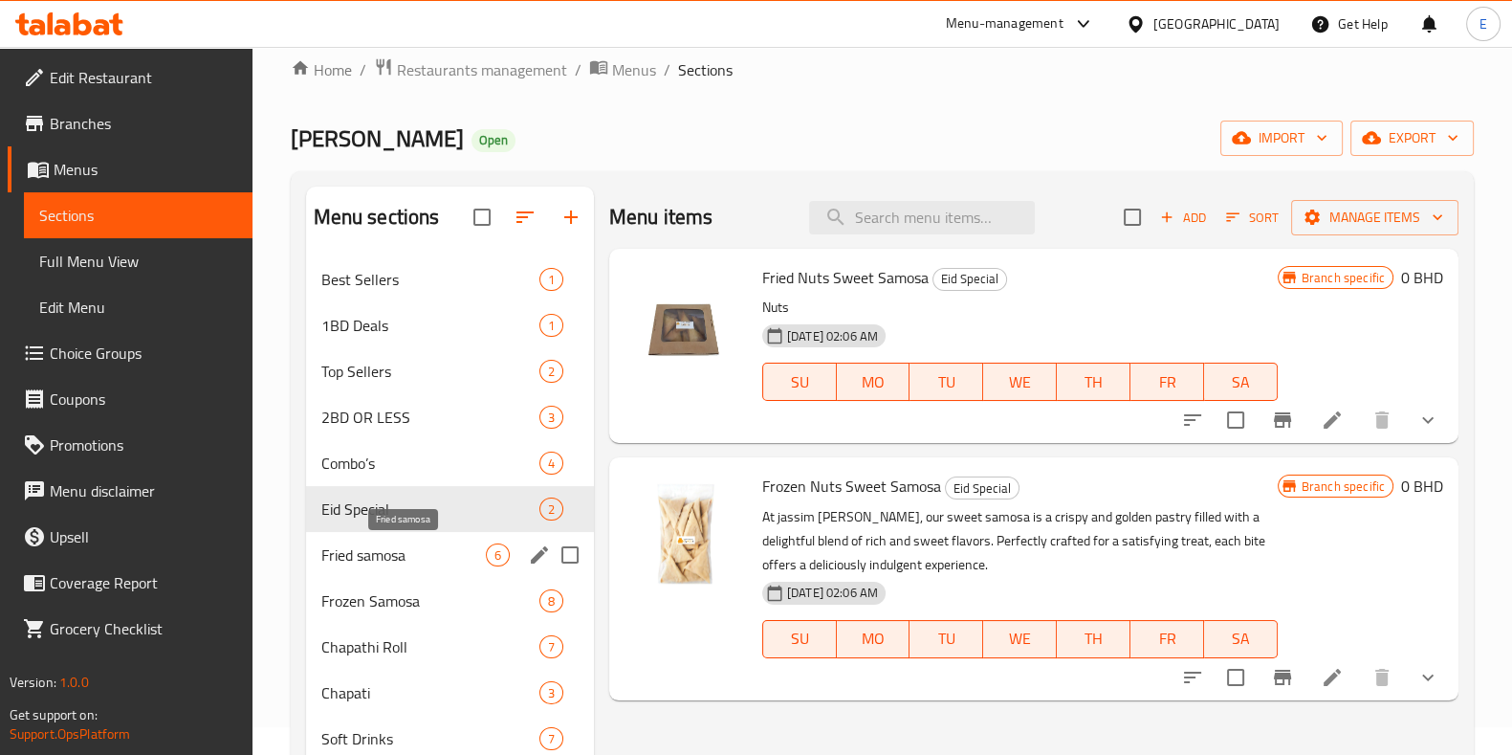
click at [396, 547] on span "Fried samosa" at bounding box center [403, 554] width 165 height 23
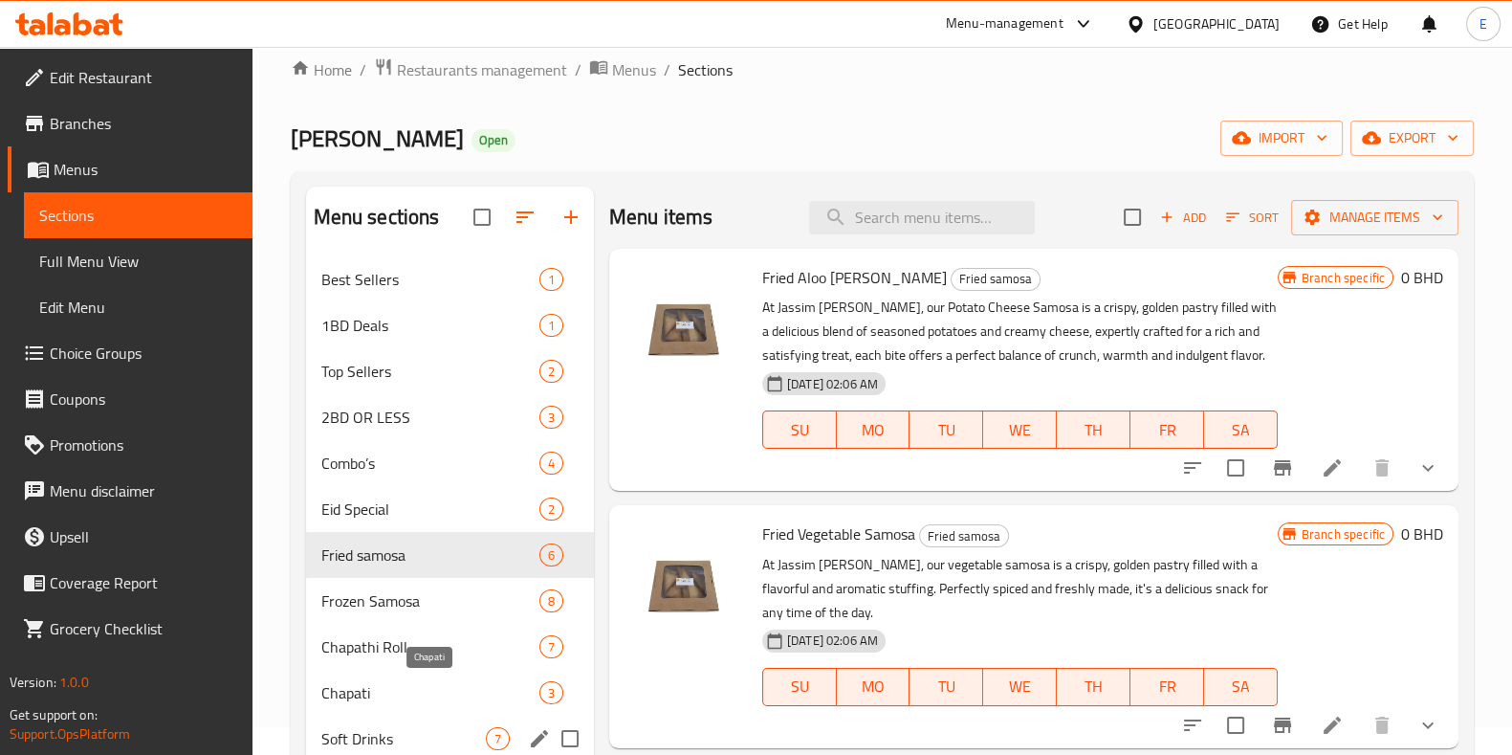
scroll to position [268, 0]
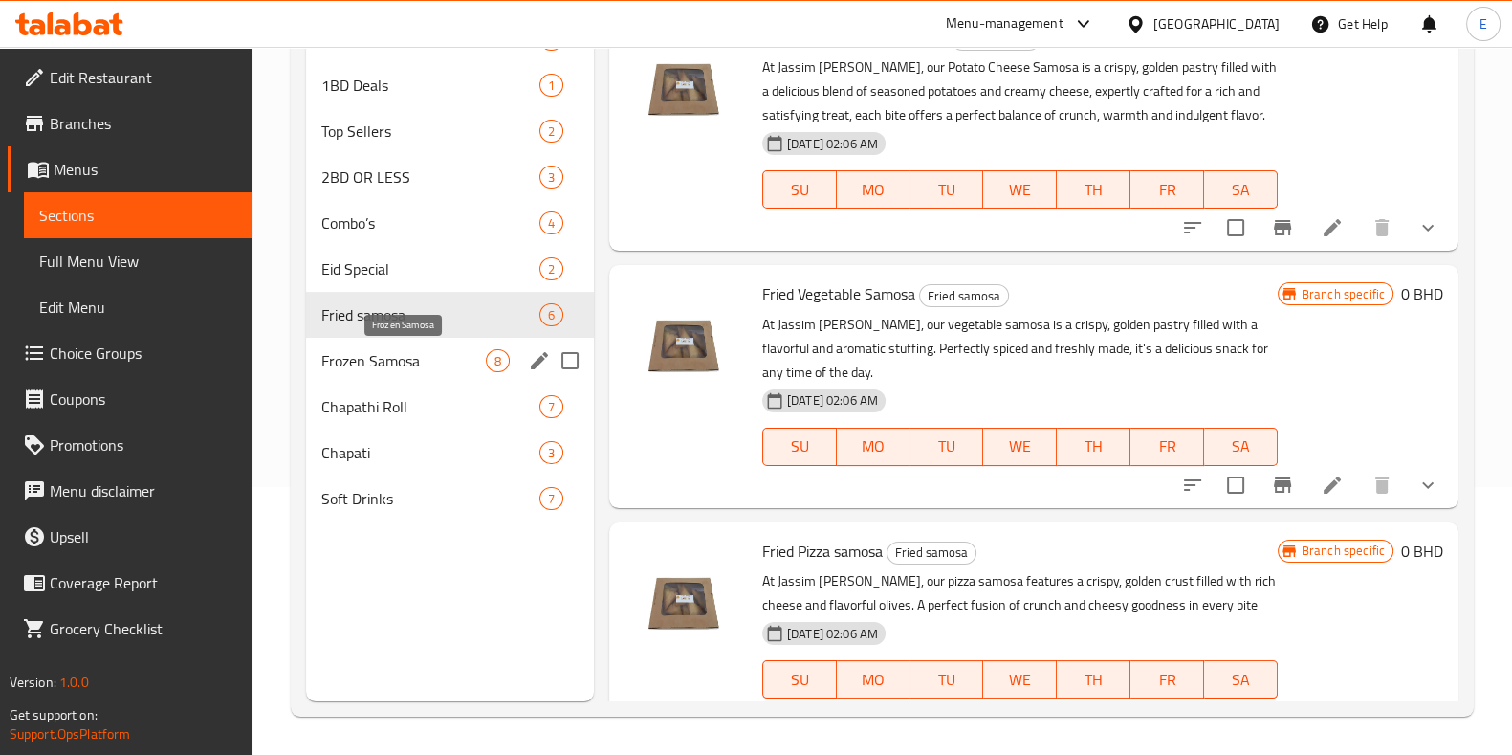
click at [412, 368] on span "Frozen Samosa" at bounding box center [403, 360] width 165 height 23
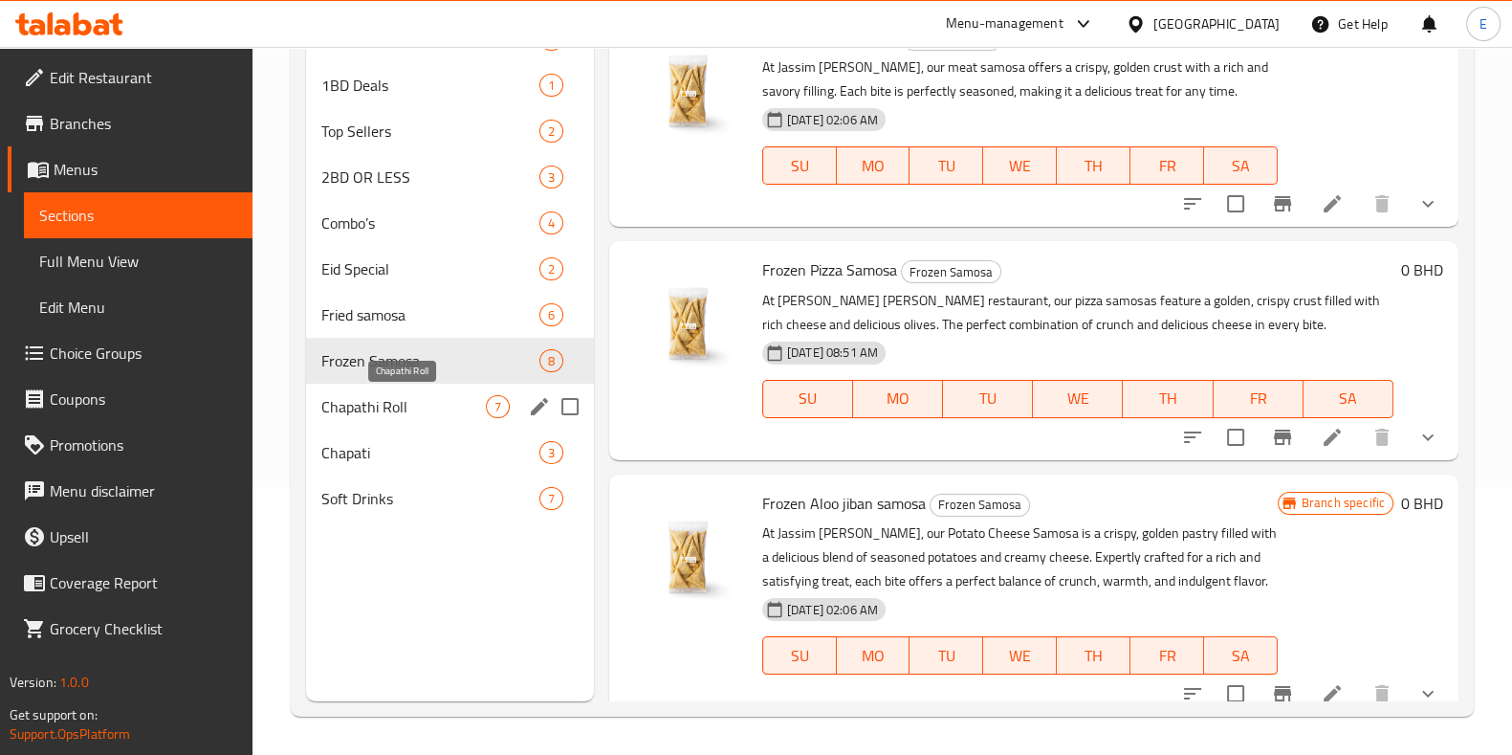
click at [408, 399] on span "Chapathi Roll" at bounding box center [403, 406] width 165 height 23
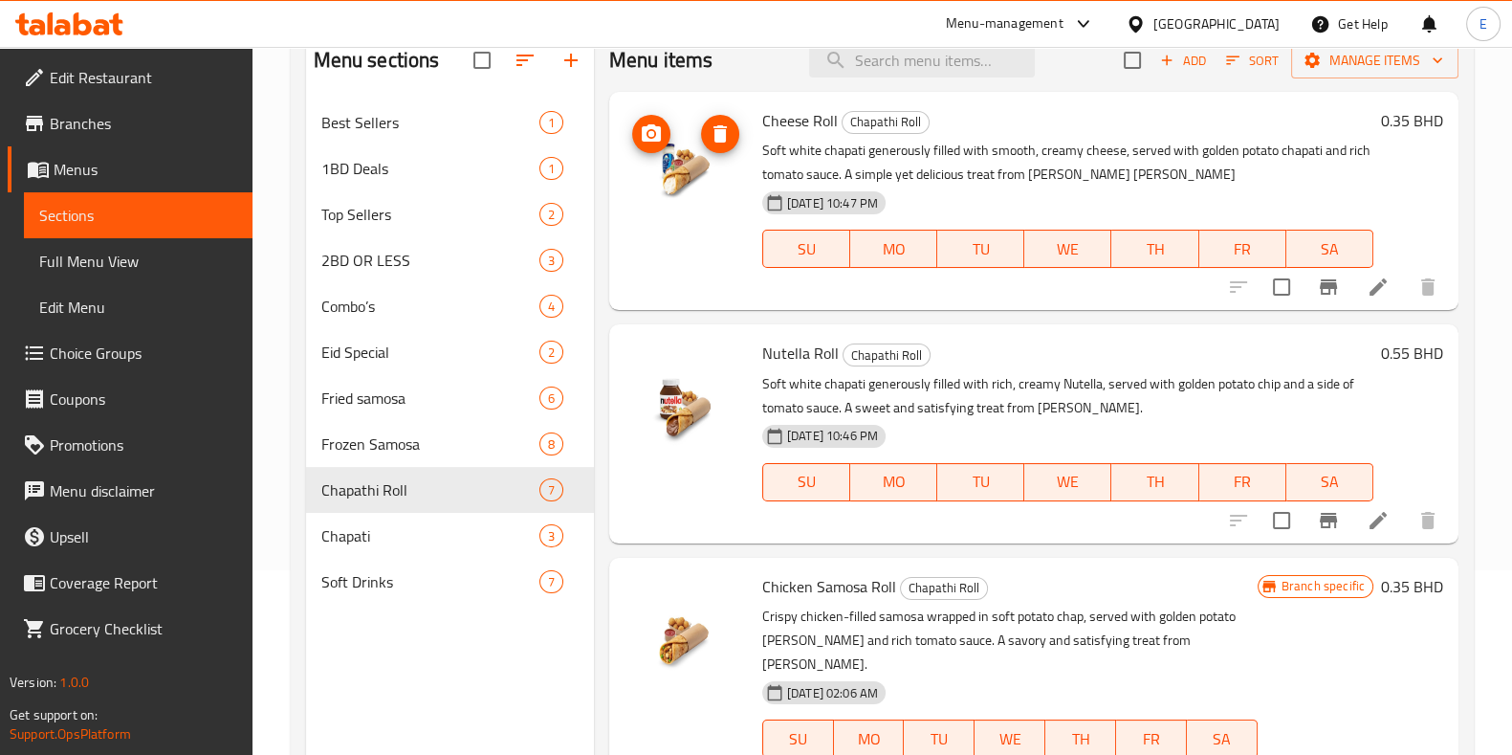
scroll to position [148, 0]
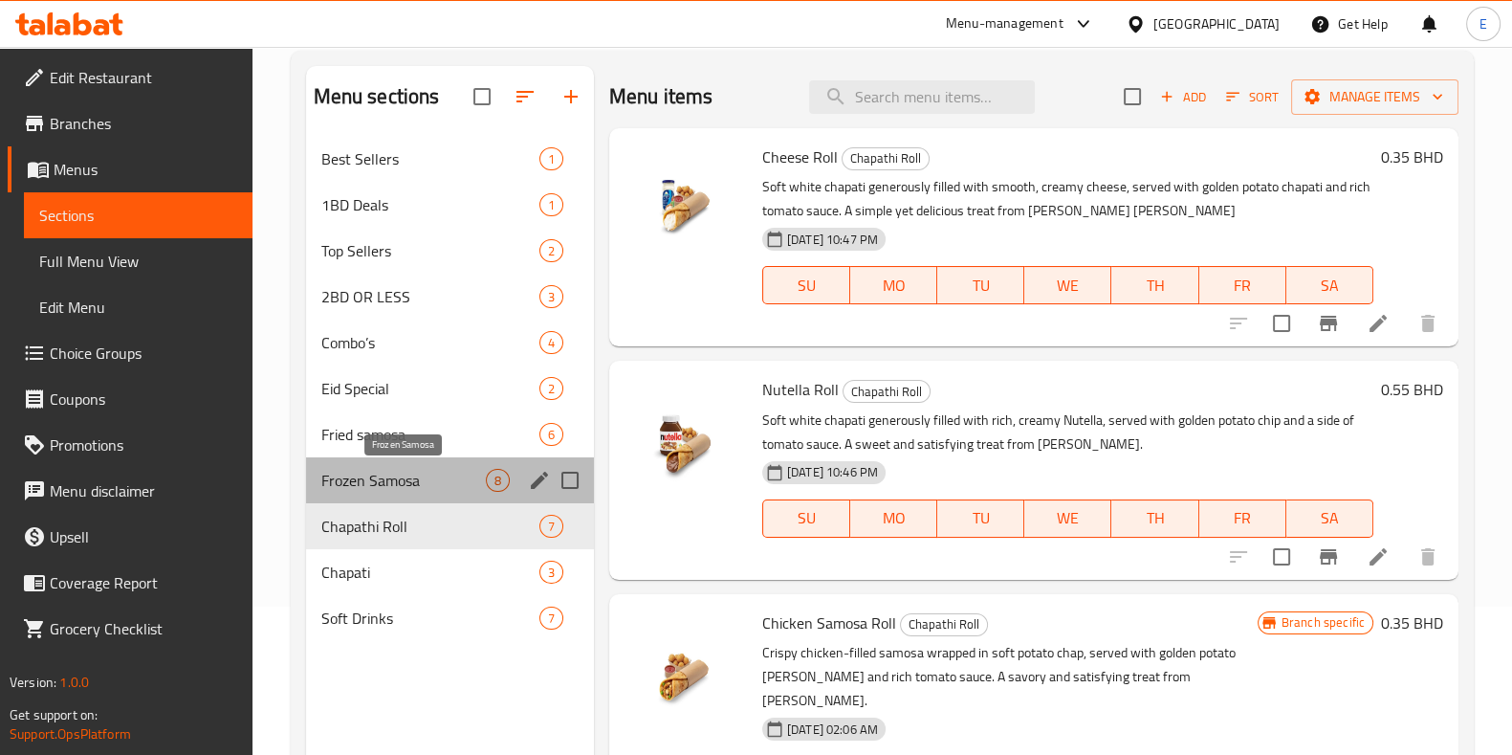
click at [399, 489] on span "Frozen Samosa" at bounding box center [403, 480] width 165 height 23
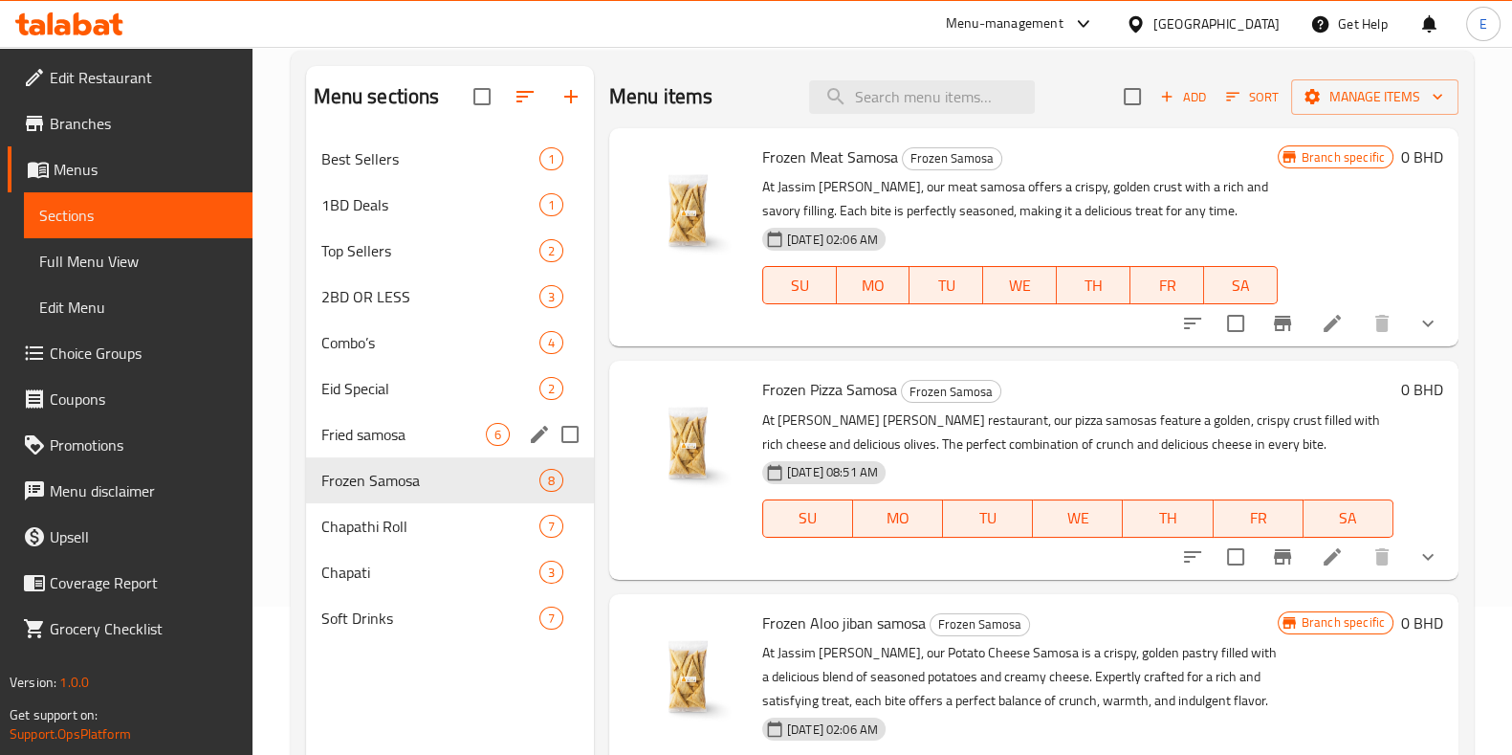
click at [441, 423] on span "Fried samosa" at bounding box center [403, 434] width 165 height 23
